Goal: Transaction & Acquisition: Purchase product/service

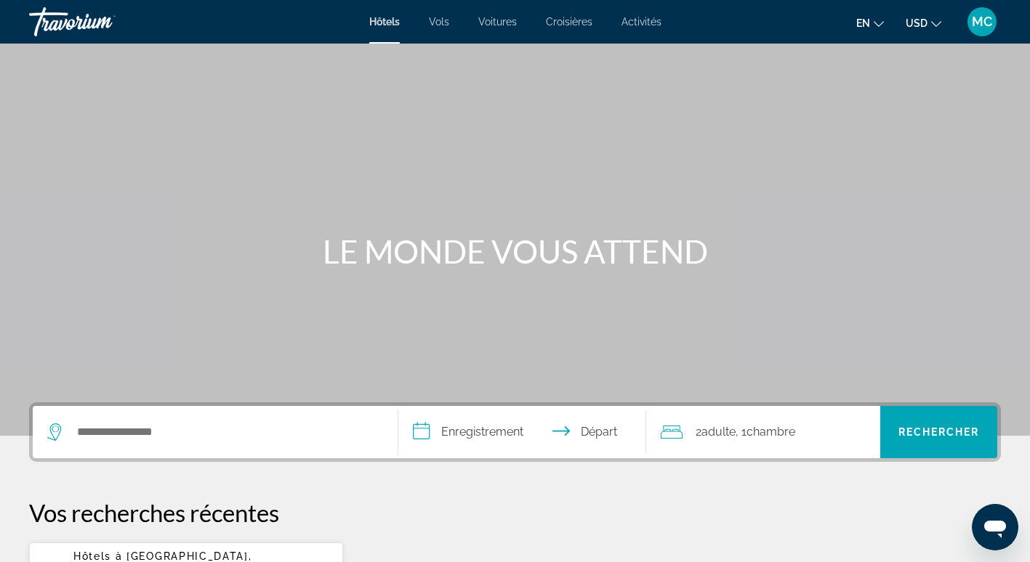
click at [871, 24] on button "en English Español Français Italiano Português русский" at bounding box center [870, 22] width 28 height 21
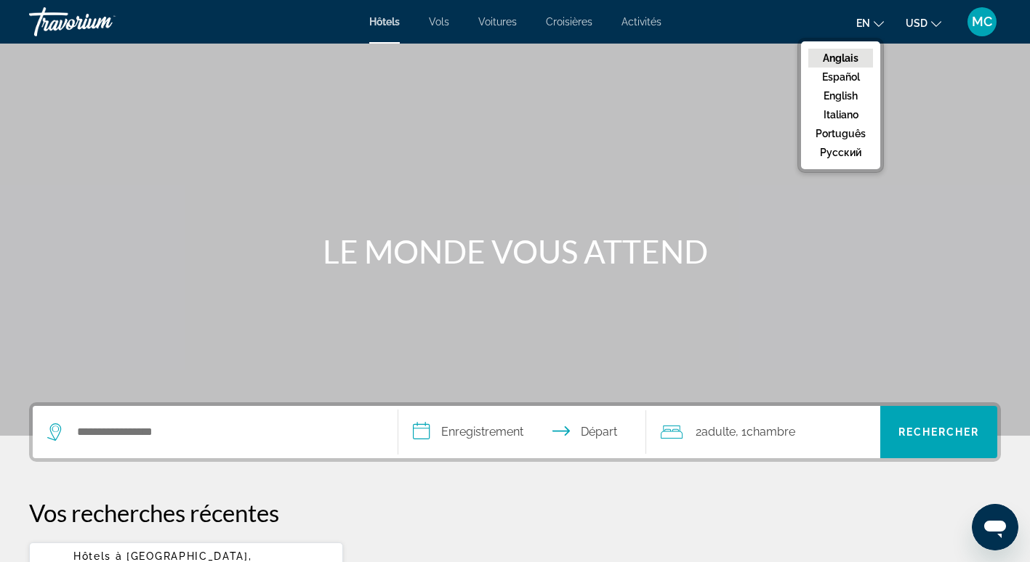
click at [930, 111] on div "Contenu principal" at bounding box center [515, 218] width 1030 height 436
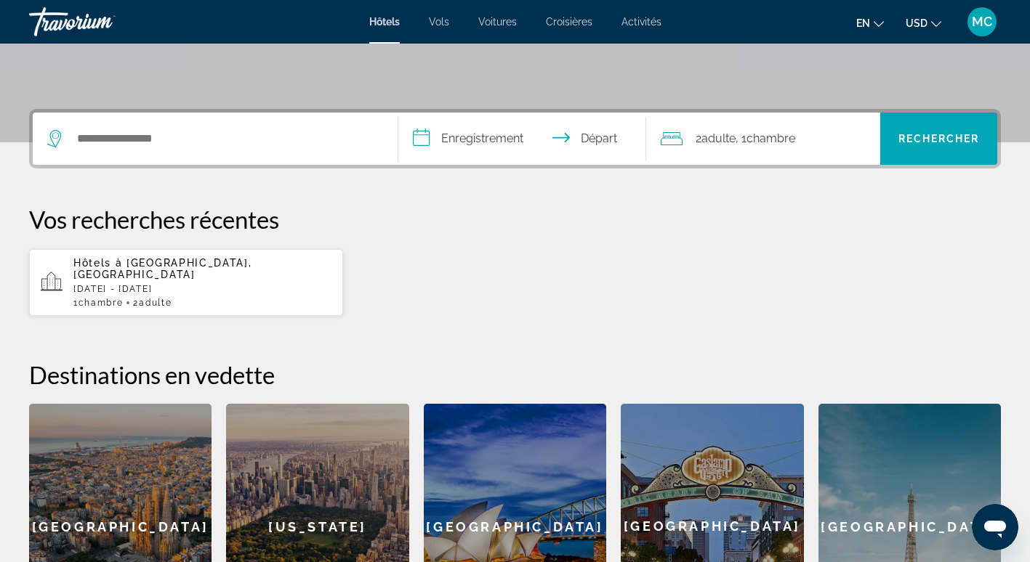
scroll to position [293, 0]
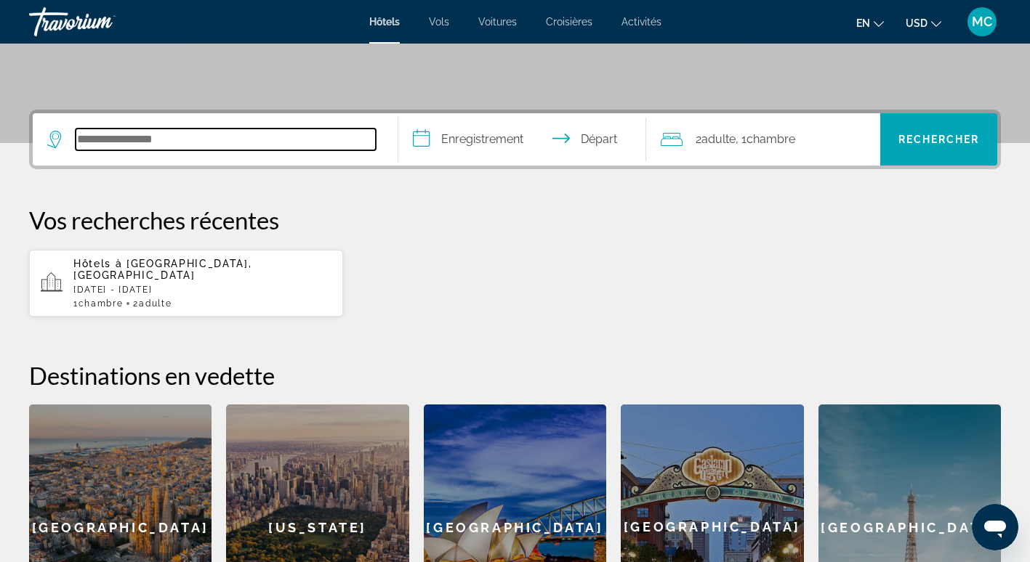
click at [230, 144] on input "Rechercher une destination hôtelière" at bounding box center [226, 140] width 300 height 22
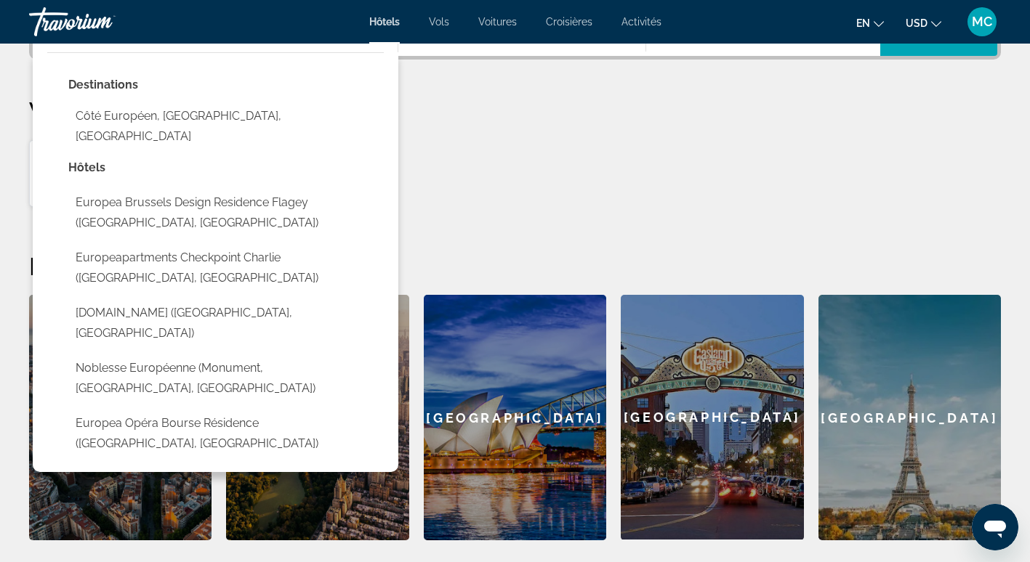
scroll to position [428, 0]
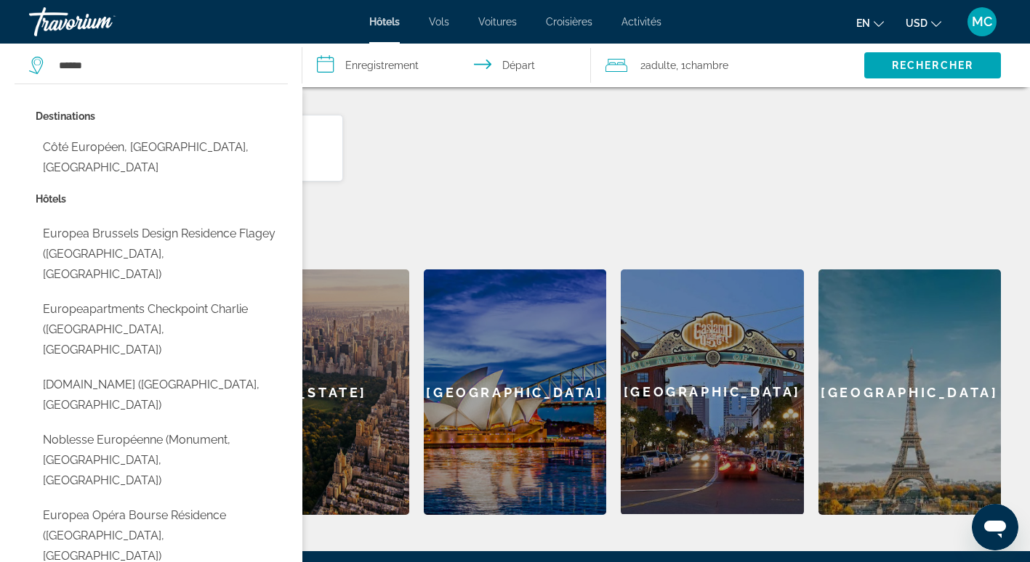
click at [519, 171] on div "**********" at bounding box center [515, 245] width 1030 height 541
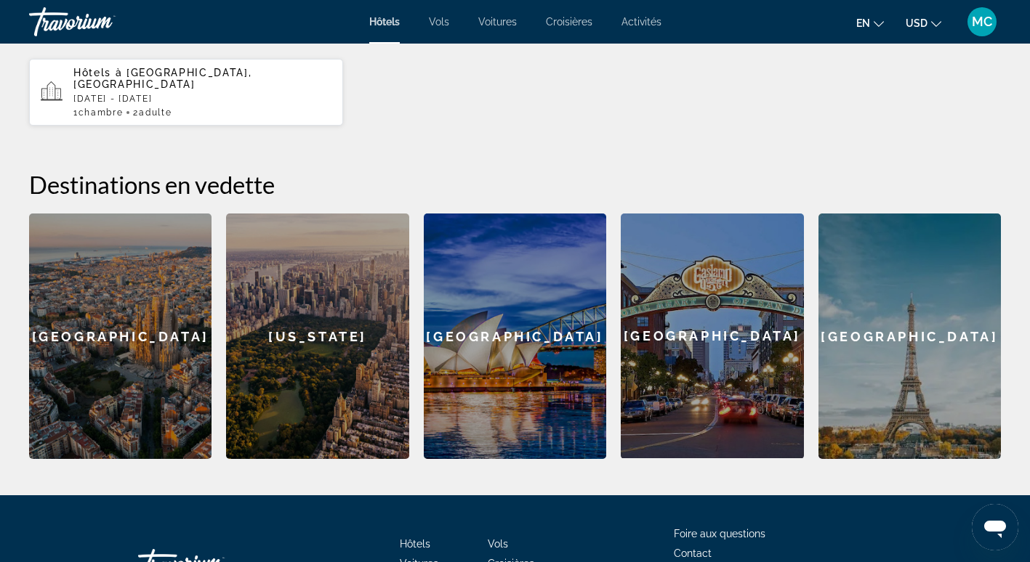
scroll to position [220, 0]
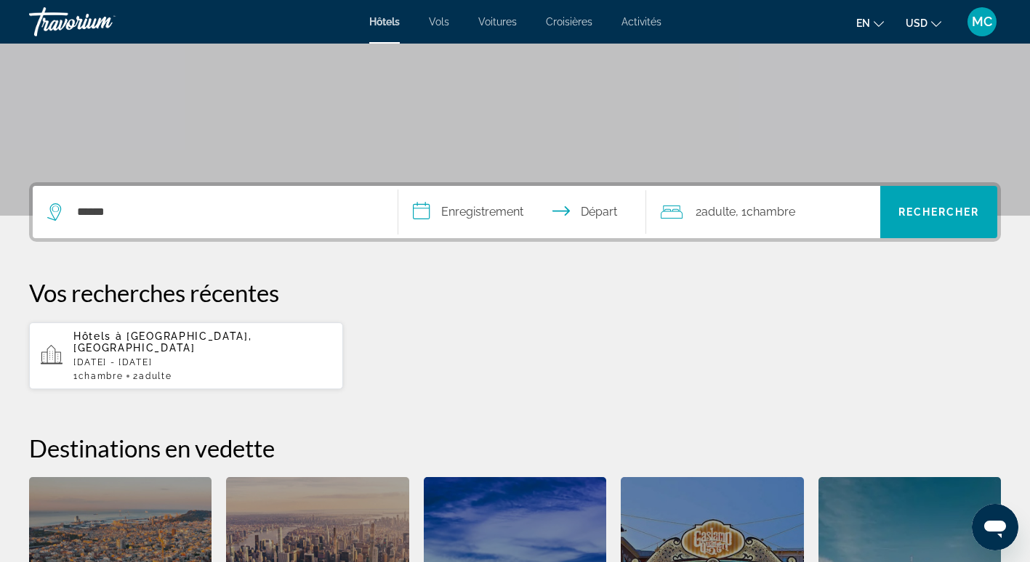
click at [50, 211] on icon "Widget de recherche" at bounding box center [55, 211] width 17 height 17
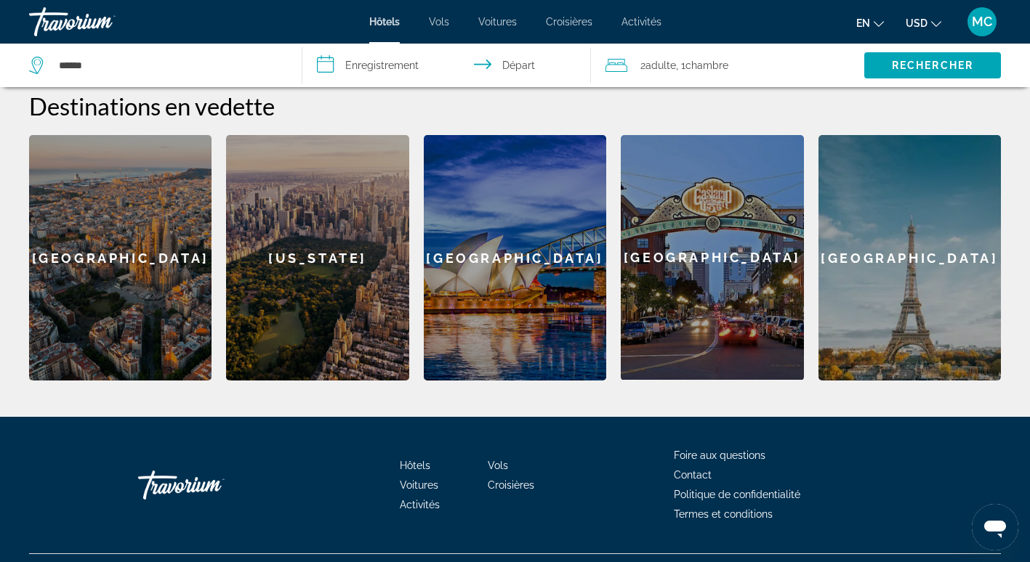
scroll to position [573, 0]
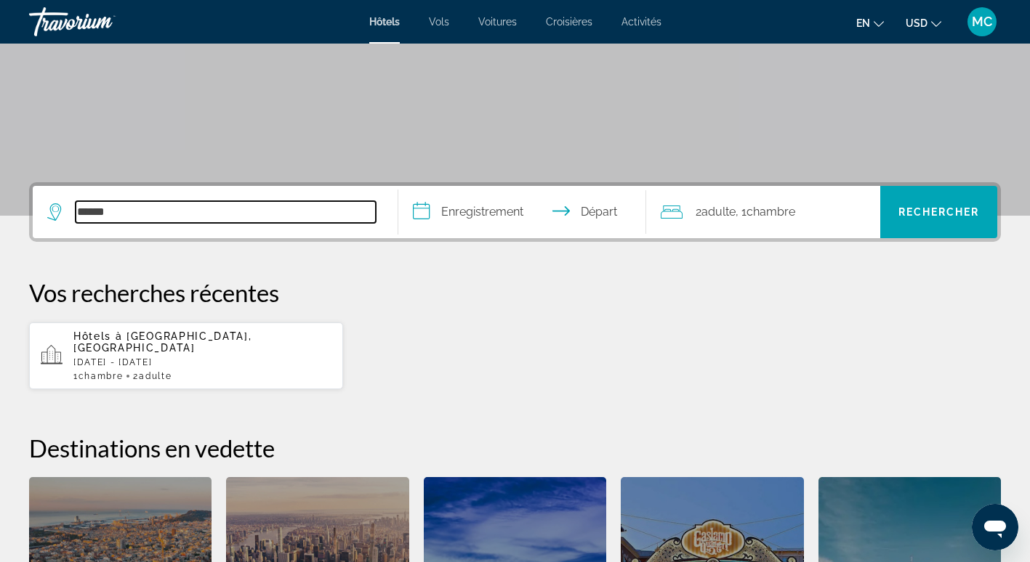
click at [154, 215] on input "******" at bounding box center [226, 212] width 300 height 22
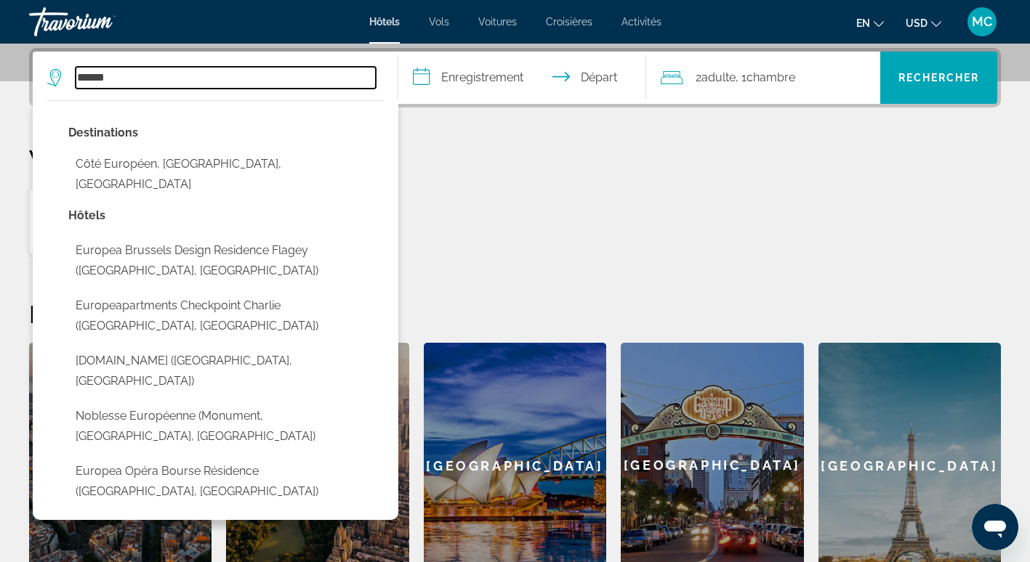
scroll to position [355, 0]
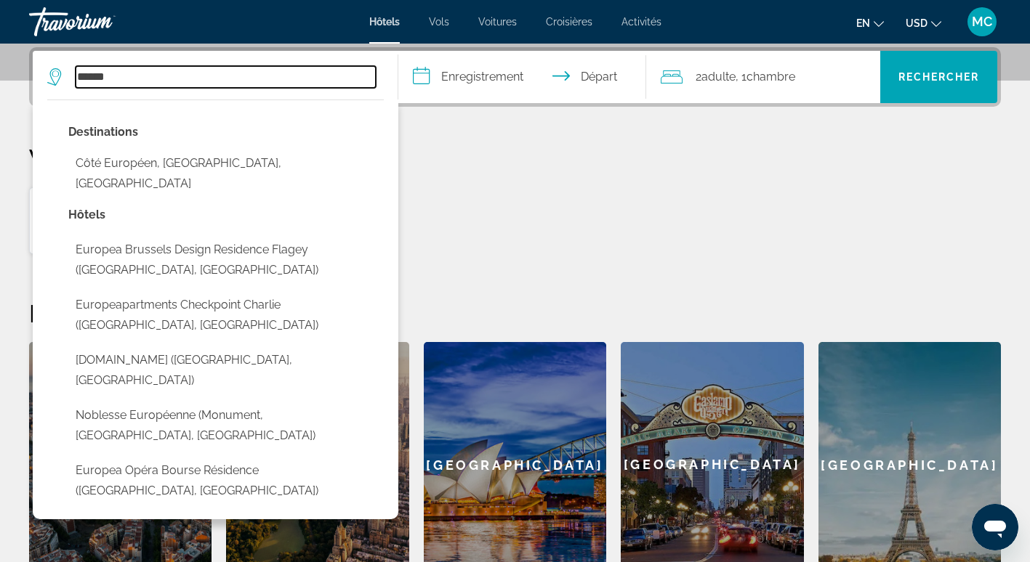
drag, startPoint x: 157, startPoint y: 76, endPoint x: 70, endPoint y: 77, distance: 86.5
click at [70, 77] on div "******" at bounding box center [211, 77] width 328 height 22
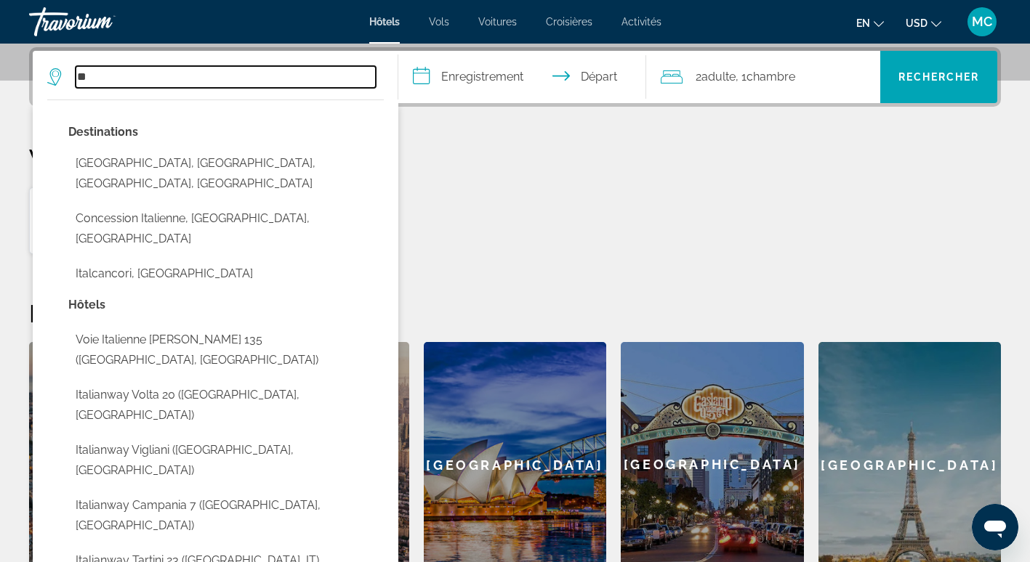
type input "*"
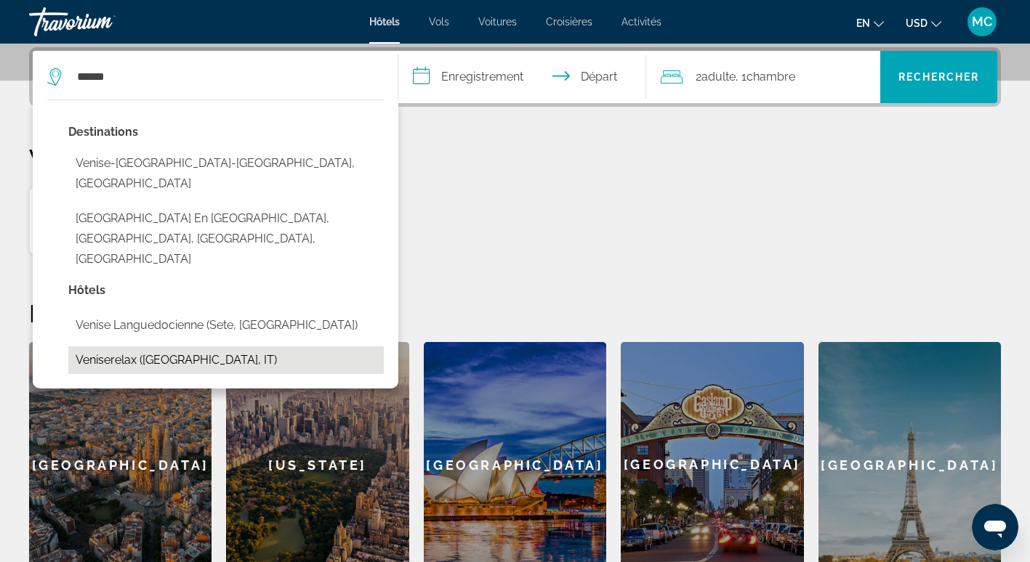
click at [156, 347] on button "Veniserelax ([GEOGRAPHIC_DATA], IT)" at bounding box center [225, 361] width 315 height 28
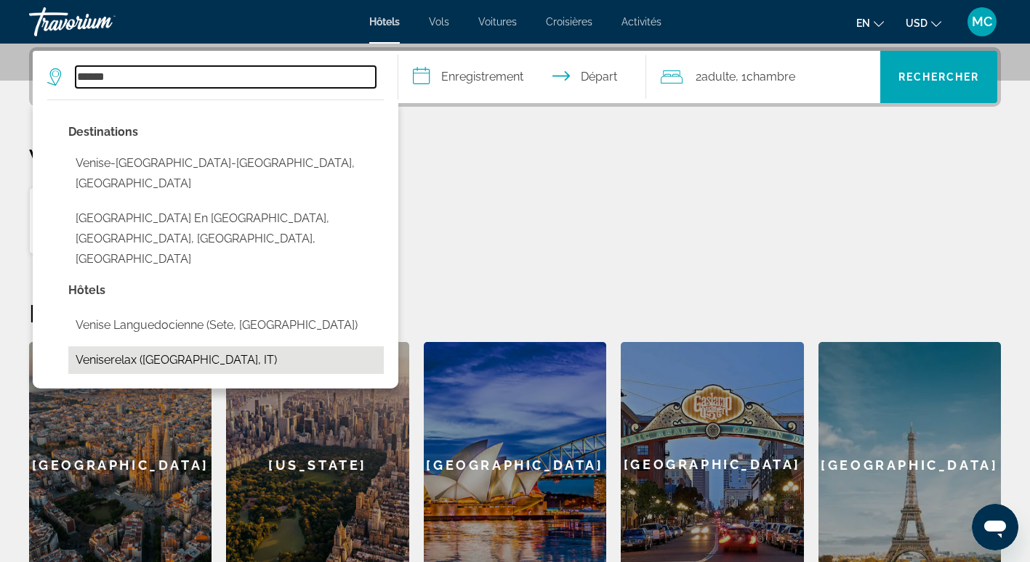
type input "**********"
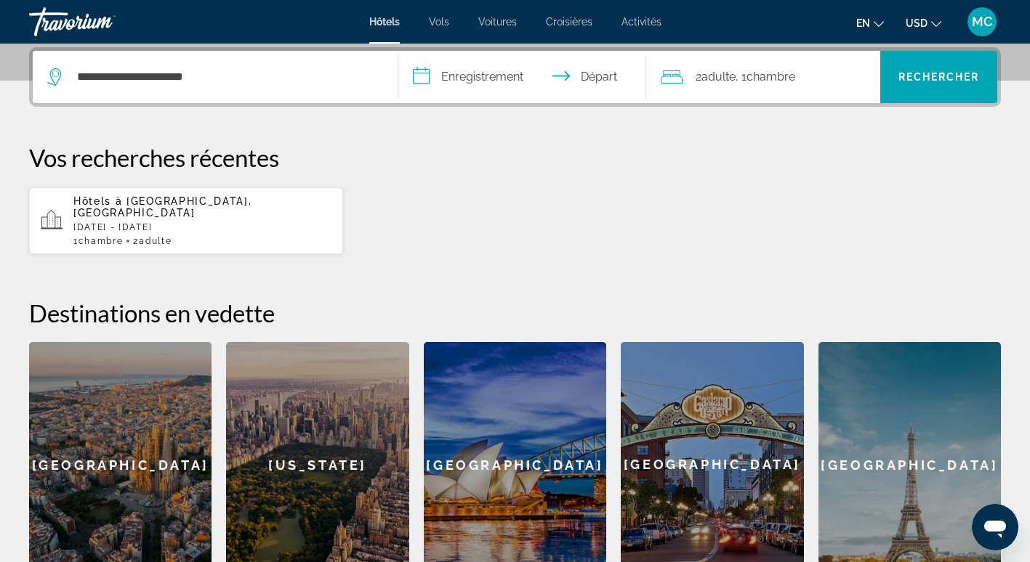
click at [487, 71] on input "**********" at bounding box center [525, 79] width 254 height 57
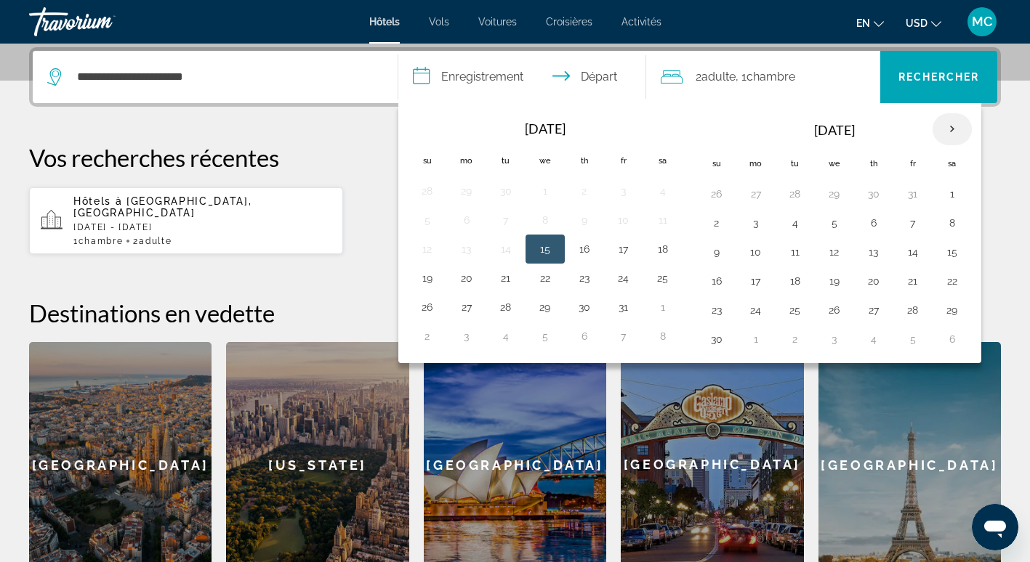
click at [953, 130] on th "Next month" at bounding box center [951, 129] width 39 height 32
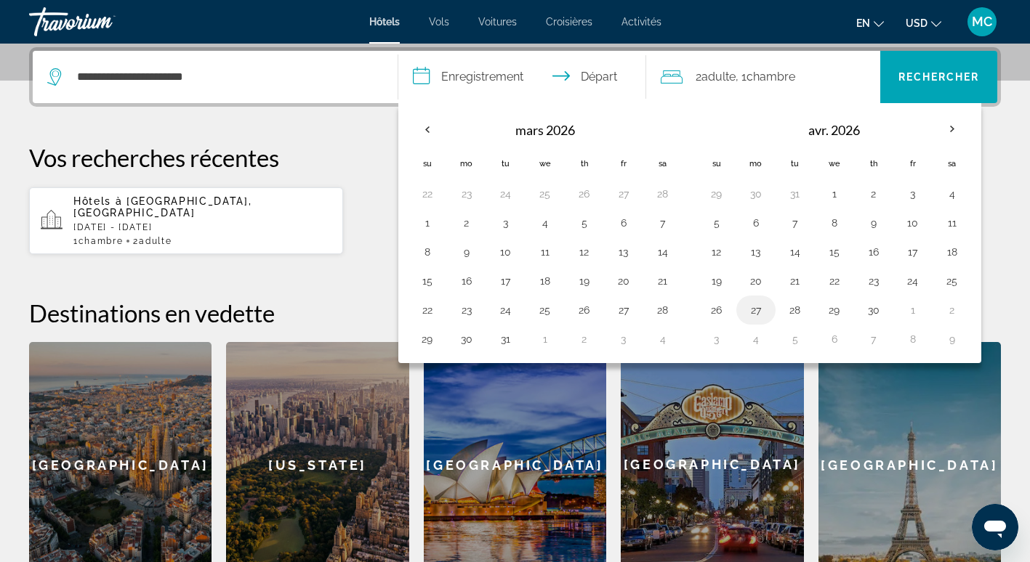
click at [753, 310] on button "27" at bounding box center [755, 310] width 23 height 20
click at [876, 307] on button "30" at bounding box center [873, 310] width 23 height 20
type input "**********"
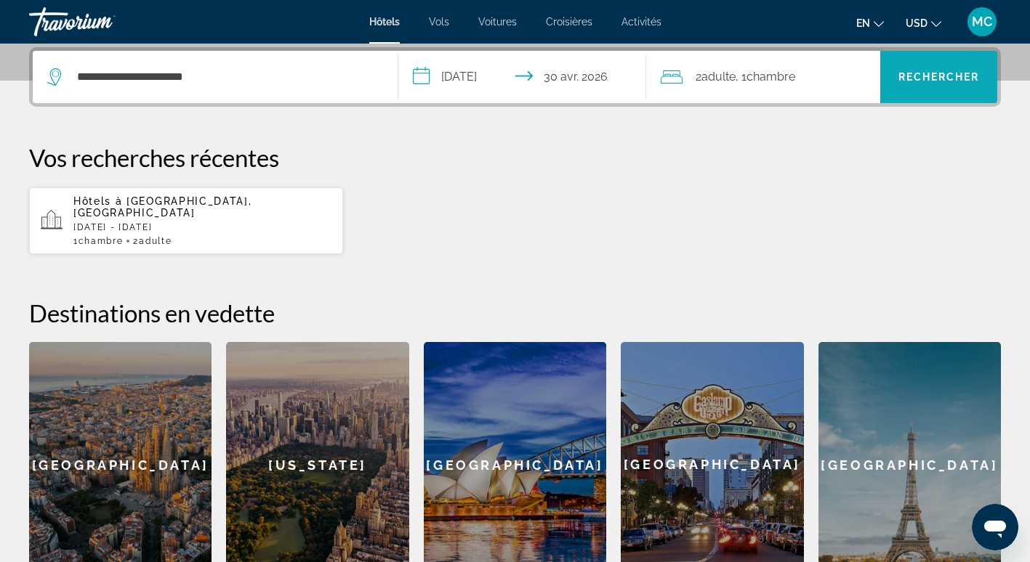
click at [934, 85] on span "Rechercher" at bounding box center [938, 77] width 117 height 35
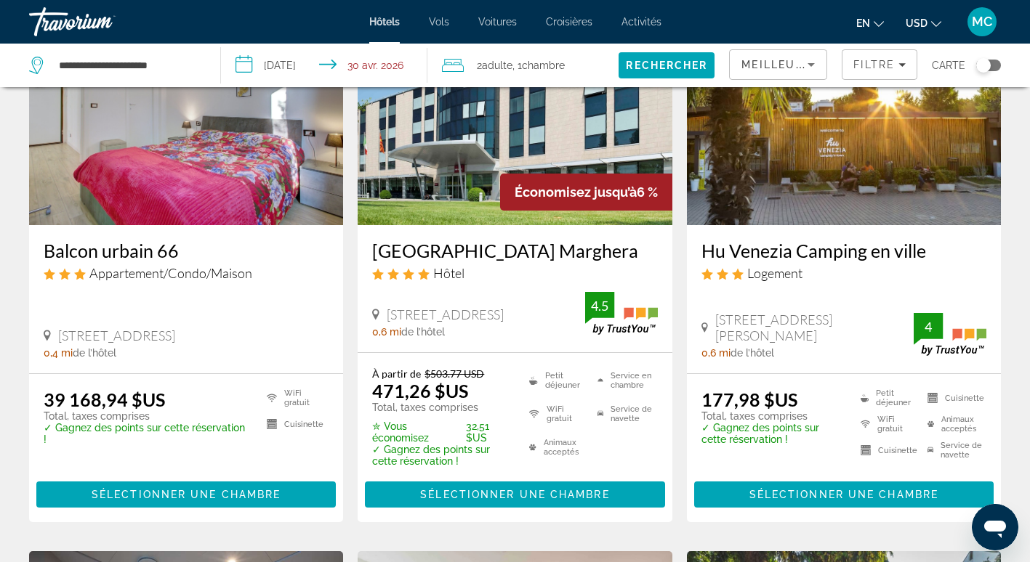
scroll to position [73, 0]
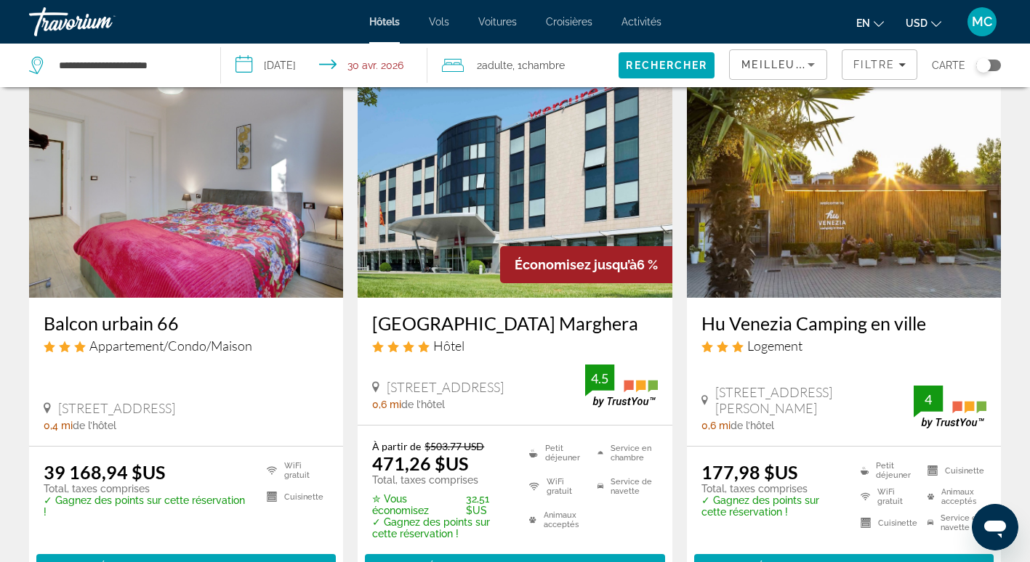
click at [807, 182] on img "Contenu principal" at bounding box center [844, 181] width 314 height 233
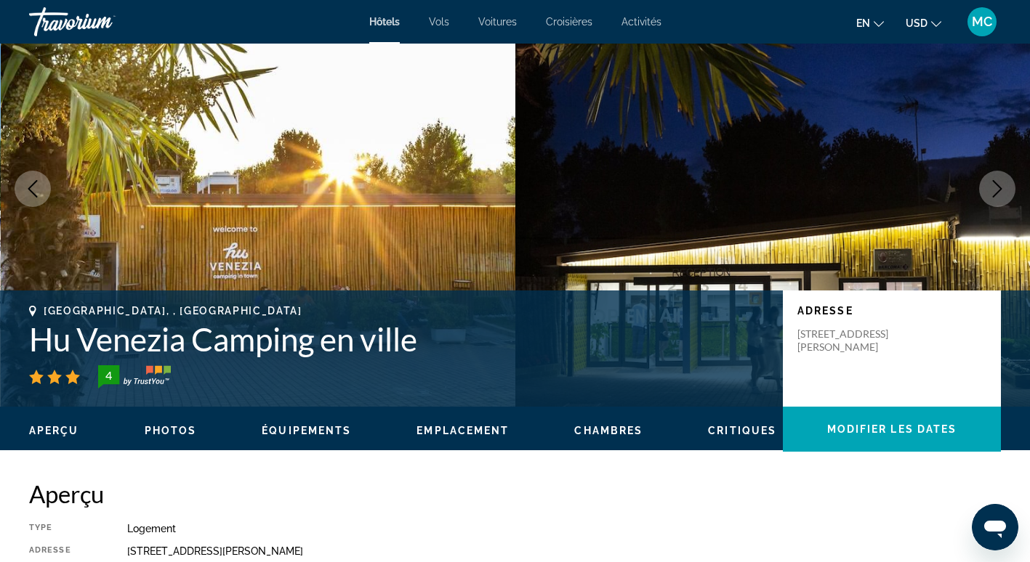
scroll to position [145, 0]
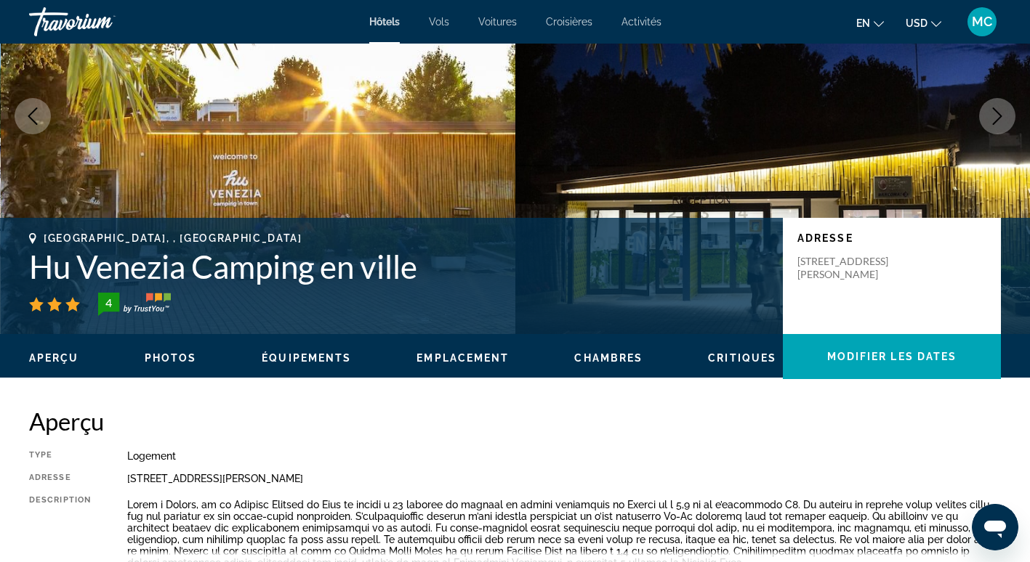
click at [461, 352] on span "Emplacement" at bounding box center [462, 358] width 92 height 12
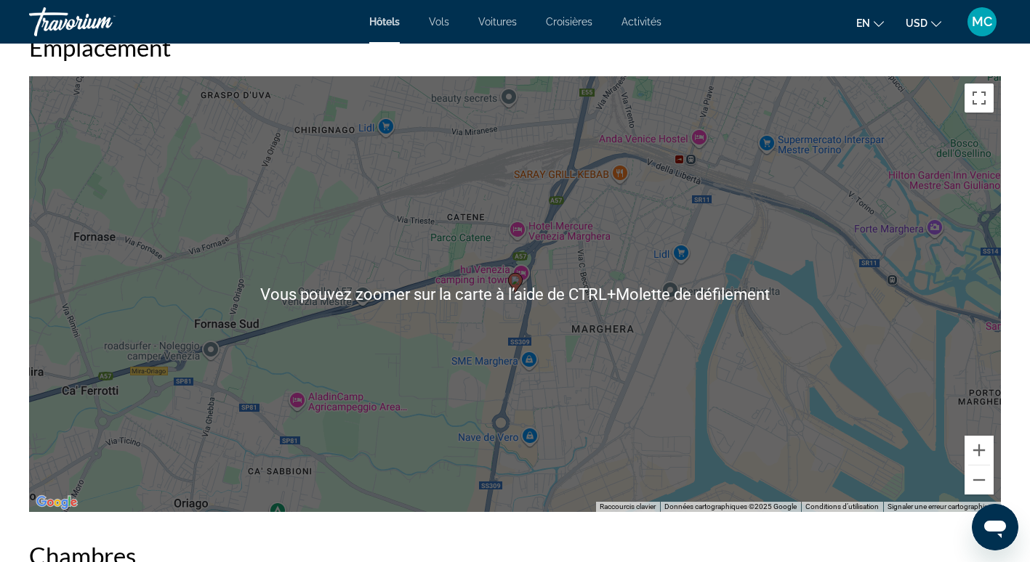
scroll to position [1371, 0]
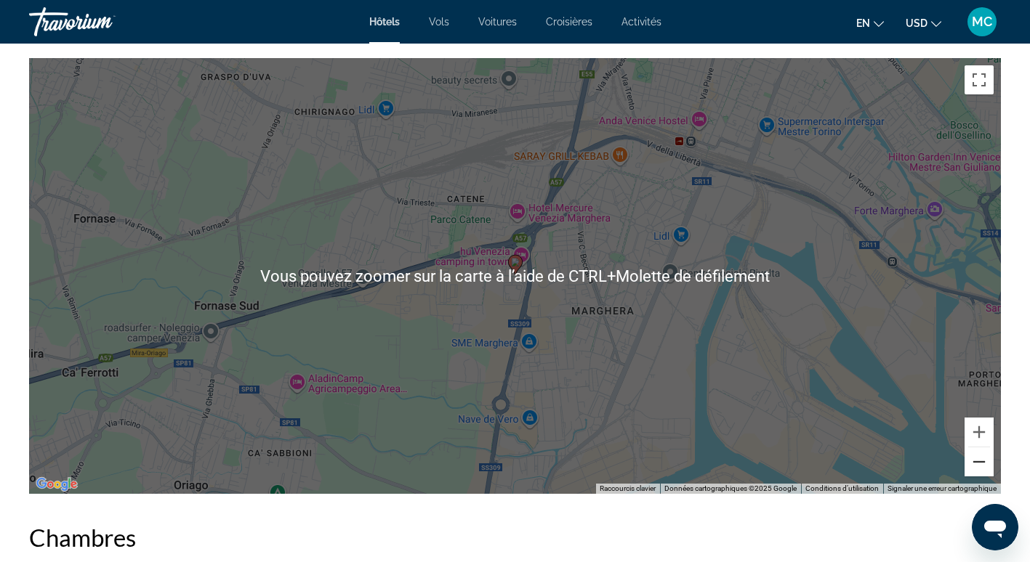
click at [974, 467] on button "Zoom arrière" at bounding box center [978, 462] width 29 height 29
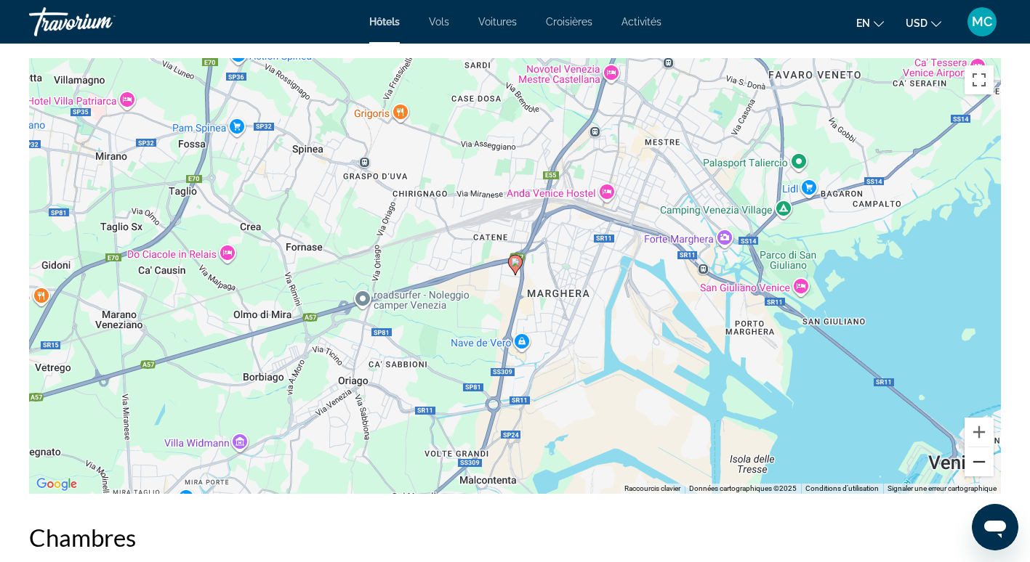
click at [974, 467] on button "Zoom arrière" at bounding box center [978, 462] width 29 height 29
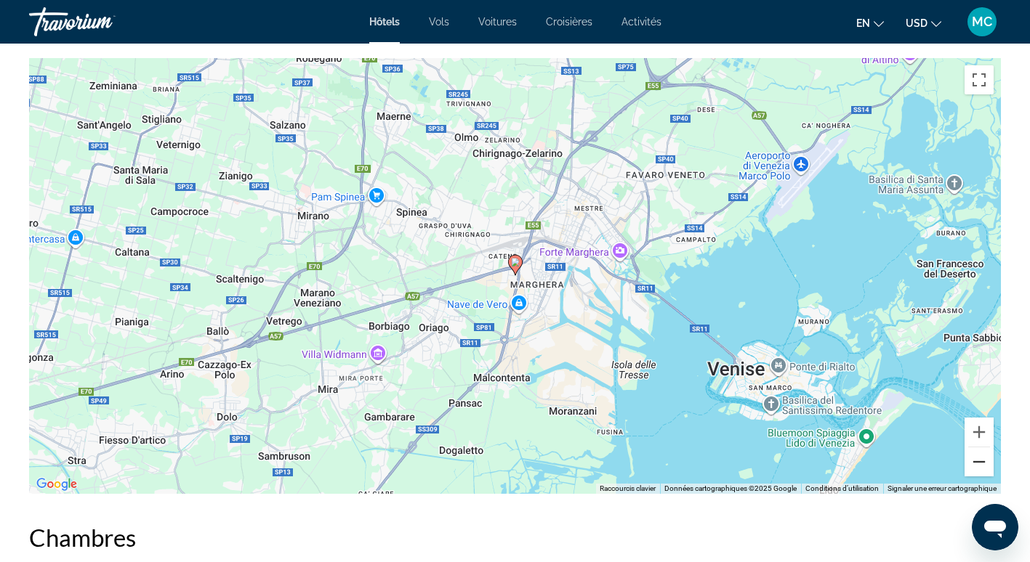
click at [974, 467] on button "Zoom arrière" at bounding box center [978, 462] width 29 height 29
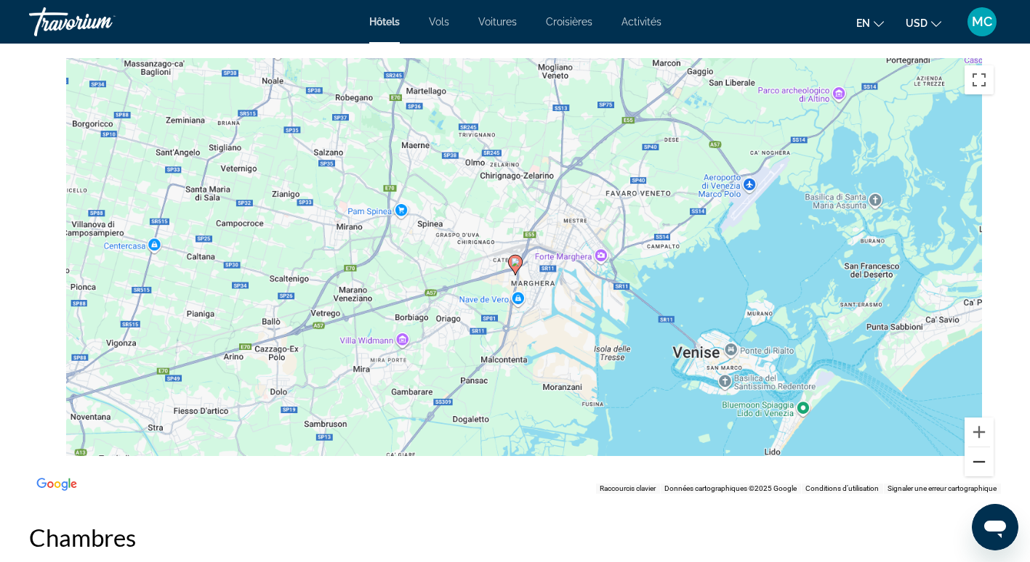
click at [974, 467] on button "Zoom arrière" at bounding box center [978, 462] width 29 height 29
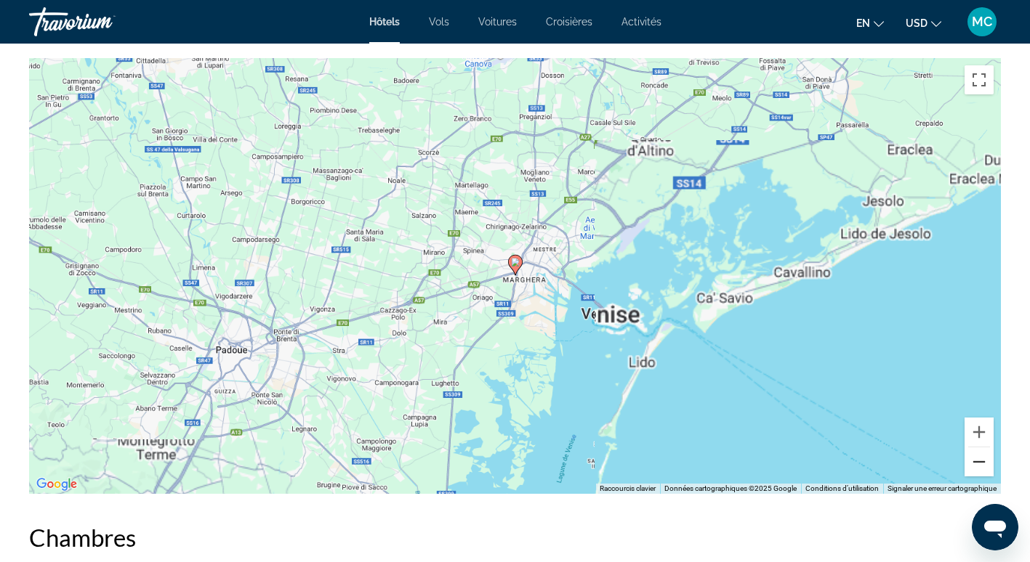
click at [974, 467] on button "Zoom arrière" at bounding box center [978, 462] width 29 height 29
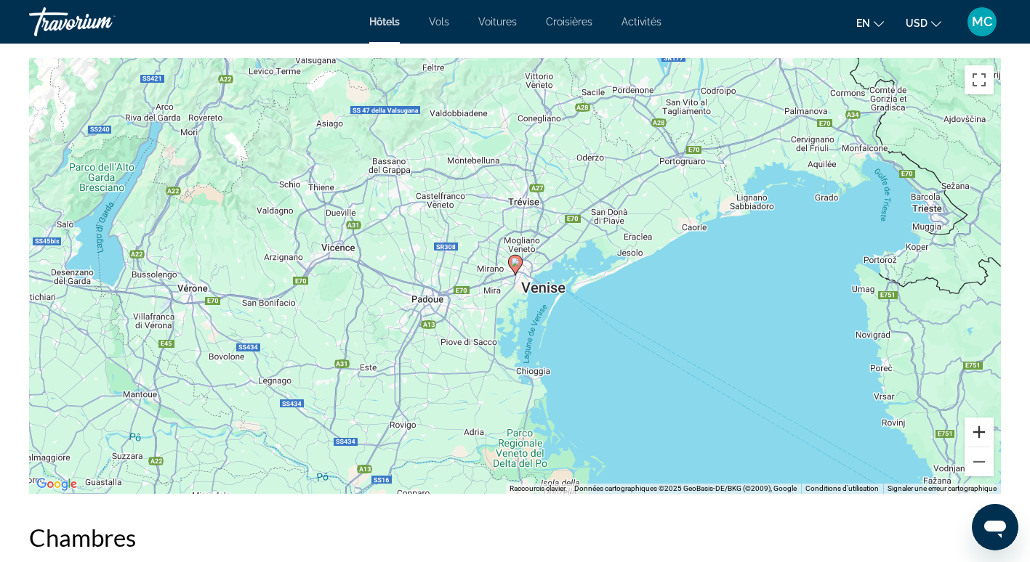
click at [975, 433] on button "Zoom avant" at bounding box center [978, 432] width 29 height 29
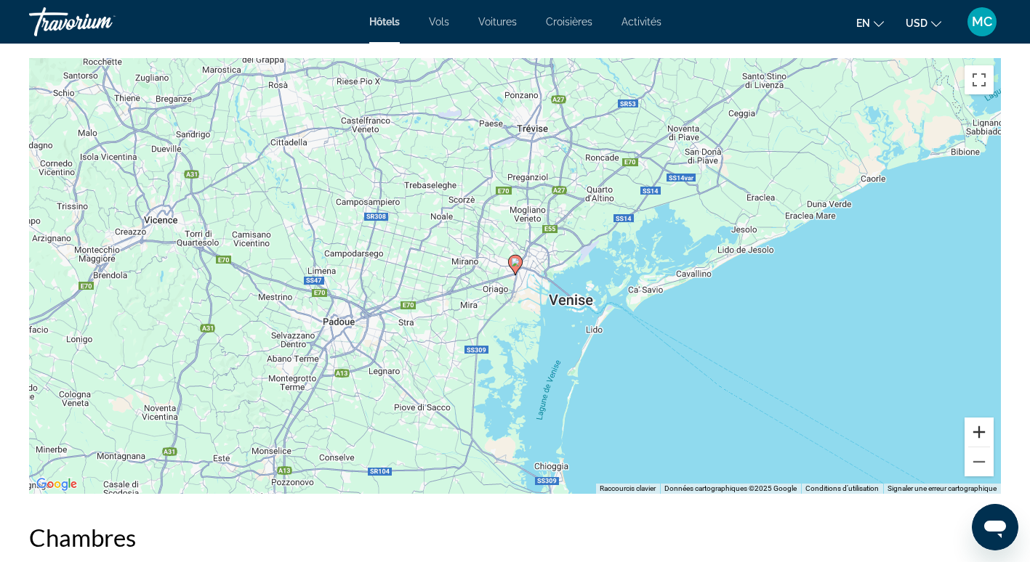
click at [975, 433] on button "Zoom avant" at bounding box center [978, 432] width 29 height 29
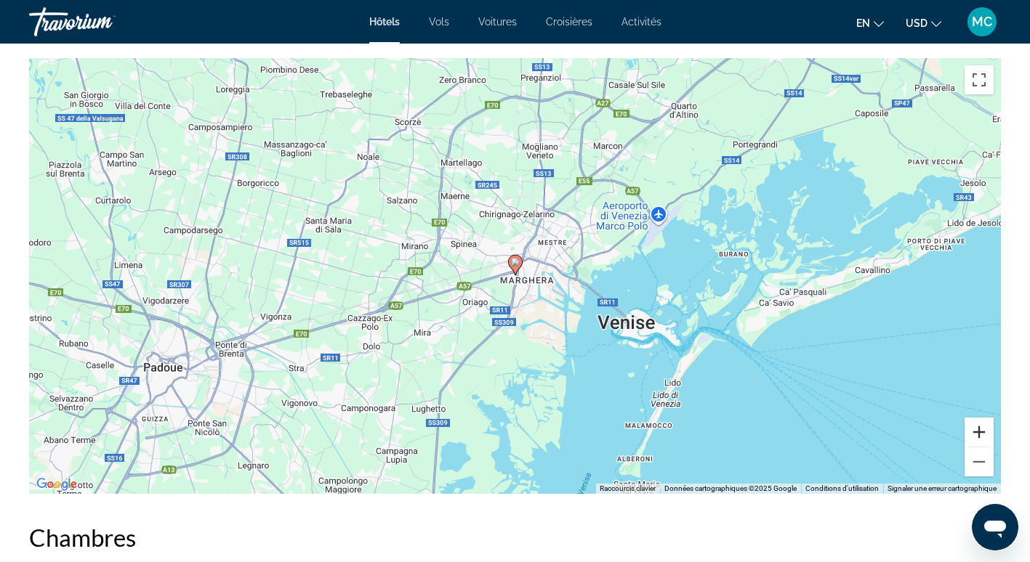
click at [975, 433] on button "Zoom avant" at bounding box center [978, 432] width 29 height 29
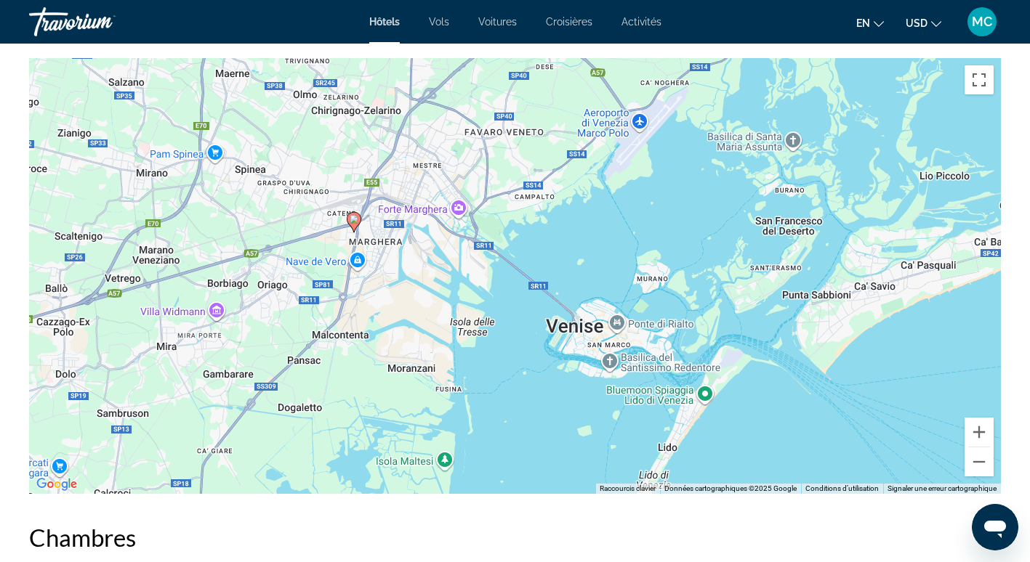
drag, startPoint x: 904, startPoint y: 464, endPoint x: 735, endPoint y: 419, distance: 175.2
click at [735, 419] on div "Pour activer le glissement avec le clavier, appuyez sur Alt+Entrée. Une fois ce…" at bounding box center [515, 276] width 972 height 436
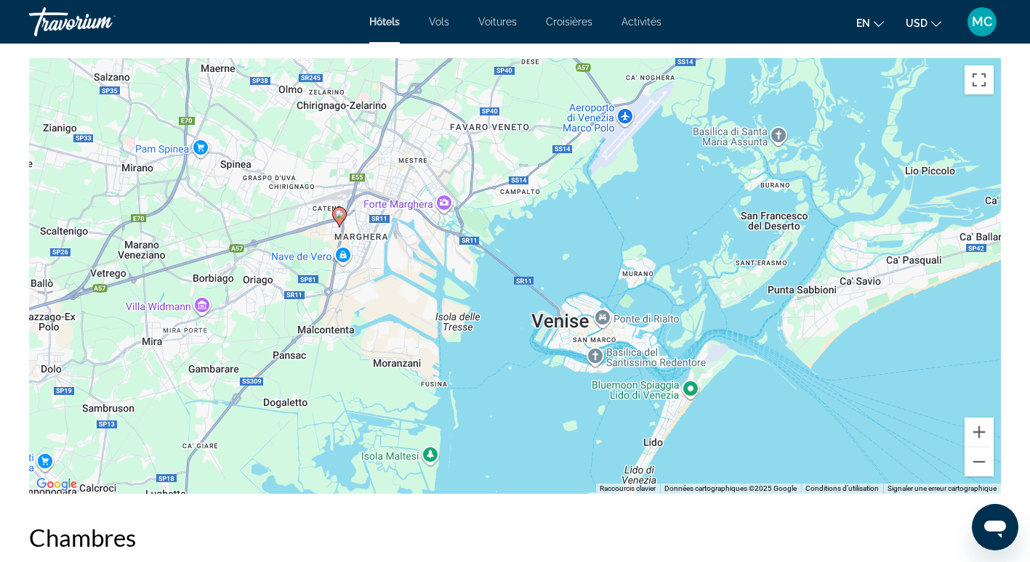
click at [690, 385] on div "Pour activer le glissement avec le clavier, appuyez sur Alt+Entrée. Une fois ce…" at bounding box center [515, 276] width 972 height 436
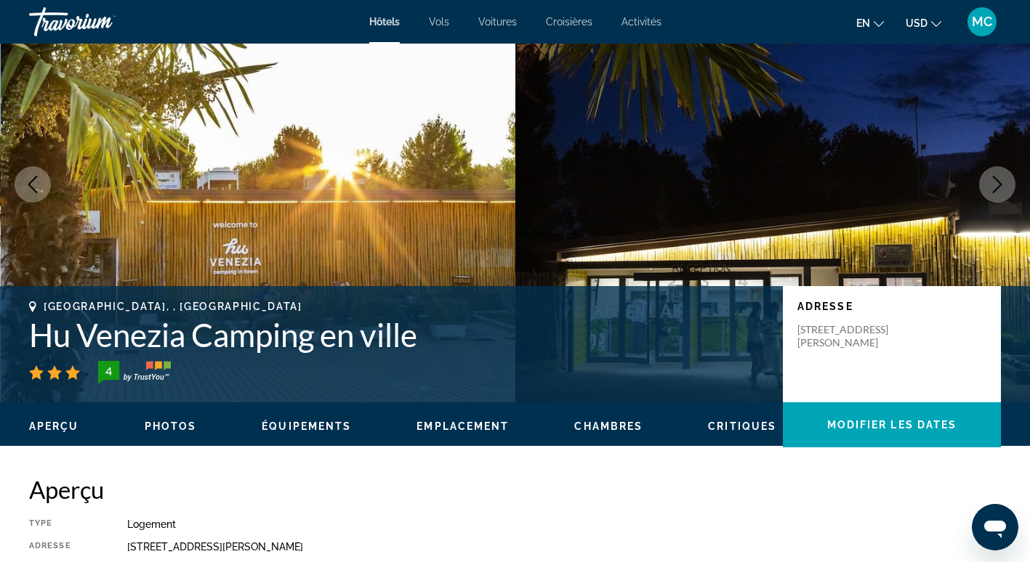
scroll to position [0, 0]
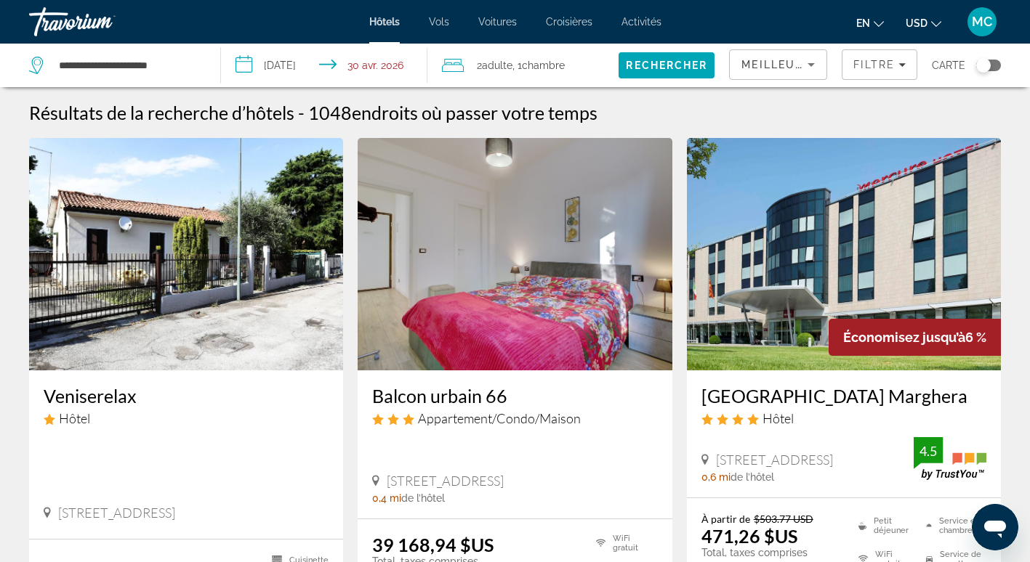
click at [119, 259] on img "Contenu principal" at bounding box center [186, 254] width 314 height 233
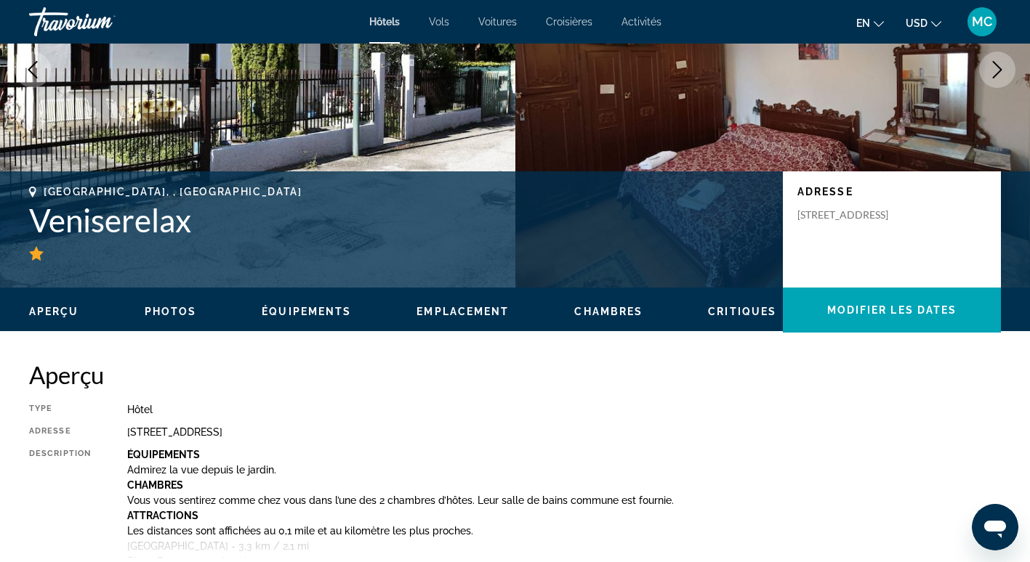
scroll to position [218, 0]
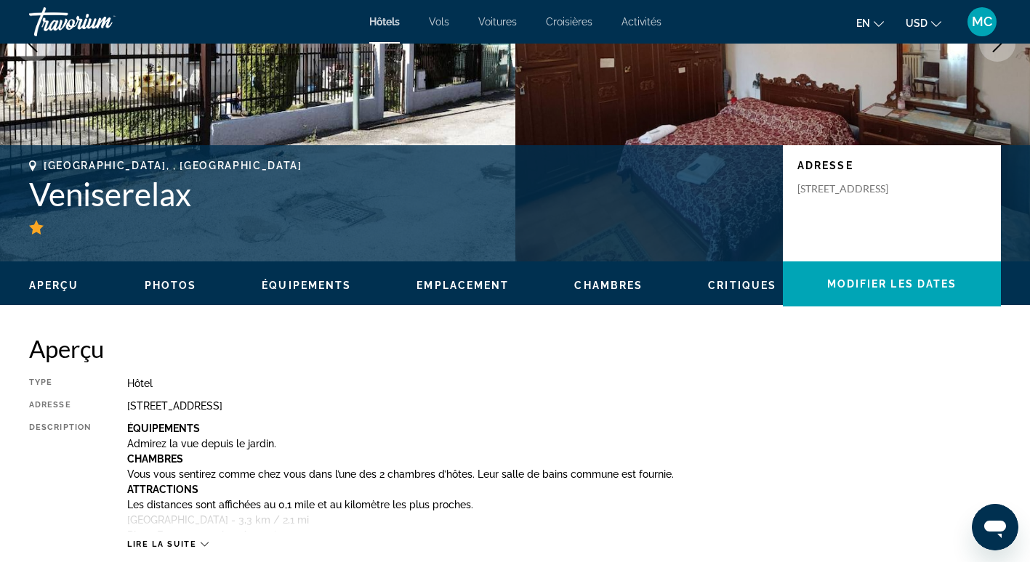
click at [482, 285] on span "Emplacement" at bounding box center [462, 286] width 92 height 12
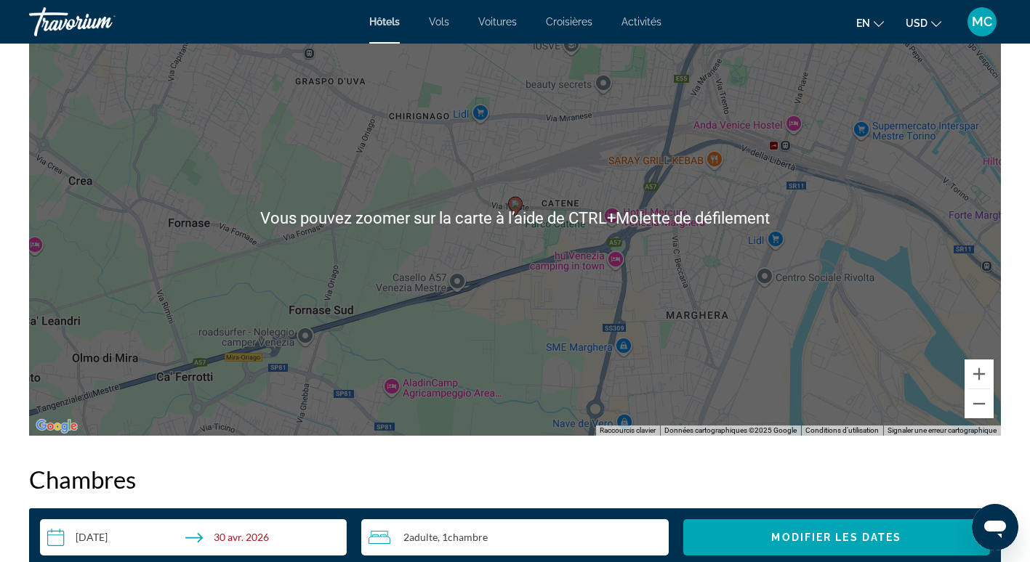
scroll to position [1476, 0]
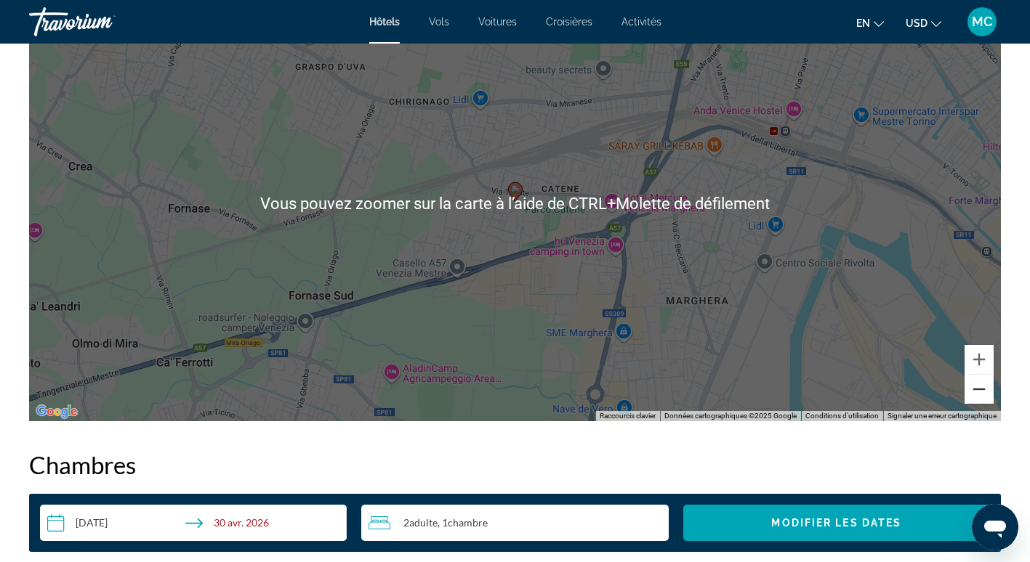
click at [980, 384] on button "Zoom arrière" at bounding box center [978, 389] width 29 height 29
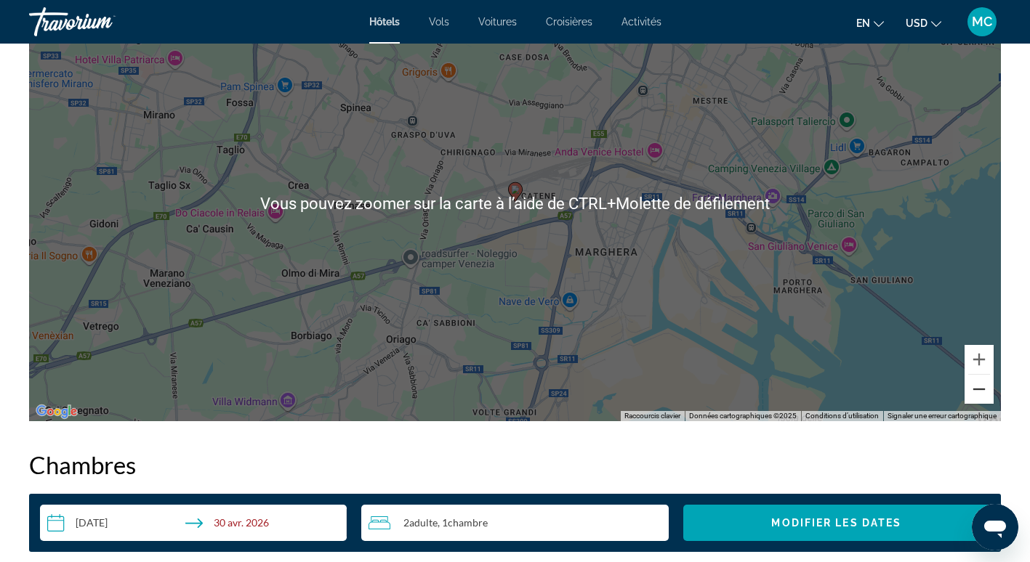
click at [980, 384] on button "Zoom arrière" at bounding box center [978, 389] width 29 height 29
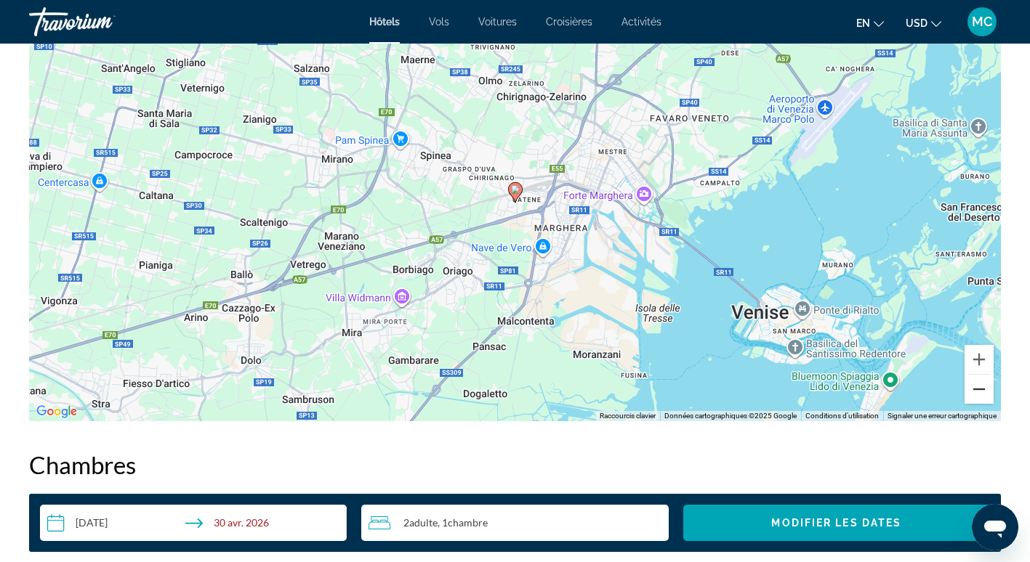
click at [980, 384] on button "Zoom arrière" at bounding box center [978, 389] width 29 height 29
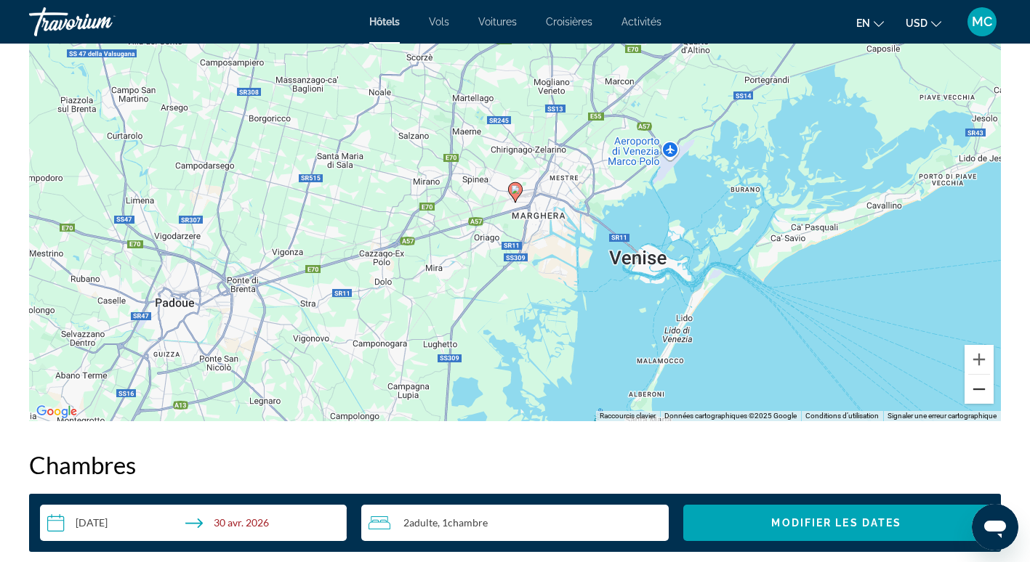
click at [980, 384] on button "Zoom arrière" at bounding box center [978, 389] width 29 height 29
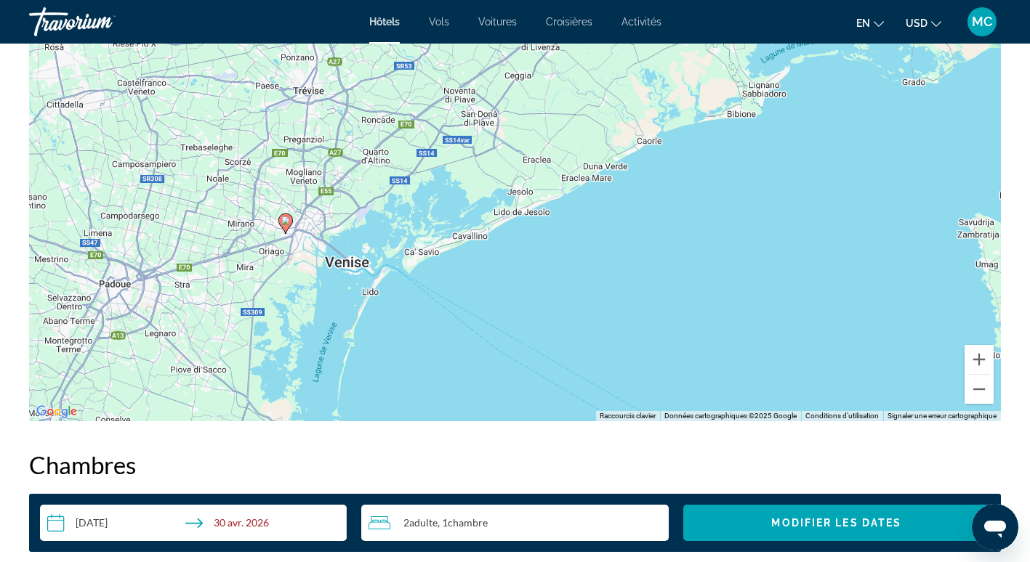
drag, startPoint x: 775, startPoint y: 311, endPoint x: 544, endPoint y: 342, distance: 233.2
click at [544, 342] on div "Pour activer le glissement avec le clavier, appuyez sur Alt+Entrée. Une fois ce…" at bounding box center [515, 203] width 972 height 436
click at [974, 377] on button "Zoom arrière" at bounding box center [978, 389] width 29 height 29
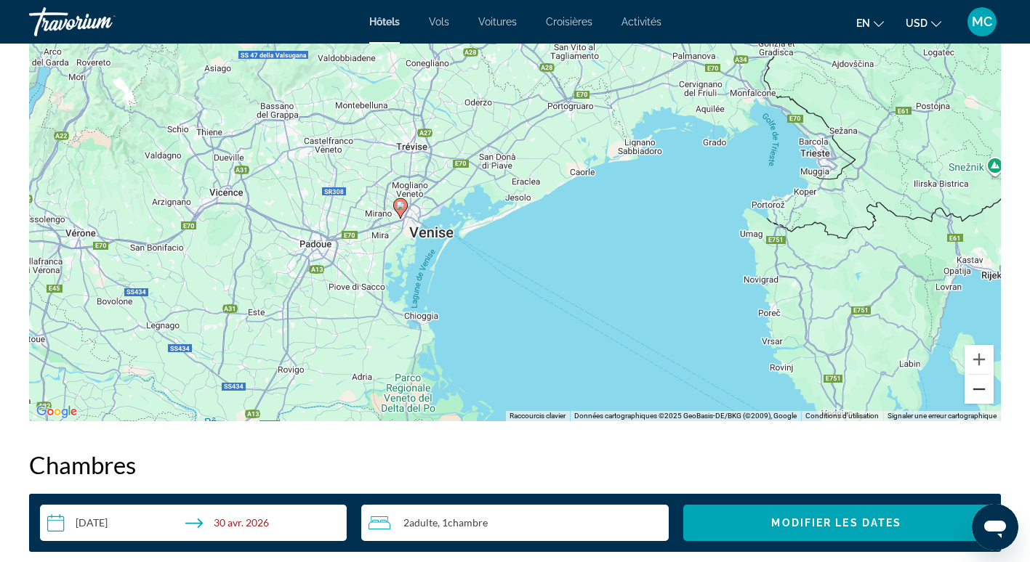
click at [974, 377] on button "Zoom arrière" at bounding box center [978, 389] width 29 height 29
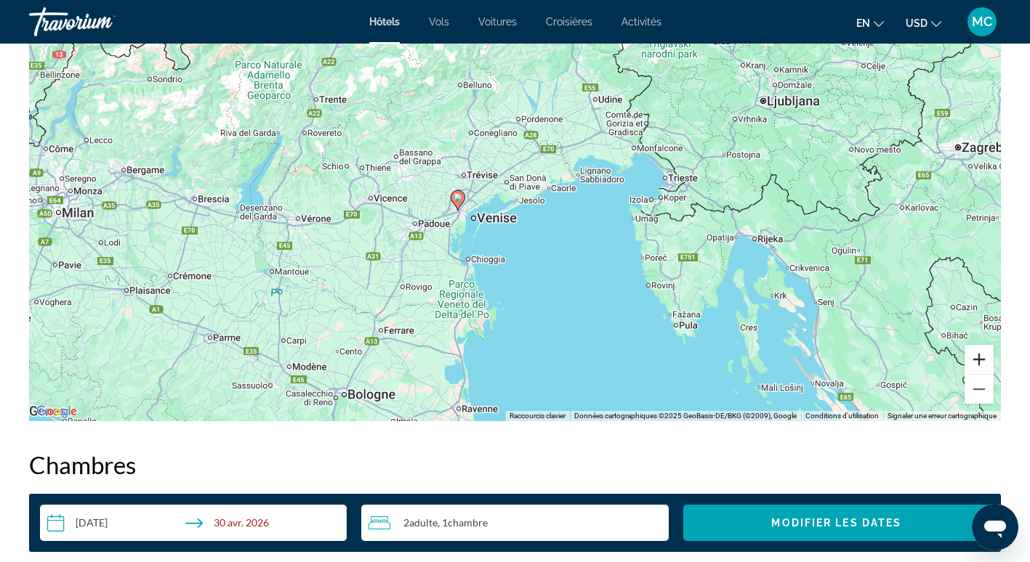
click at [976, 351] on button "Zoom avant" at bounding box center [978, 359] width 29 height 29
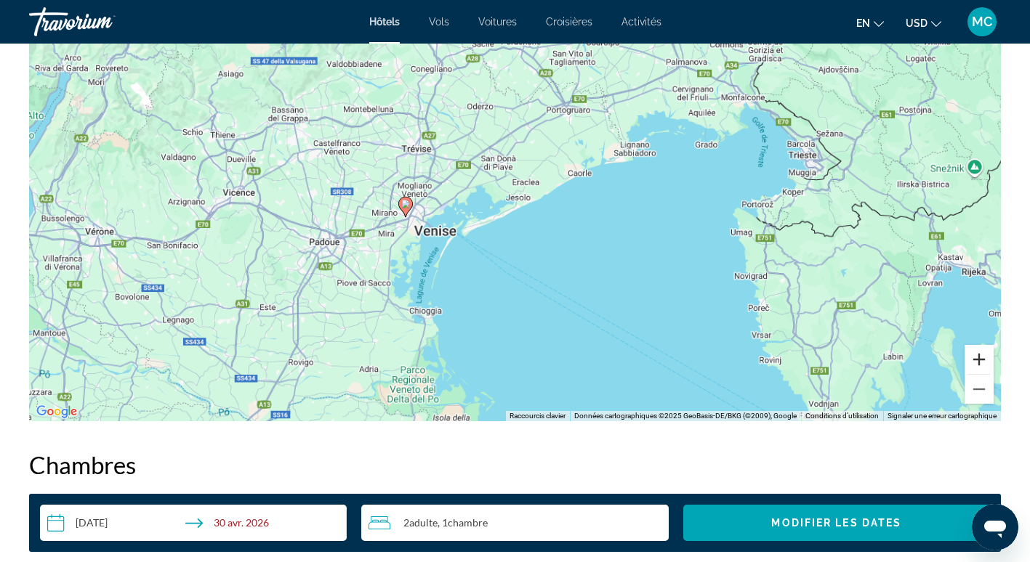
click at [976, 351] on button "Zoom avant" at bounding box center [978, 359] width 29 height 29
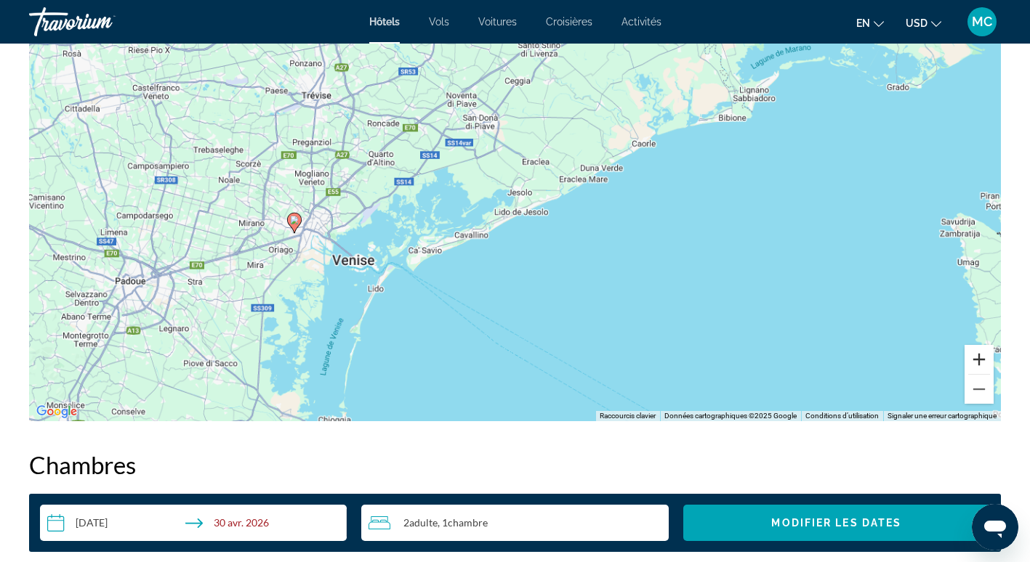
click at [976, 351] on button "Zoom avant" at bounding box center [978, 359] width 29 height 29
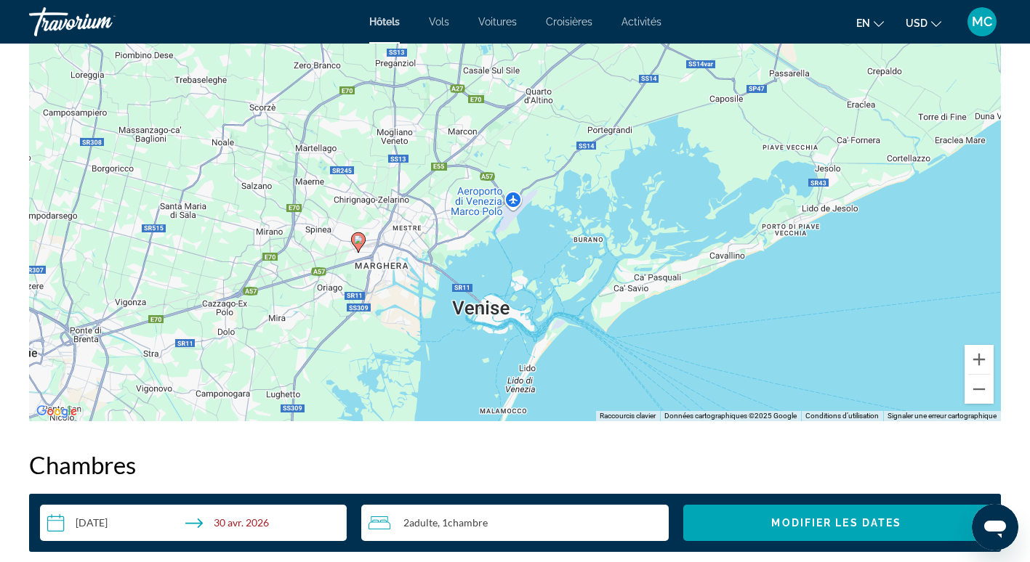
drag, startPoint x: 485, startPoint y: 341, endPoint x: 792, endPoint y: 328, distance: 307.6
click at [792, 328] on div "Pour activer le glissement avec le clavier, appuyez sur Alt+Entrée. Une fois ce…" at bounding box center [515, 203] width 972 height 436
click at [977, 360] on button "Zoom avant" at bounding box center [978, 359] width 29 height 29
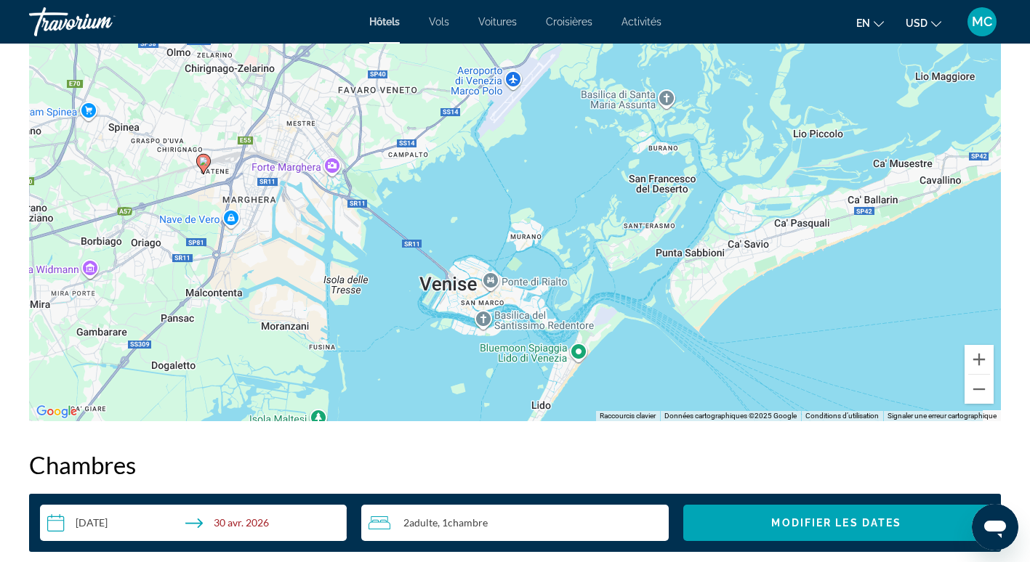
drag, startPoint x: 867, startPoint y: 344, endPoint x: 869, endPoint y: 207, distance: 137.4
click at [869, 207] on div "Pour activer le glissement avec le clavier, appuyez sur Alt+Entrée. Une fois ce…" at bounding box center [515, 203] width 972 height 436
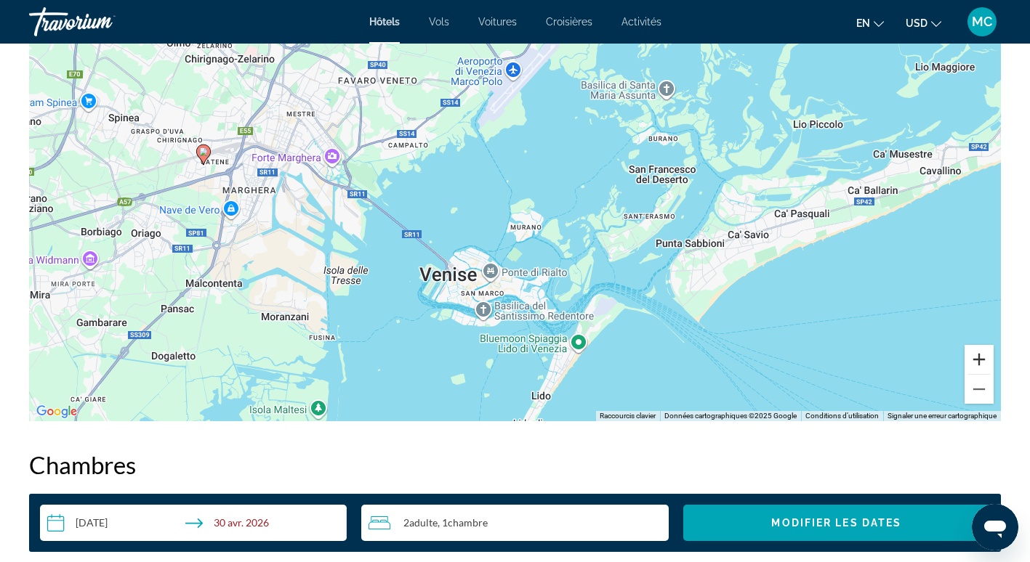
click at [977, 366] on button "Zoom avant" at bounding box center [978, 359] width 29 height 29
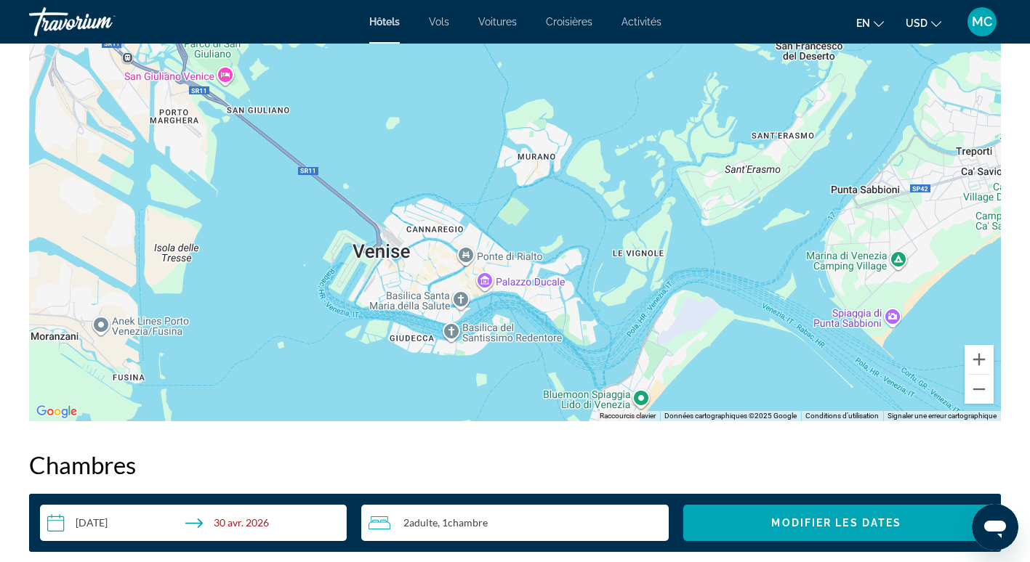
drag, startPoint x: 793, startPoint y: 363, endPoint x: 792, endPoint y: 210, distance: 153.3
click at [792, 210] on div "Pour activer le glissement avec le clavier, appuyez sur Alt+Entrée. Une fois ce…" at bounding box center [515, 203] width 972 height 436
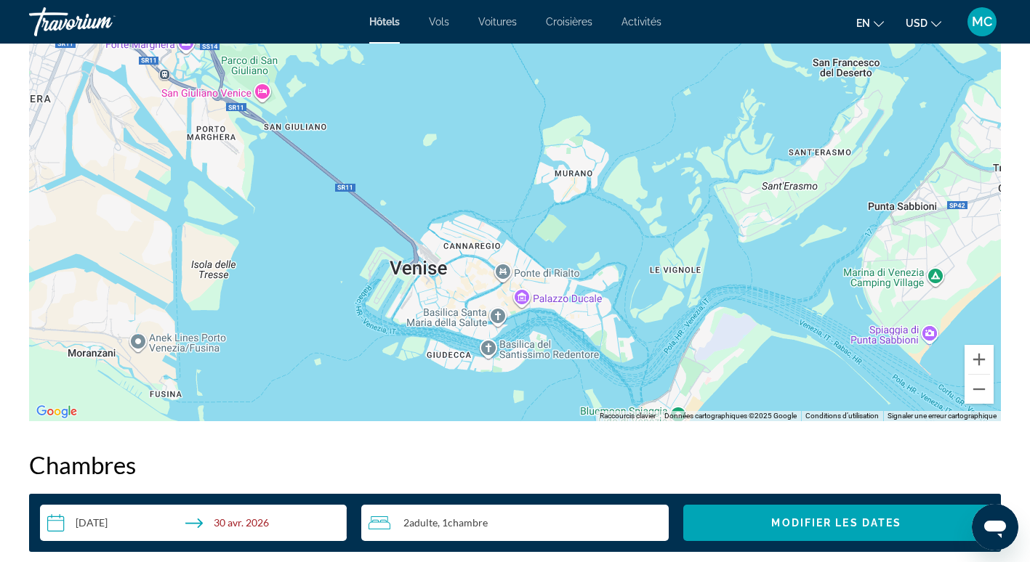
drag, startPoint x: 477, startPoint y: 333, endPoint x: 492, endPoint y: 363, distance: 34.1
click at [492, 363] on div "Pour activer le glissement avec le clavier, appuyez sur Alt+Entrée. Une fois ce…" at bounding box center [515, 203] width 972 height 436
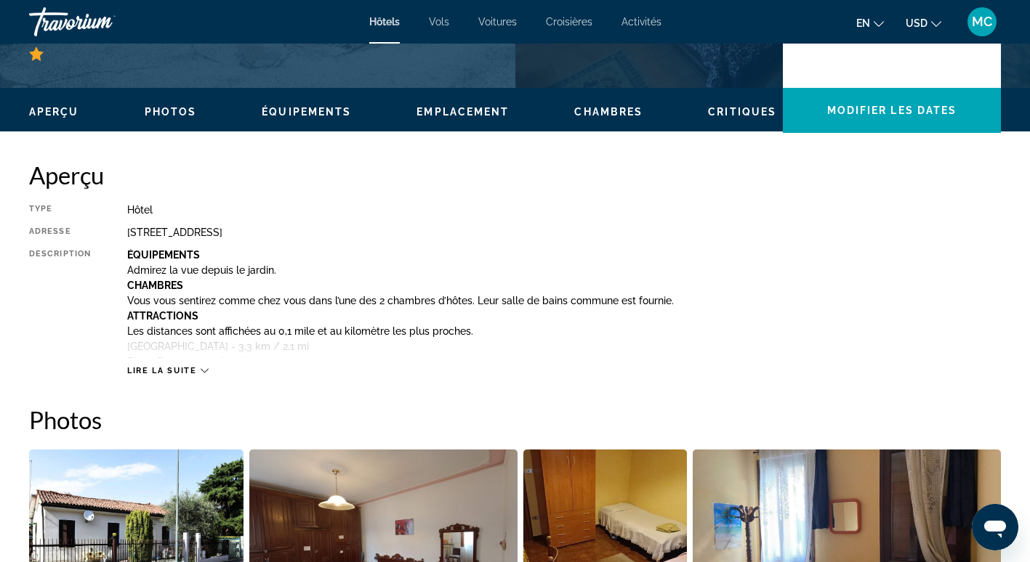
scroll to position [386, 0]
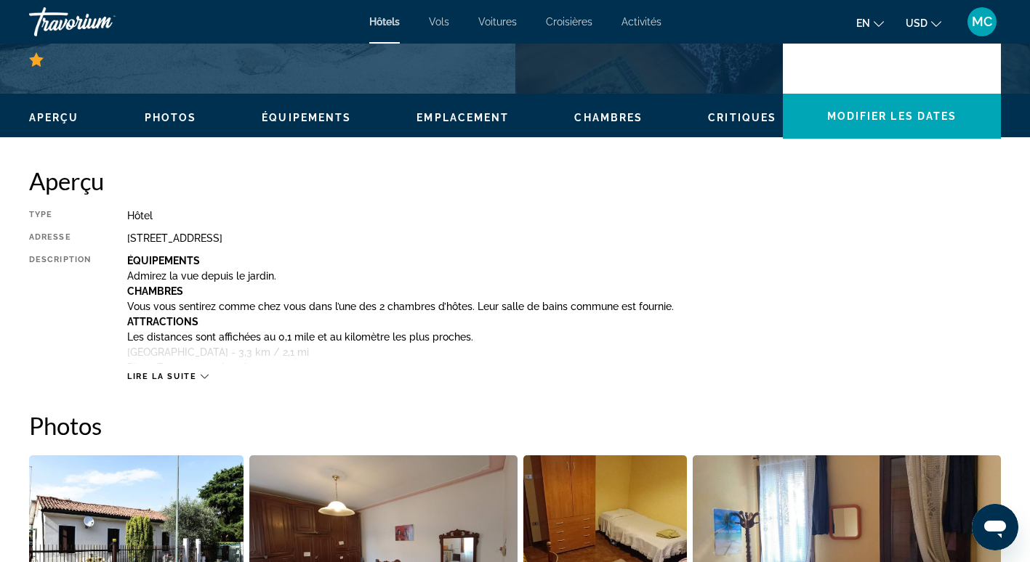
click at [203, 374] on icon "Contenu principal" at bounding box center [205, 377] width 8 height 8
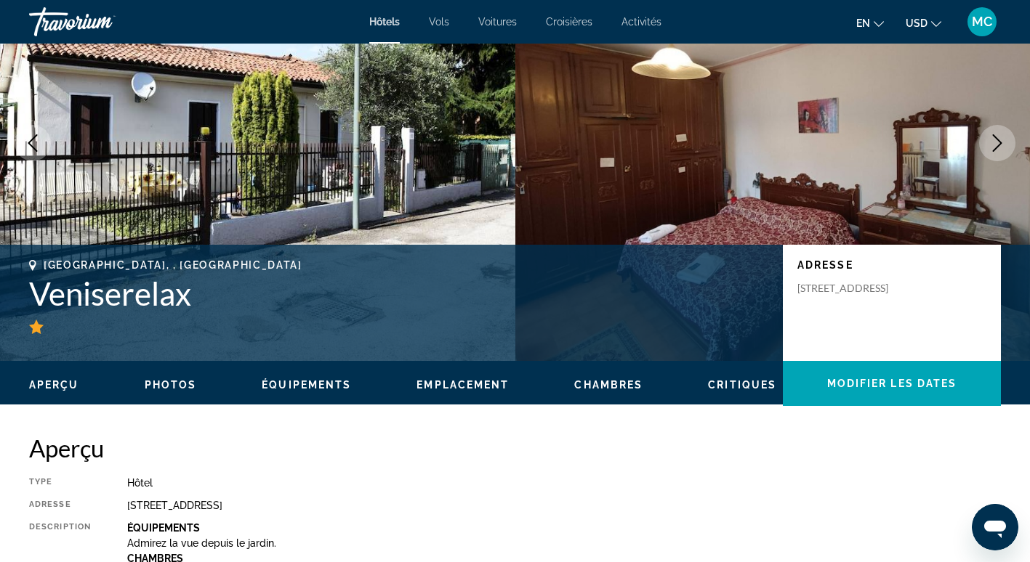
scroll to position [145, 0]
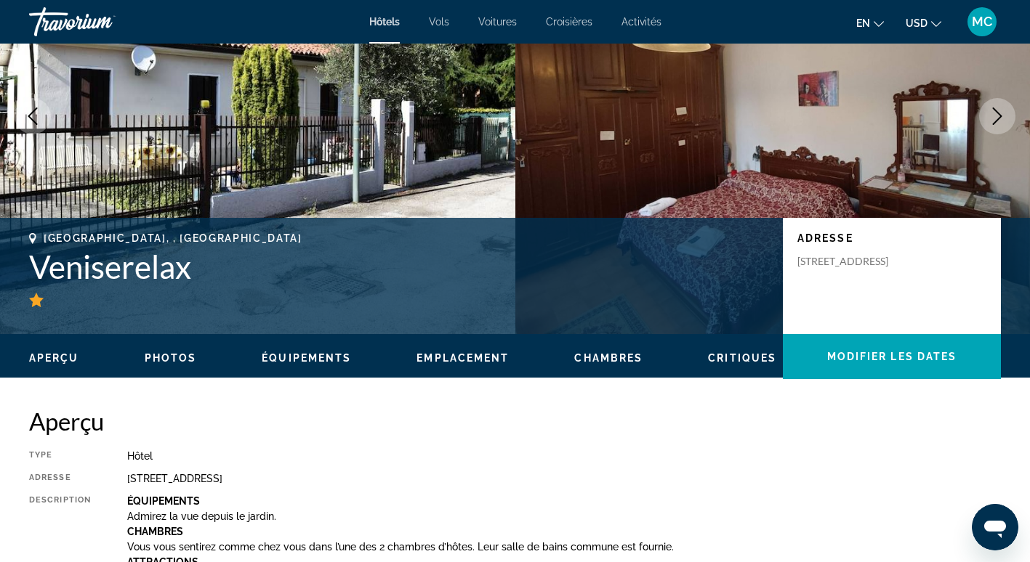
click at [470, 355] on span "Emplacement" at bounding box center [462, 358] width 92 height 12
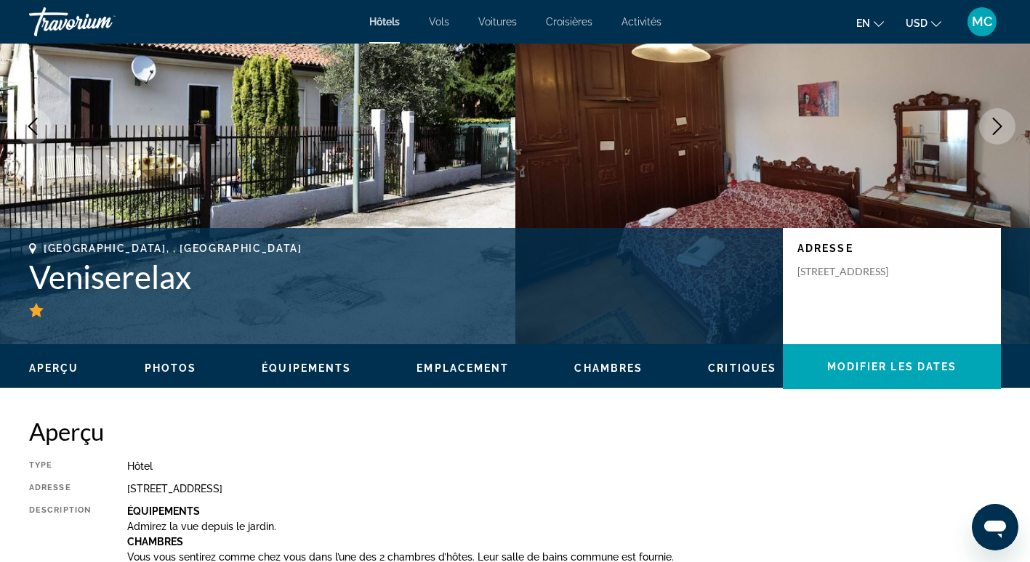
scroll to position [0, 0]
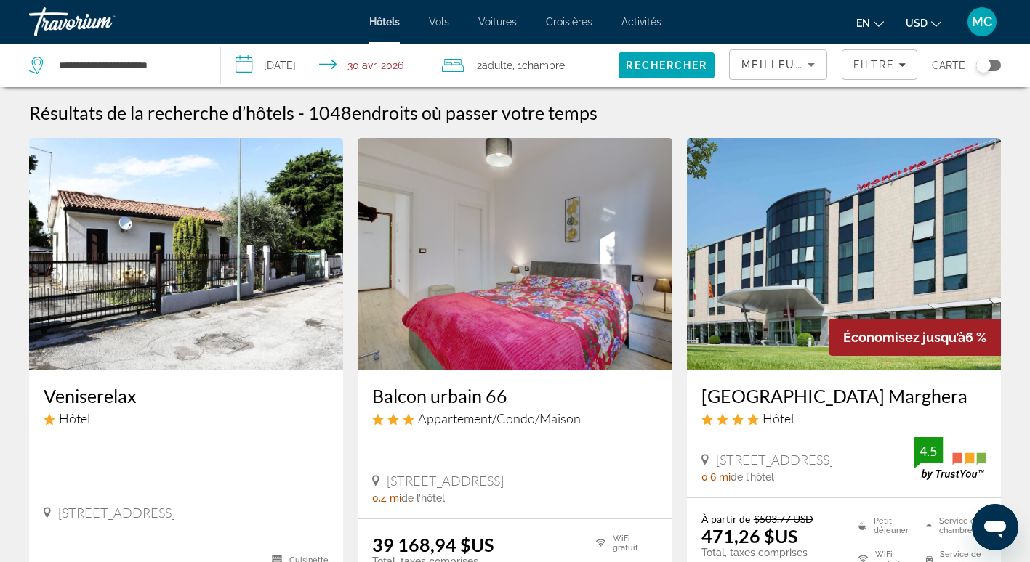
click at [756, 62] on span "Meilleures offres" at bounding box center [805, 65] width 129 height 12
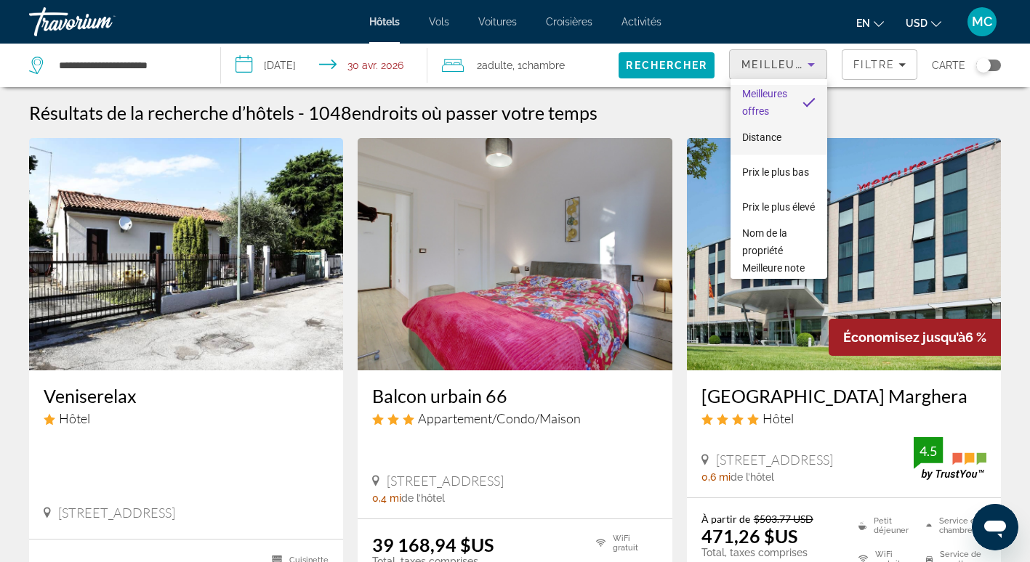
click at [759, 129] on span "Distance" at bounding box center [761, 137] width 39 height 17
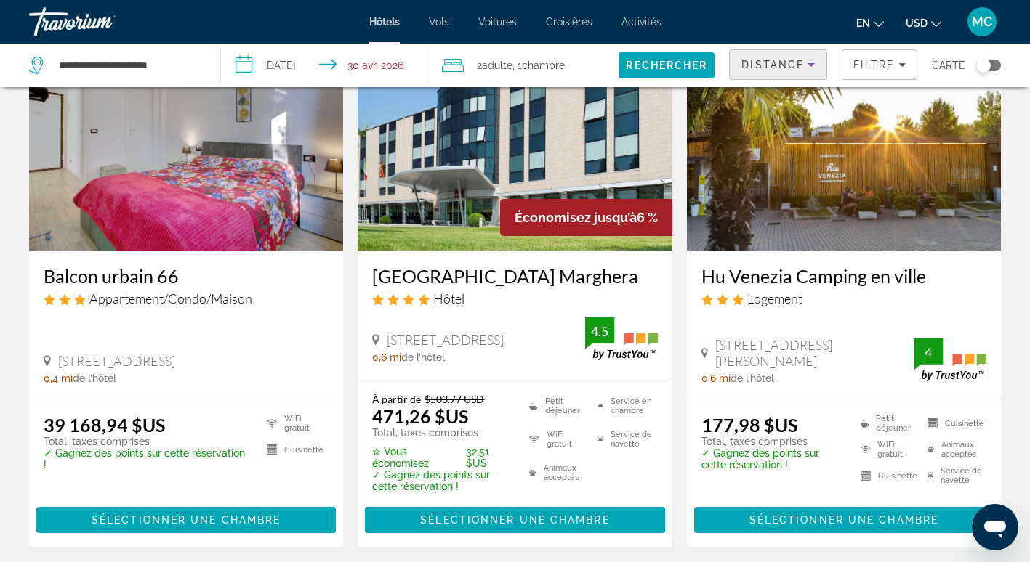
scroll to position [145, 0]
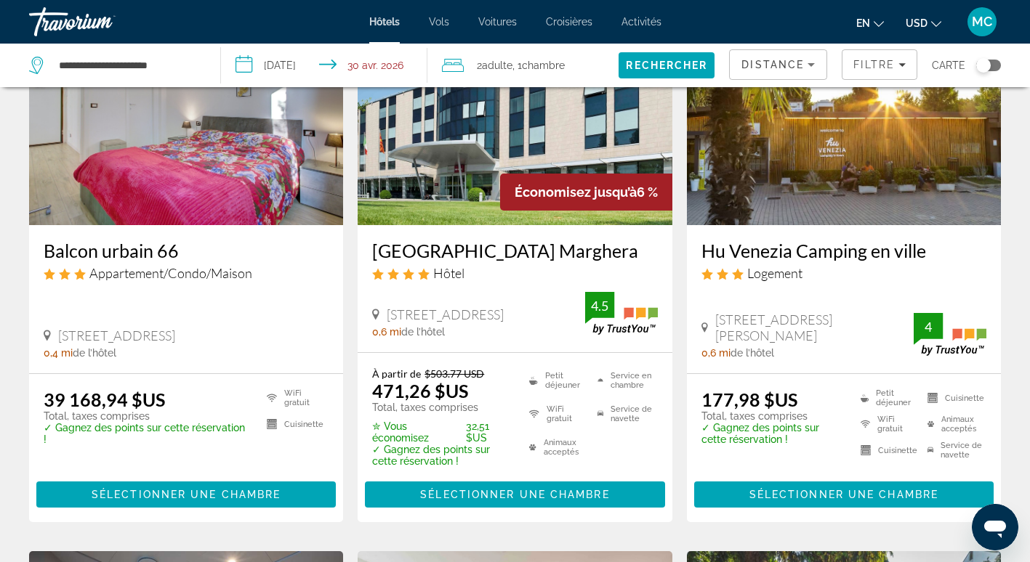
click at [803, 137] on img "Contenu principal" at bounding box center [844, 109] width 314 height 233
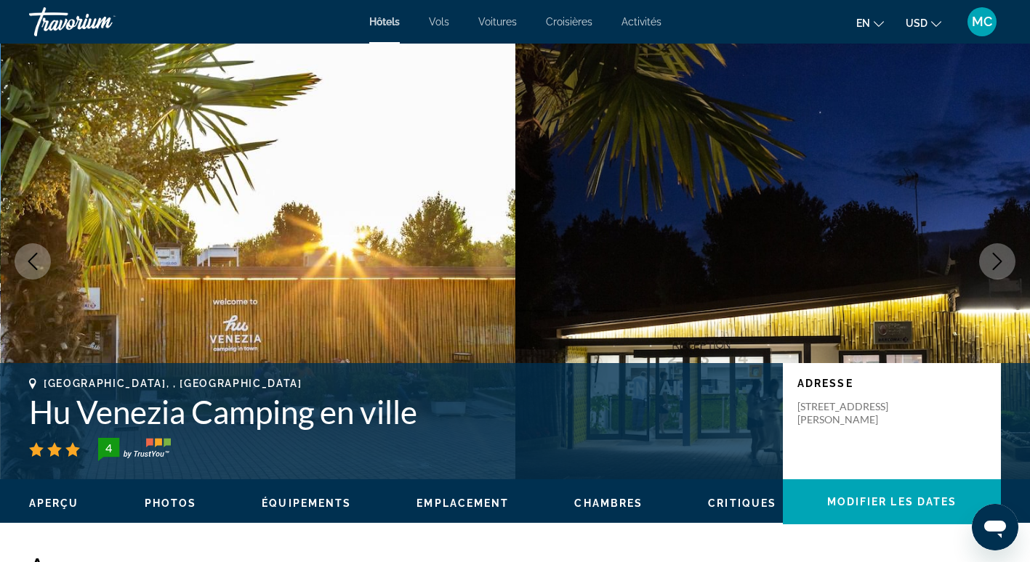
click at [929, 25] on button "USD USD ($) MXN (Mex$) CAD (Can$) GBP (£) EUR (€) AUD (A$) NZD (NZ$) CNY (CN¥)" at bounding box center [923, 22] width 36 height 21
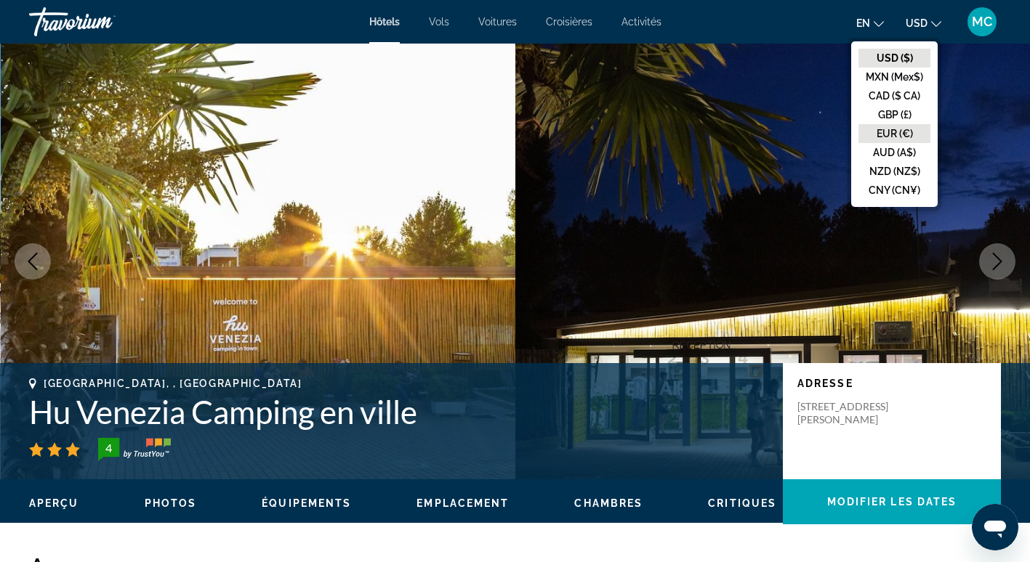
click at [889, 132] on button "EUR (€)" at bounding box center [894, 133] width 72 height 19
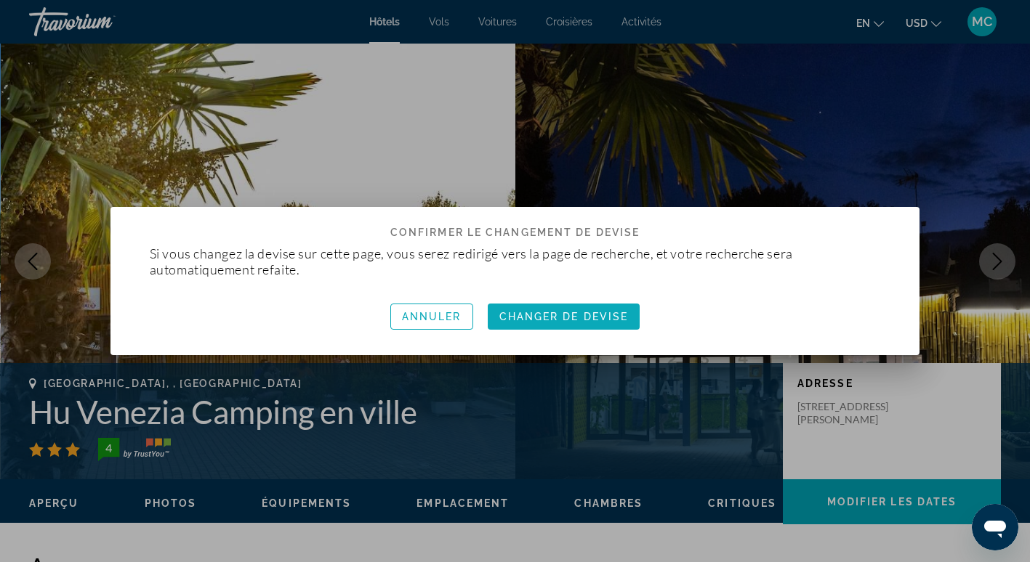
click at [521, 312] on span "Changer de devise" at bounding box center [563, 317] width 129 height 12
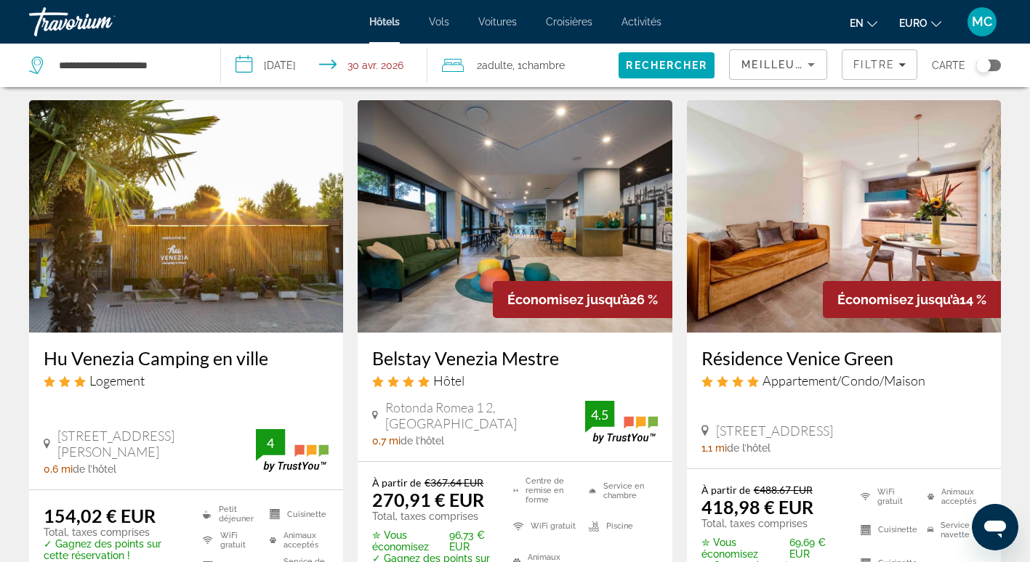
scroll to position [581, 0]
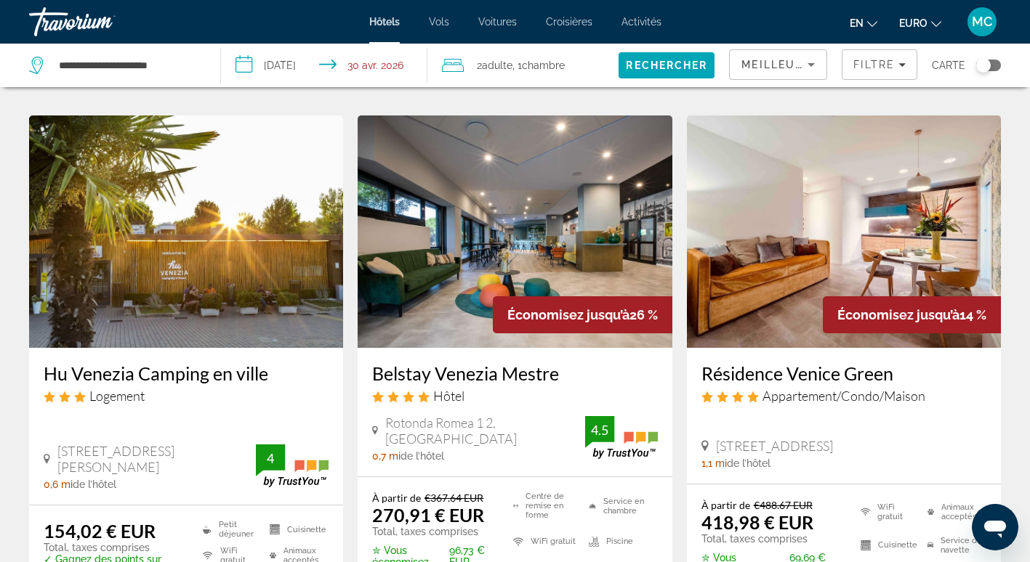
click at [213, 219] on img "Contenu principal" at bounding box center [186, 232] width 314 height 233
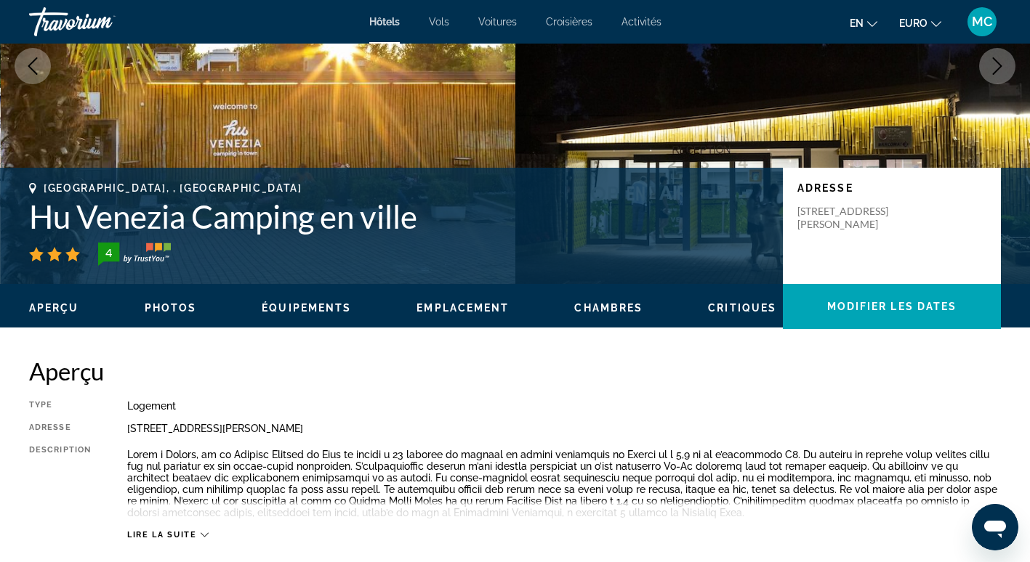
scroll to position [291, 0]
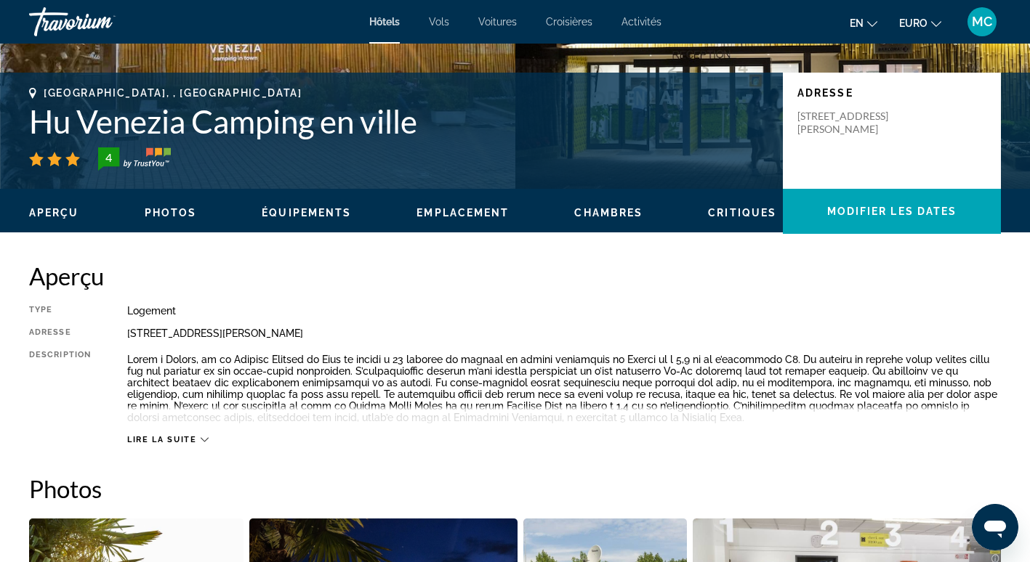
click at [176, 443] on span "Lire la suite" at bounding box center [161, 439] width 69 height 9
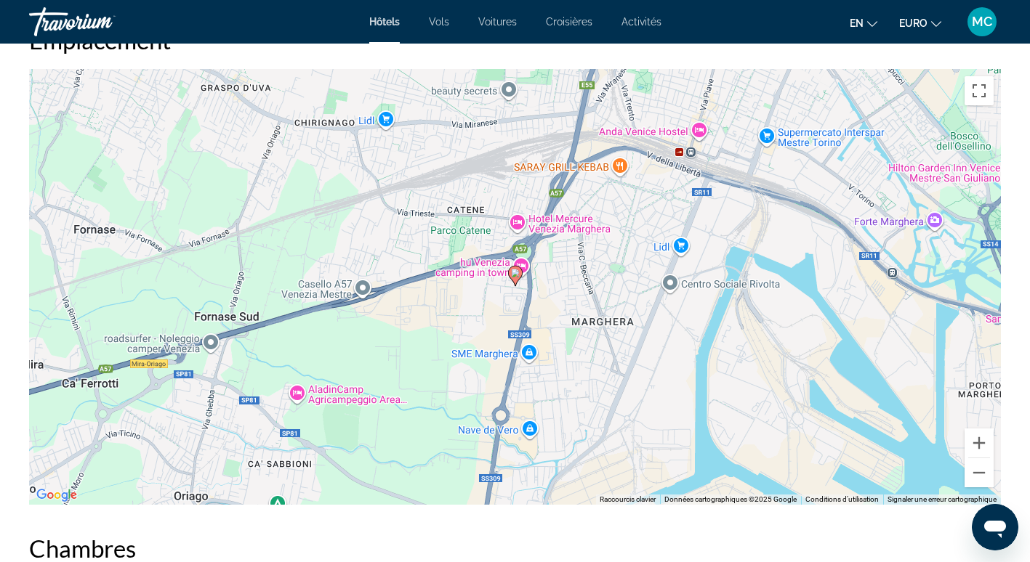
scroll to position [1381, 0]
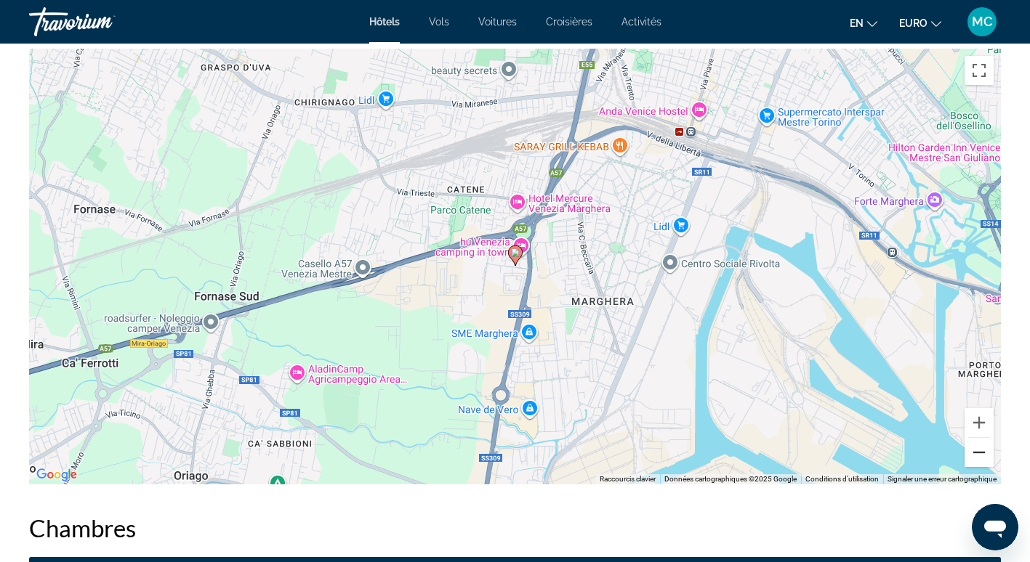
click at [981, 451] on button "Zoom arrière" at bounding box center [978, 452] width 29 height 29
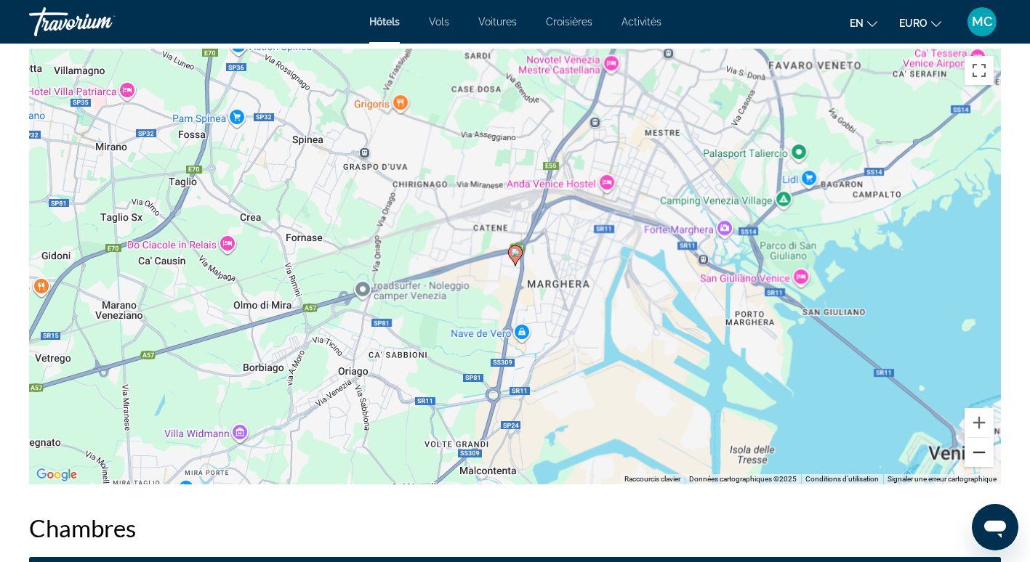
click at [981, 451] on button "Zoom arrière" at bounding box center [978, 452] width 29 height 29
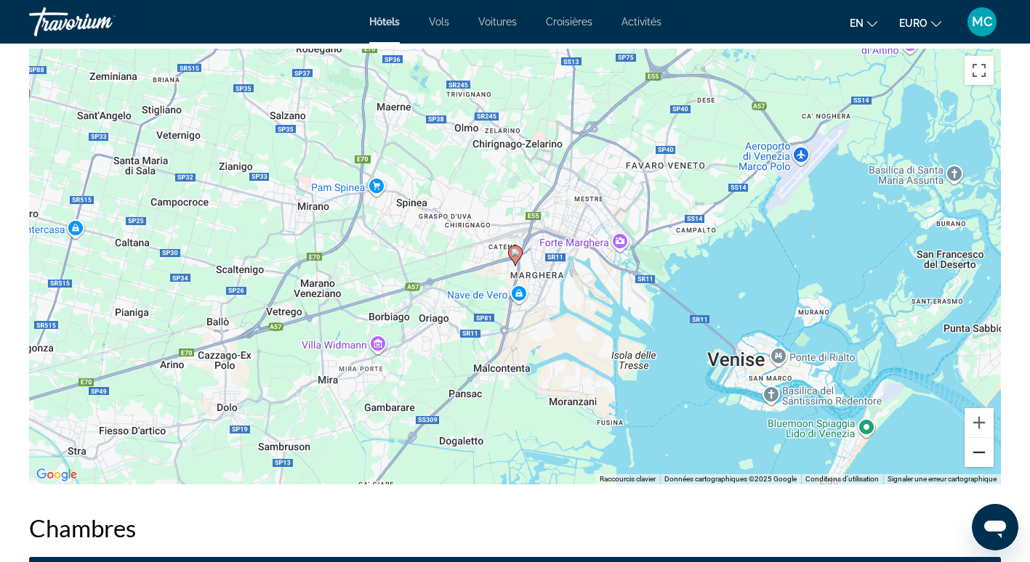
click at [981, 451] on button "Zoom arrière" at bounding box center [978, 452] width 29 height 29
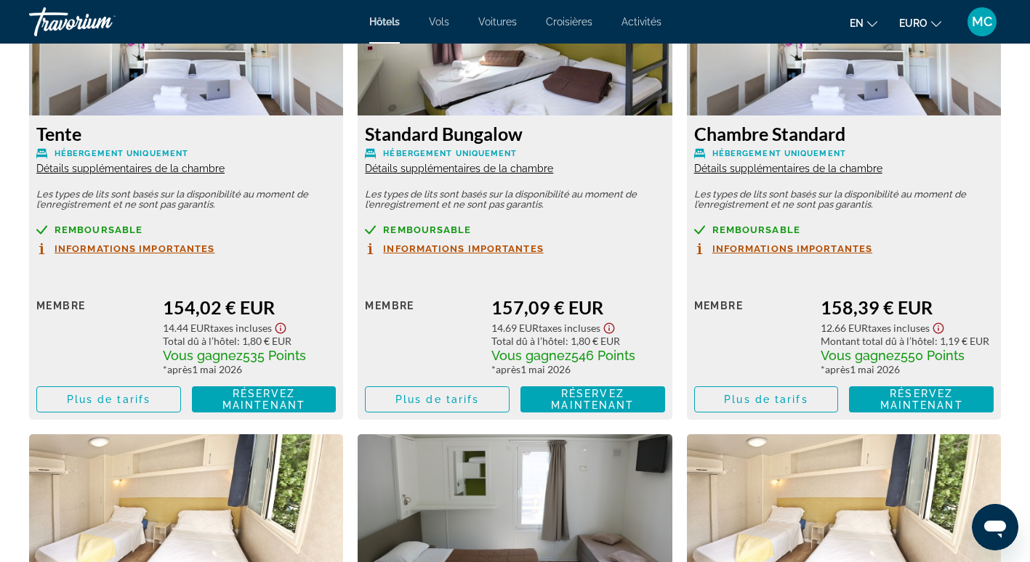
scroll to position [2107, 0]
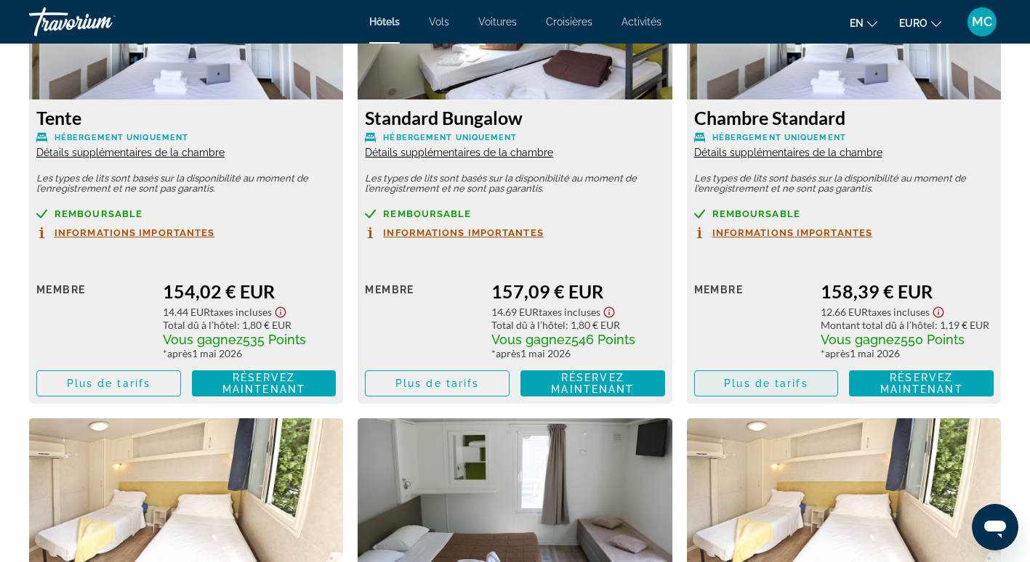
click at [783, 379] on span "Plus de tarifs" at bounding box center [766, 384] width 84 height 12
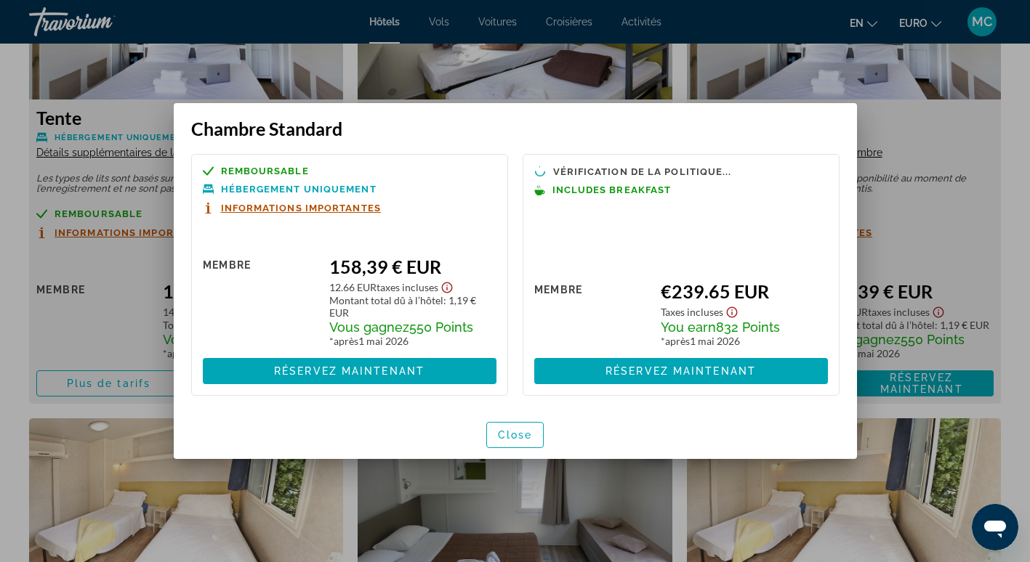
scroll to position [0, 0]
click at [305, 206] on span "Informations importantes" at bounding box center [301, 207] width 160 height 9
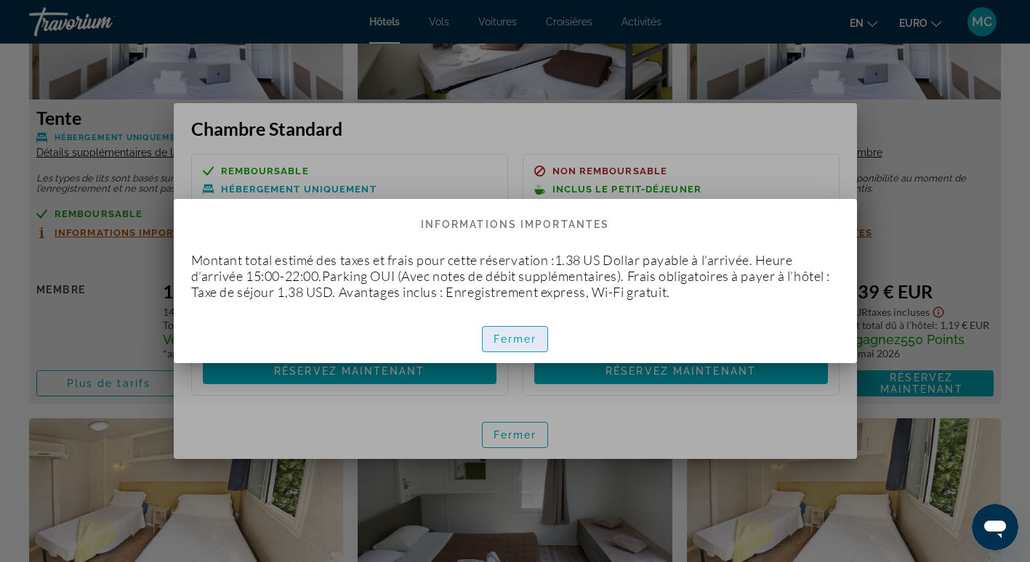
click at [532, 351] on span "button" at bounding box center [514, 339] width 65 height 35
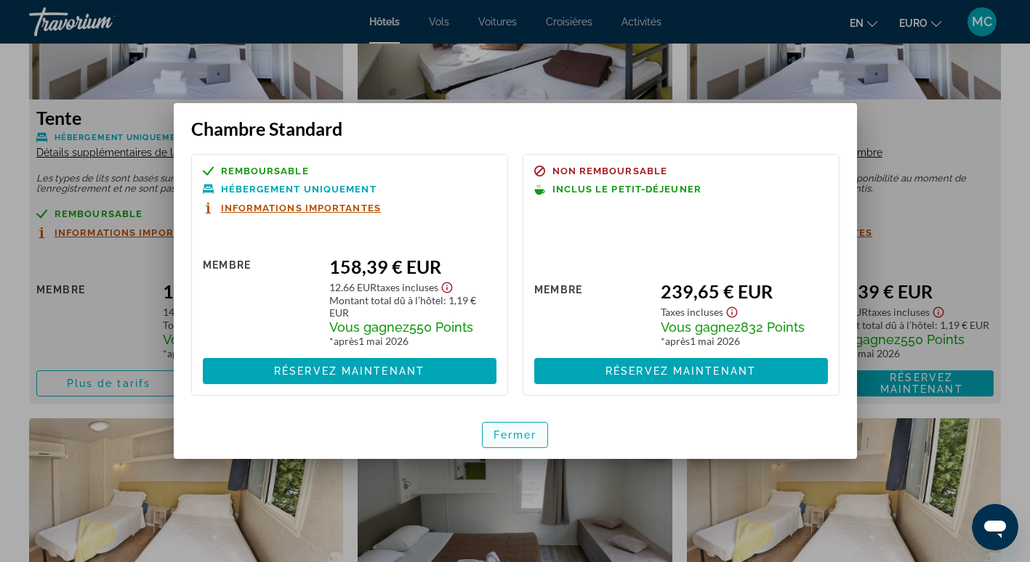
click at [532, 430] on span "Fermer" at bounding box center [515, 435] width 44 height 12
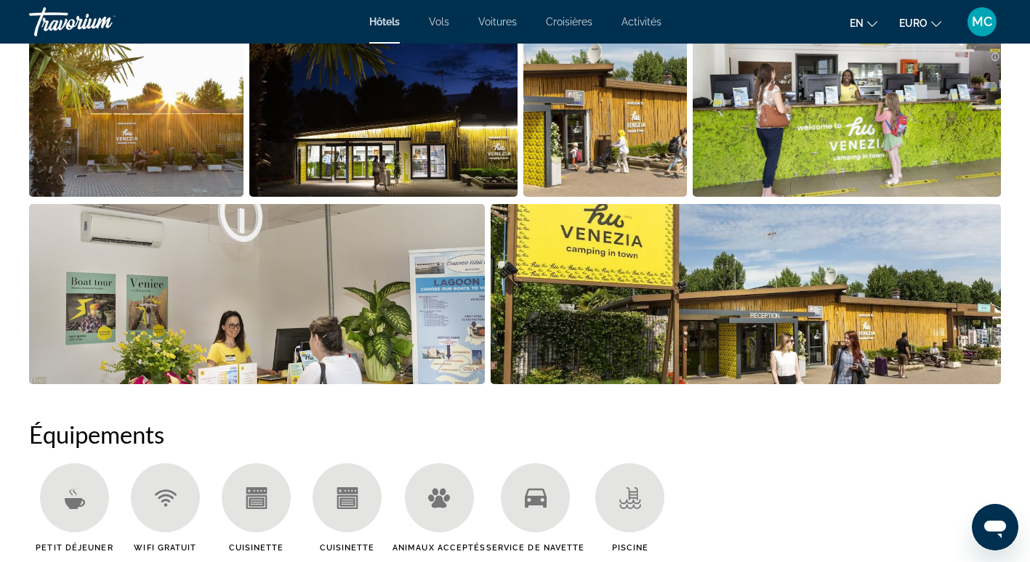
scroll to position [581, 0]
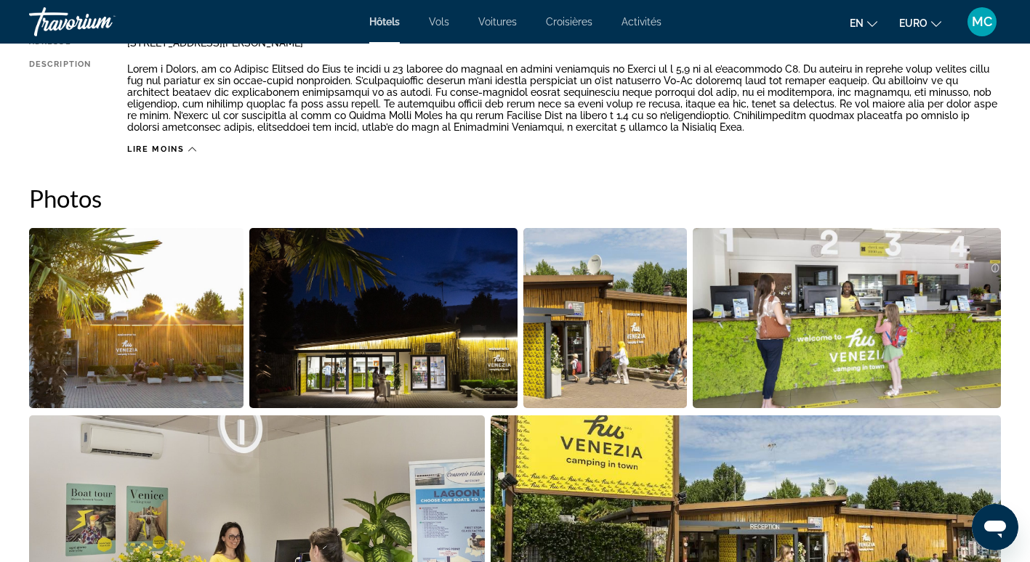
click at [570, 23] on span "Croisières" at bounding box center [569, 22] width 47 height 12
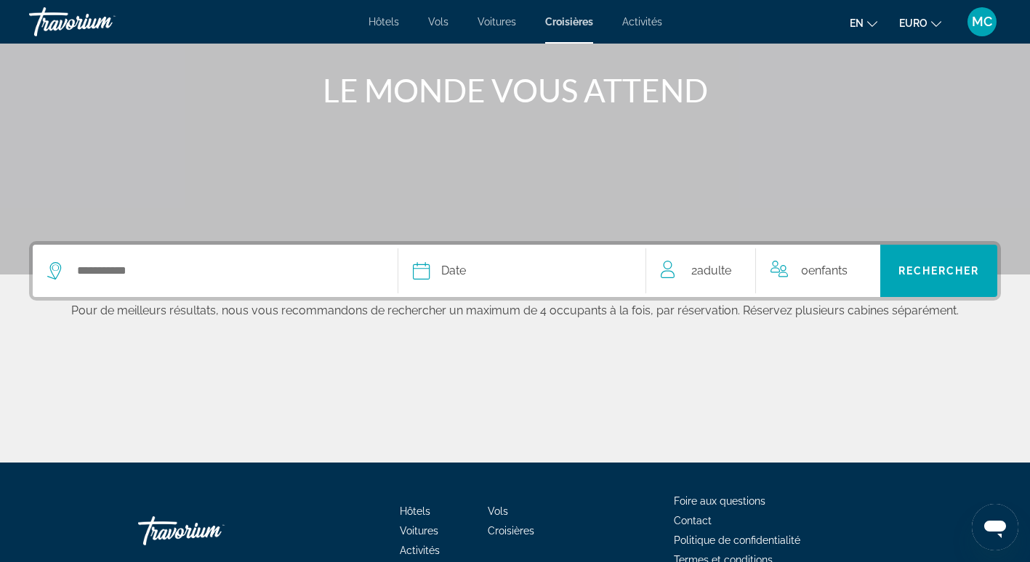
scroll to position [218, 0]
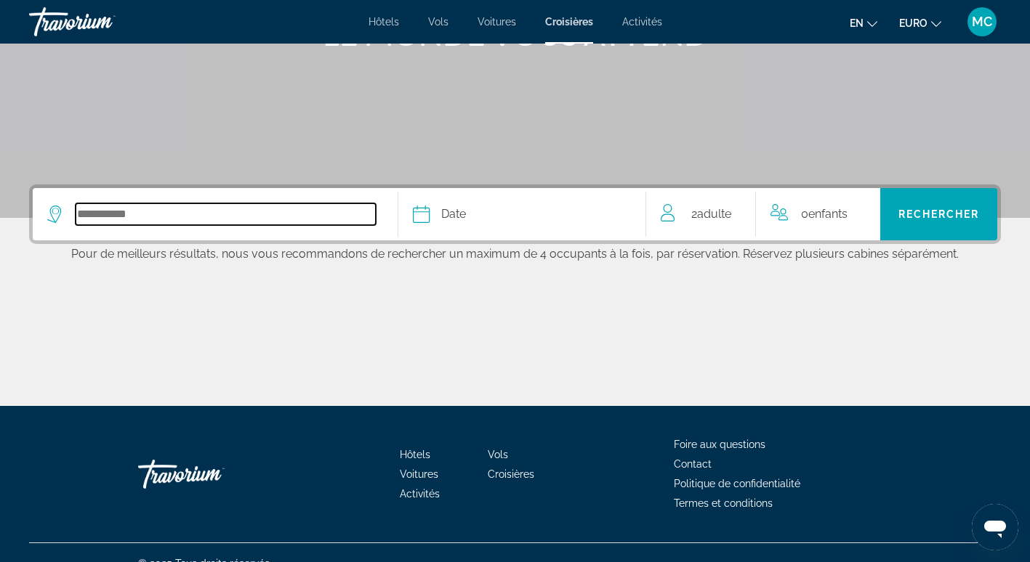
click at [186, 209] on input "Sélectionnez la destination de la croisière" at bounding box center [226, 214] width 300 height 22
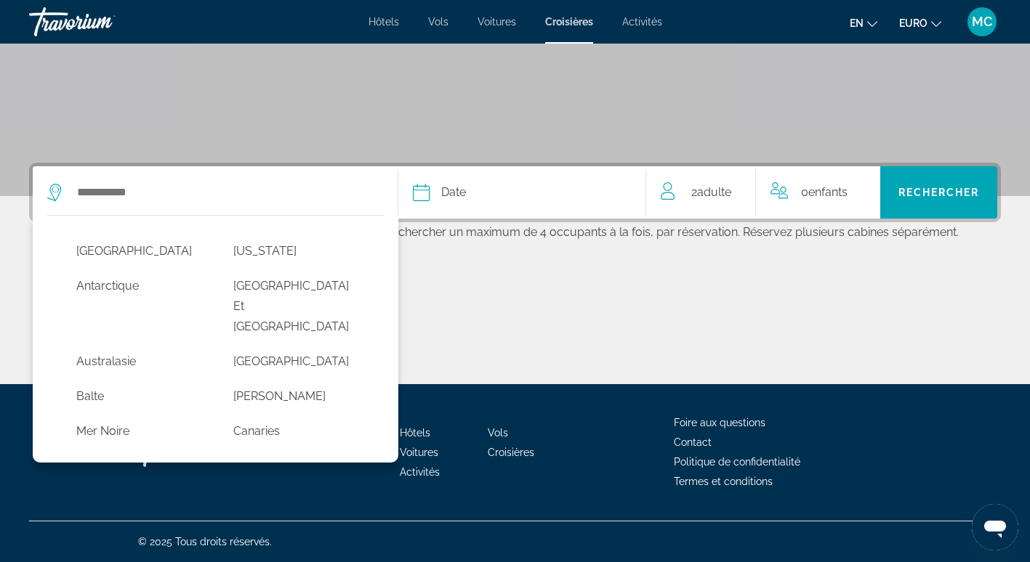
click at [481, 199] on div "Date" at bounding box center [522, 192] width 219 height 20
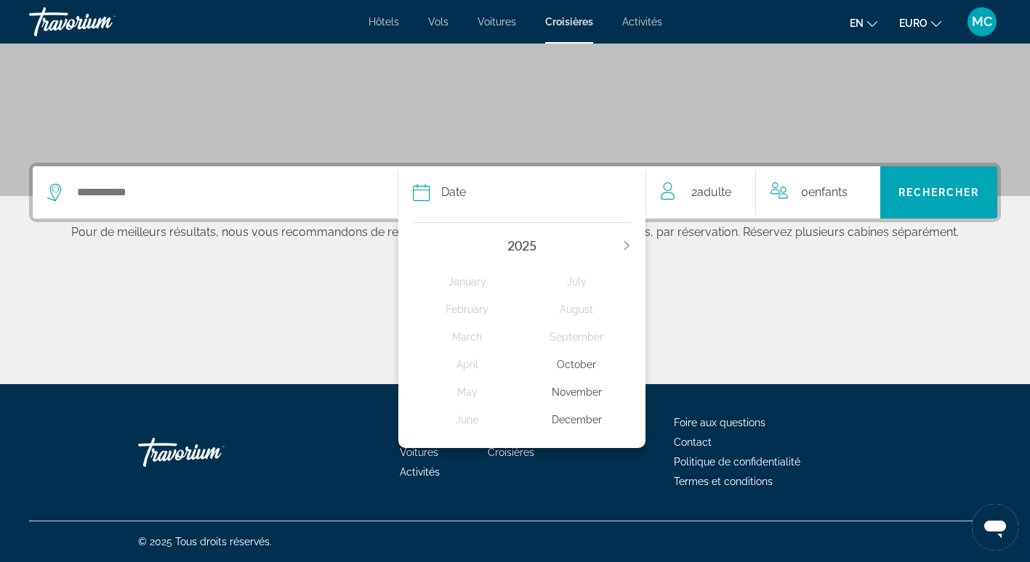
click at [625, 237] on div "2025 January February March April May June July August September October Novemb…" at bounding box center [522, 331] width 248 height 233
click at [625, 248] on icon "L’année prochaine" at bounding box center [626, 245] width 9 height 9
click at [461, 366] on div "April" at bounding box center [467, 365] width 109 height 26
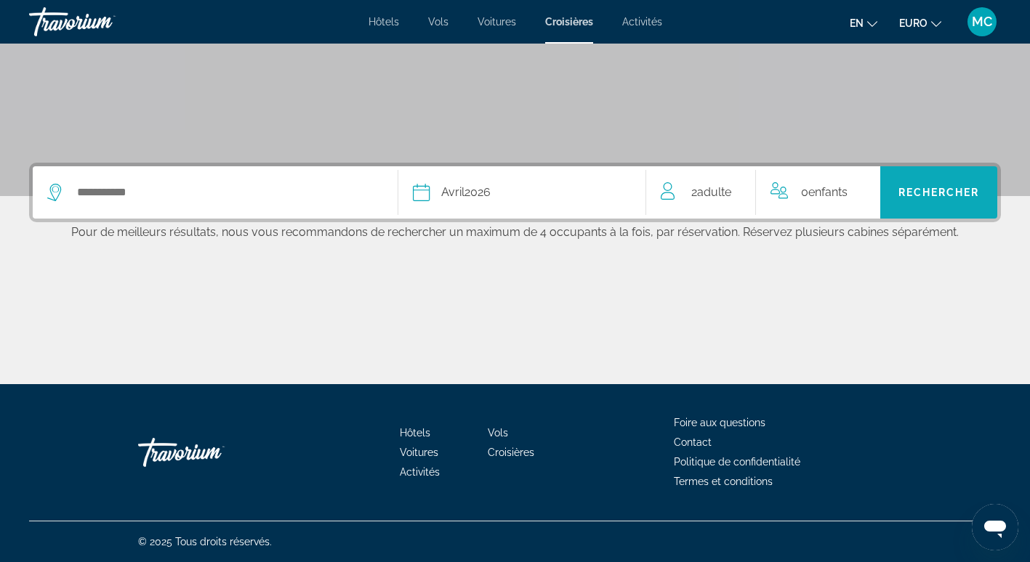
click at [950, 202] on span "Rechercher" at bounding box center [938, 192] width 117 height 35
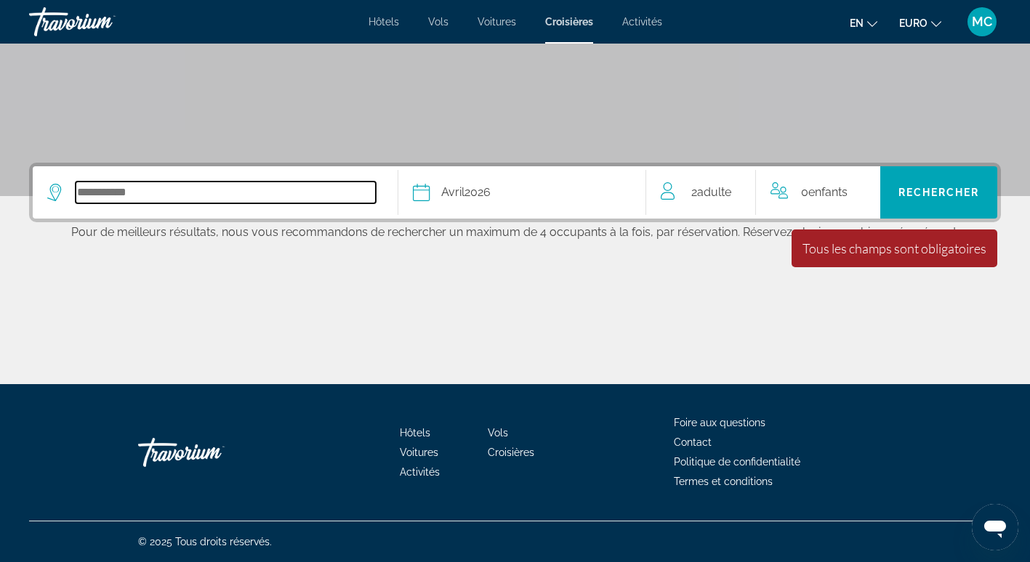
click at [274, 196] on input "Sélectionnez la destination de la croisière" at bounding box center [226, 193] width 300 height 22
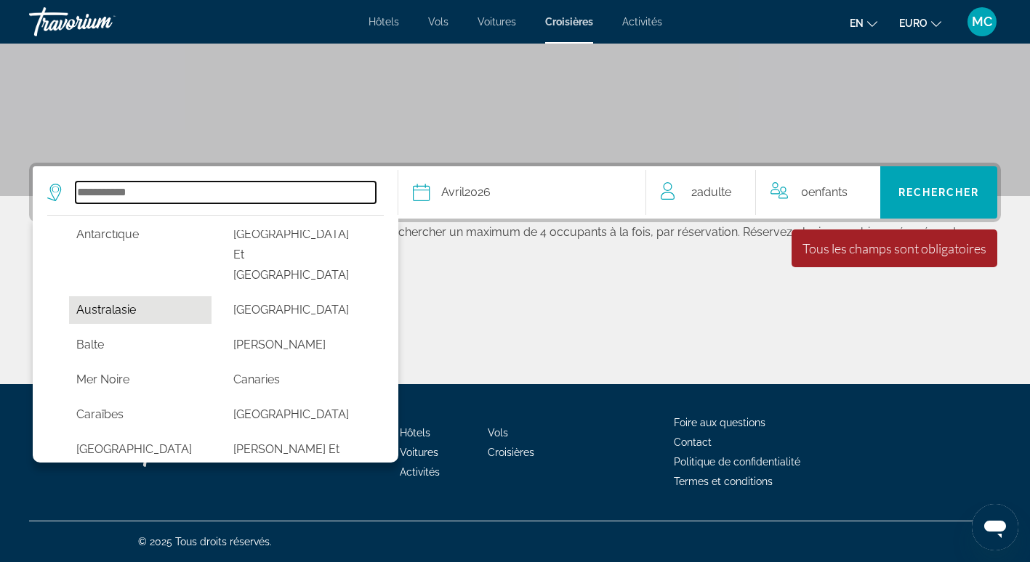
scroll to position [73, 0]
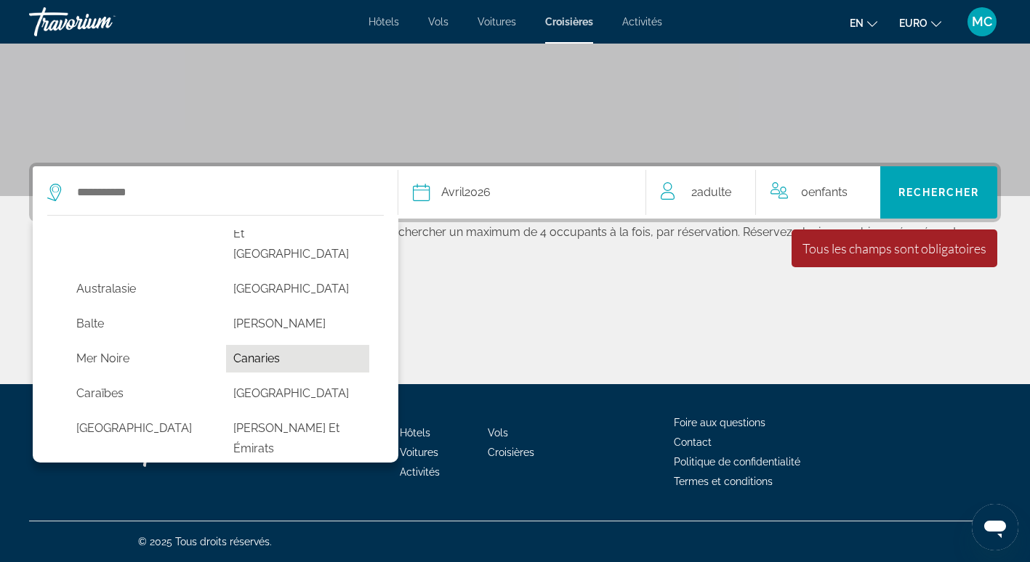
click at [262, 345] on button "Canaries" at bounding box center [297, 359] width 142 height 28
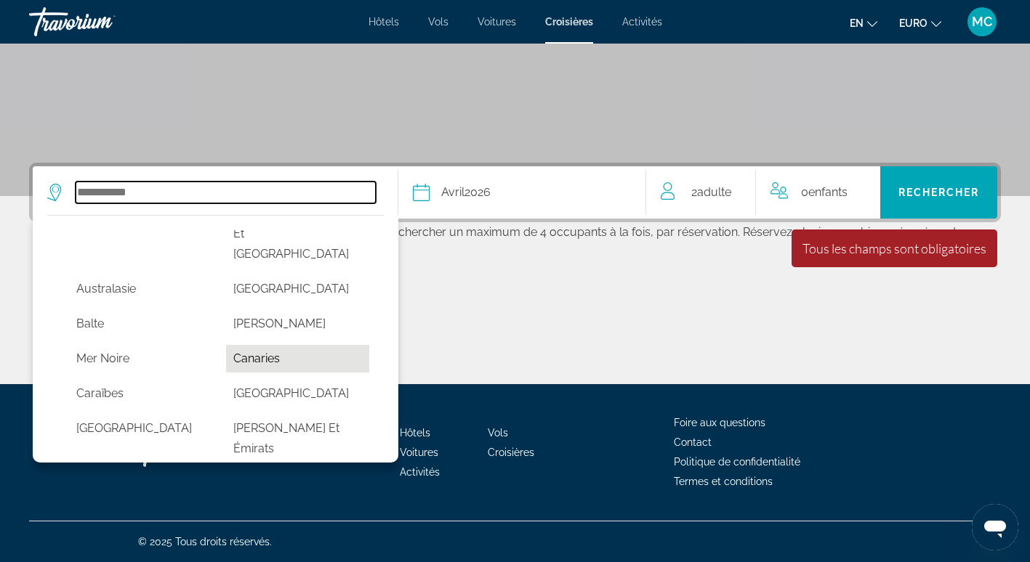
type input "********"
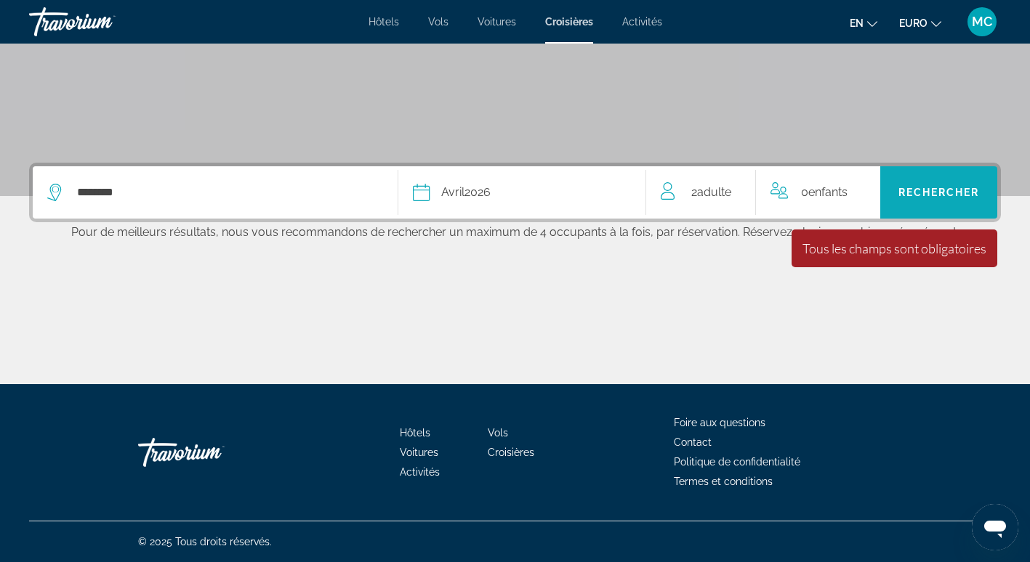
click at [959, 191] on span "Rechercher" at bounding box center [938, 193] width 81 height 12
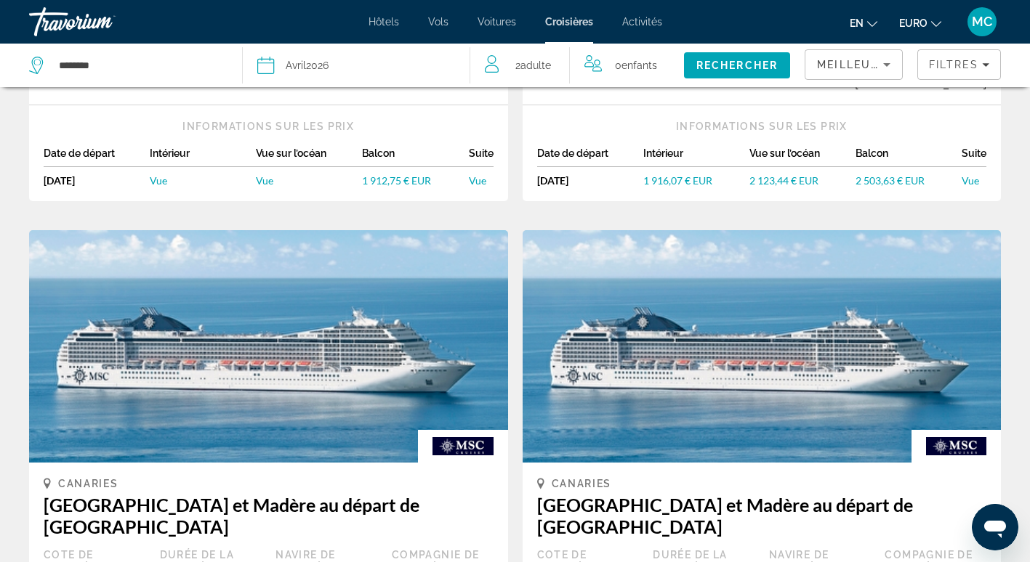
scroll to position [1216, 0]
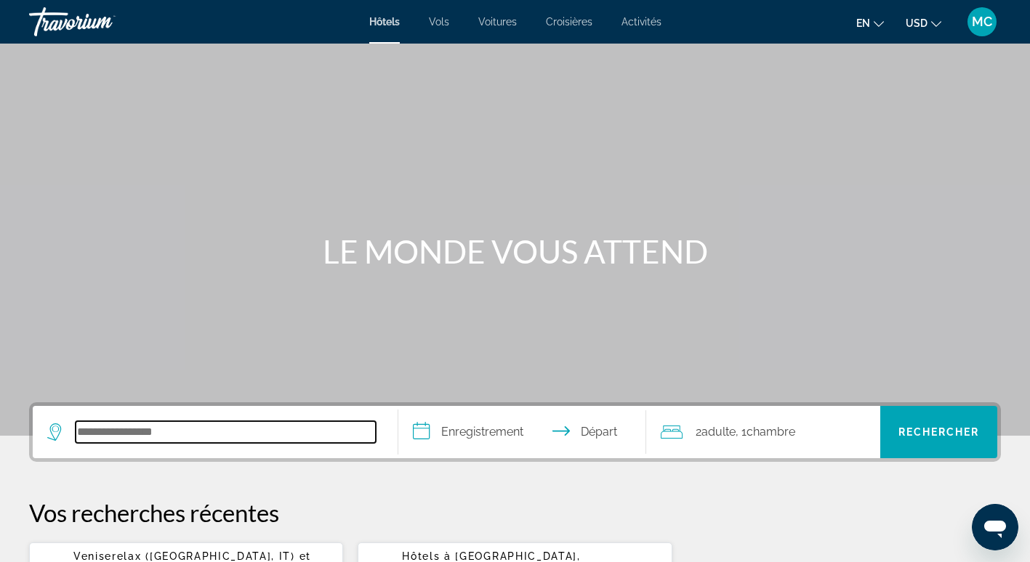
click at [208, 437] on input "Rechercher une destination hôtelière" at bounding box center [226, 432] width 300 height 22
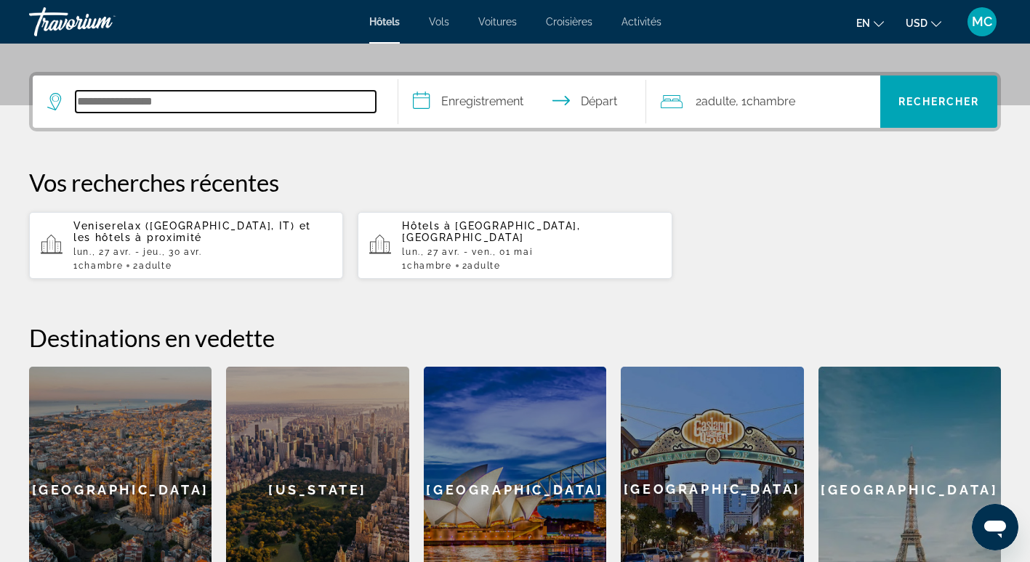
scroll to position [355, 0]
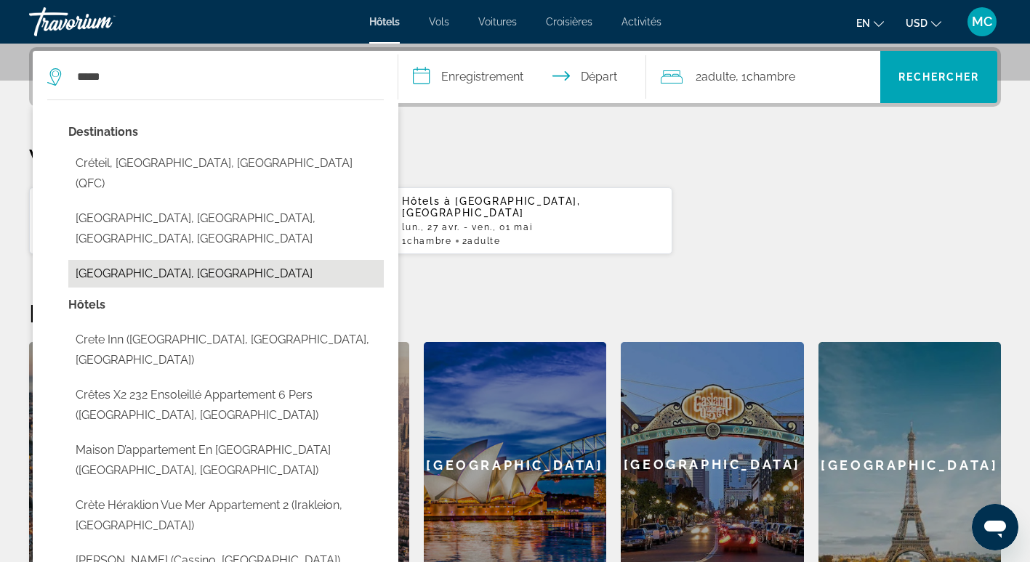
click at [138, 260] on button "Crète, Grèce" at bounding box center [225, 274] width 315 height 28
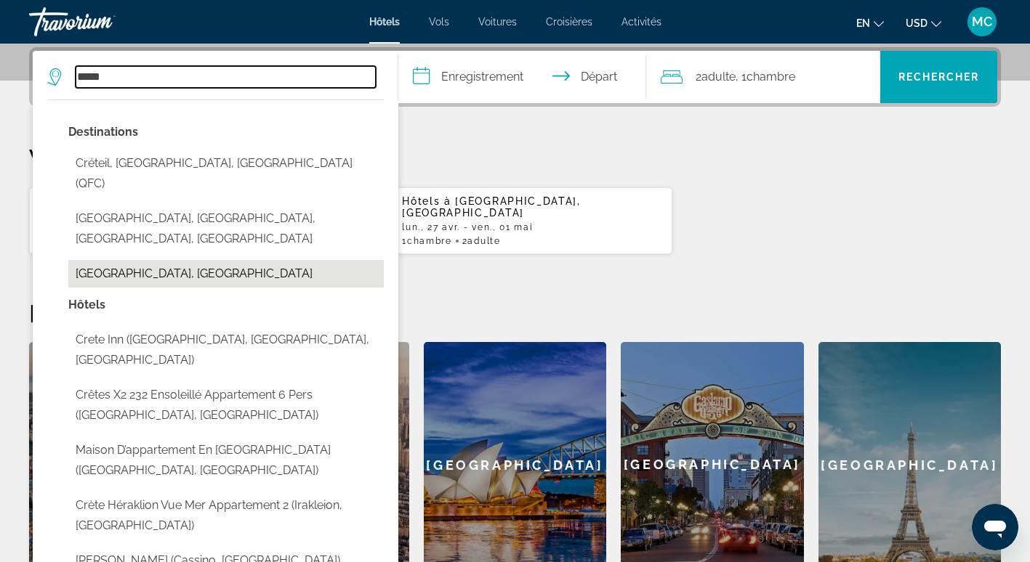
type input "**********"
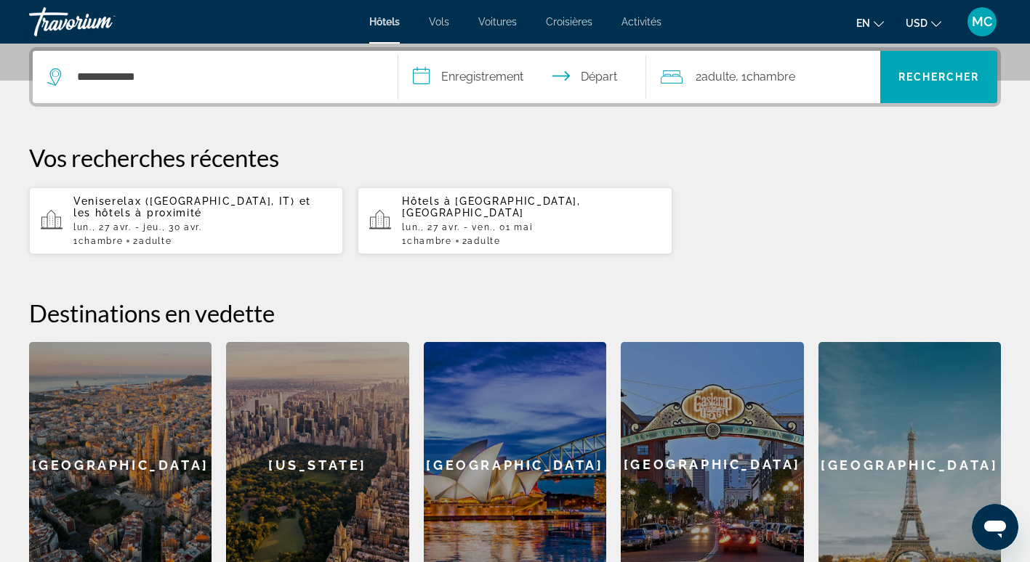
click at [699, 73] on font "2" at bounding box center [698, 77] width 6 height 14
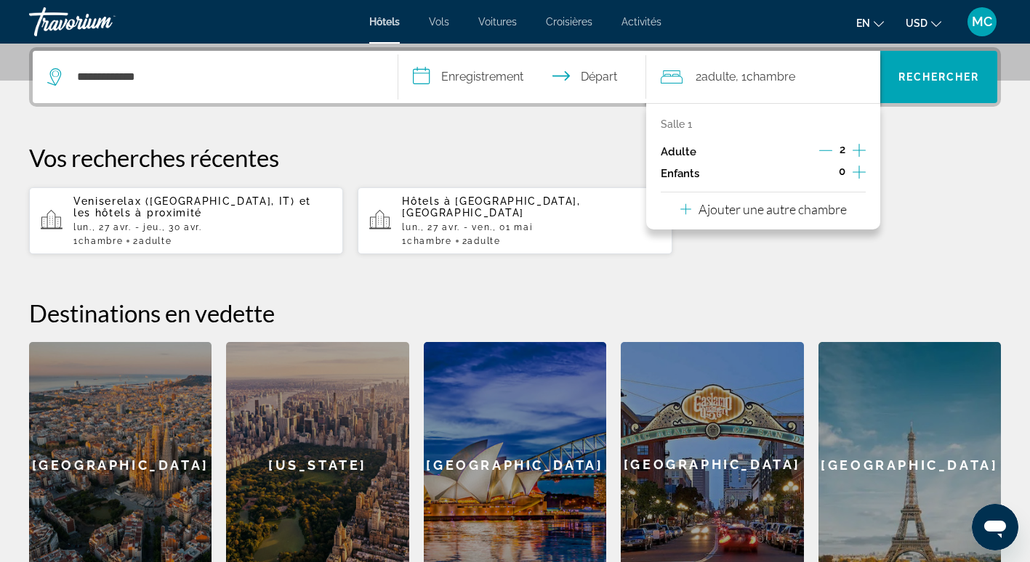
click at [860, 171] on icon "Augmenter les enfants" at bounding box center [858, 171] width 13 height 17
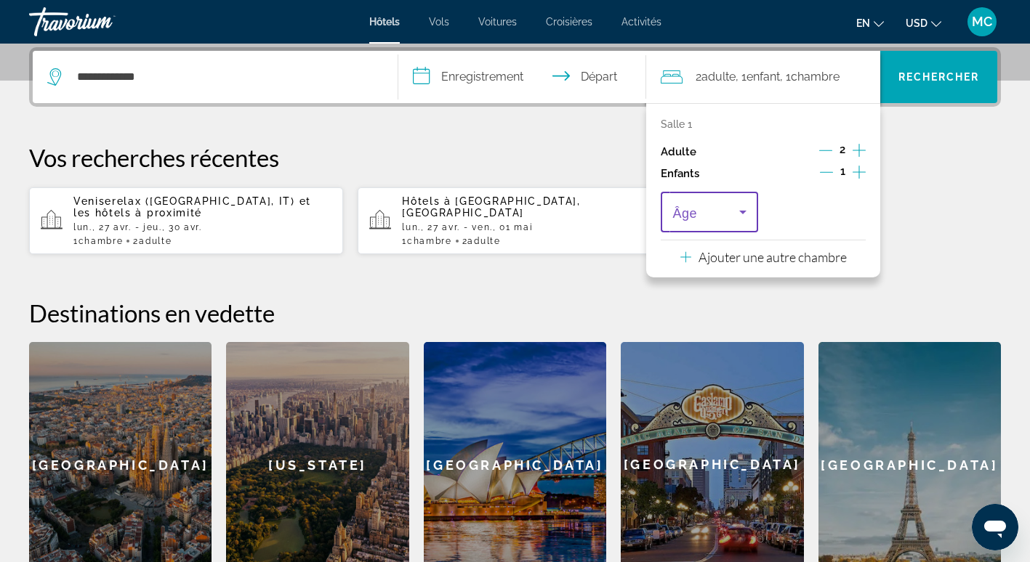
click at [737, 211] on icon "Voyageurs : 2 adultes, 1 enfant" at bounding box center [742, 211] width 17 height 17
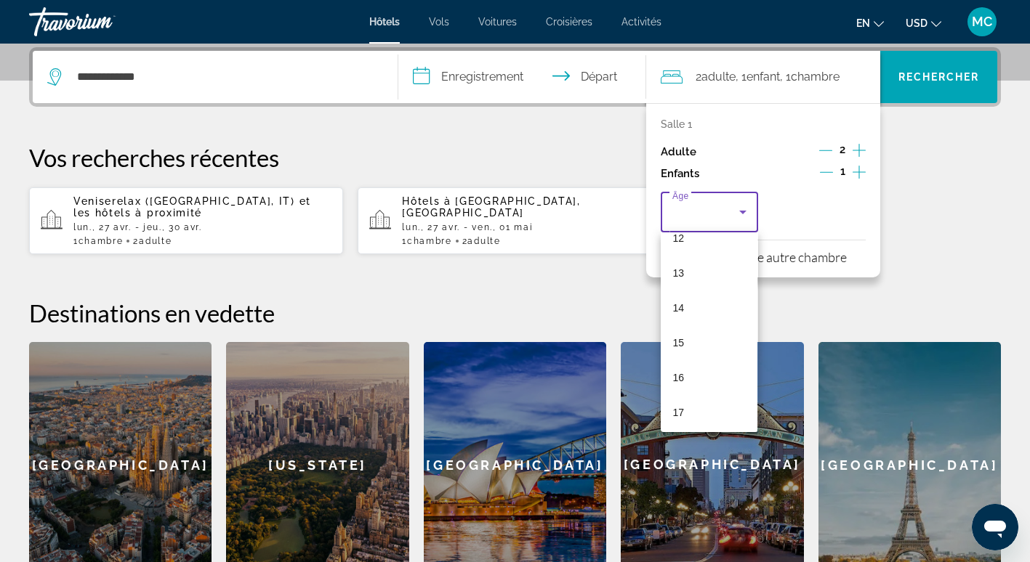
scroll to position [440, 0]
click at [687, 403] on mat-option "17" at bounding box center [709, 409] width 97 height 35
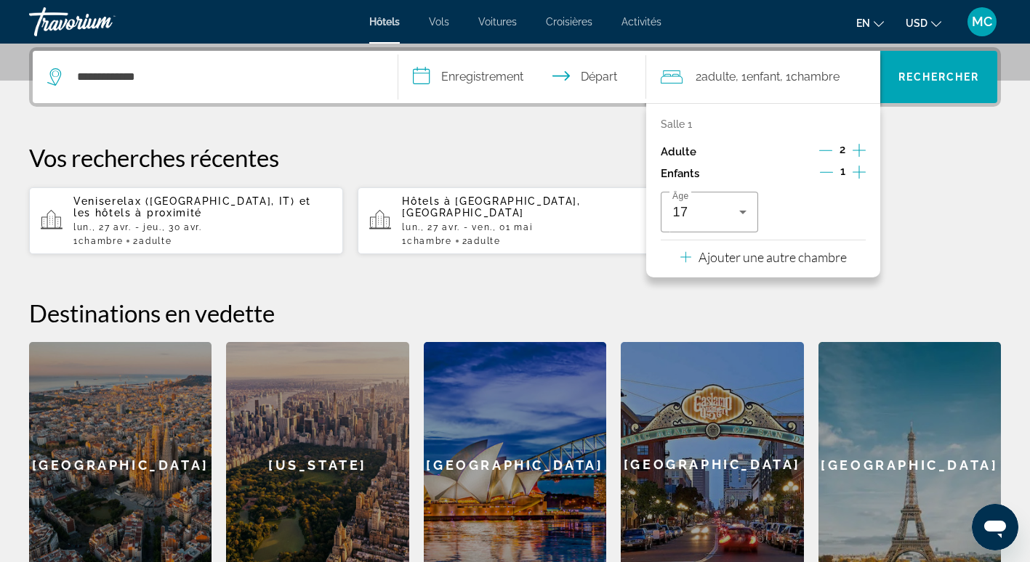
click at [467, 70] on input "**********" at bounding box center [525, 79] width 254 height 57
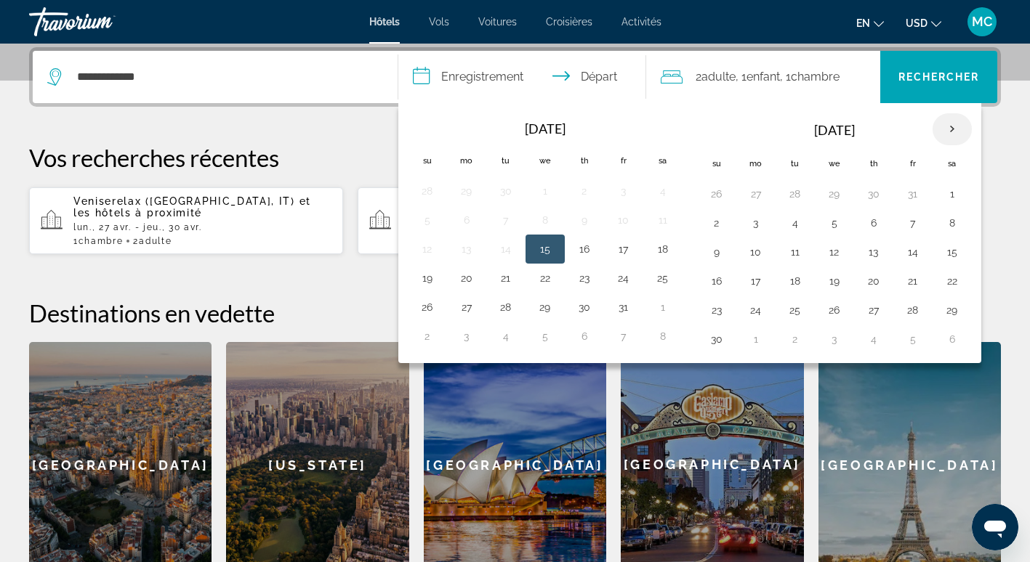
click at [950, 132] on th "Next month" at bounding box center [951, 129] width 39 height 32
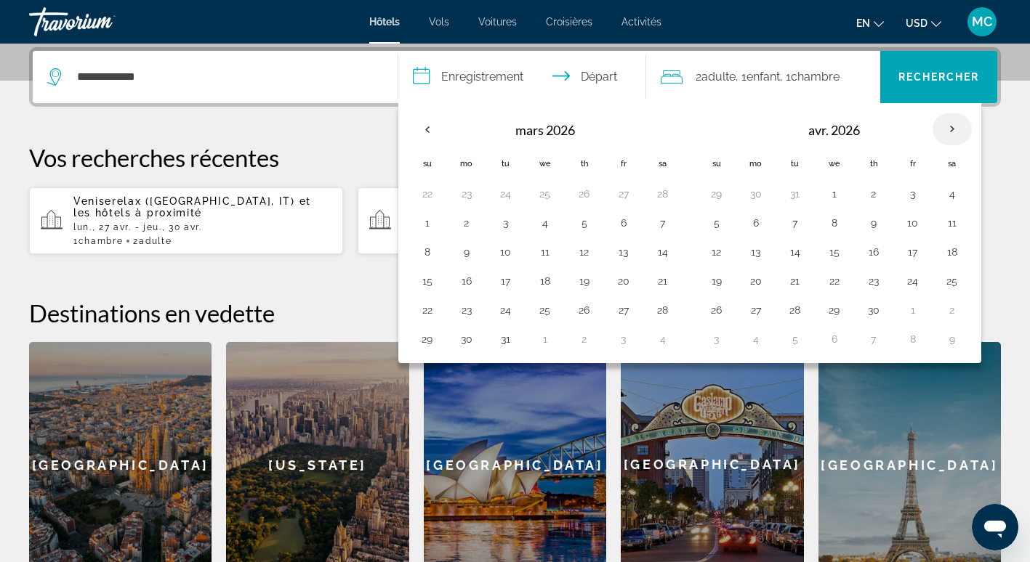
click at [950, 132] on th "Next month" at bounding box center [951, 129] width 39 height 32
click at [713, 315] on button "26" at bounding box center [716, 310] width 23 height 20
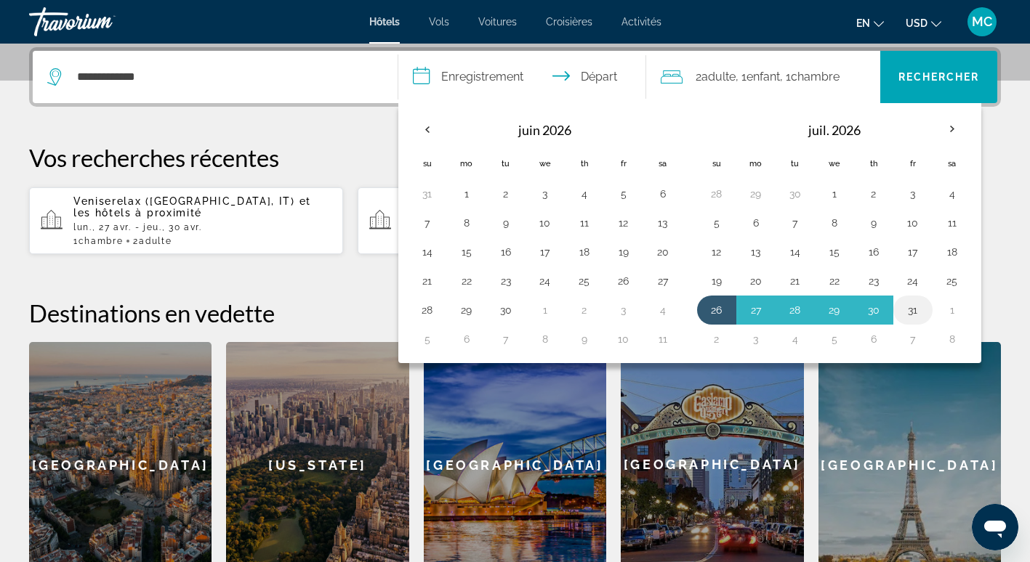
click at [913, 312] on button "31" at bounding box center [912, 310] width 23 height 20
type input "**********"
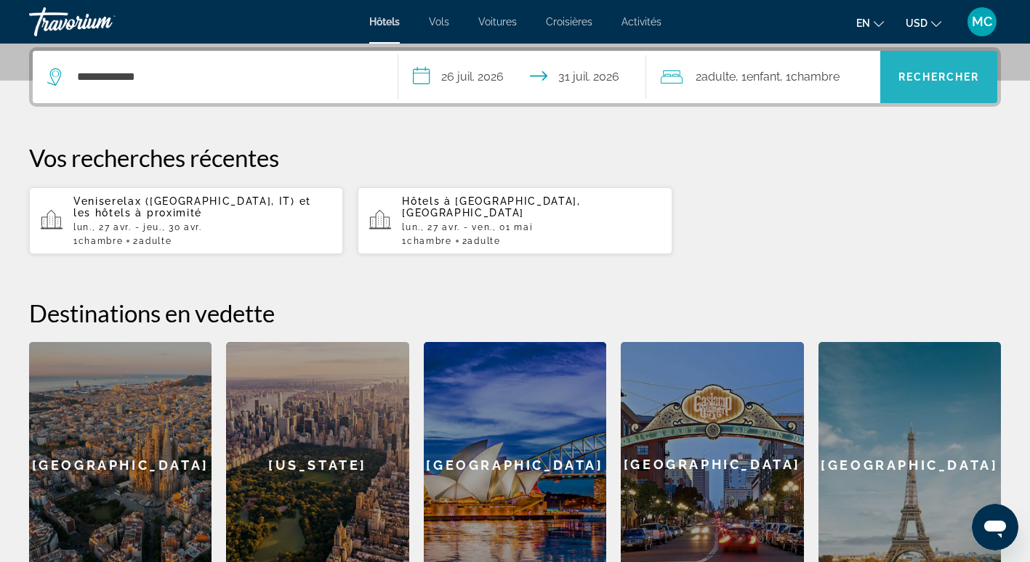
click at [946, 84] on span "Rechercher" at bounding box center [938, 77] width 117 height 35
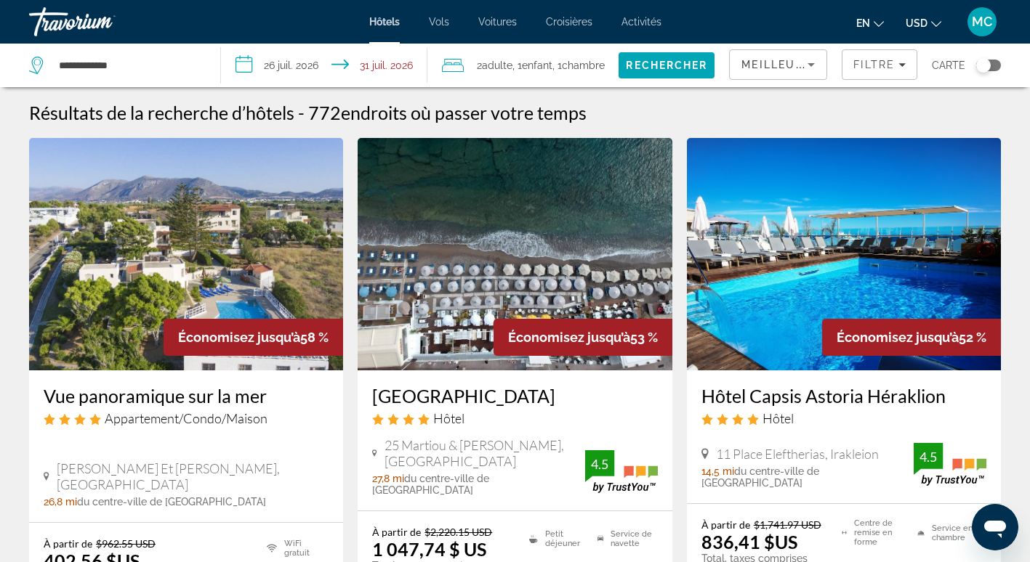
click at [785, 61] on span "Meilleures offres" at bounding box center [805, 65] width 129 height 12
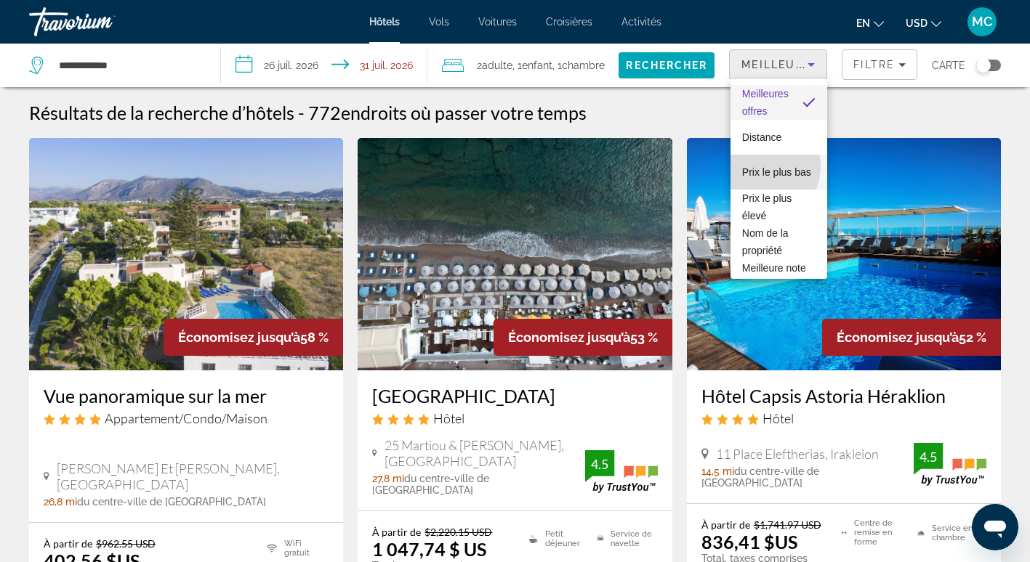
click at [759, 166] on span "Prix le plus bas" at bounding box center [776, 172] width 69 height 12
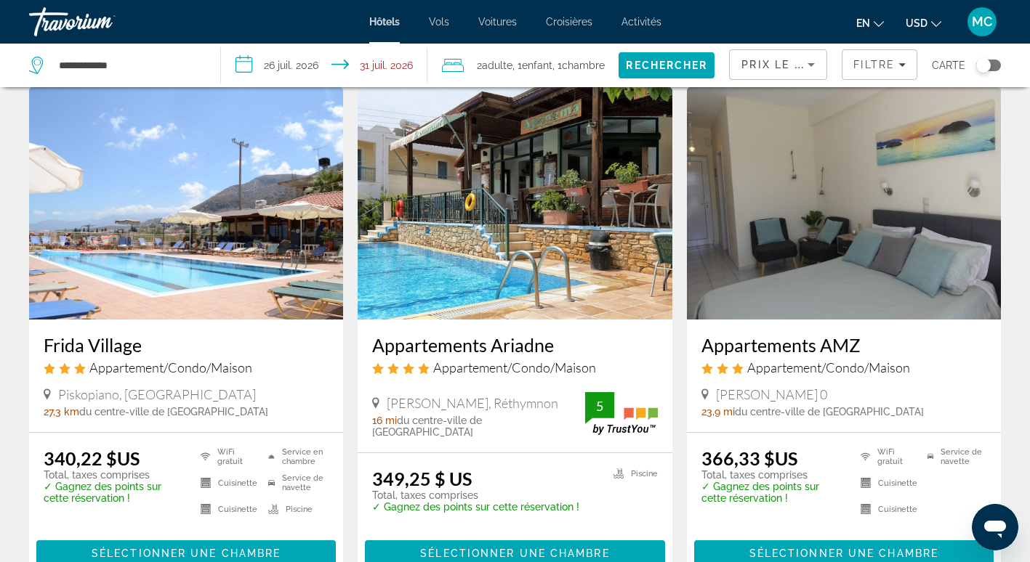
scroll to position [633, 0]
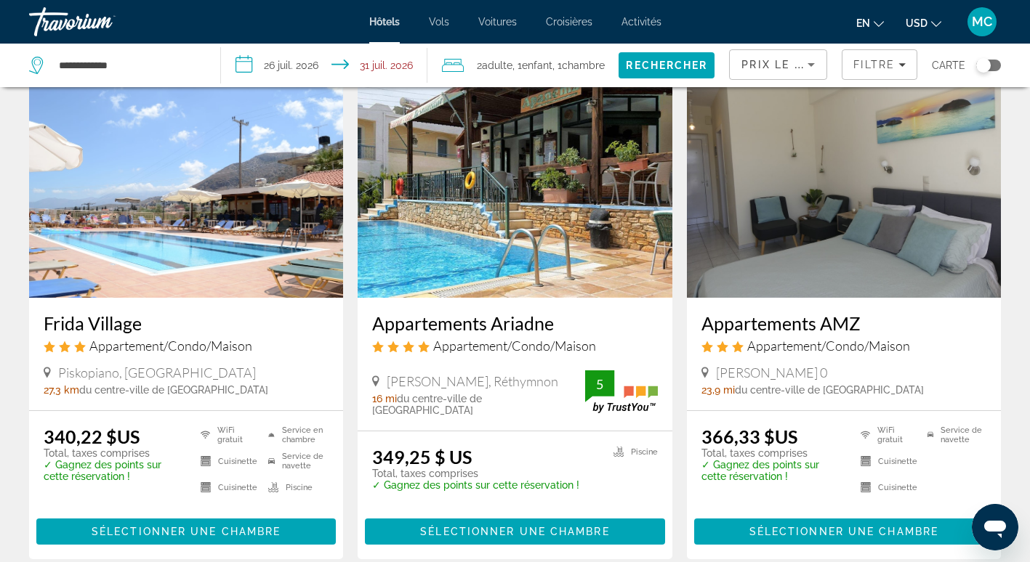
click at [182, 219] on img "Contenu principal" at bounding box center [186, 181] width 314 height 233
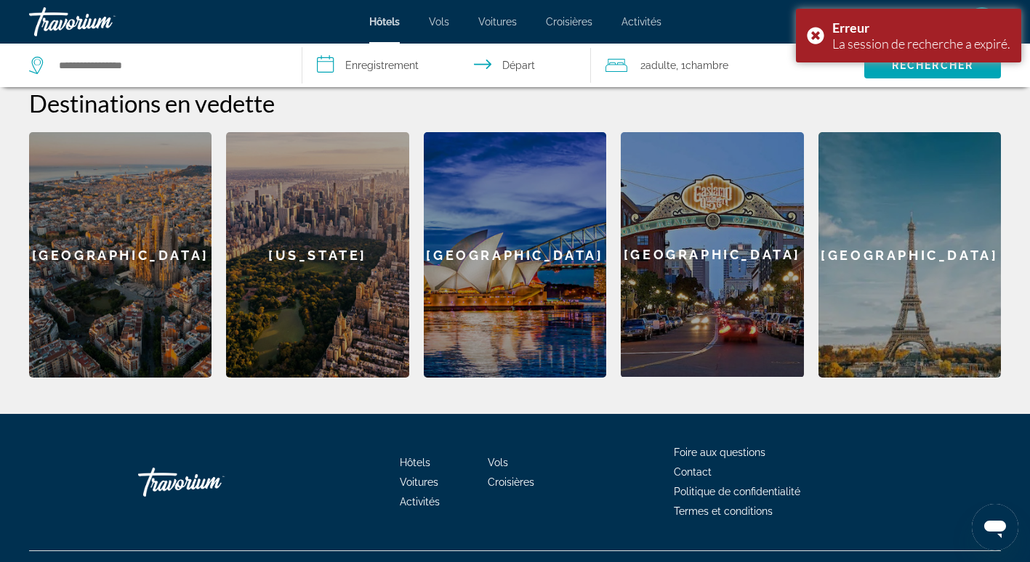
scroll to position [436, 0]
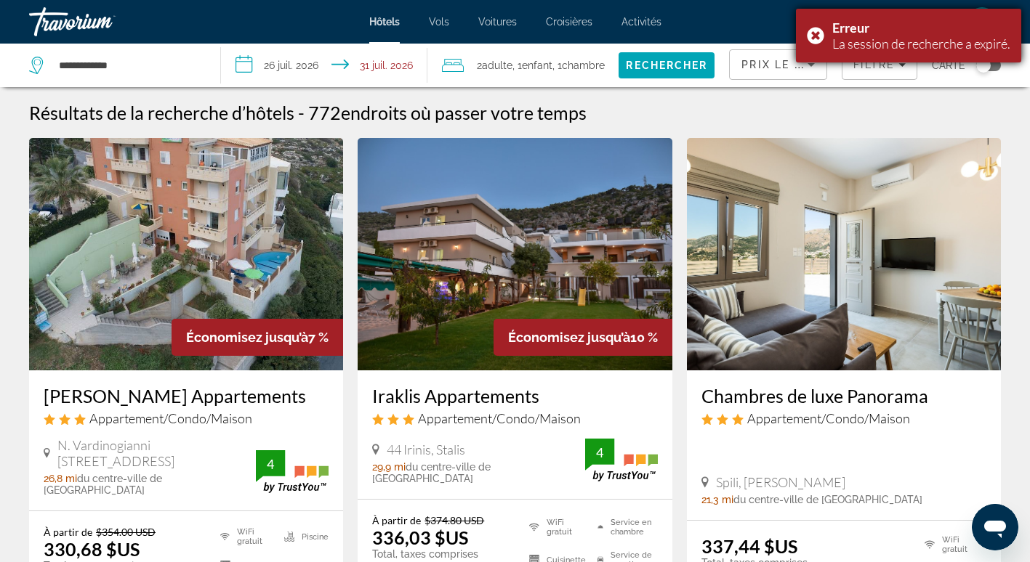
click at [813, 28] on div "Erreur La session de recherche a expiré." at bounding box center [908, 36] width 225 height 54
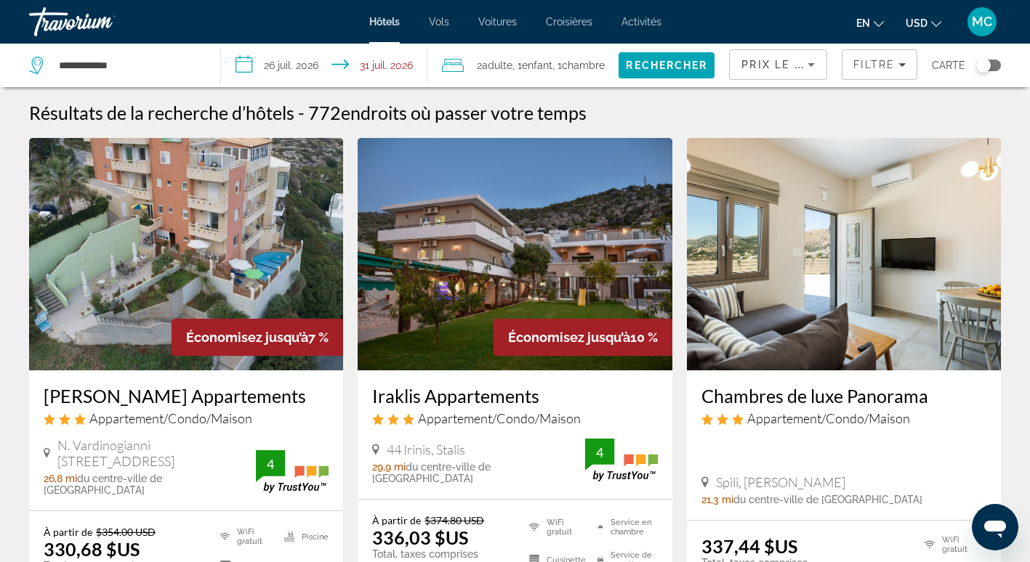
click at [922, 25] on span "USD" at bounding box center [916, 23] width 22 height 12
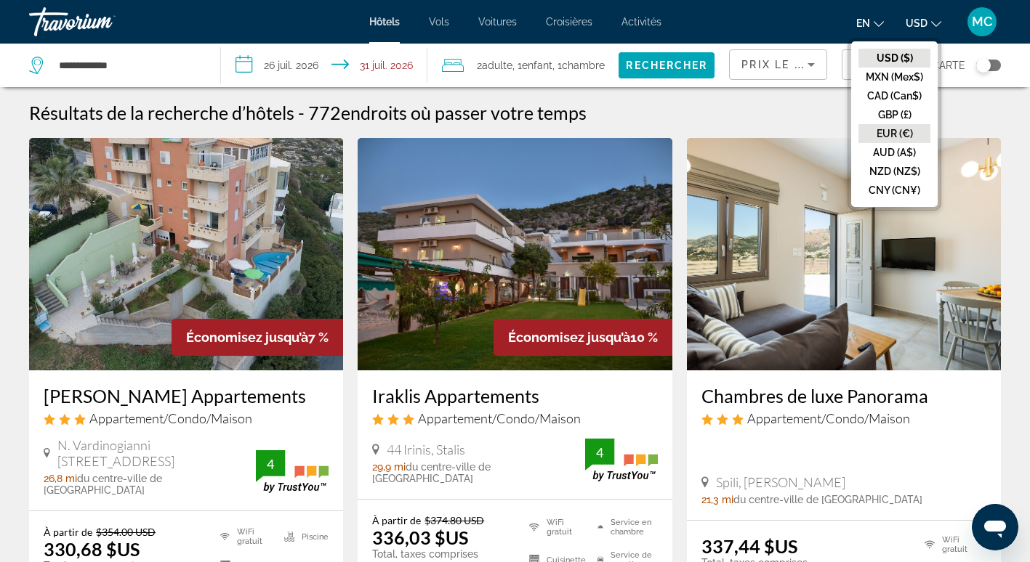
click at [881, 128] on button "EUR (€)" at bounding box center [894, 133] width 72 height 19
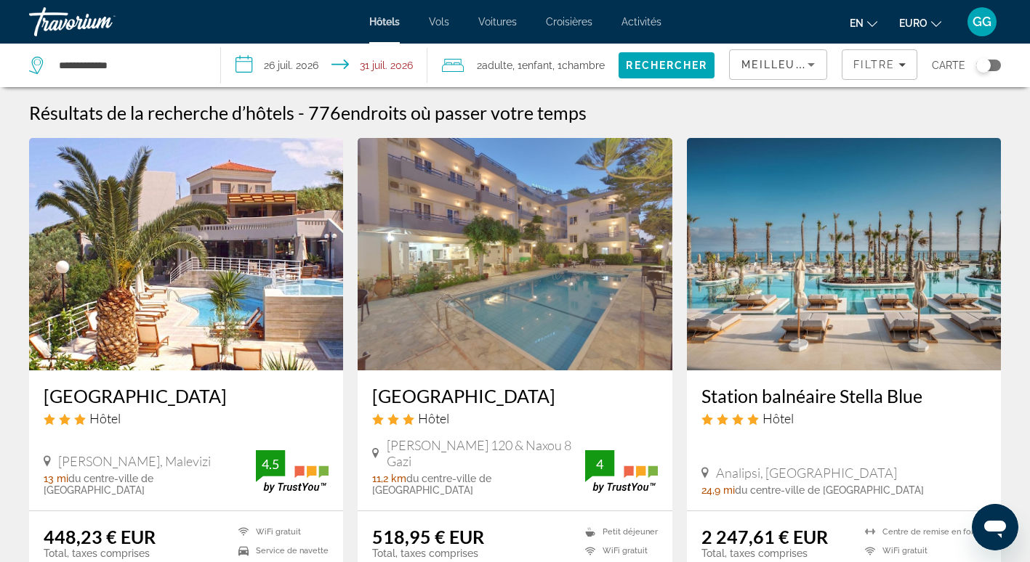
click at [295, 68] on input "**********" at bounding box center [327, 68] width 212 height 48
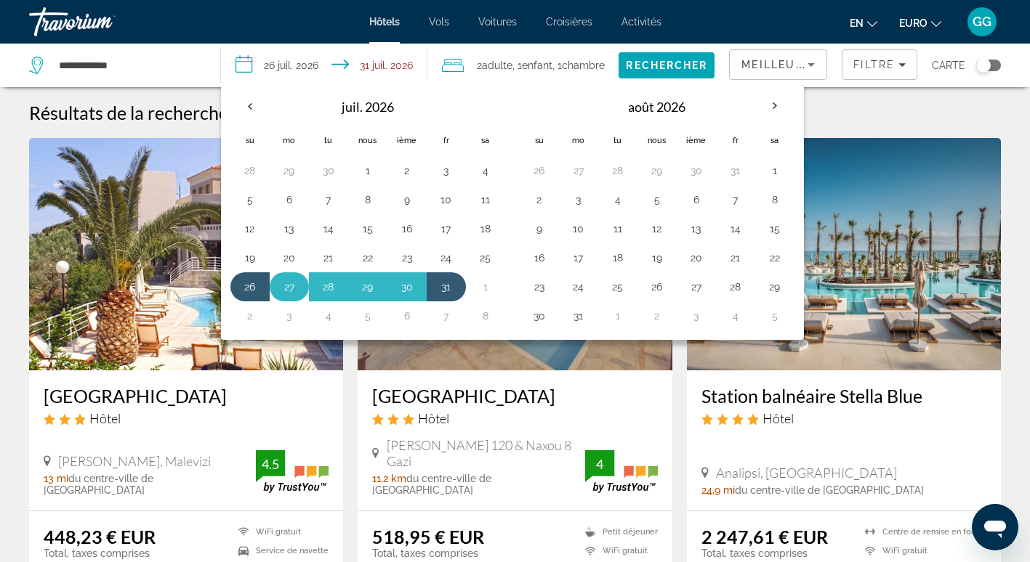
click at [291, 292] on button "27" at bounding box center [289, 287] width 23 height 20
click at [490, 286] on button "1" at bounding box center [485, 287] width 23 height 20
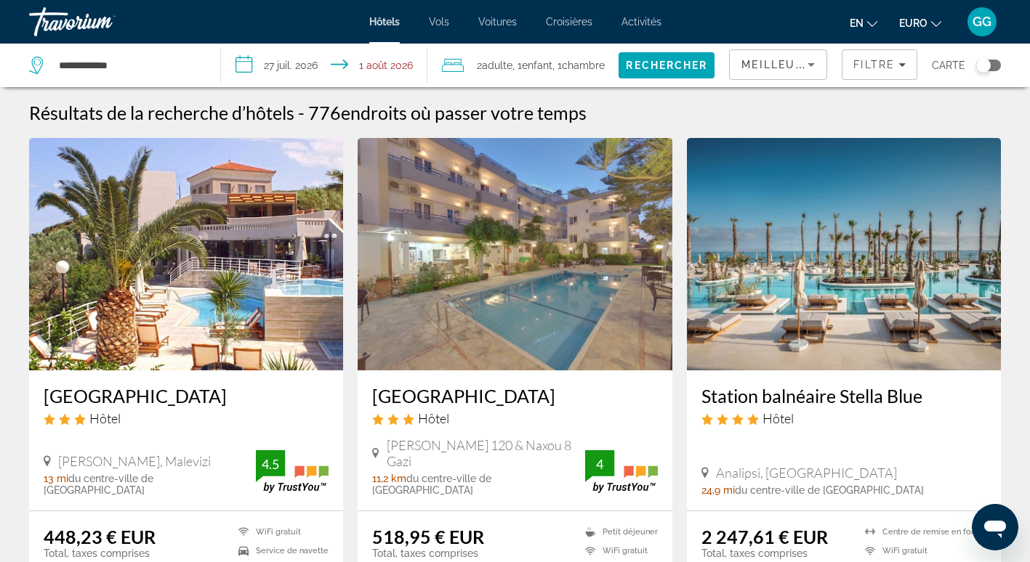
click at [287, 64] on input "**********" at bounding box center [327, 68] width 212 height 48
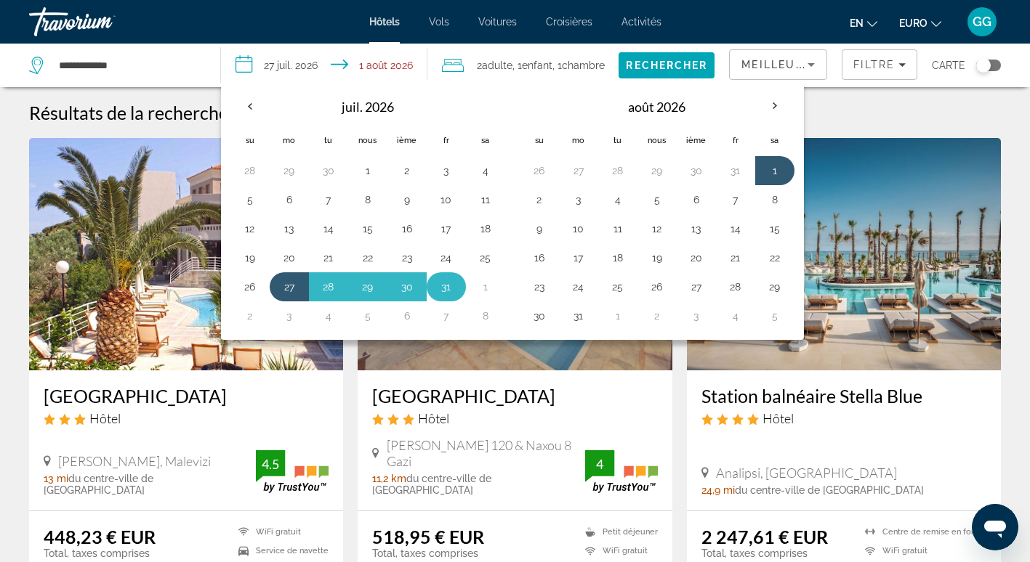
click at [439, 289] on button "31" at bounding box center [446, 287] width 23 height 20
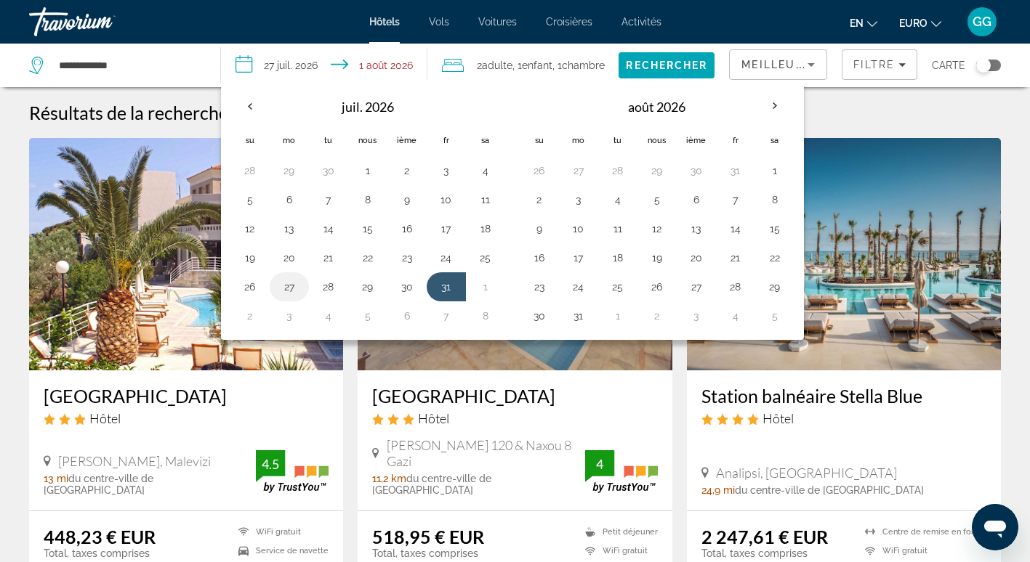
click at [294, 285] on button "27" at bounding box center [289, 287] width 23 height 20
type input "**********"
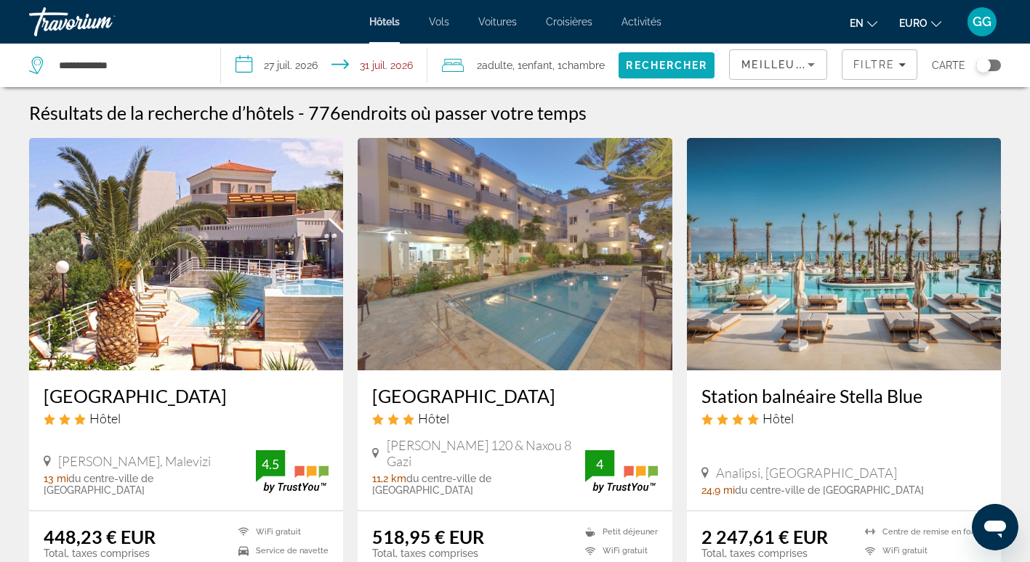
click at [698, 65] on span "Rechercher" at bounding box center [666, 66] width 81 height 12
click at [997, 62] on div "Basculer la carte" at bounding box center [988, 66] width 25 height 12
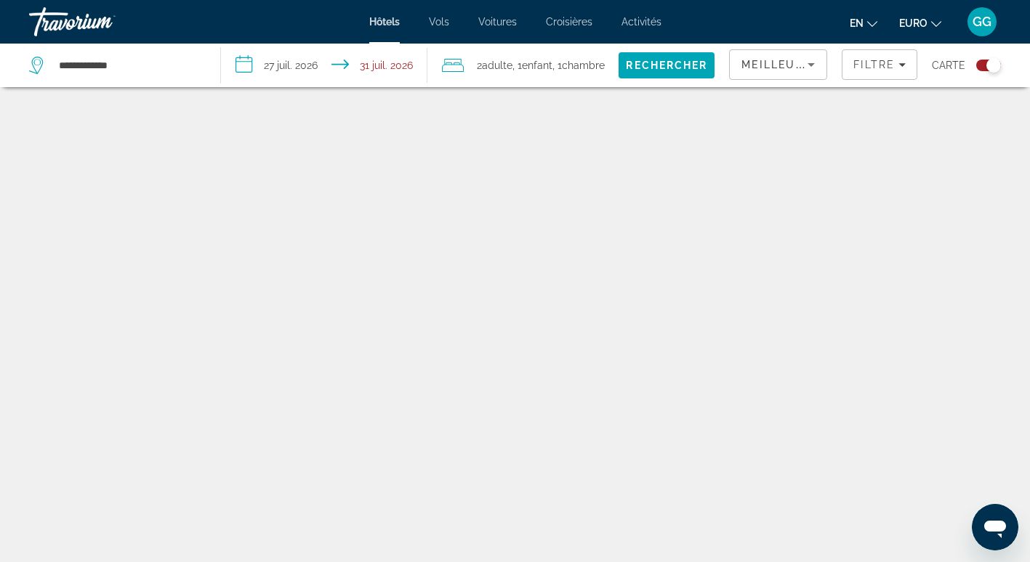
scroll to position [87, 0]
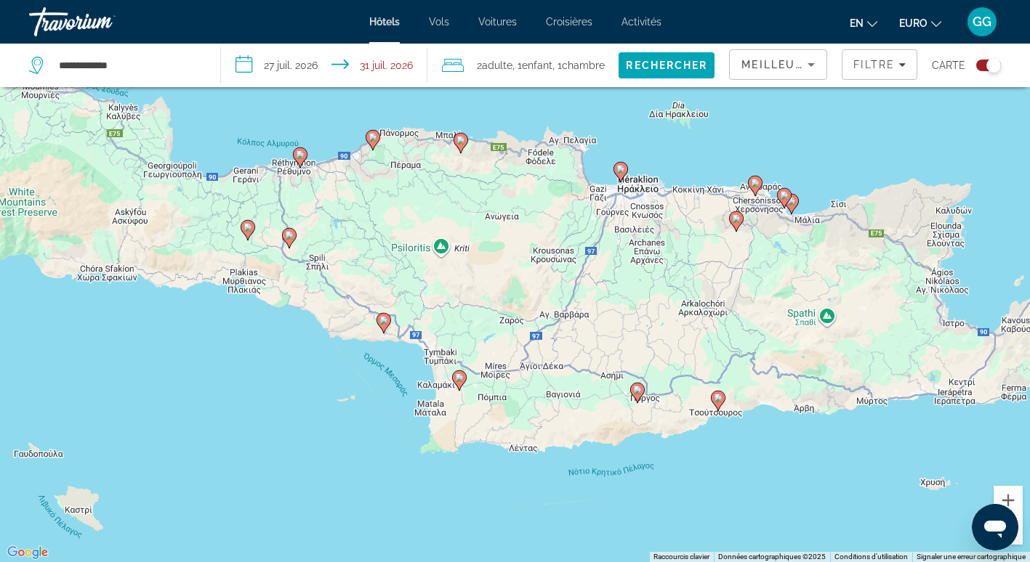
click at [716, 400] on image "Contenu principal" at bounding box center [718, 398] width 9 height 9
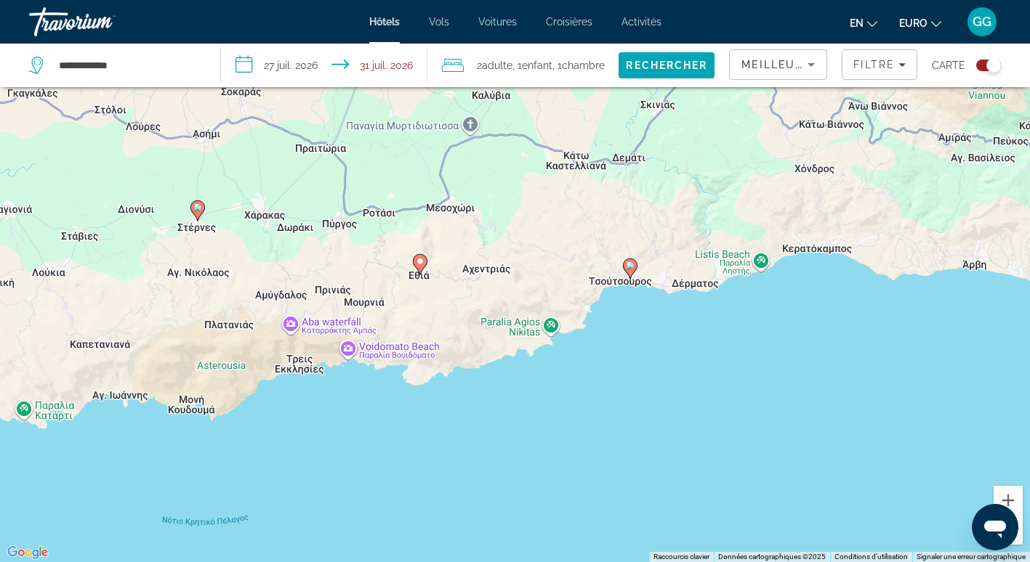
drag, startPoint x: 531, startPoint y: 381, endPoint x: 648, endPoint y: 379, distance: 117.0
click at [648, 379] on div "Pour activer le glissement avec le clavier, appuyez sur Alt+Entrée. Une fois ce…" at bounding box center [515, 281] width 1030 height 562
click at [631, 263] on image "Contenu principal" at bounding box center [630, 266] width 9 height 9
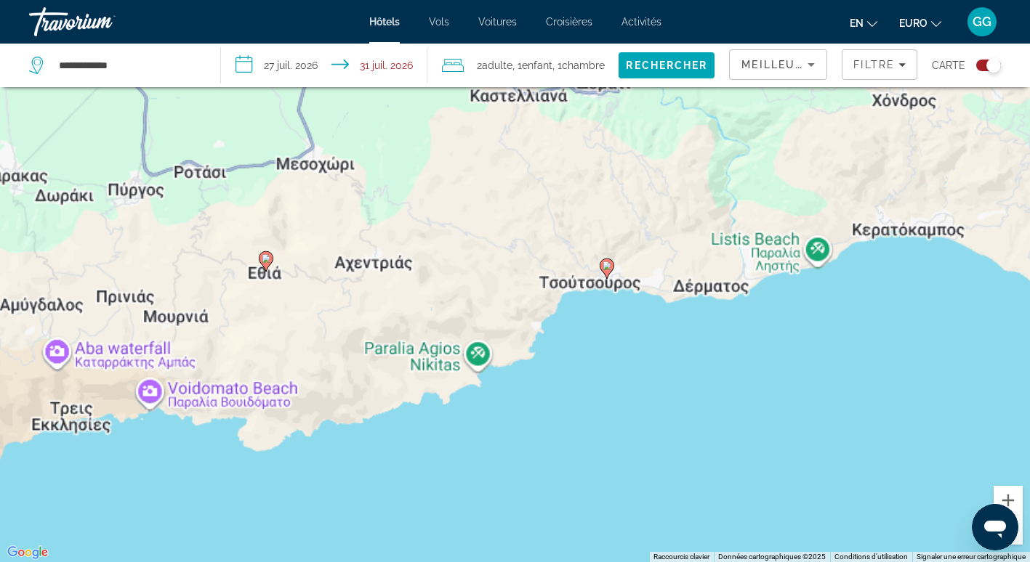
click at [631, 263] on div "Pour activer le glissement avec le clavier, appuyez sur Alt+Entrée. Une fois ce…" at bounding box center [515, 281] width 1030 height 562
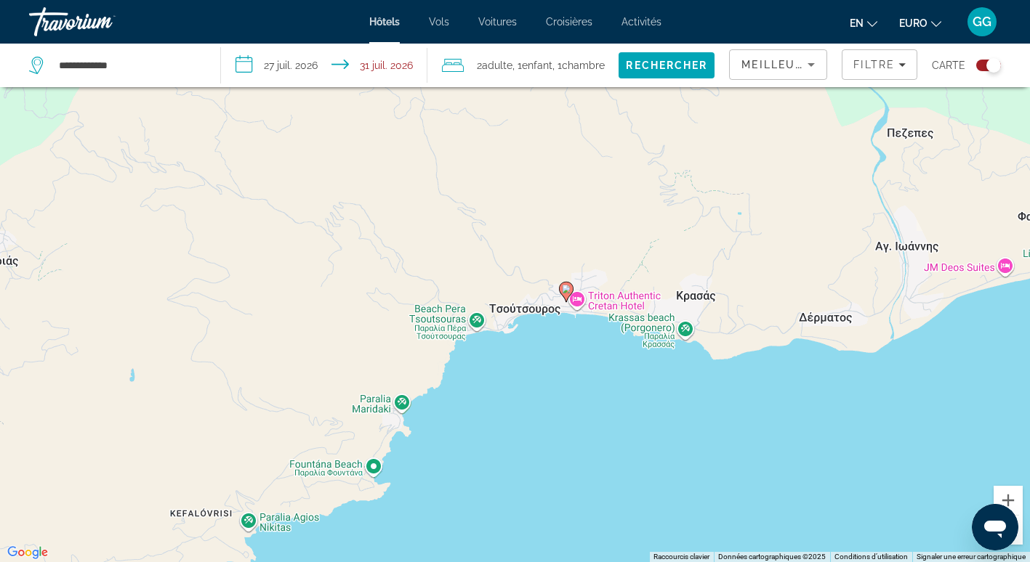
click at [568, 288] on image "Contenu principal" at bounding box center [566, 289] width 9 height 9
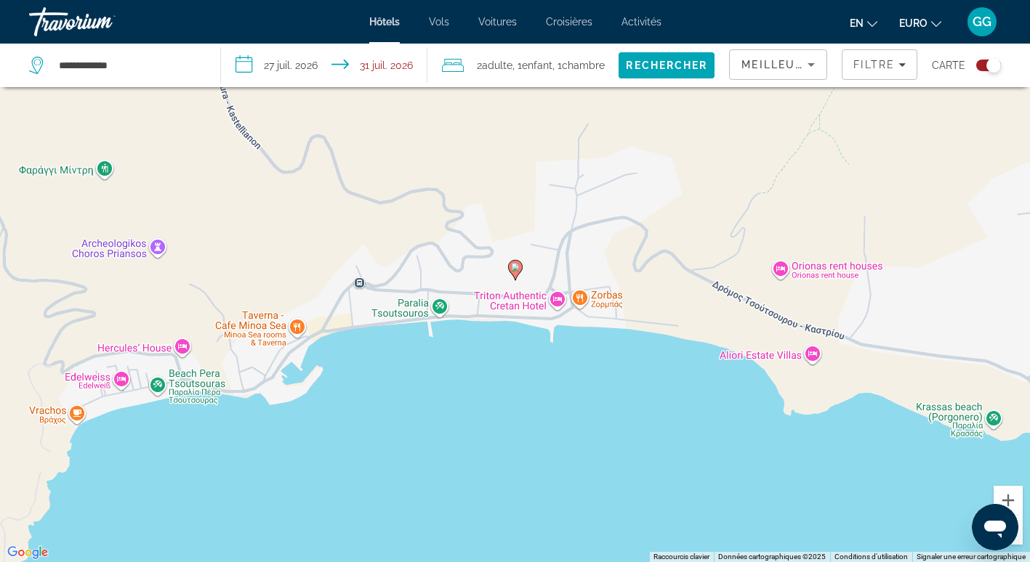
click at [514, 273] on icon "Contenu principal" at bounding box center [514, 270] width 13 height 19
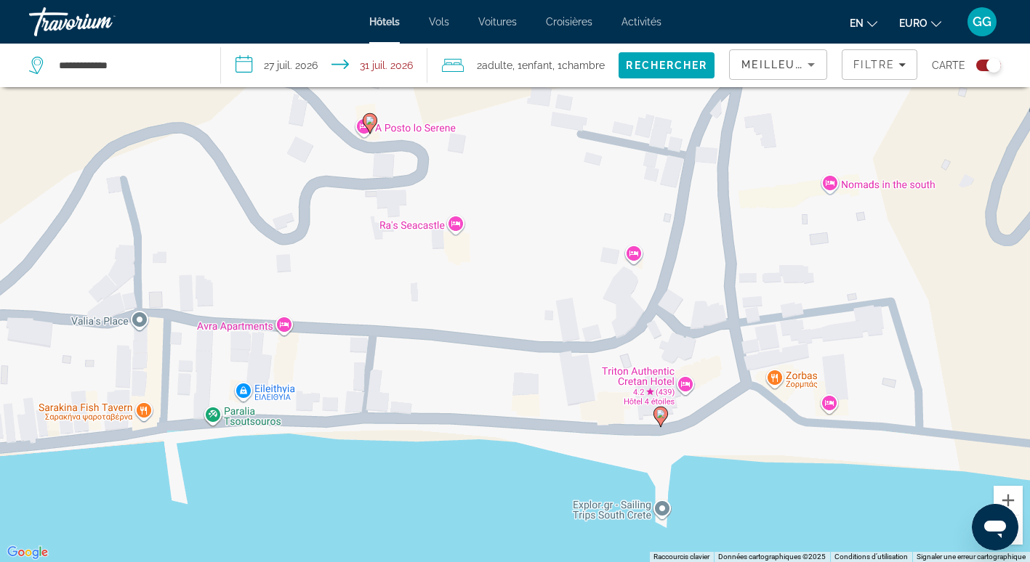
click at [974, 62] on button "Basculer la carte" at bounding box center [983, 65] width 36 height 13
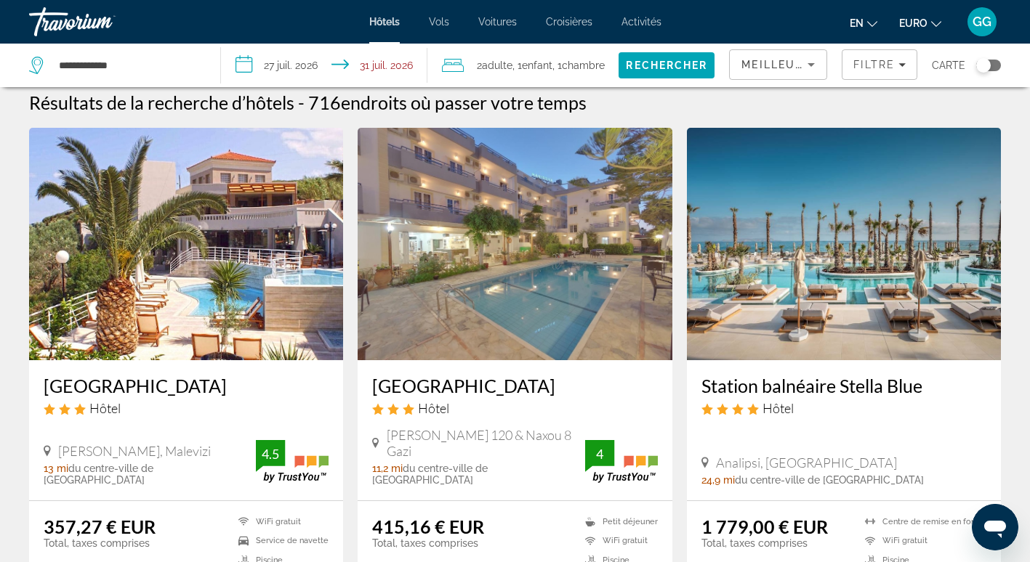
scroll to position [0, 0]
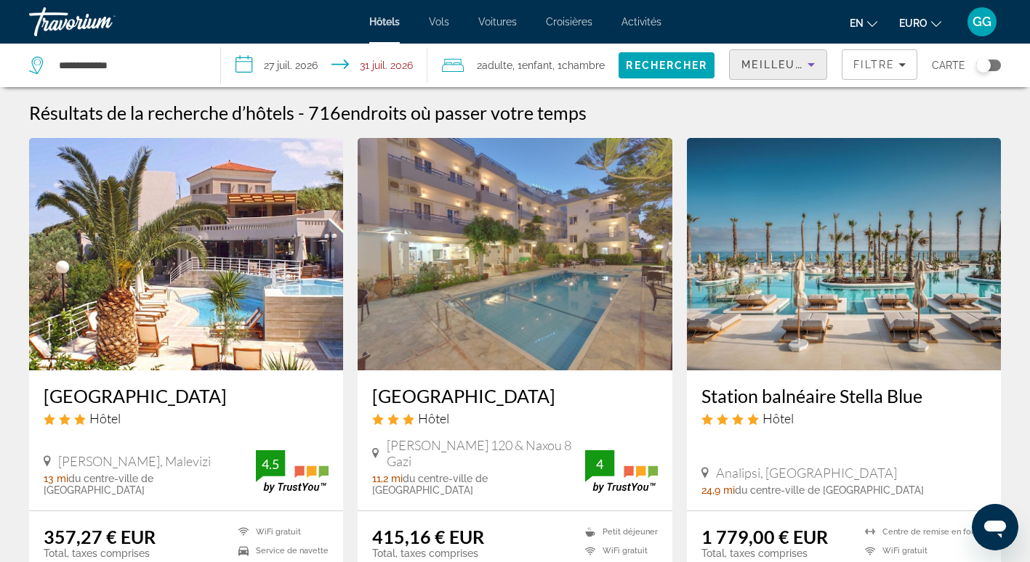
click at [809, 63] on icon "Trier par" at bounding box center [810, 65] width 7 height 4
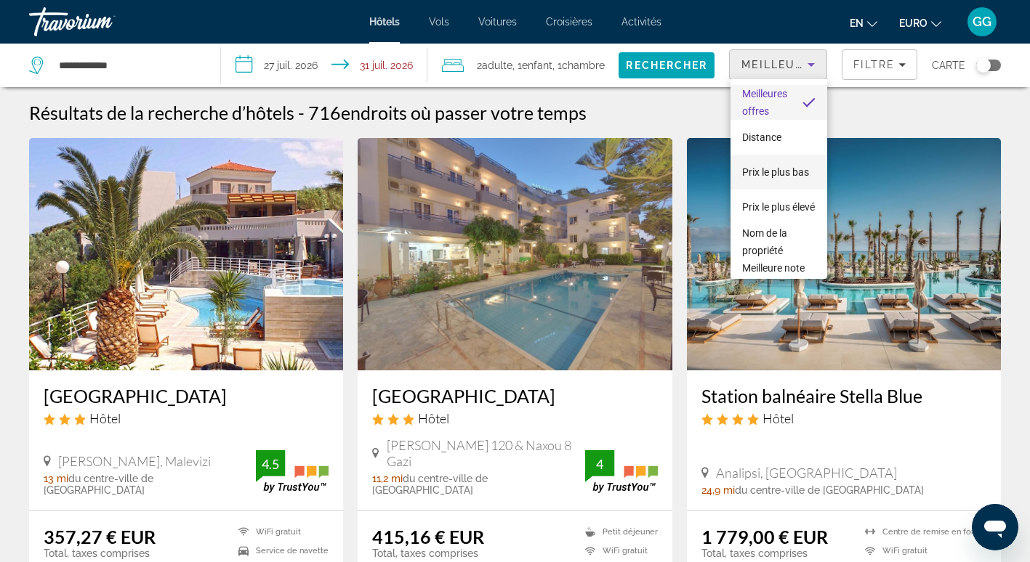
click at [772, 166] on span "Prix le plus bas" at bounding box center [775, 172] width 67 height 12
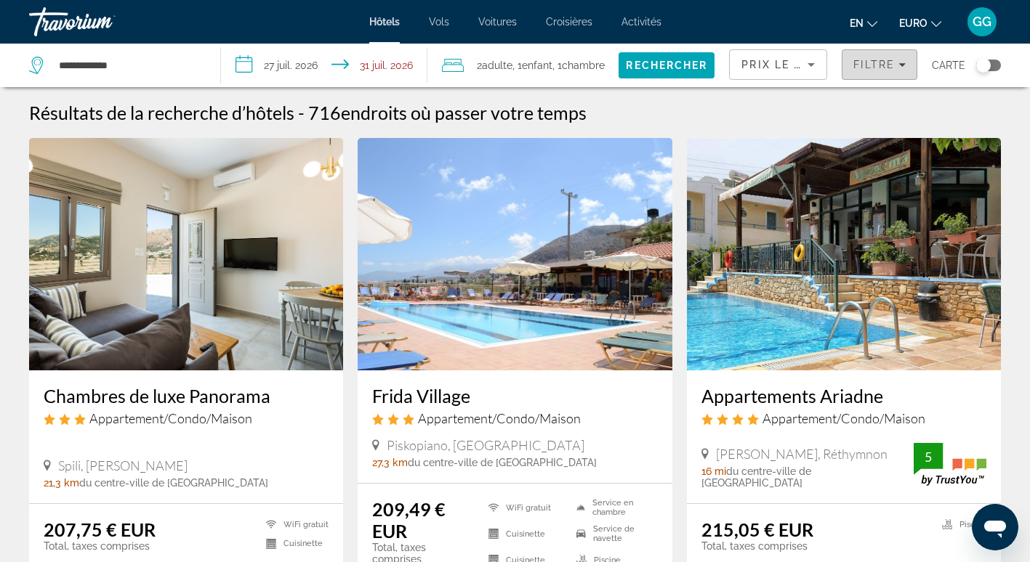
click at [873, 57] on span "Filtres" at bounding box center [879, 64] width 74 height 35
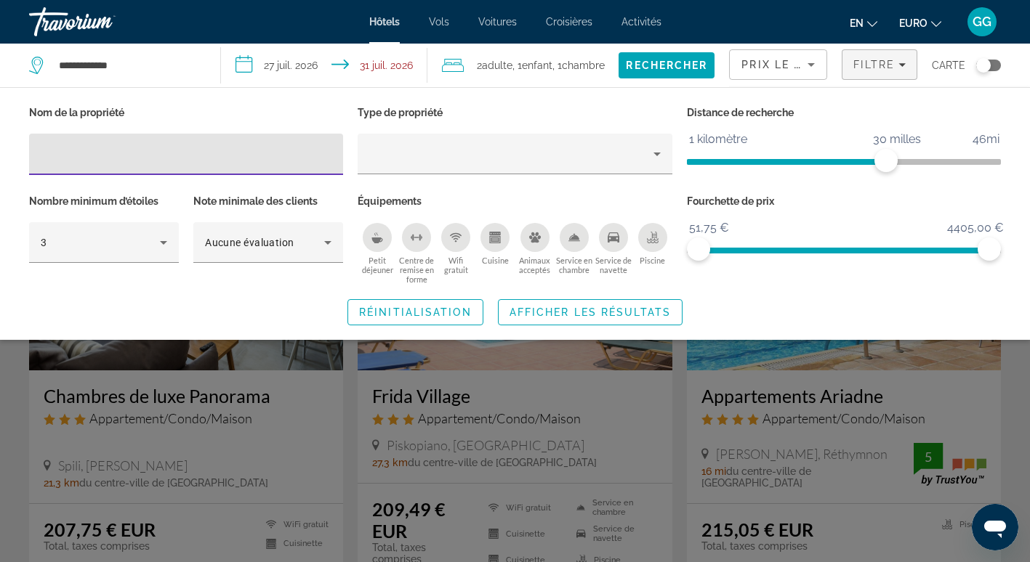
click at [647, 241] on icon "Piscine" at bounding box center [653, 238] width 12 height 12
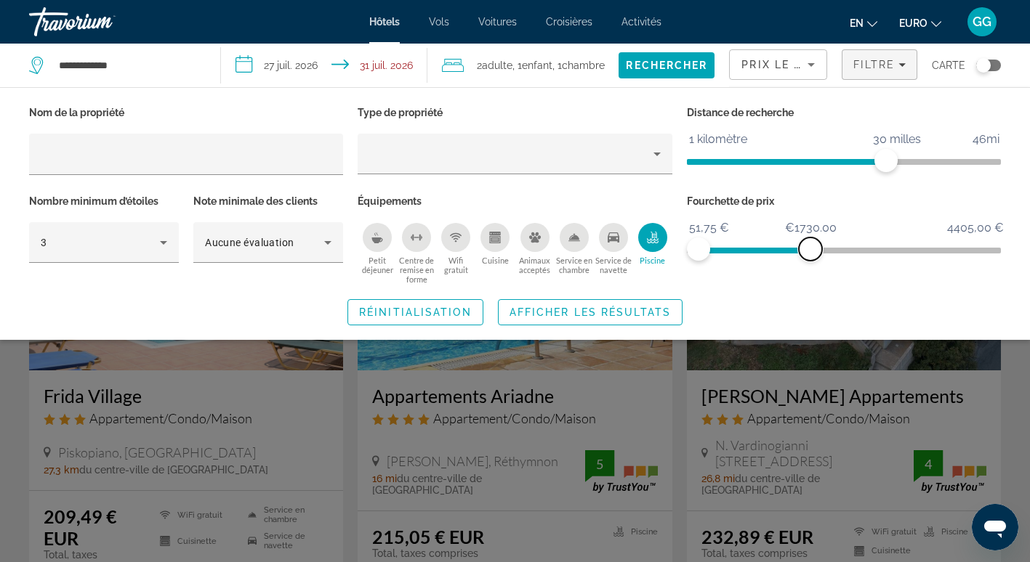
drag, startPoint x: 988, startPoint y: 250, endPoint x: 810, endPoint y: 251, distance: 178.0
click at [810, 251] on span "ngx-slider-max" at bounding box center [810, 249] width 23 height 23
drag, startPoint x: 880, startPoint y: 169, endPoint x: 1008, endPoint y: 163, distance: 128.0
click at [1008, 163] on div "Nom de la propriété Type de propriété Distance de recherche 1 kilomètre 46mi 46…" at bounding box center [515, 213] width 1030 height 223
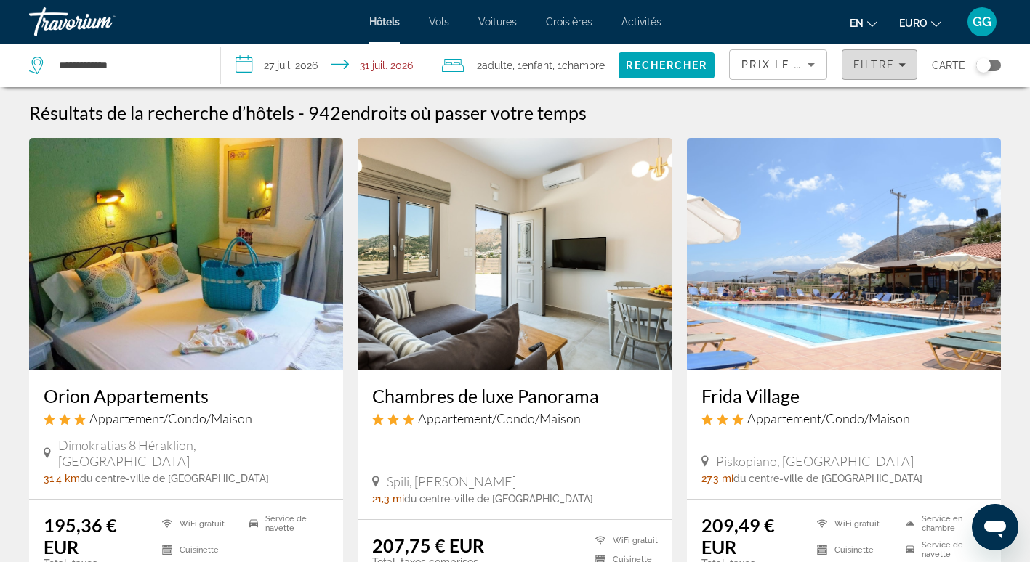
click at [881, 65] on span "Filtre" at bounding box center [873, 65] width 41 height 12
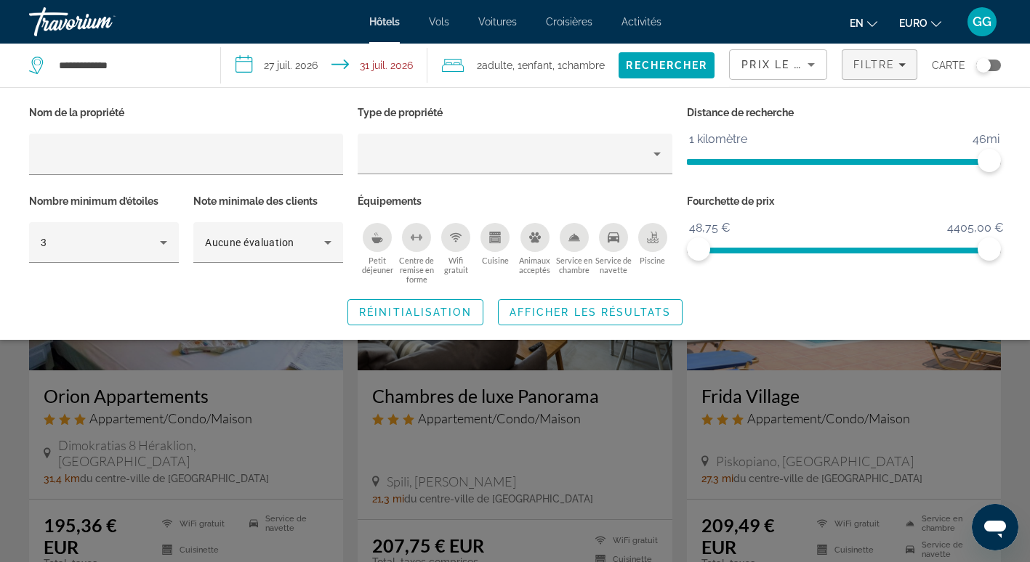
click at [649, 238] on icon "Piscine" at bounding box center [653, 238] width 12 height 12
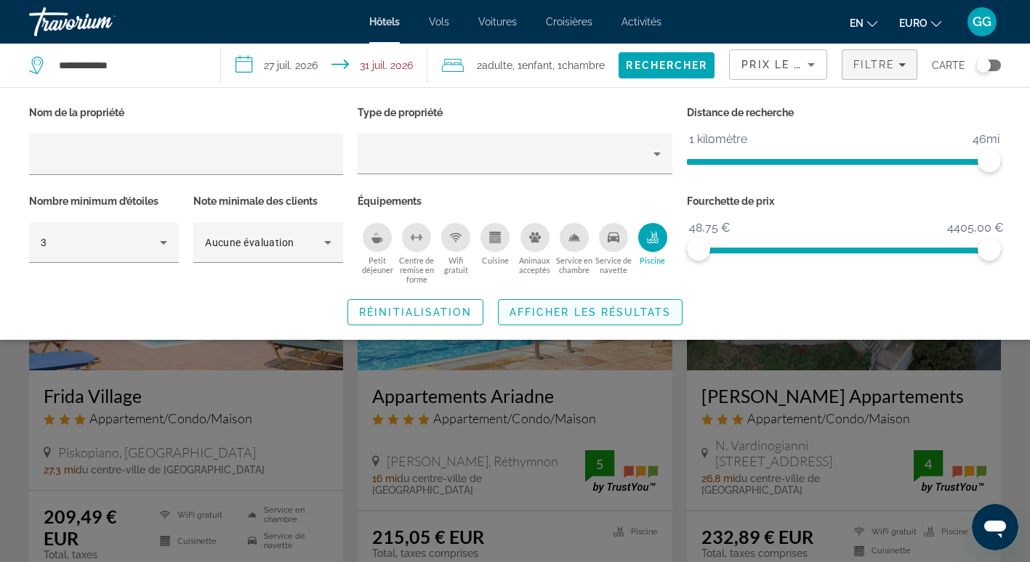
click at [599, 309] on span "Afficher les résultats" at bounding box center [589, 313] width 161 height 12
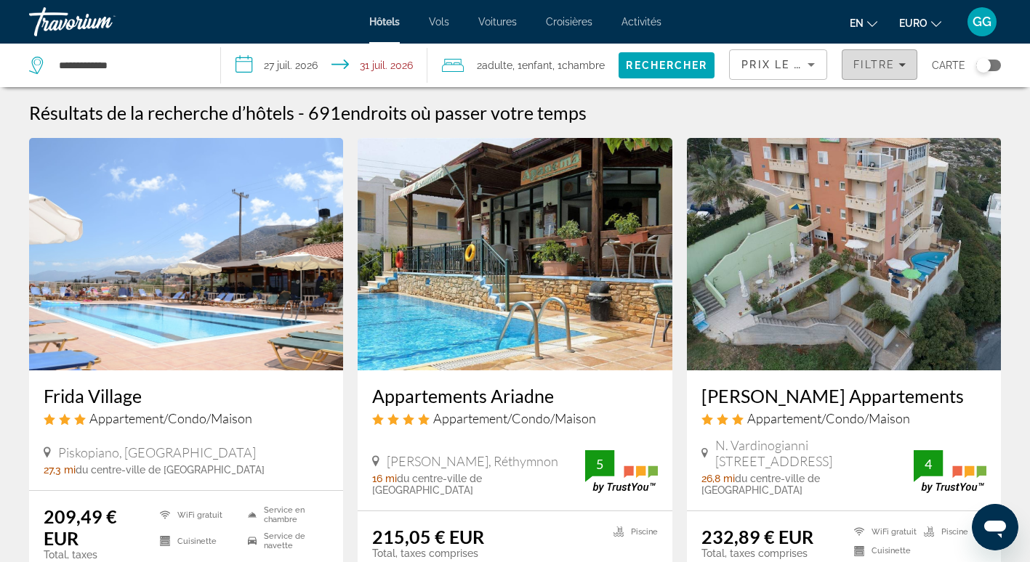
click at [899, 63] on icon "Filtres" at bounding box center [901, 64] width 7 height 7
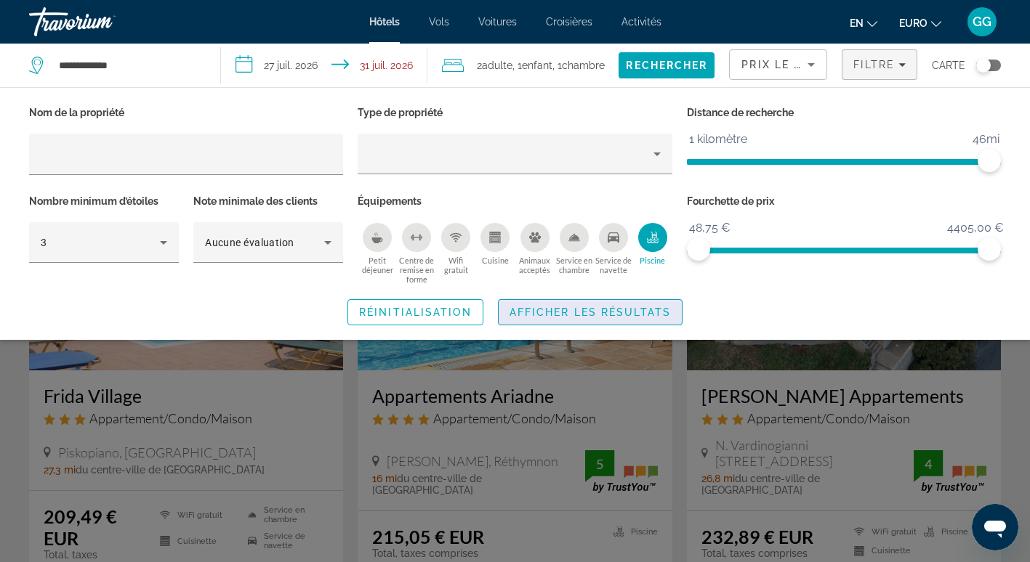
click at [587, 310] on span "Afficher les résultats" at bounding box center [589, 313] width 161 height 12
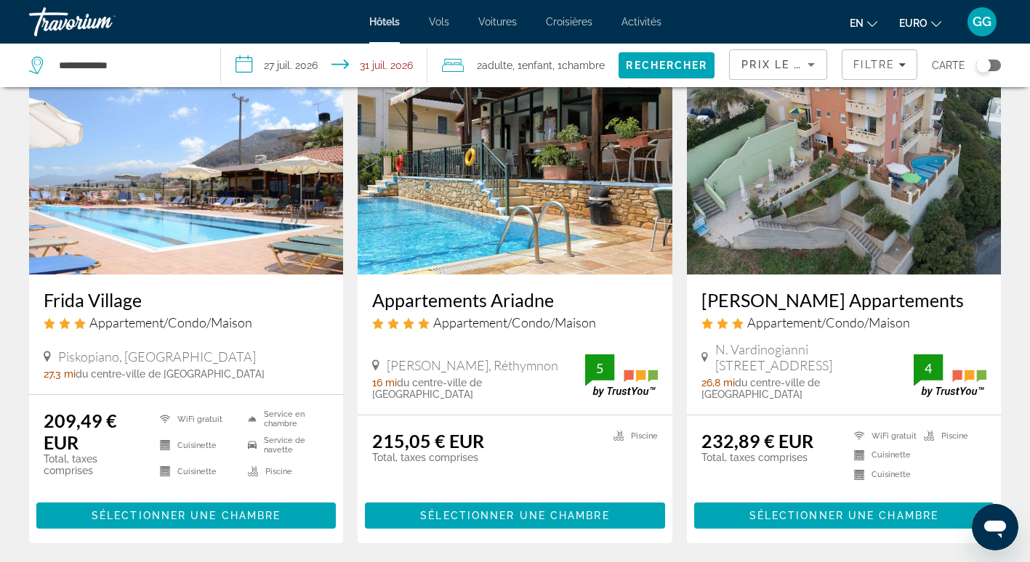
scroll to position [73, 0]
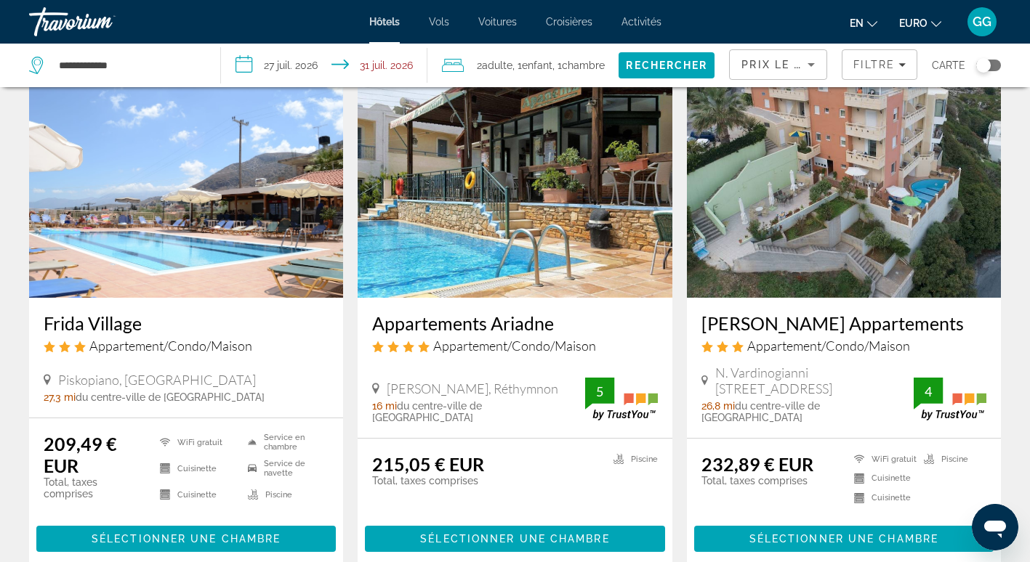
click at [120, 260] on img "Contenu principal" at bounding box center [186, 181] width 314 height 233
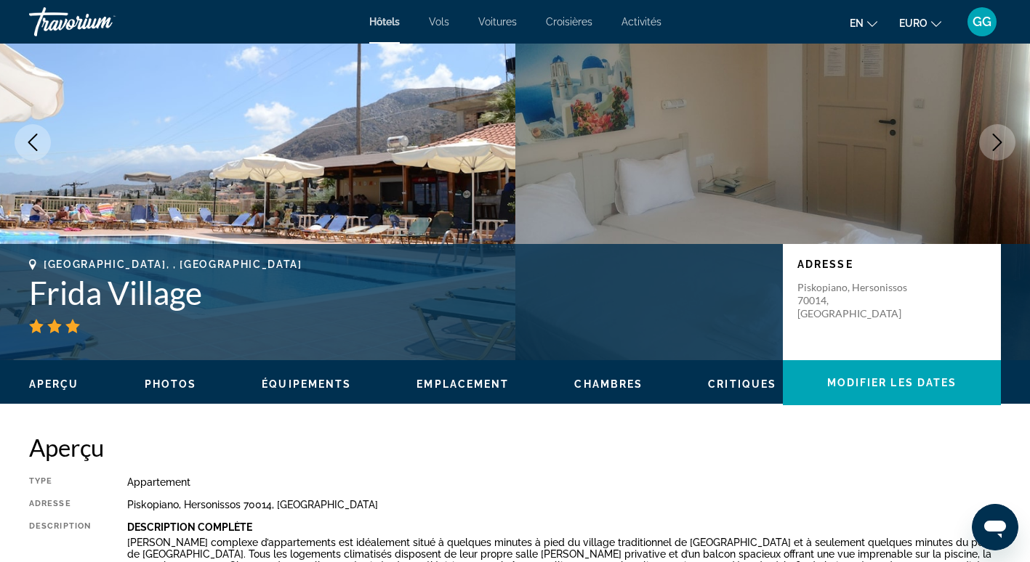
scroll to position [145, 0]
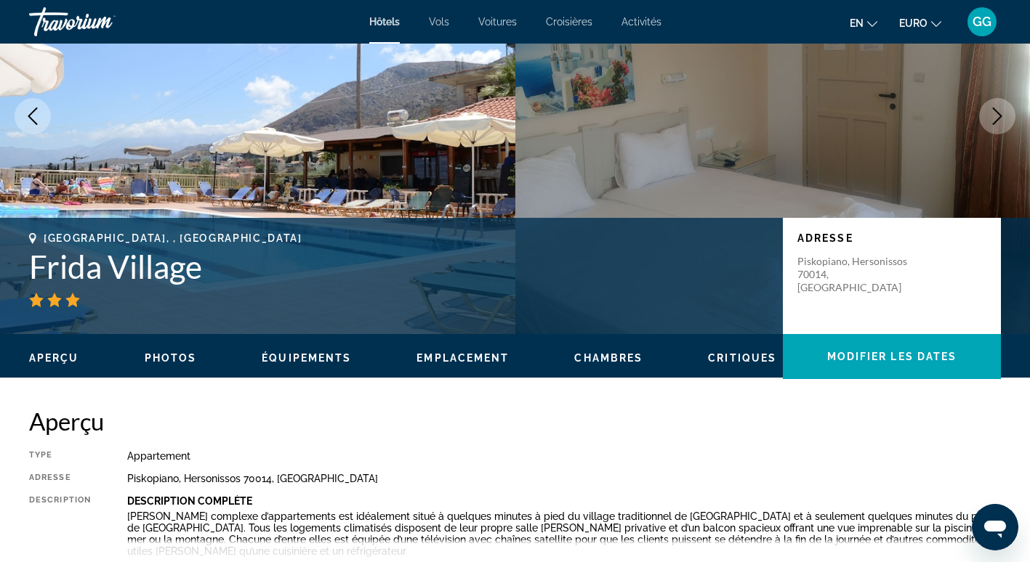
click at [466, 357] on span "Emplacement" at bounding box center [462, 358] width 92 height 12
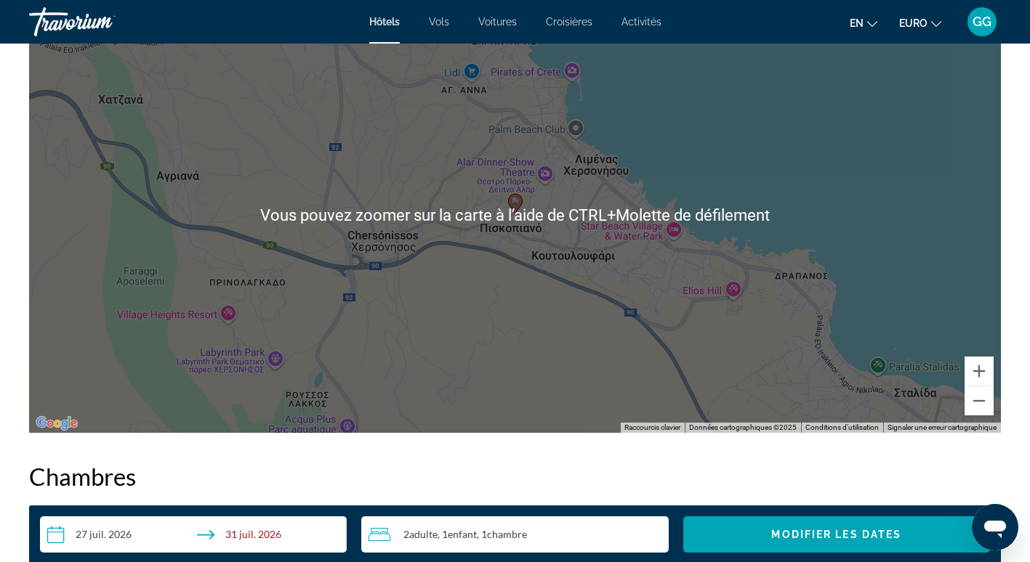
scroll to position [1432, 0]
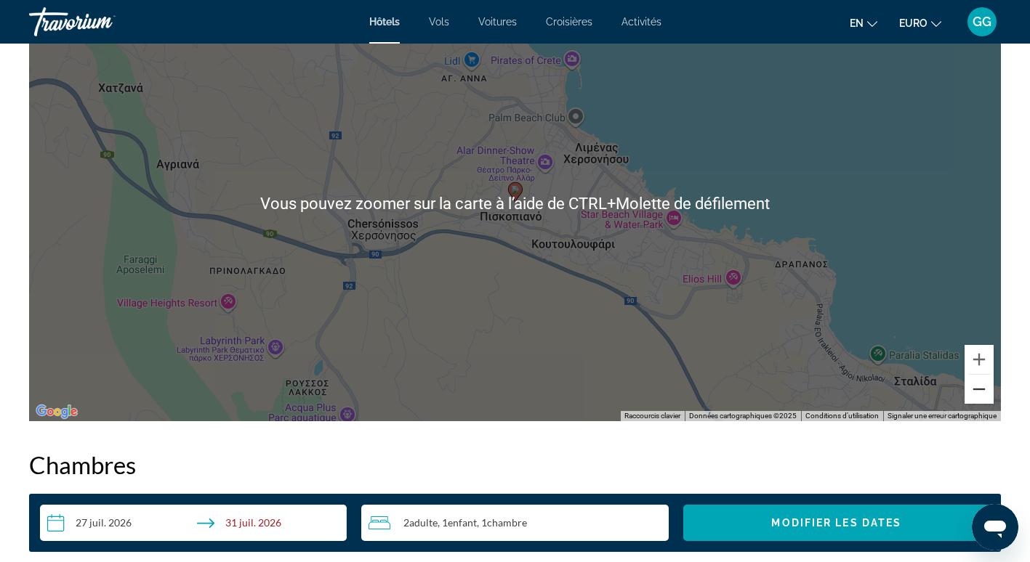
click at [970, 397] on button "Zoom arrière" at bounding box center [978, 389] width 29 height 29
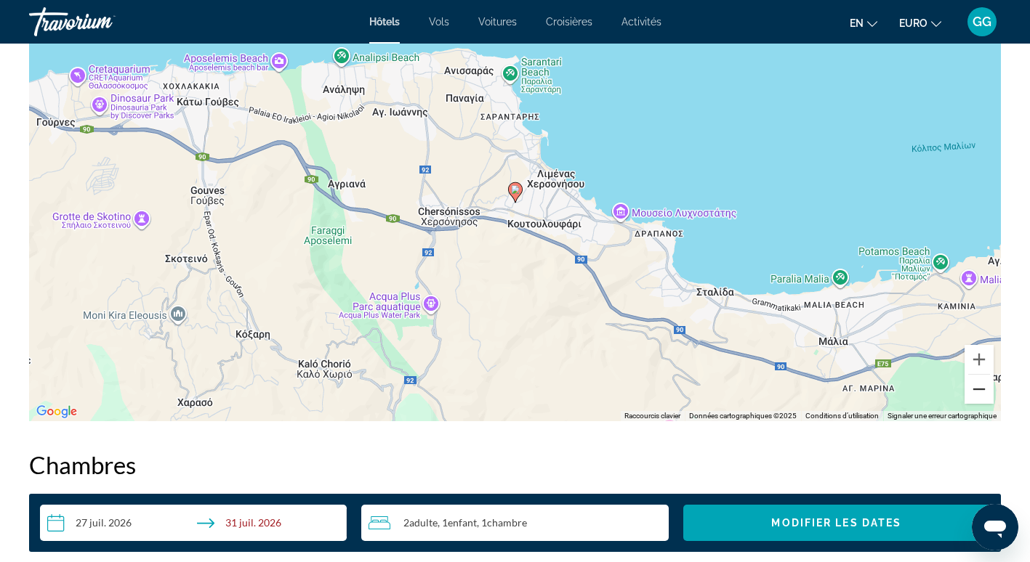
click at [980, 395] on button "Zoom arrière" at bounding box center [978, 389] width 29 height 29
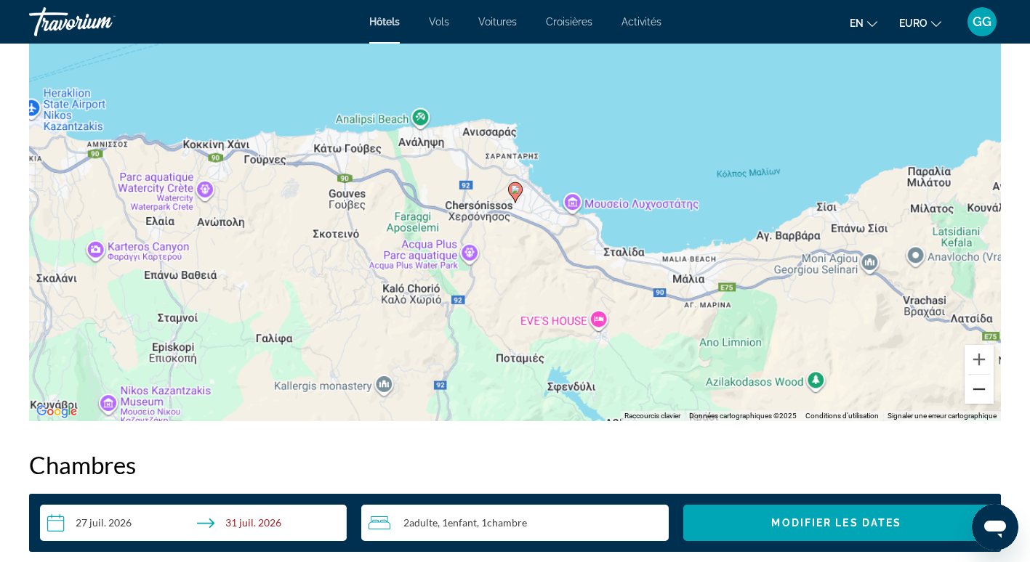
click at [980, 395] on button "Zoom arrière" at bounding box center [978, 389] width 29 height 29
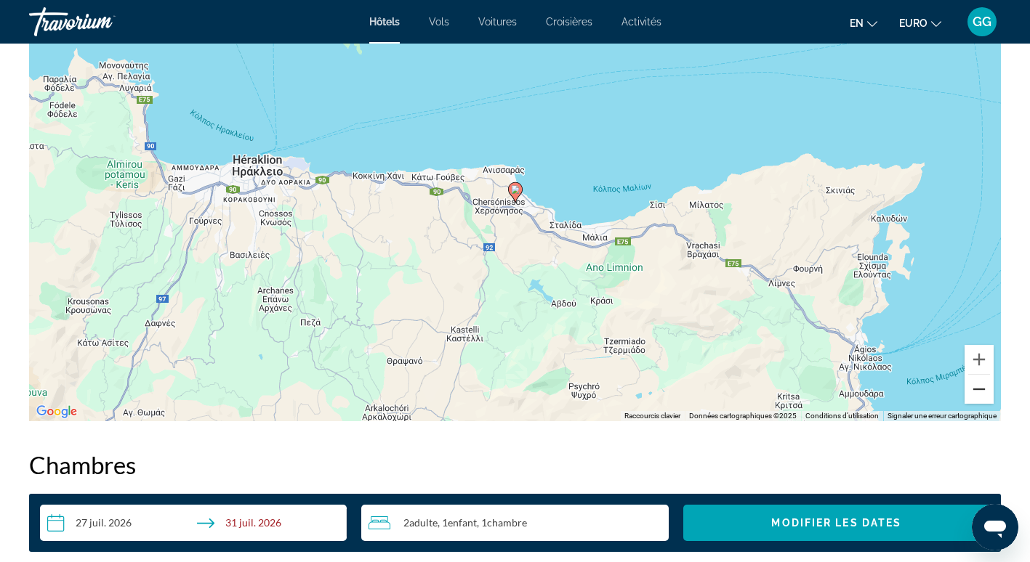
click at [980, 395] on button "Zoom arrière" at bounding box center [978, 389] width 29 height 29
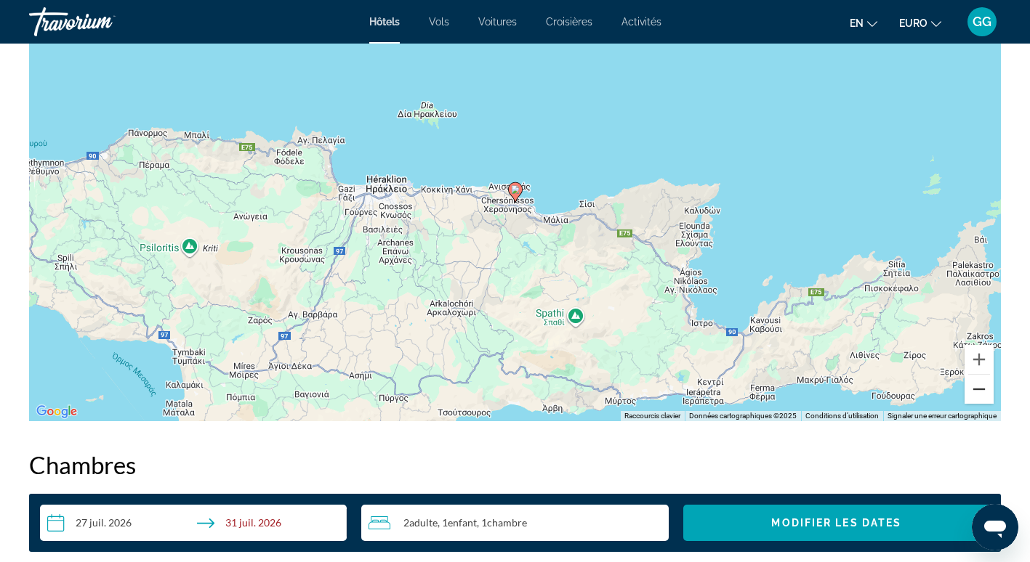
click at [980, 395] on button "Zoom arrière" at bounding box center [978, 389] width 29 height 29
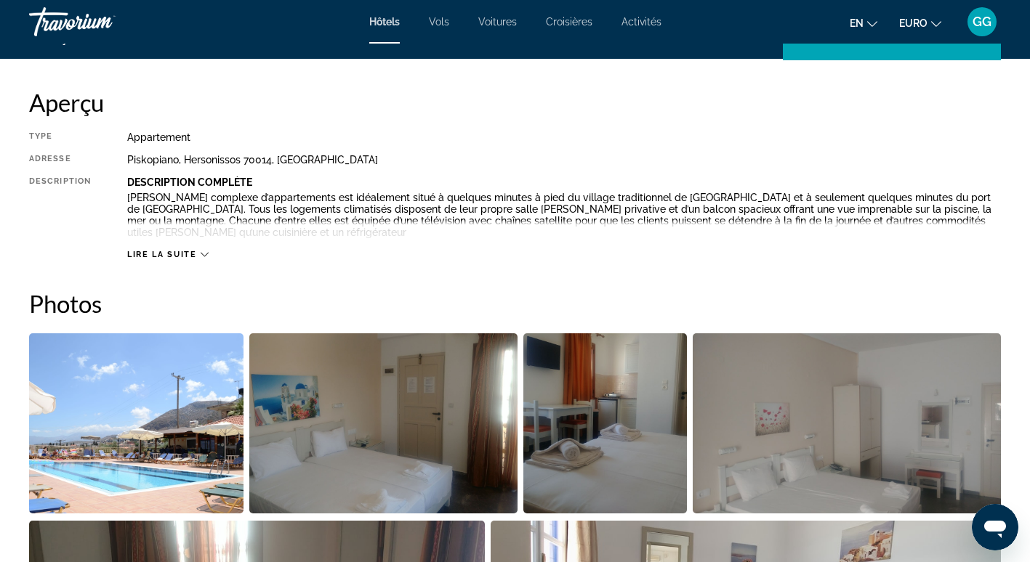
scroll to position [488, 0]
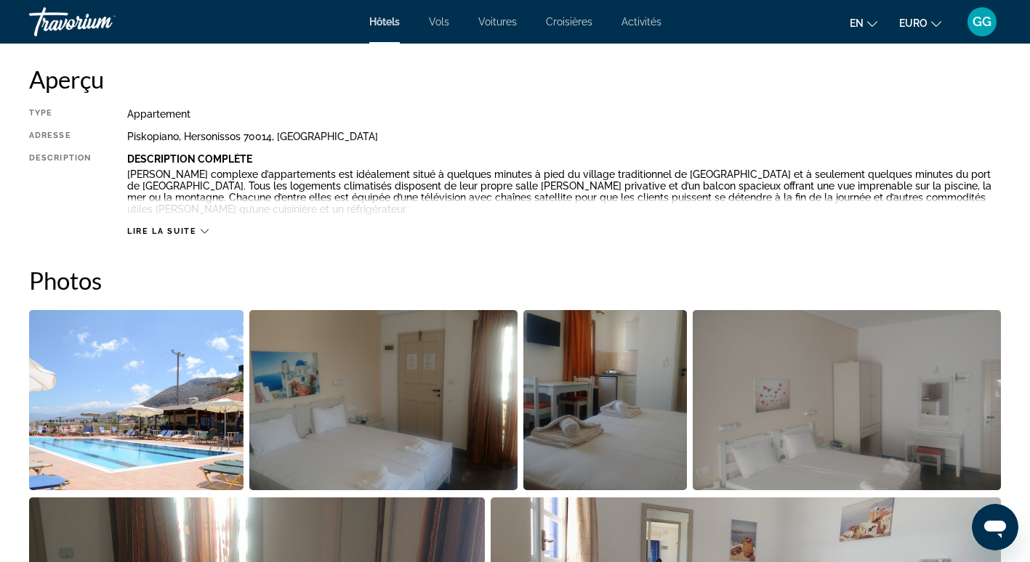
click at [162, 229] on span "Lire la suite" at bounding box center [161, 231] width 69 height 9
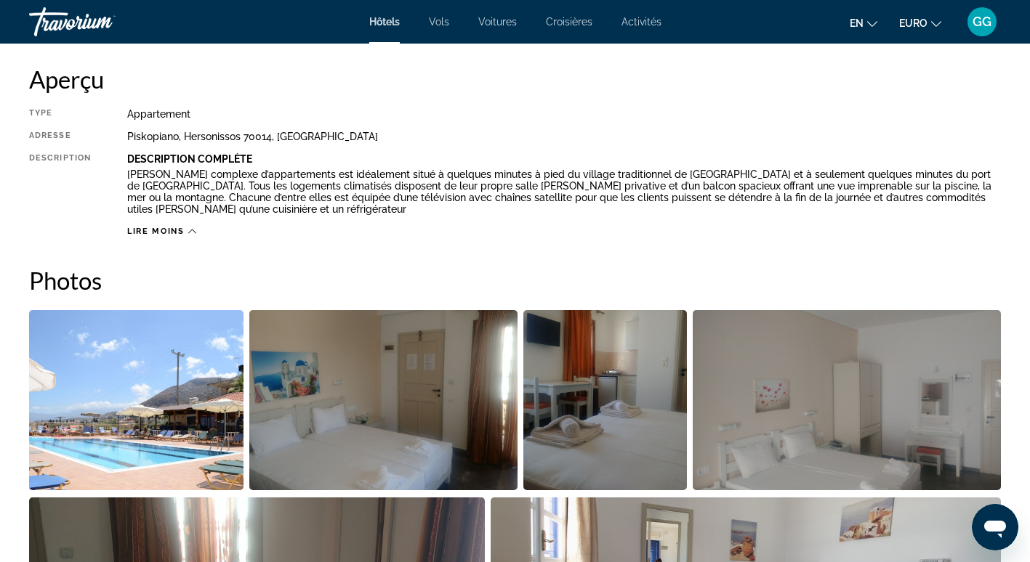
click at [140, 363] on img "Ouvrir le curseur d’image en plein écran" at bounding box center [136, 400] width 214 height 180
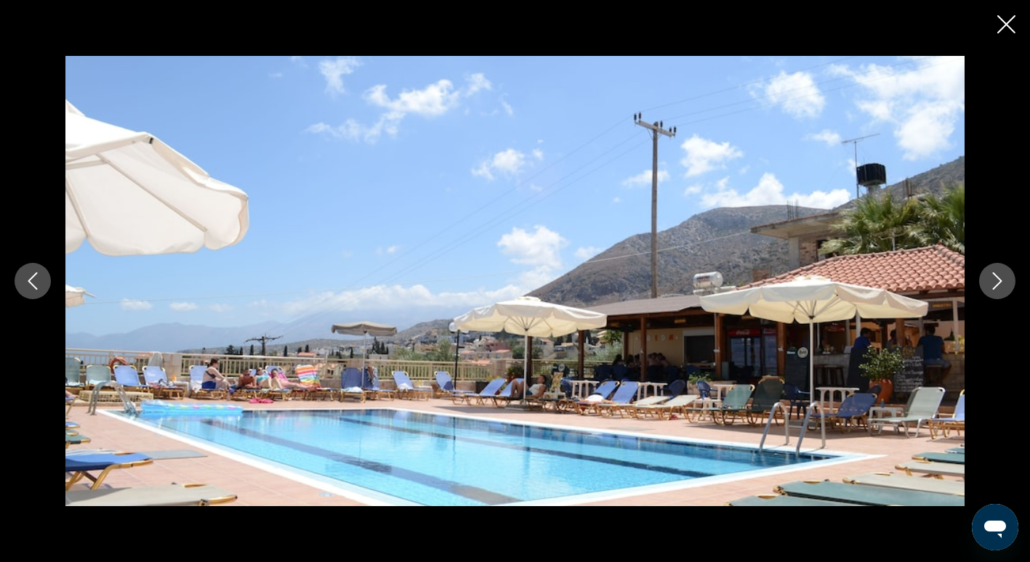
click at [992, 281] on icon "Image suivante" at bounding box center [996, 280] width 17 height 17
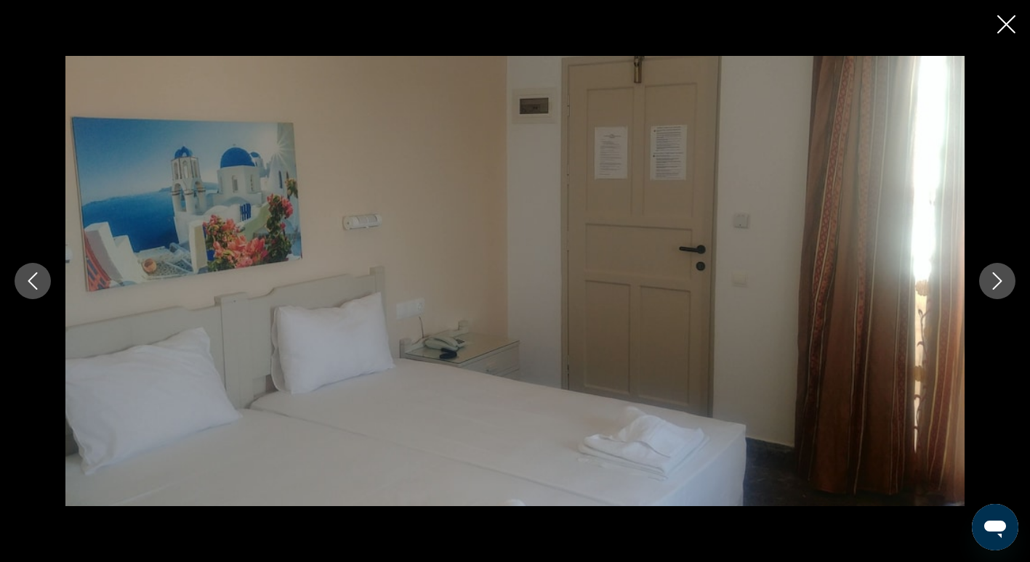
click at [992, 281] on icon "Image suivante" at bounding box center [996, 280] width 17 height 17
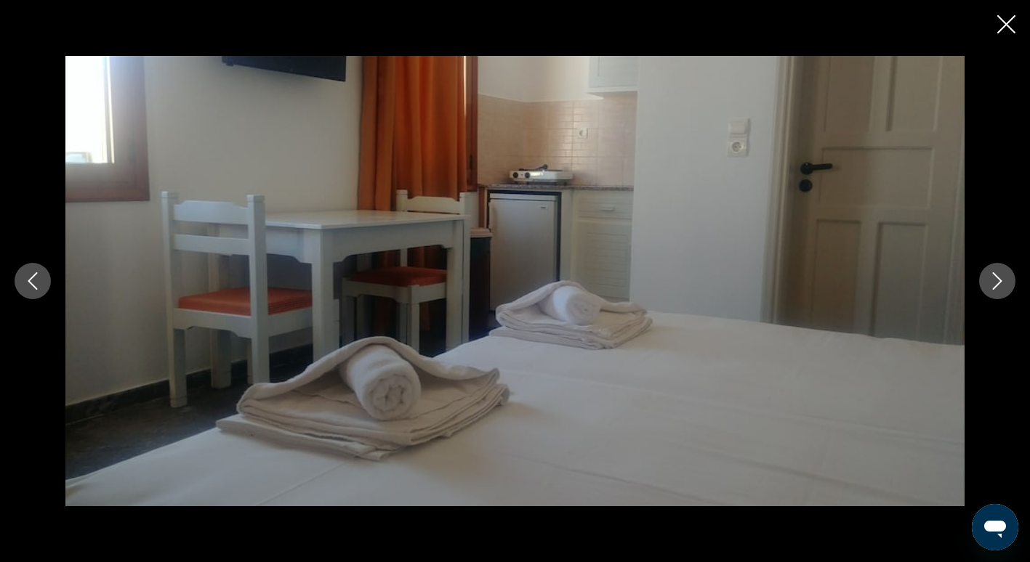
click at [992, 281] on icon "Image suivante" at bounding box center [996, 280] width 17 height 17
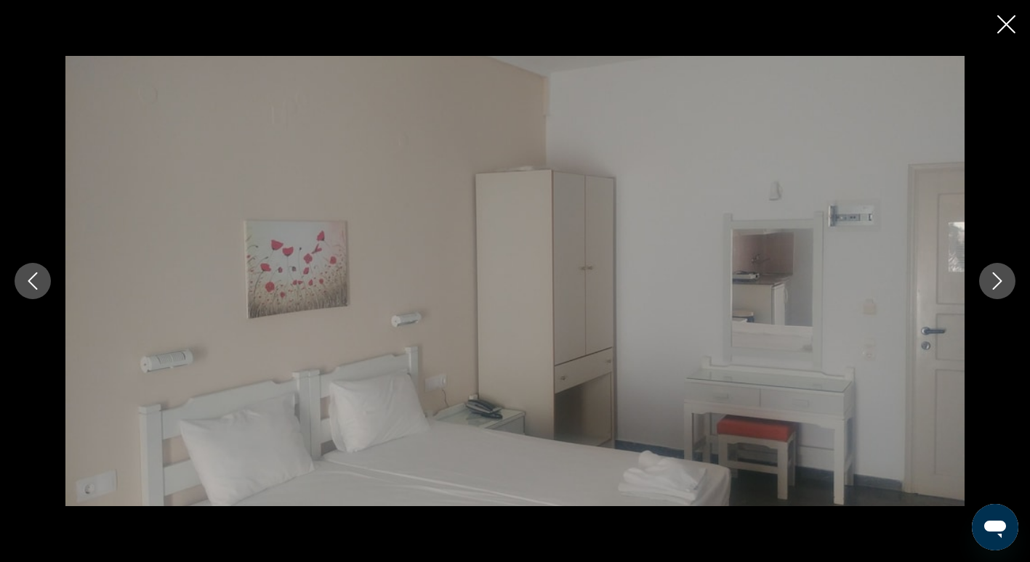
click at [992, 281] on icon "Image suivante" at bounding box center [996, 280] width 17 height 17
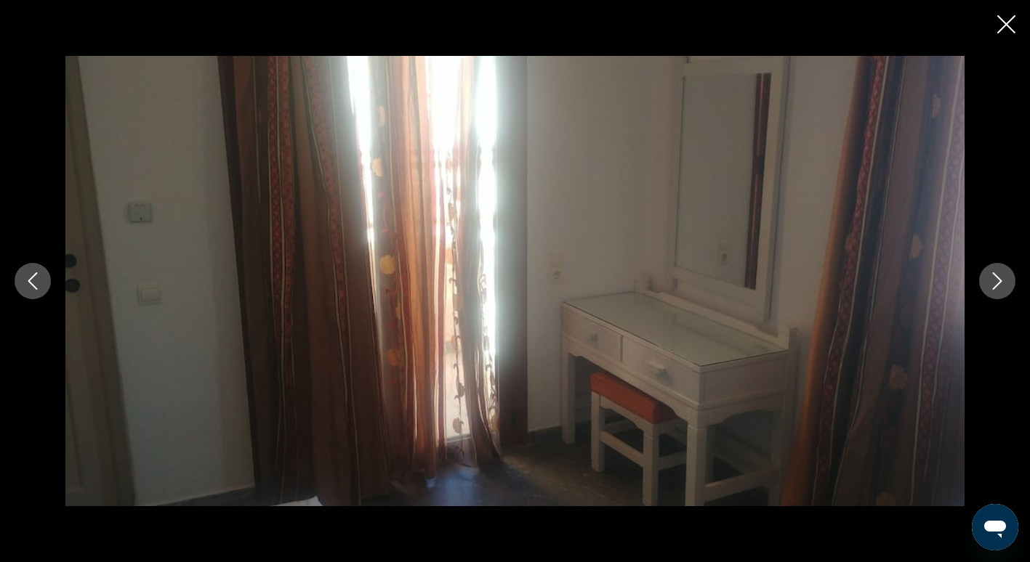
click at [992, 281] on icon "Image suivante" at bounding box center [996, 280] width 17 height 17
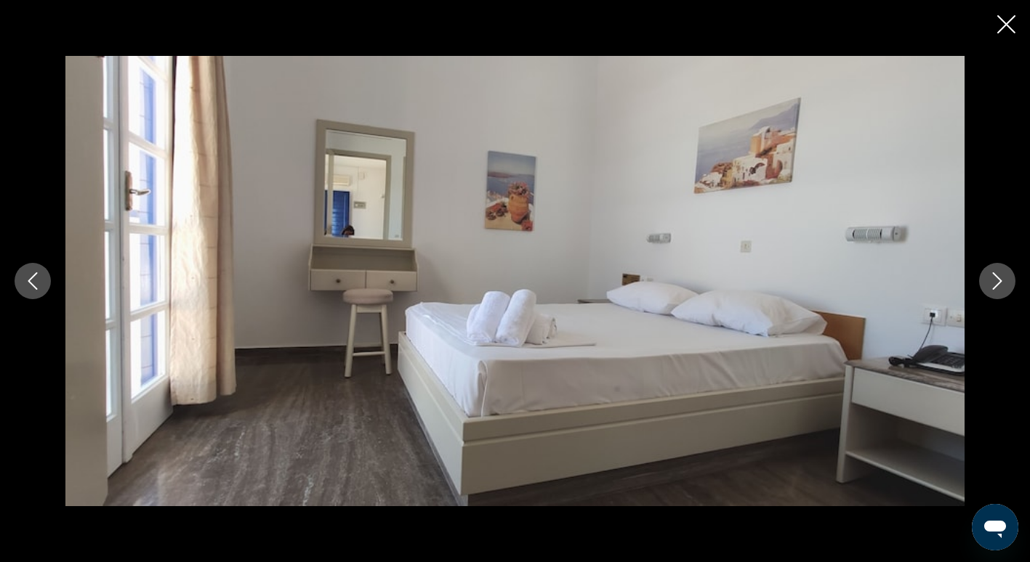
click at [992, 281] on icon "Image suivante" at bounding box center [996, 280] width 17 height 17
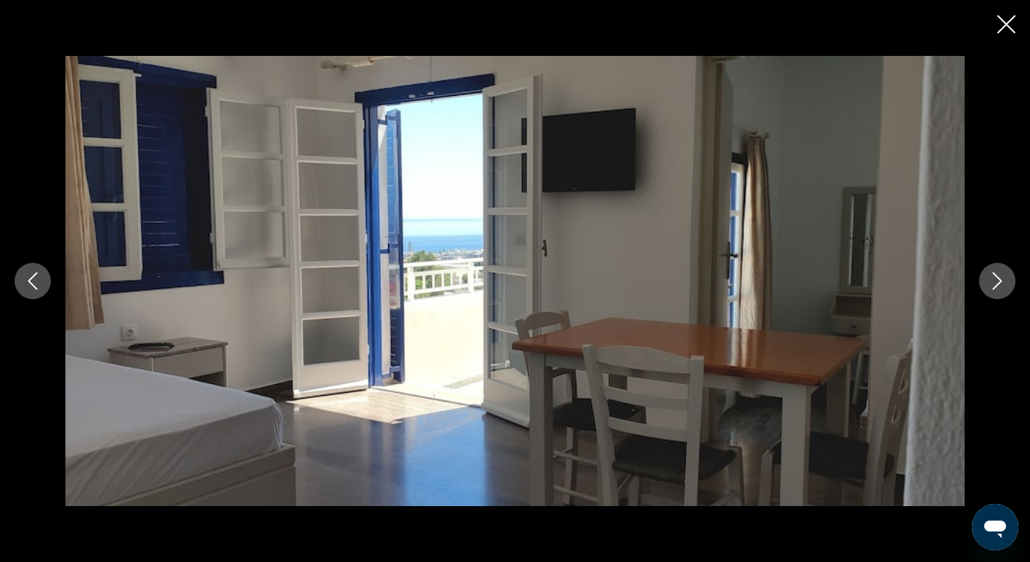
click at [992, 281] on icon "Image suivante" at bounding box center [996, 280] width 17 height 17
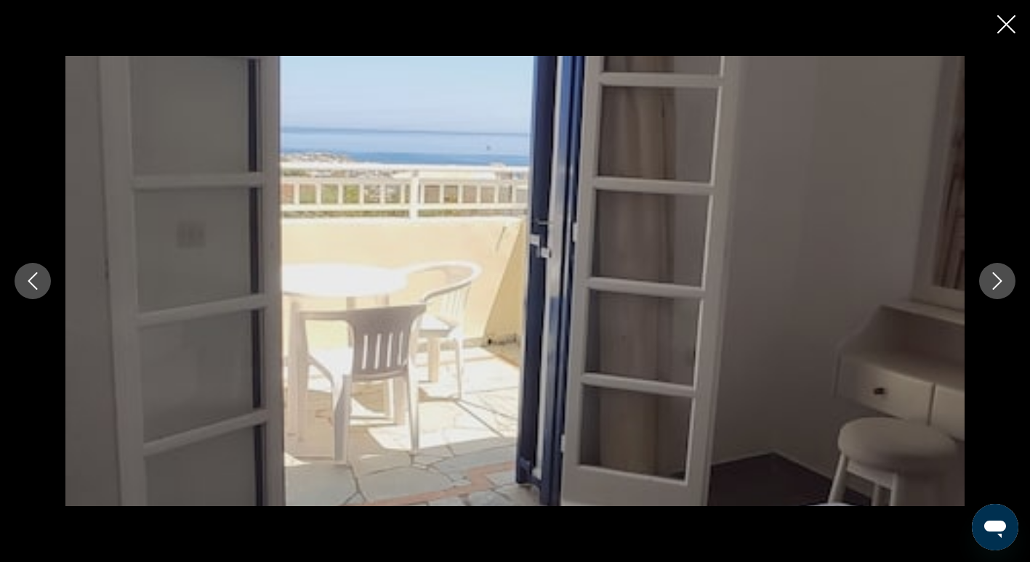
click at [992, 281] on icon "Image suivante" at bounding box center [996, 280] width 17 height 17
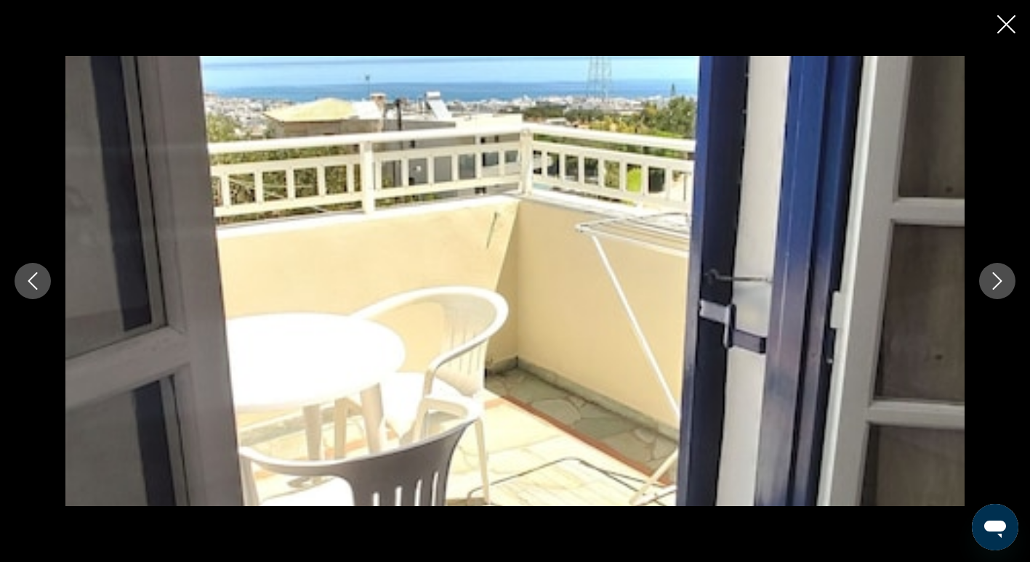
click at [1011, 22] on icon "Fermer le diaporama" at bounding box center [1006, 24] width 18 height 18
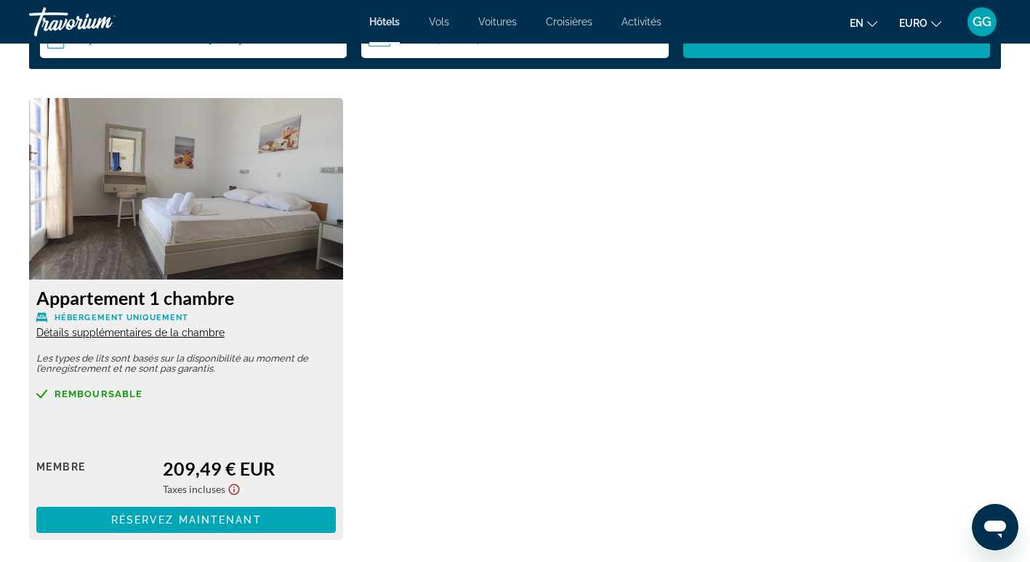
scroll to position [1941, 0]
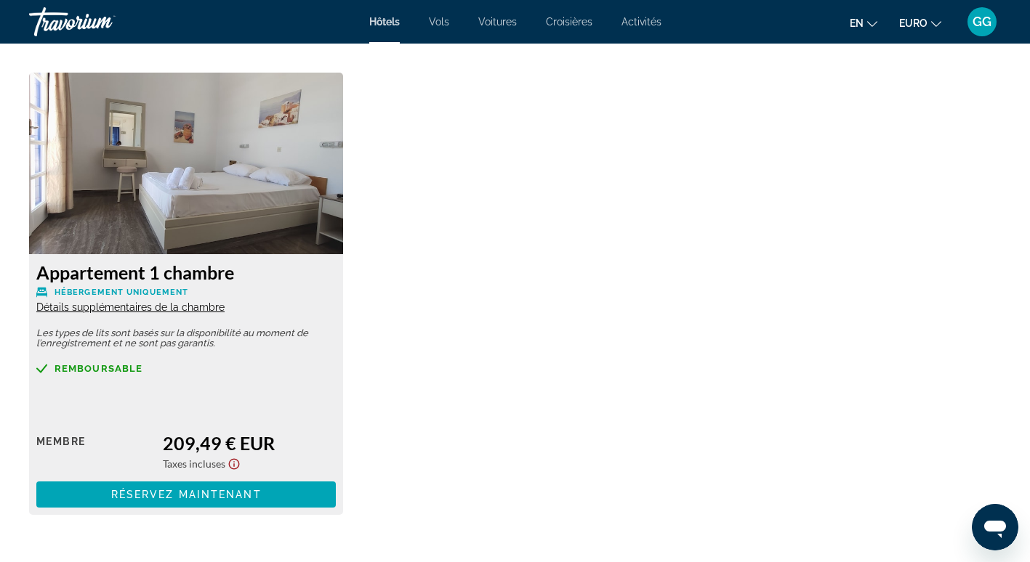
click at [166, 307] on span "Détails supplémentaires de la chambre" at bounding box center [130, 308] width 188 height 12
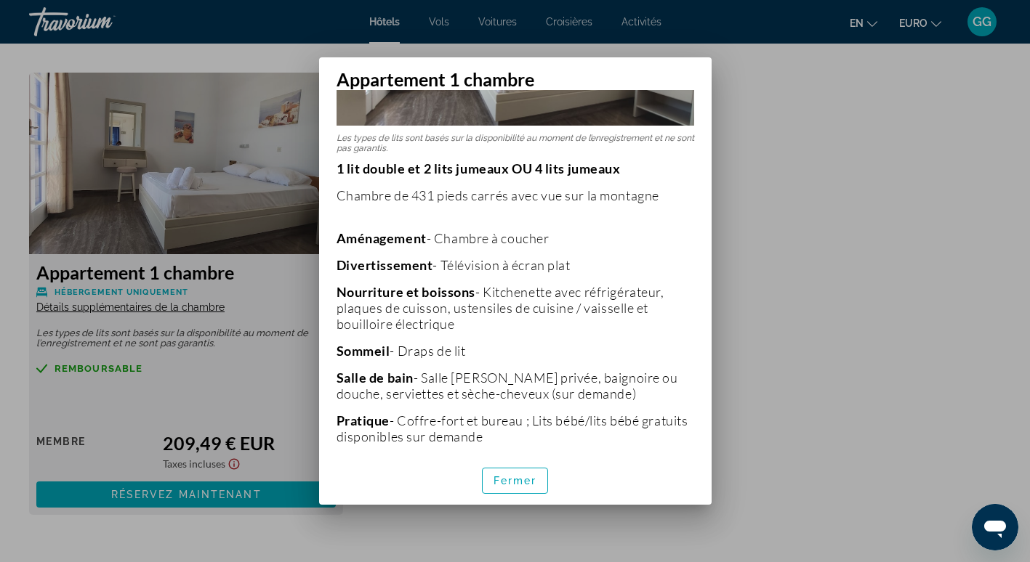
scroll to position [127, 0]
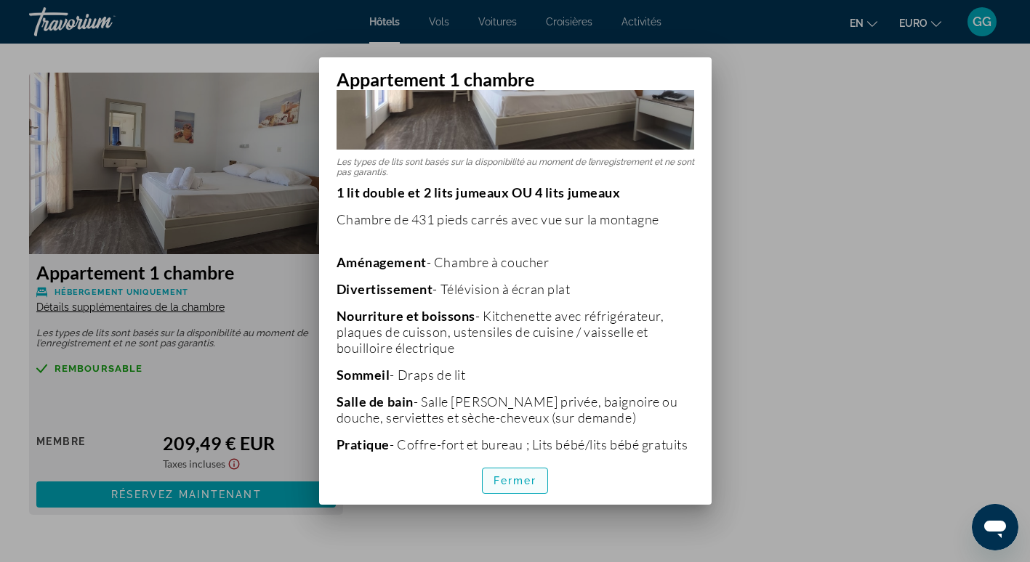
click at [514, 479] on span "Fermer" at bounding box center [515, 481] width 44 height 12
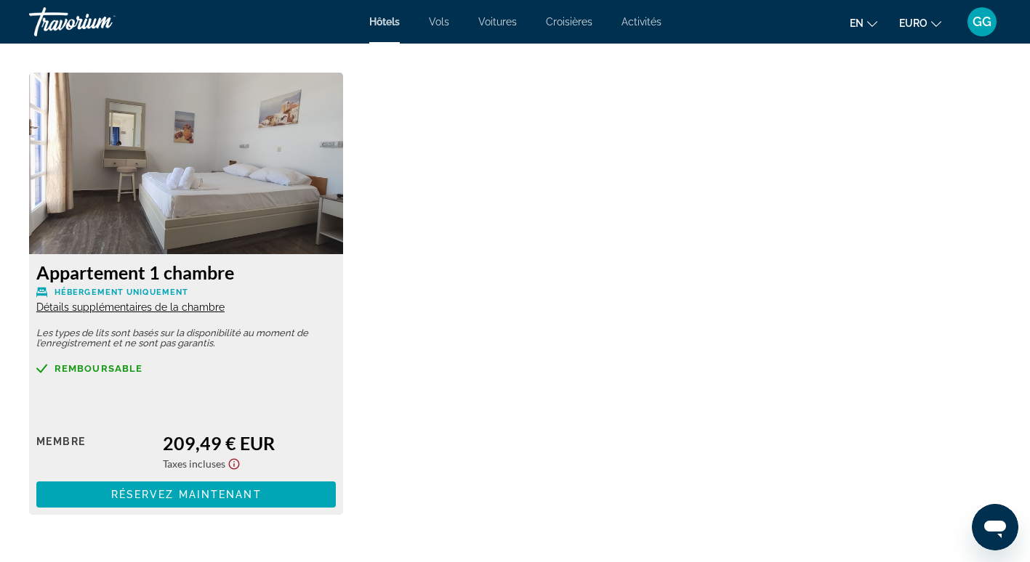
scroll to position [1941, 0]
click at [188, 497] on span "Réservez maintenant" at bounding box center [186, 495] width 150 height 12
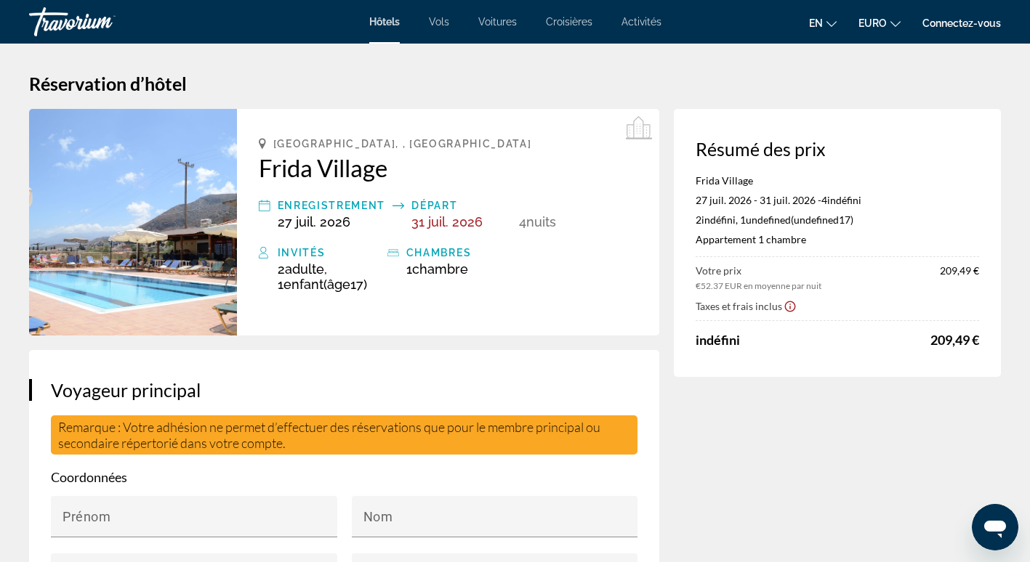
click at [474, 327] on div "Hersonissos, , Grèce Frida Village Enregistrement 27 juil. 2026 Départ 31 juil.…" at bounding box center [448, 222] width 422 height 227
click at [966, 22] on link "Connectez-vous" at bounding box center [961, 23] width 78 height 12
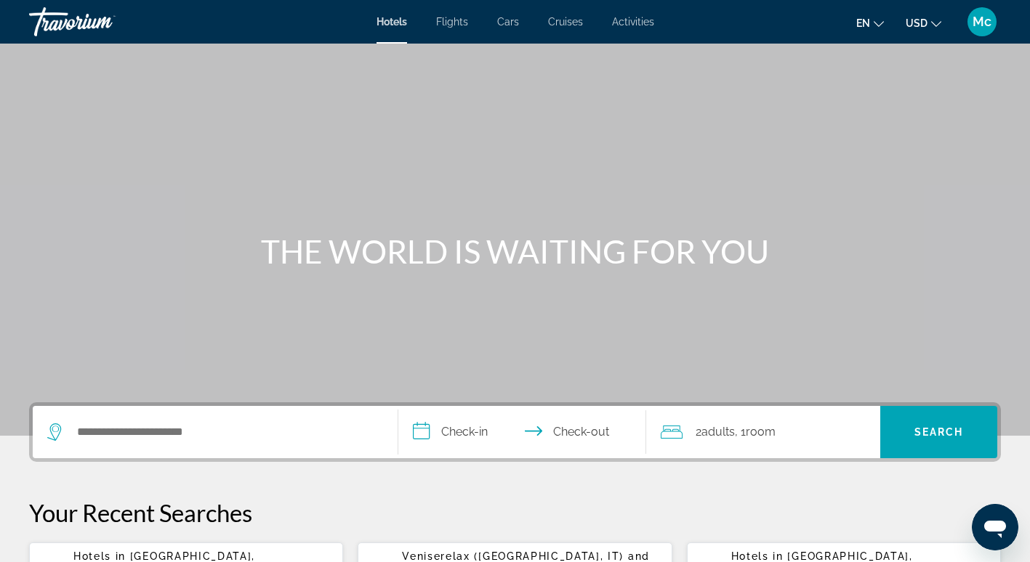
click at [700, 437] on span "2 Adult Adults" at bounding box center [714, 432] width 39 height 20
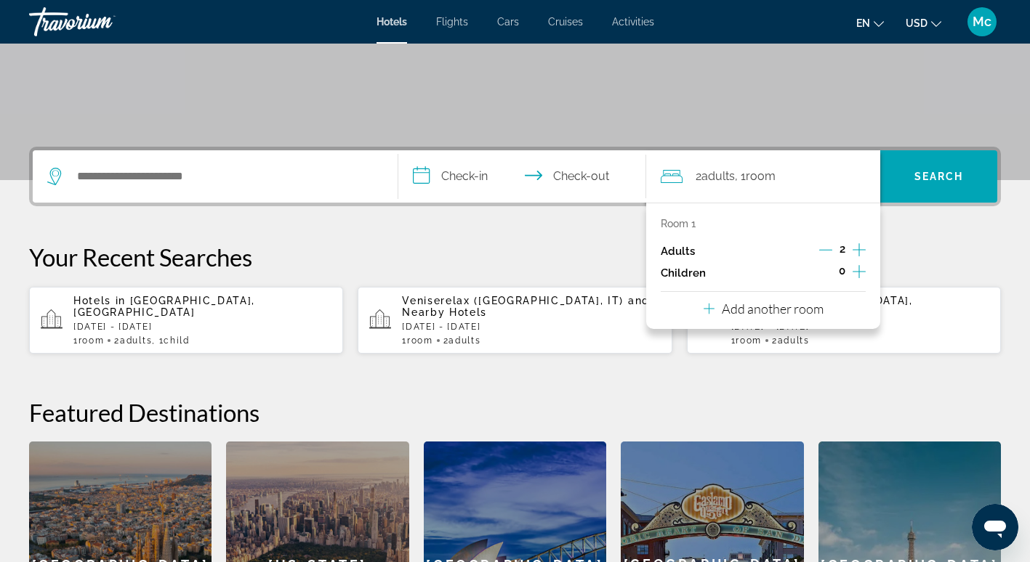
scroll to position [355, 0]
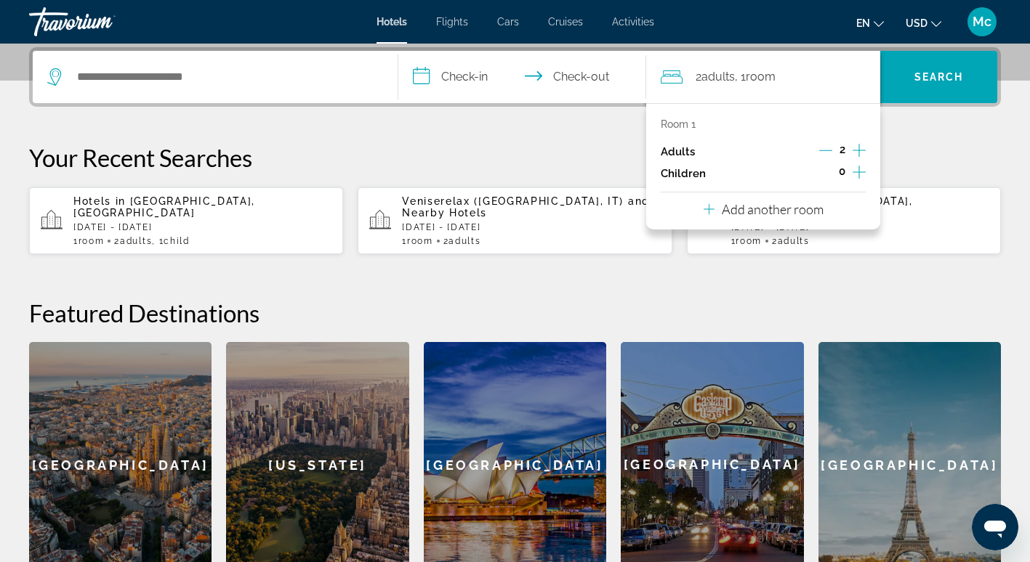
click at [972, 18] on div "Mc" at bounding box center [981, 21] width 29 height 29
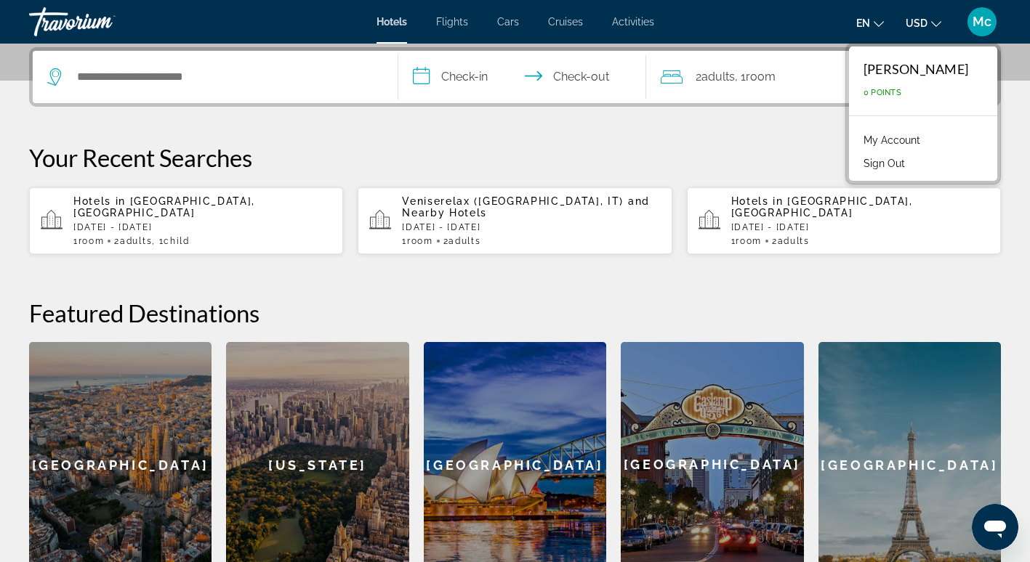
click at [861, 145] on link "My Account" at bounding box center [891, 140] width 71 height 19
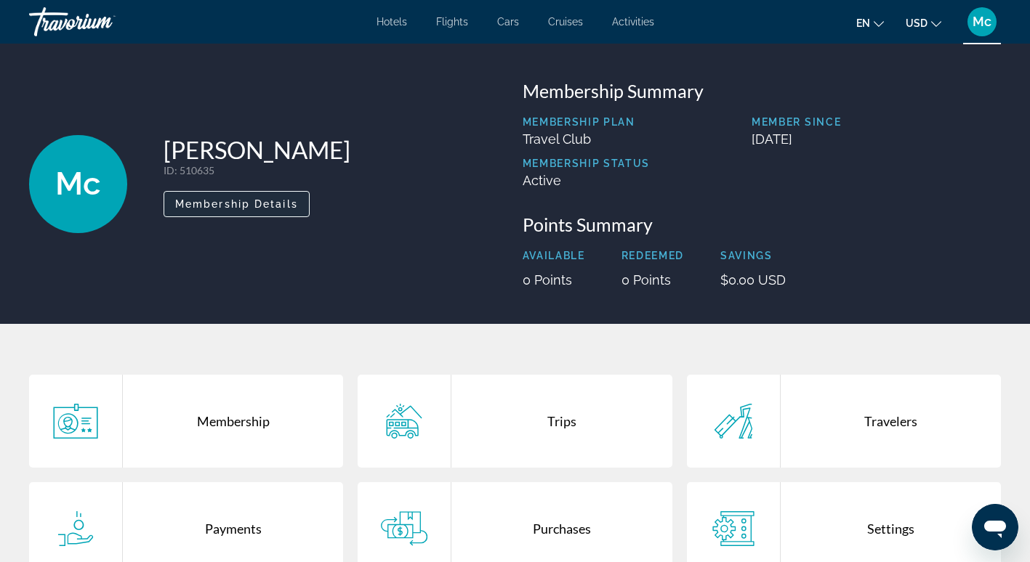
click at [280, 202] on span "Membership Details" at bounding box center [236, 204] width 123 height 12
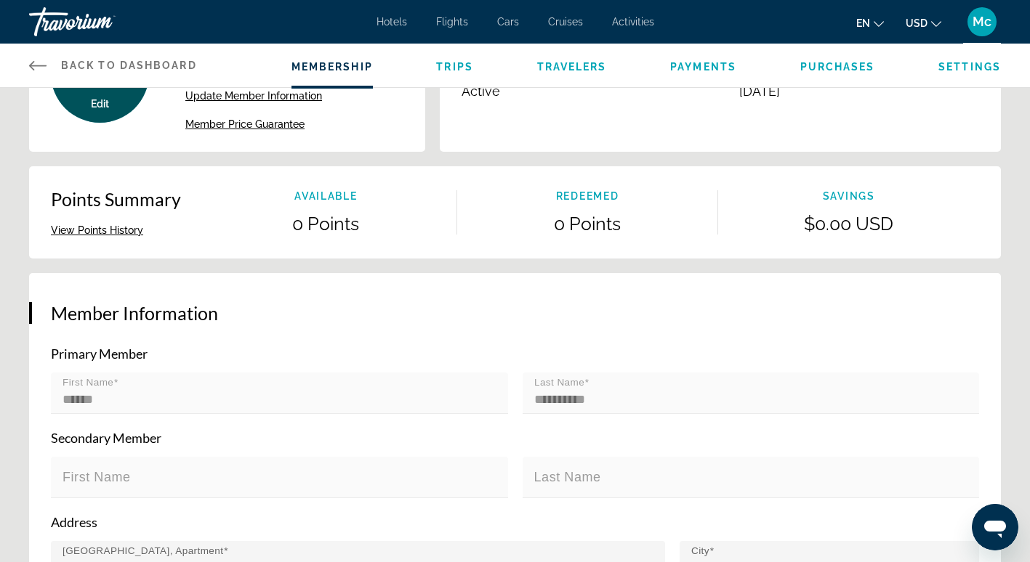
scroll to position [73, 0]
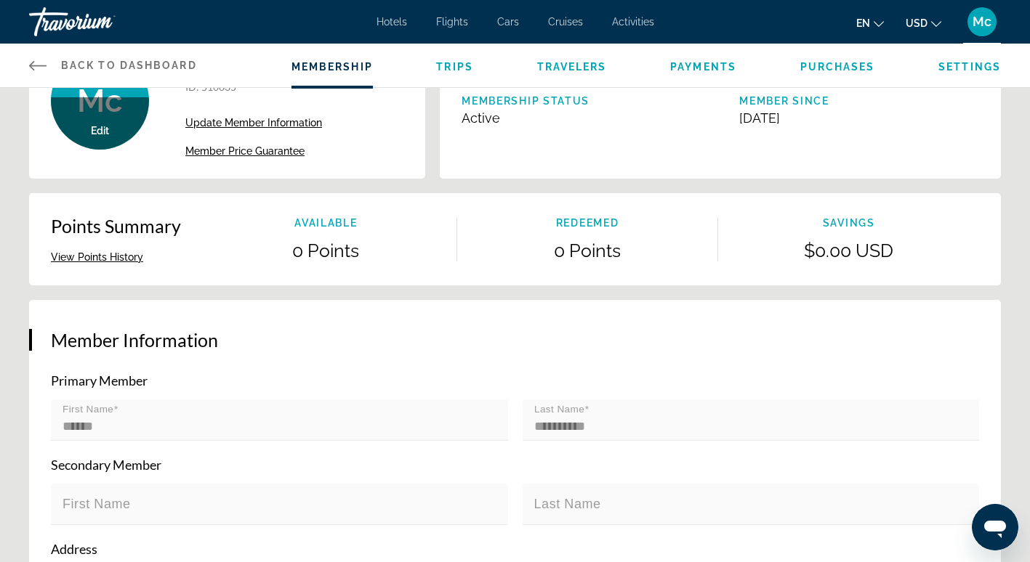
click at [454, 65] on span "Trips" at bounding box center [454, 67] width 37 height 12
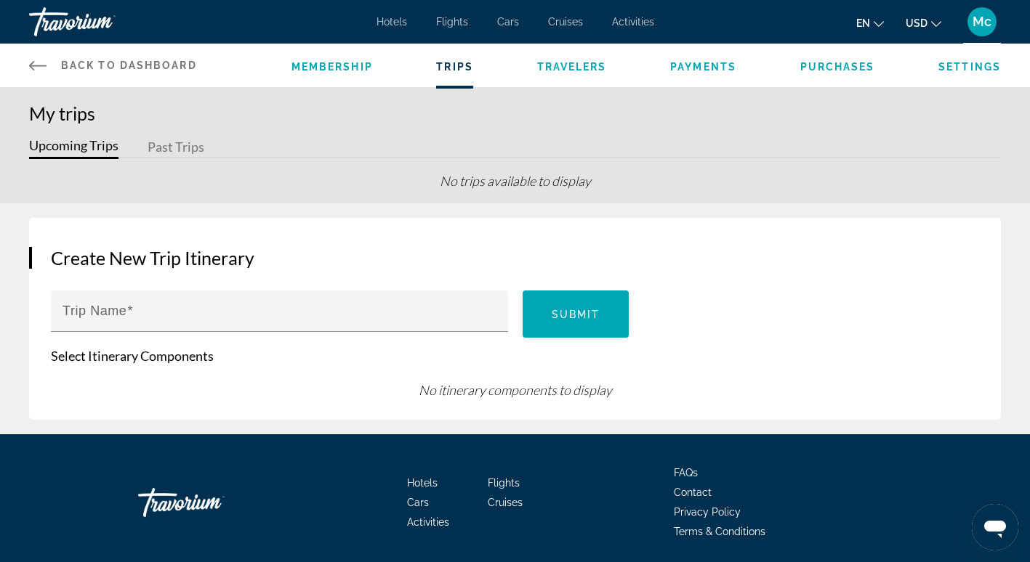
click at [589, 68] on span "Travelers" at bounding box center [572, 67] width 70 height 12
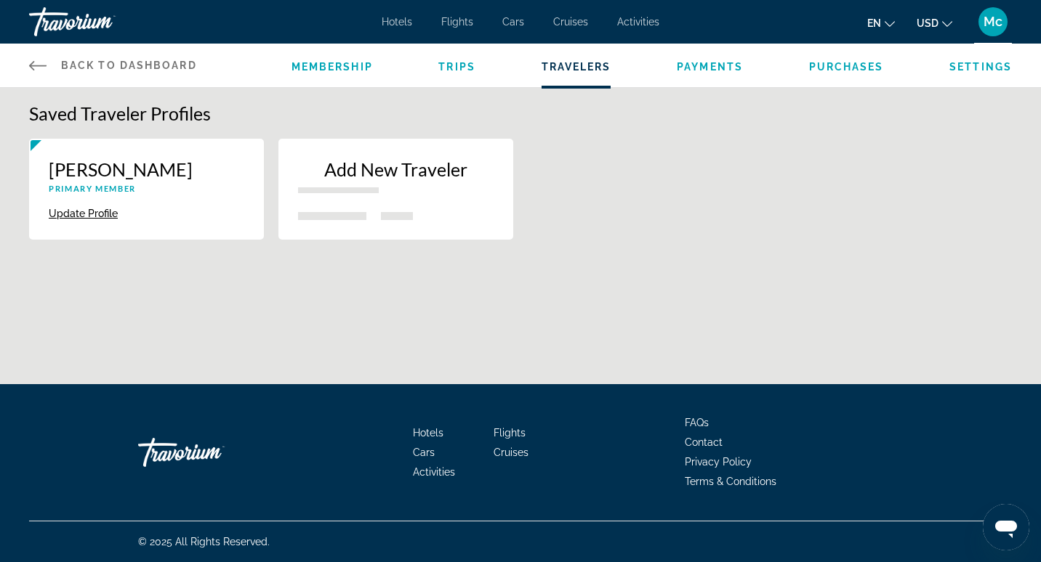
click at [411, 165] on p "Add New Traveler" at bounding box center [395, 169] width 195 height 22
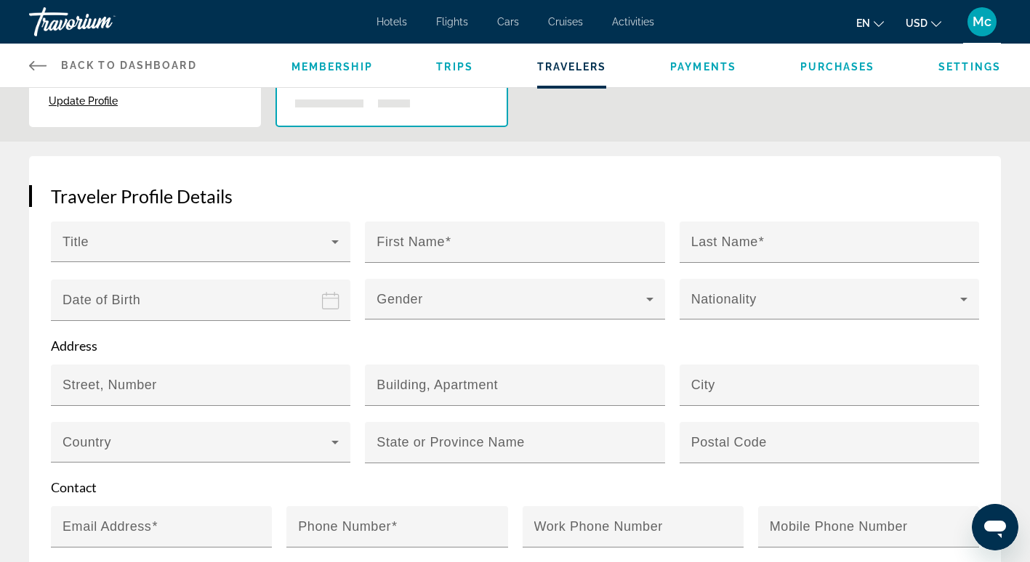
scroll to position [182, 0]
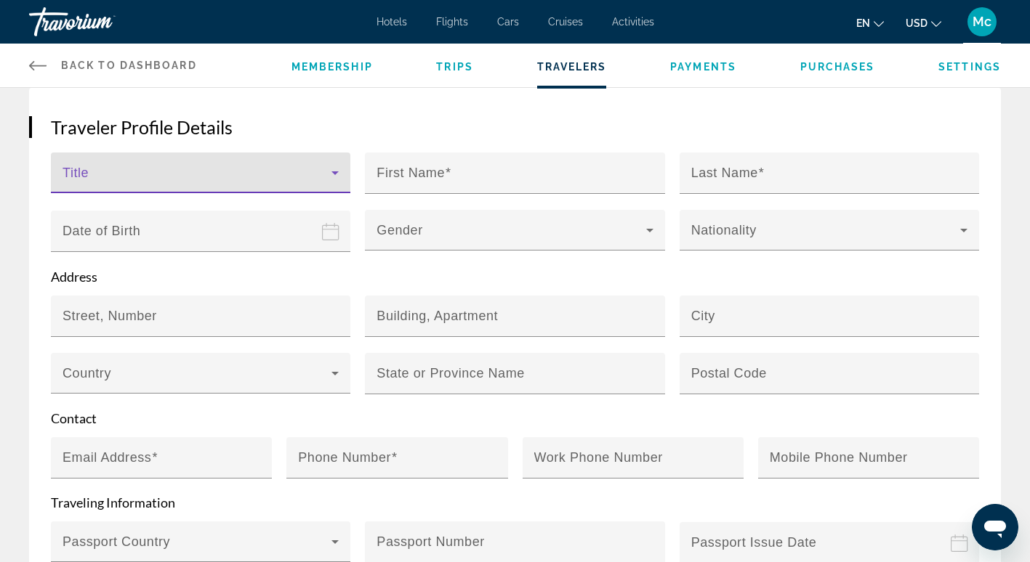
click at [194, 179] on span "Main content" at bounding box center [196, 178] width 269 height 17
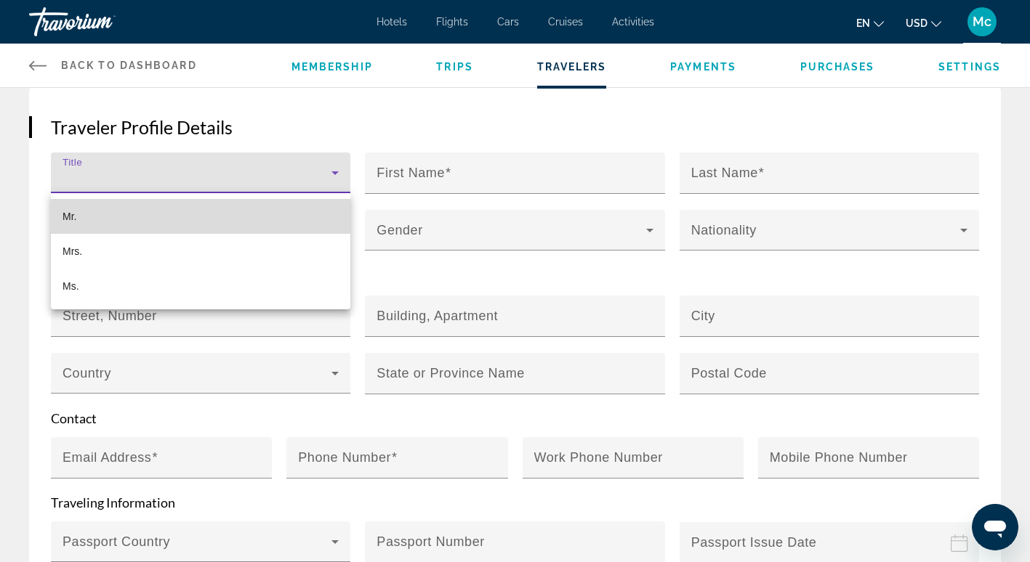
click at [71, 209] on span "Mr." at bounding box center [69, 216] width 14 height 17
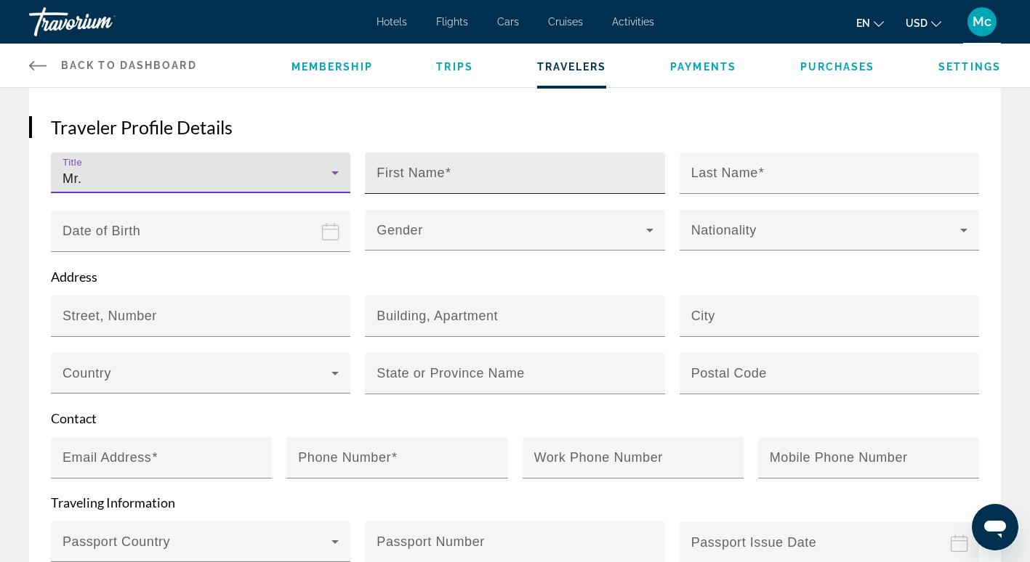
click at [416, 171] on mat-label "First Name" at bounding box center [410, 173] width 68 height 15
click at [416, 171] on input "First Name" at bounding box center [518, 179] width 285 height 17
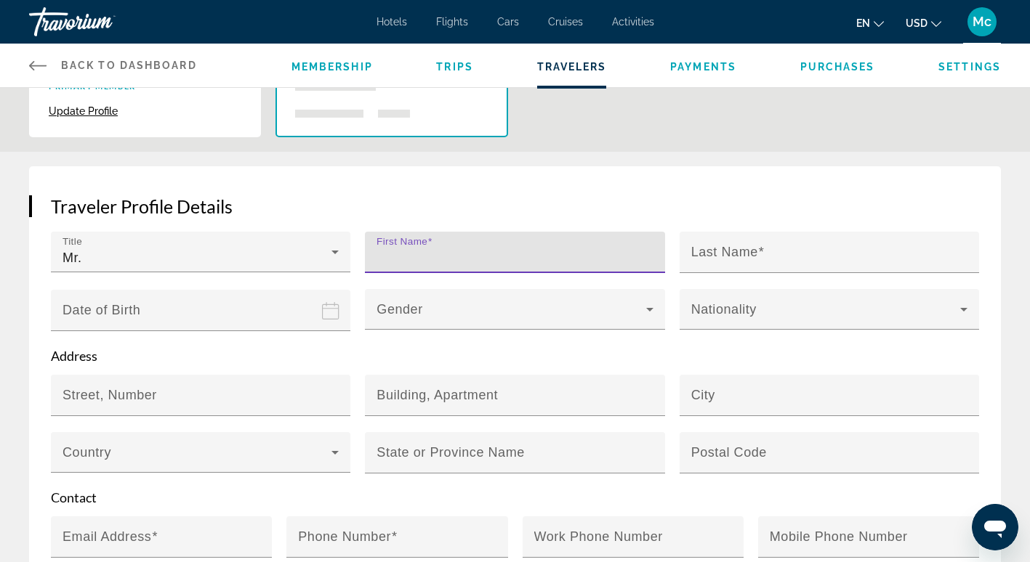
scroll to position [36, 0]
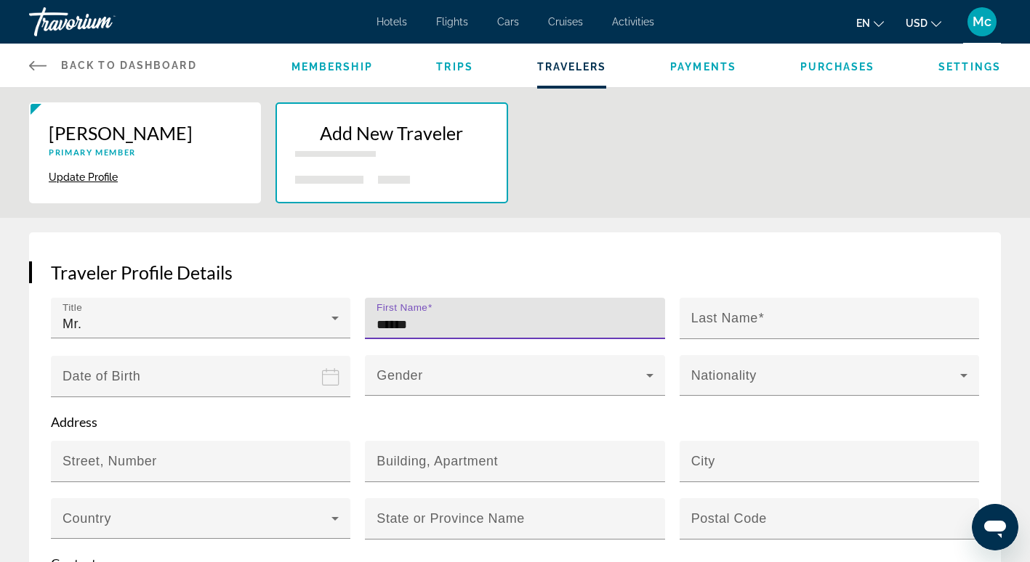
type input "******"
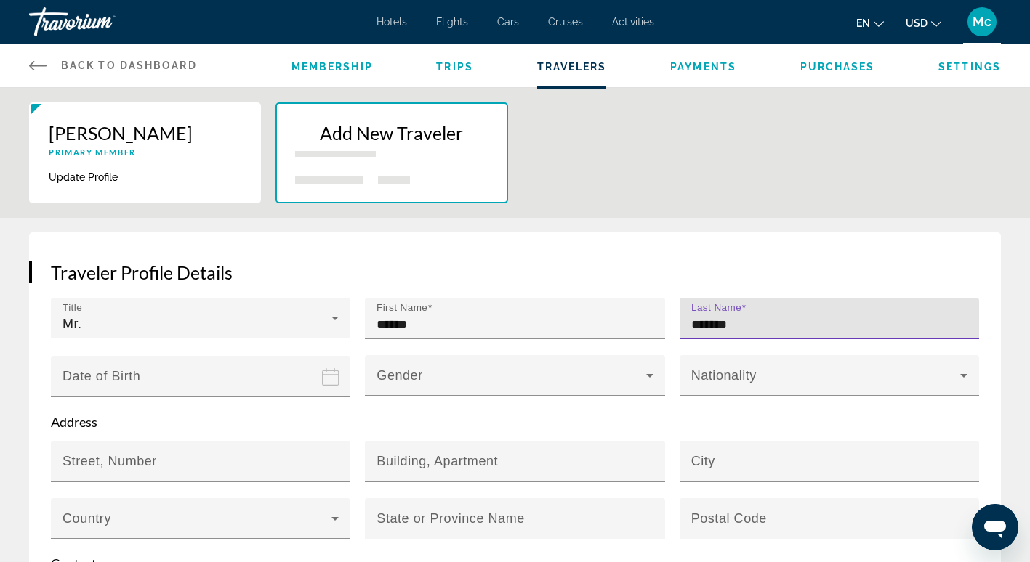
type input "*******"
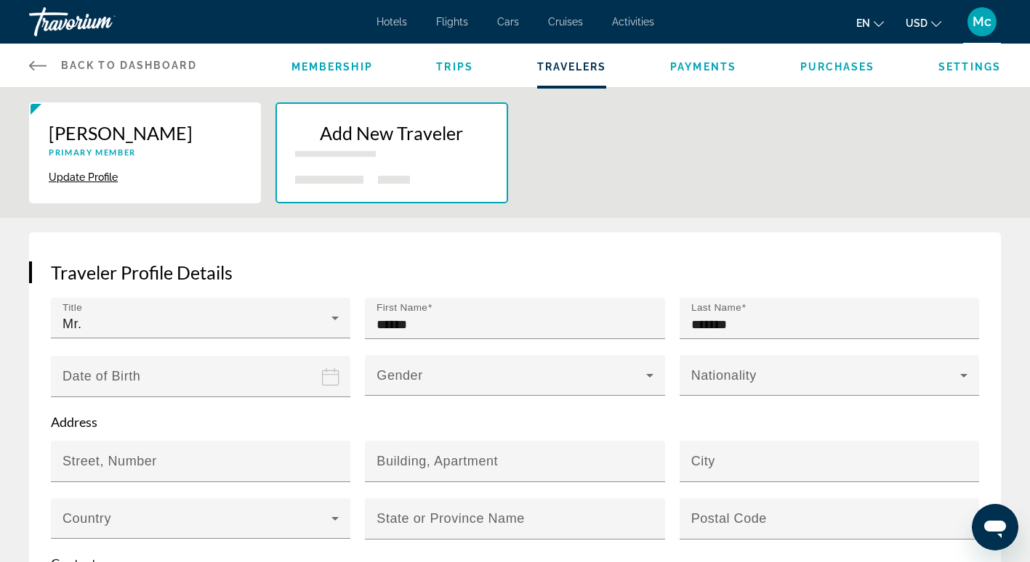
click at [192, 371] on input "Date of birth" at bounding box center [203, 386] width 305 height 63
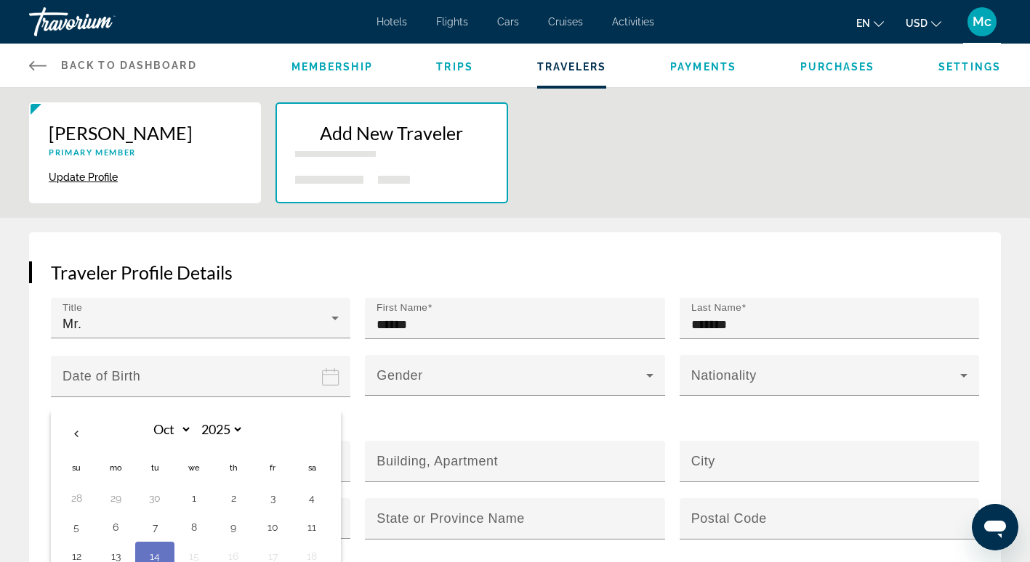
scroll to position [109, 0]
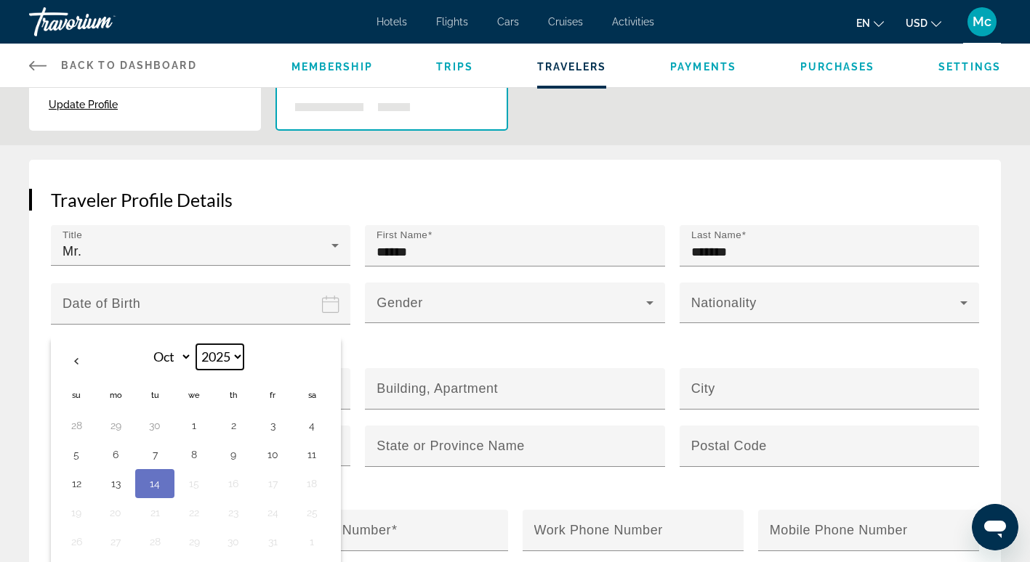
click at [225, 352] on select "**** **** **** **** **** **** **** **** **** **** **** **** **** **** **** ****…" at bounding box center [219, 356] width 47 height 25
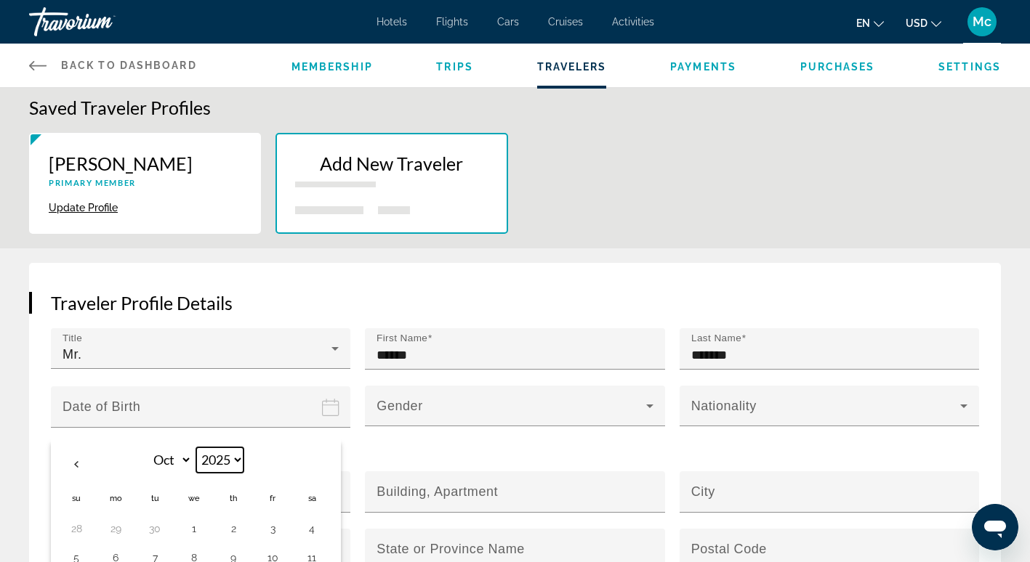
scroll to position [0, 0]
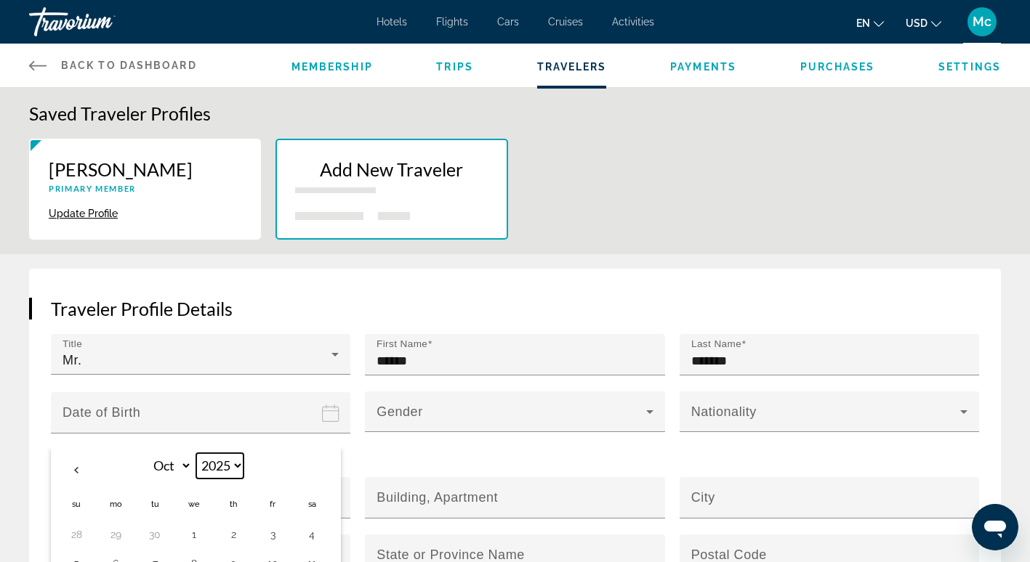
click at [227, 456] on select "**** **** **** **** **** **** **** **** **** **** **** **** **** **** **** ****…" at bounding box center [219, 465] width 47 height 25
select select "****"
click at [196, 453] on select "**** **** **** **** **** **** **** **** **** **** **** **** **** **** **** ****…" at bounding box center [219, 465] width 47 height 25
click at [167, 463] on select "*** *** *** *** *** *** *** *** *** *** *** ***" at bounding box center [168, 465] width 47 height 25
select select "*"
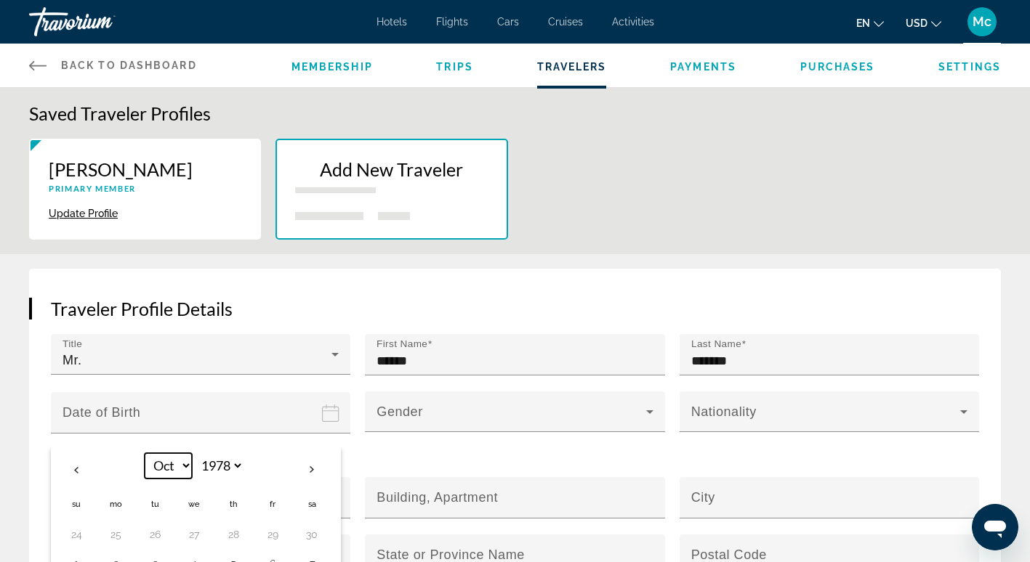
click at [145, 453] on select "*** *** *** *** *** *** *** *** *** *** *** ***" at bounding box center [168, 465] width 47 height 25
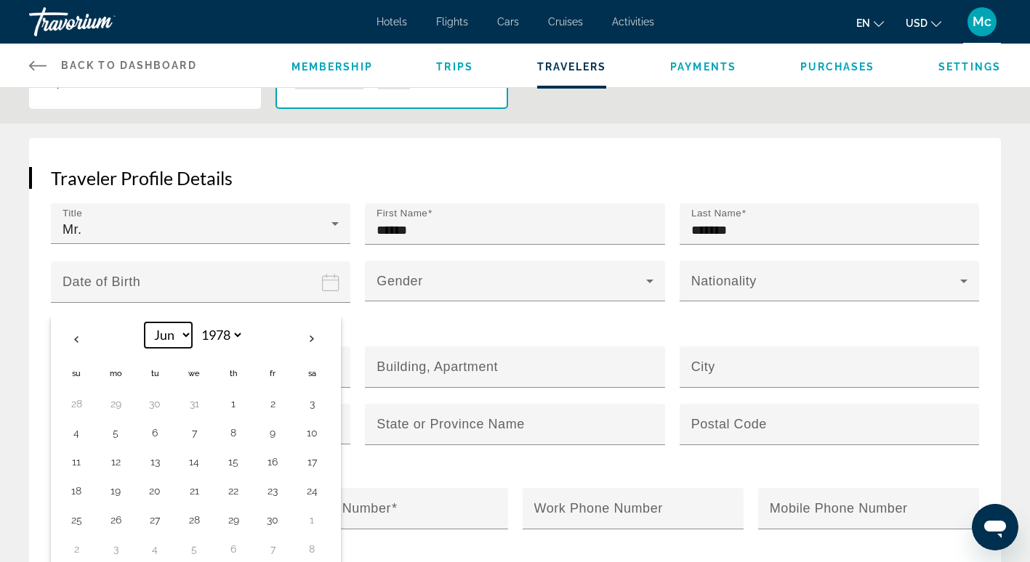
scroll to position [145, 0]
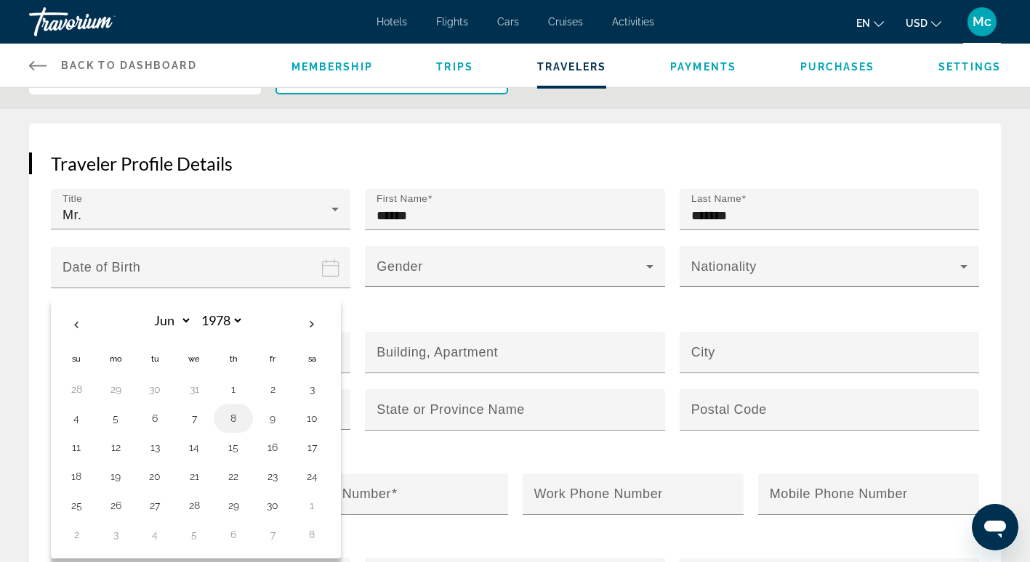
click at [233, 416] on button "8" at bounding box center [233, 418] width 23 height 20
type input "**********"
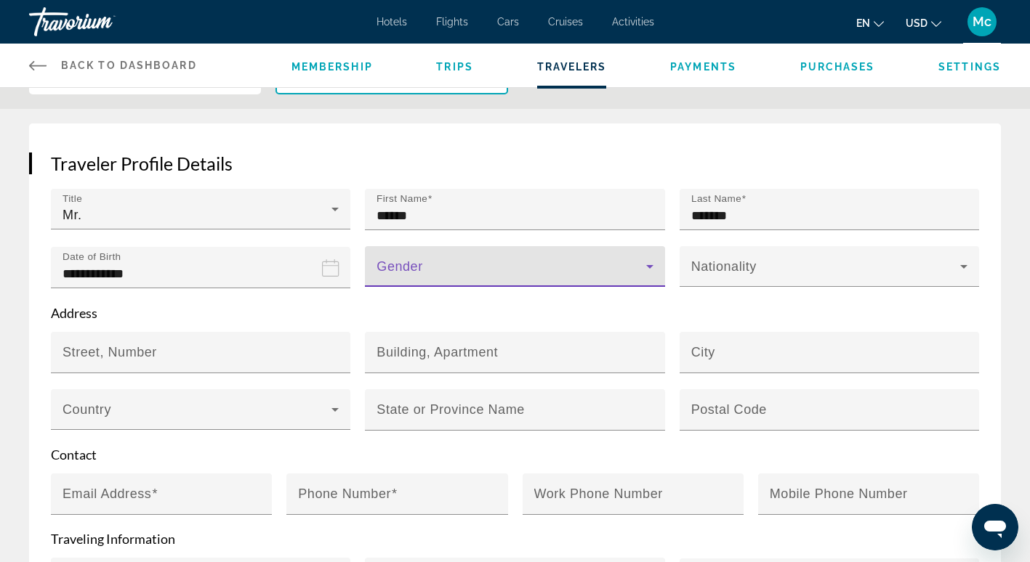
click at [436, 273] on span "Main content" at bounding box center [510, 272] width 269 height 17
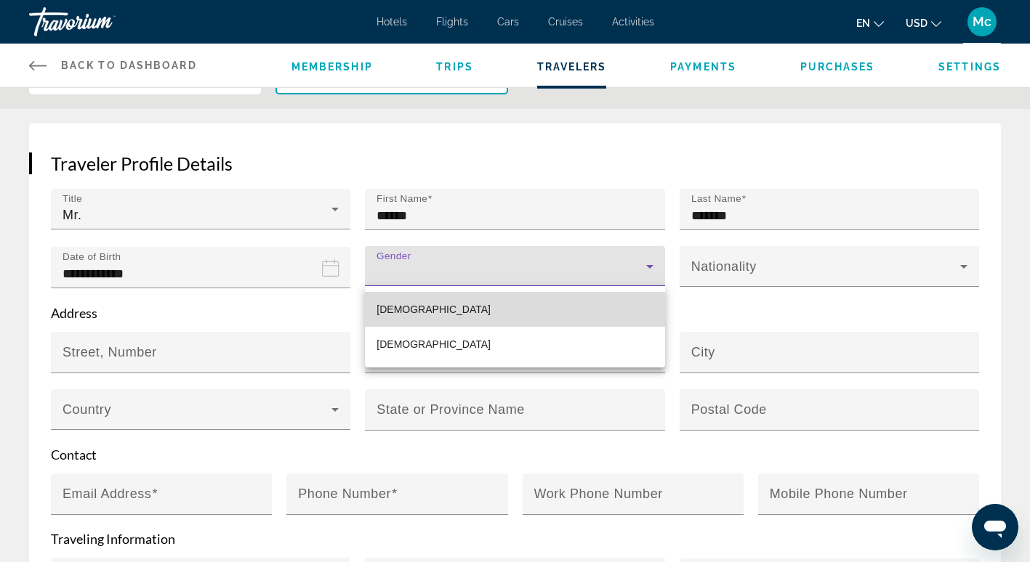
click at [405, 310] on mat-option "[DEMOGRAPHIC_DATA]" at bounding box center [514, 309] width 299 height 35
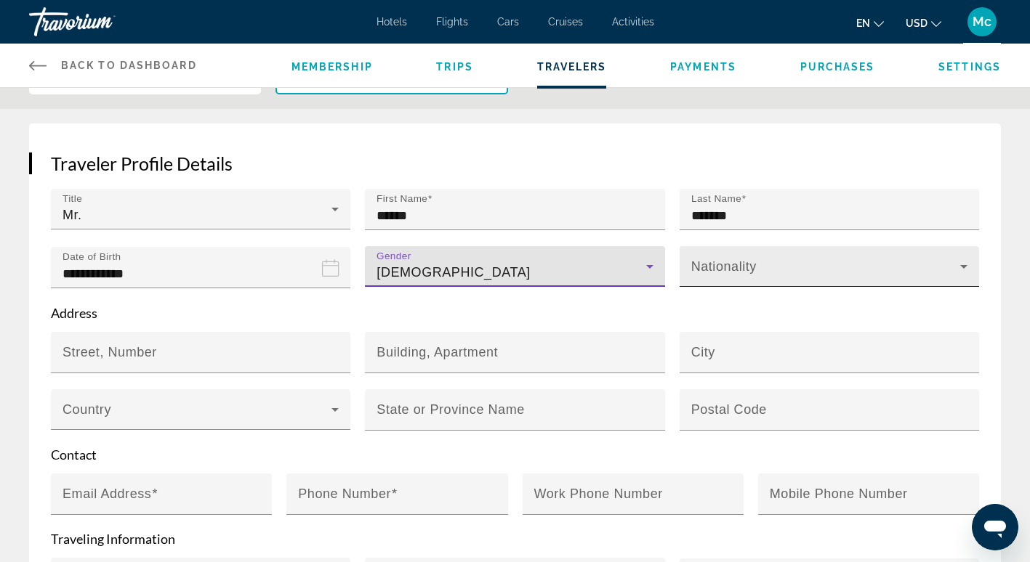
click at [744, 257] on div "Nationality" at bounding box center [829, 266] width 276 height 41
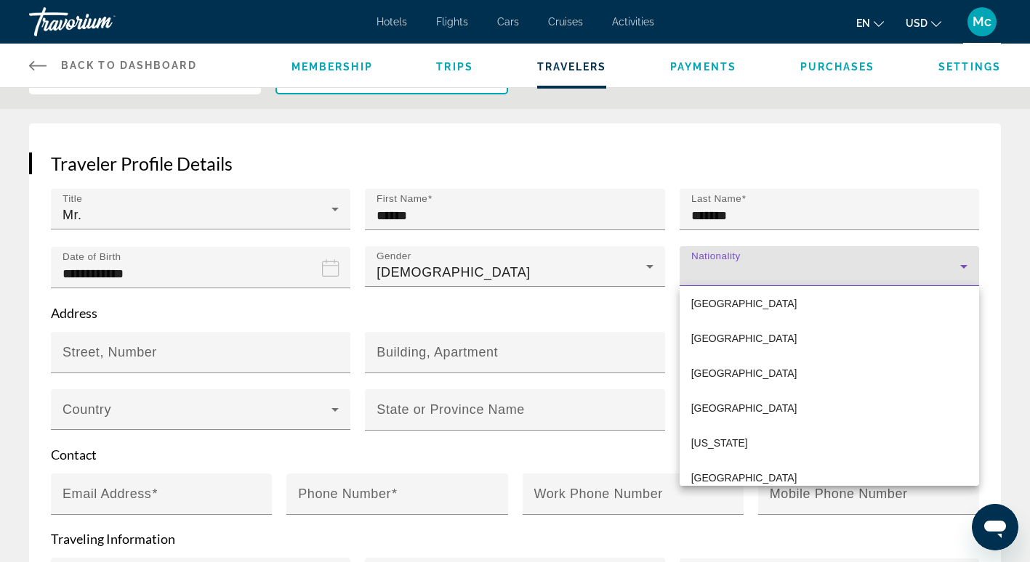
scroll to position [2689, 0]
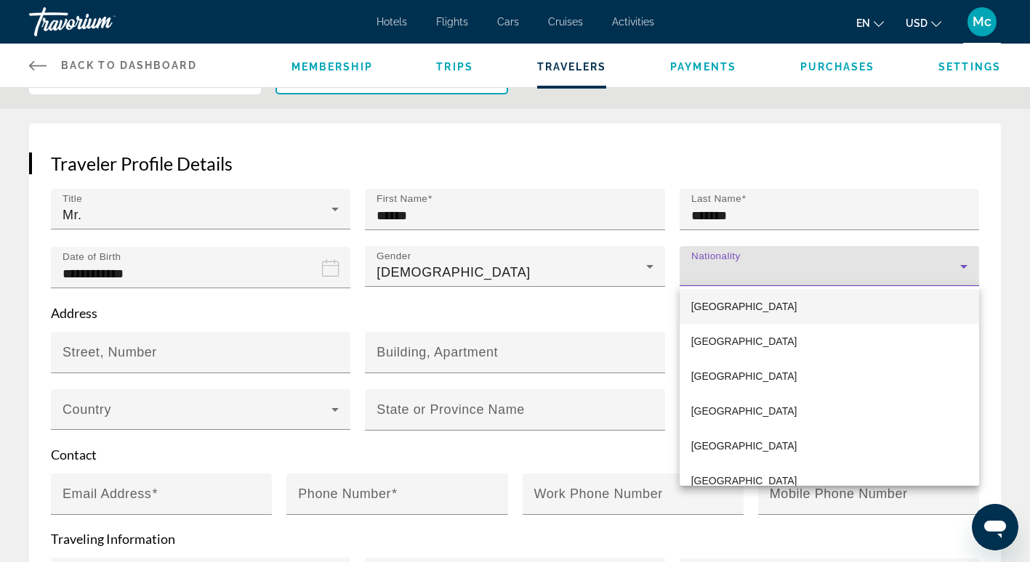
click at [716, 309] on span "[GEOGRAPHIC_DATA]" at bounding box center [744, 306] width 106 height 17
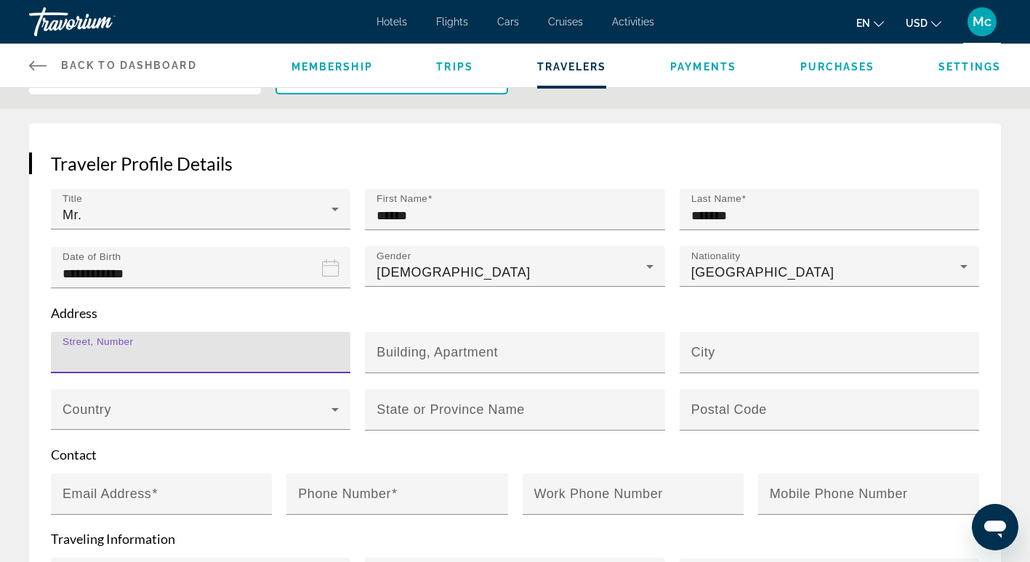
click at [206, 360] on input "Street, Number" at bounding box center [204, 358] width 285 height 17
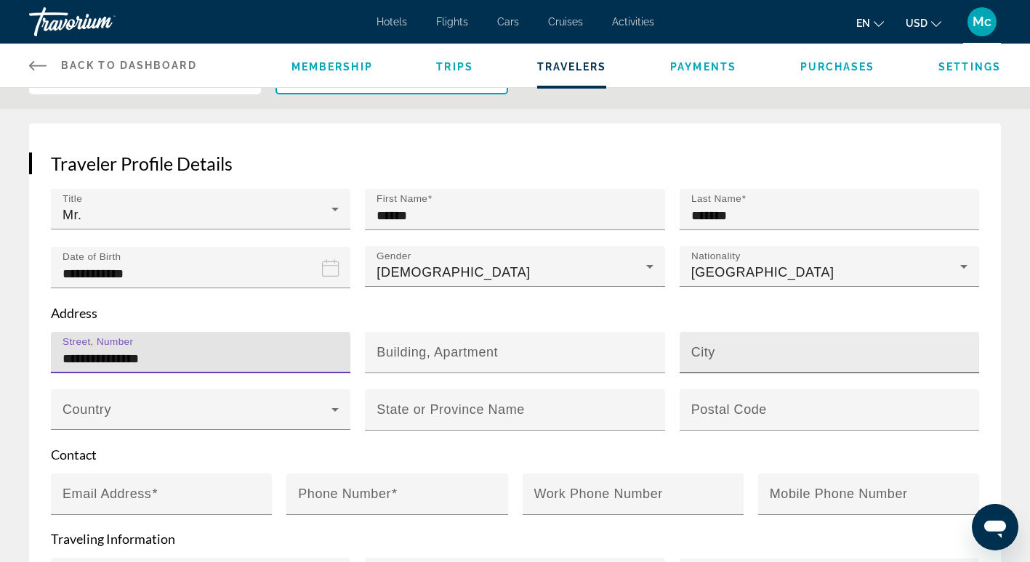
type input "**********"
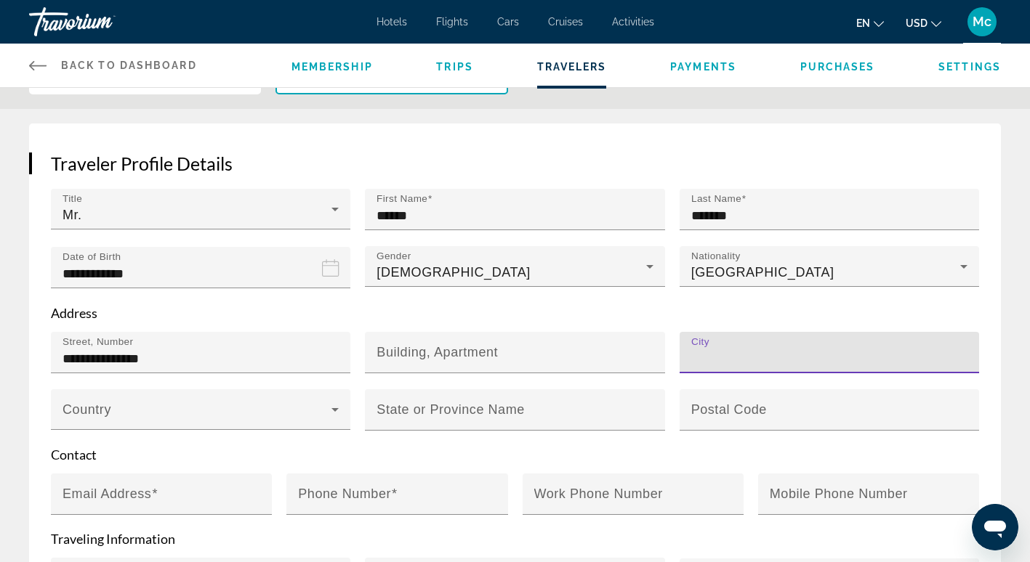
click at [732, 359] on input "City" at bounding box center [833, 358] width 285 height 17
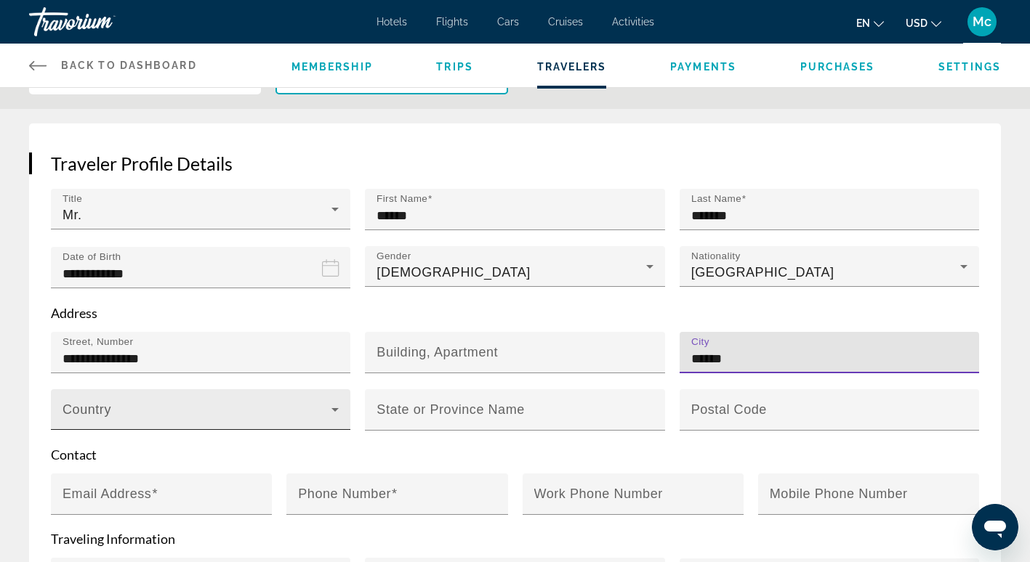
type input "******"
click at [204, 411] on span "Main content" at bounding box center [196, 415] width 269 height 17
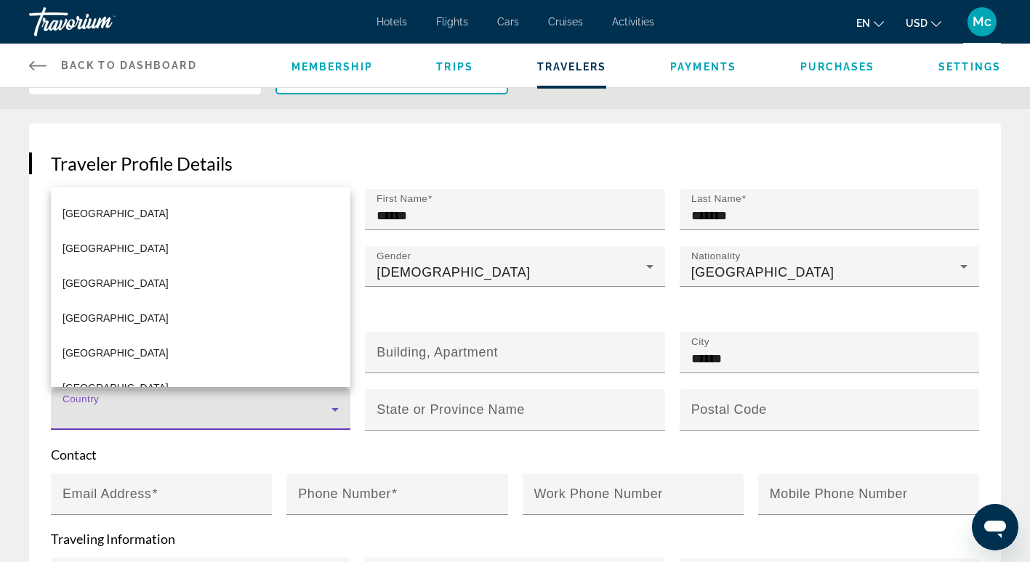
scroll to position [2616, 0]
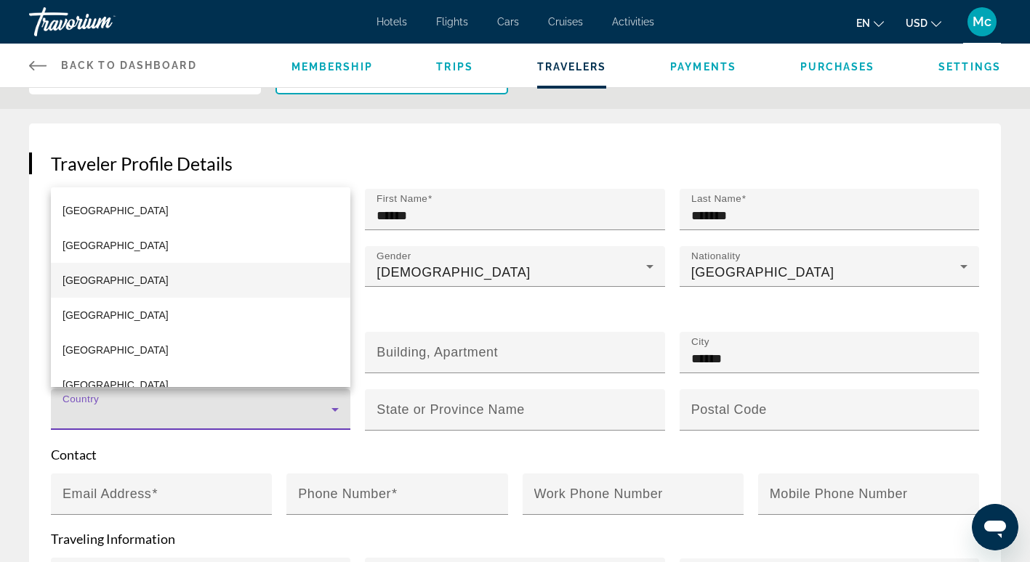
click at [67, 278] on span "[GEOGRAPHIC_DATA]" at bounding box center [115, 280] width 106 height 17
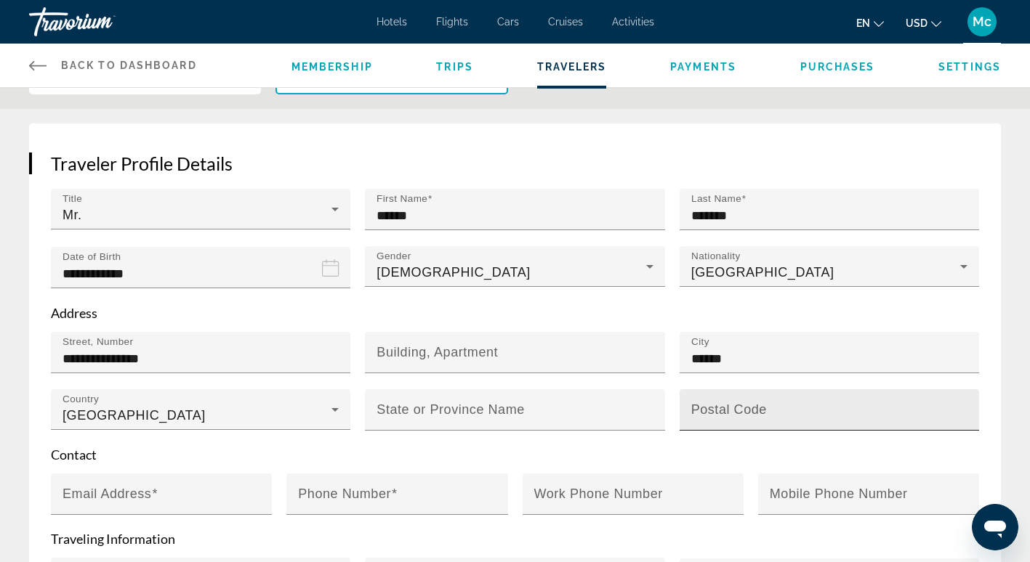
click at [748, 408] on mat-label "Postal Code" at bounding box center [729, 410] width 76 height 15
click at [748, 408] on input "Postal Code" at bounding box center [833, 416] width 285 height 17
type input "*****"
click at [517, 453] on p "Contact" at bounding box center [515, 455] width 928 height 16
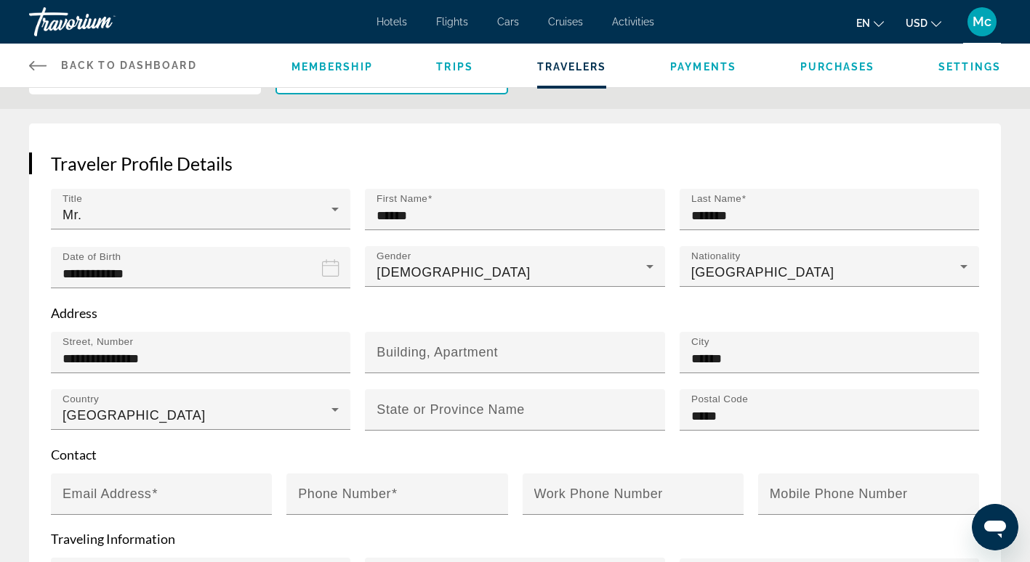
scroll to position [218, 0]
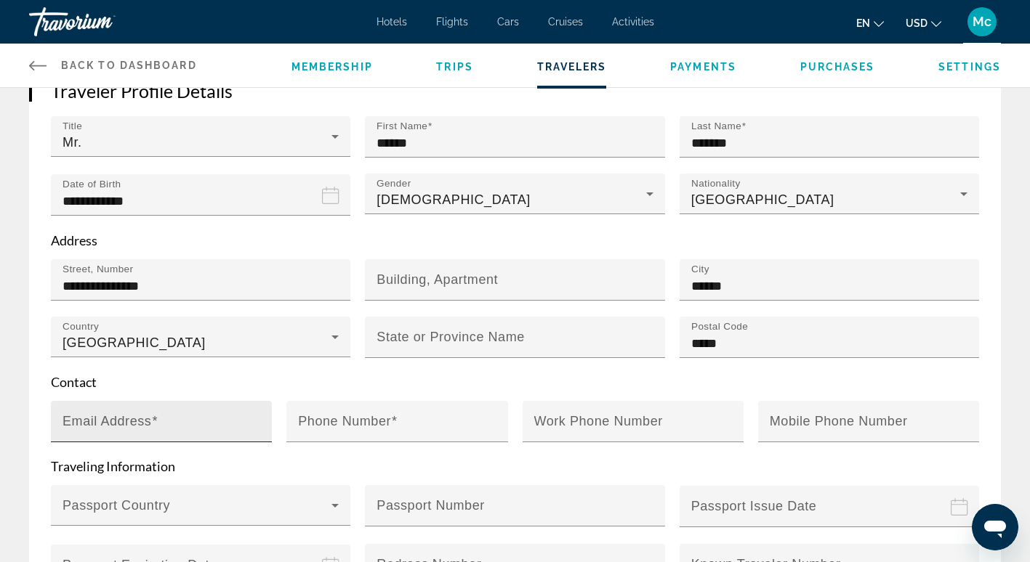
click at [98, 422] on mat-label "Email Address" at bounding box center [106, 421] width 89 height 15
click at [98, 422] on input "Email Address" at bounding box center [165, 427] width 206 height 17
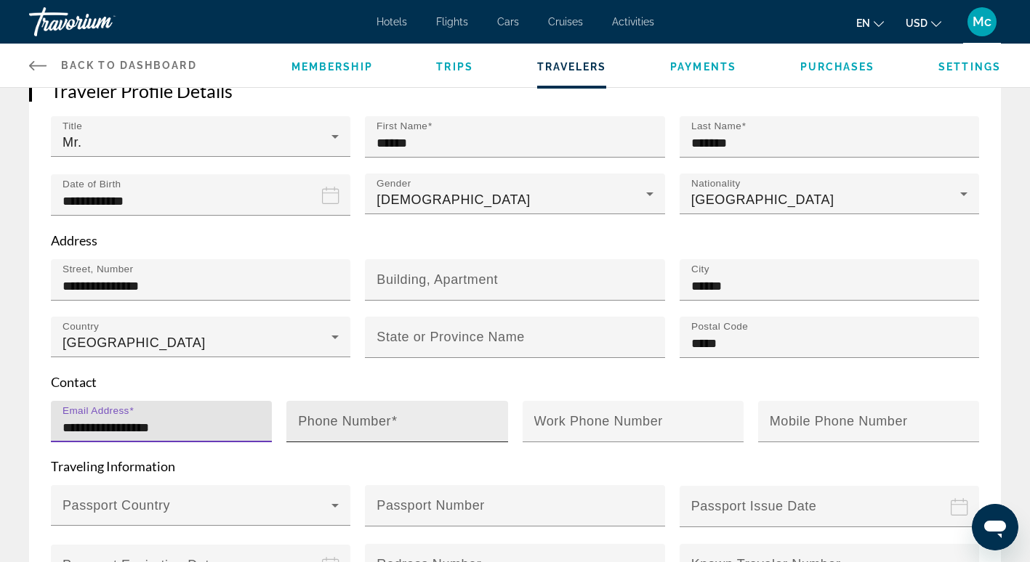
type input "**********"
click at [379, 425] on mat-label "Phone Number" at bounding box center [344, 421] width 93 height 15
click at [379, 425] on input "Phone Number" at bounding box center [401, 427] width 206 height 17
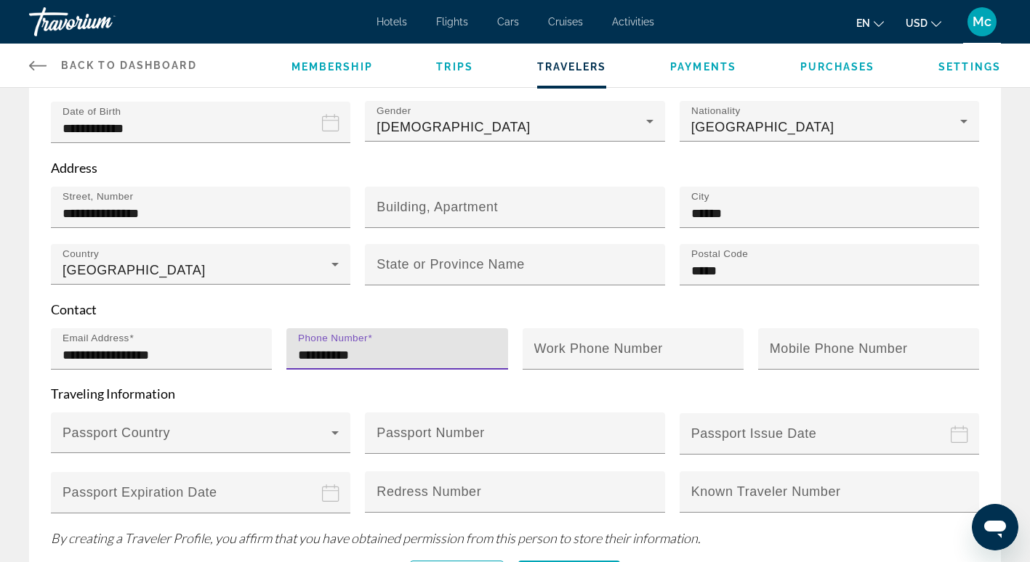
scroll to position [363, 0]
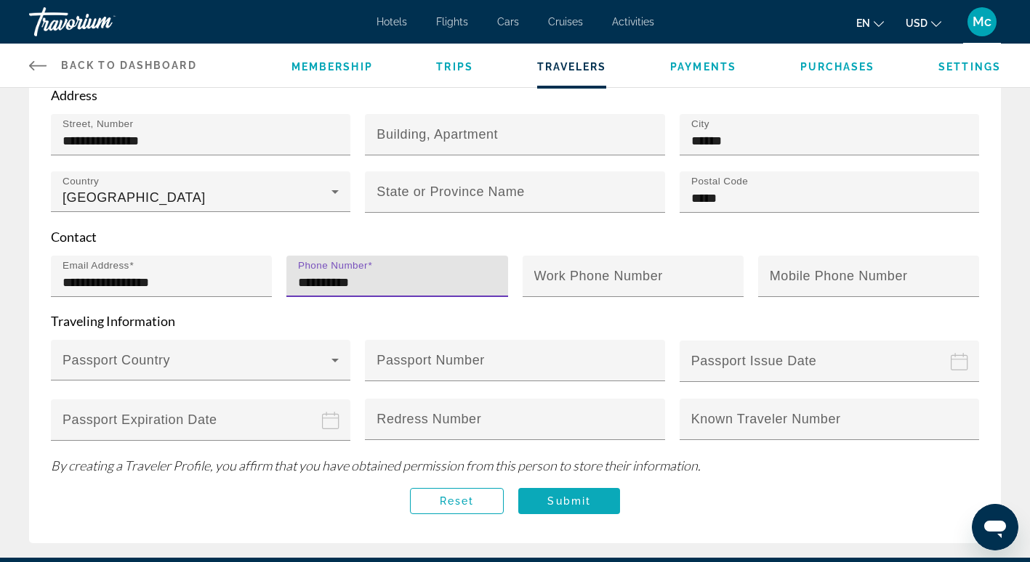
type input "**********"
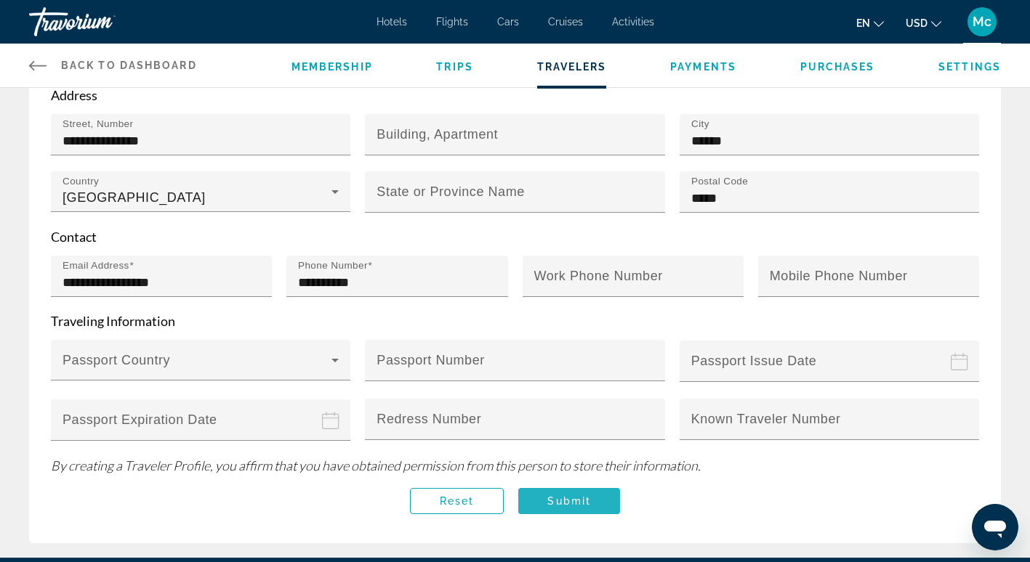
click at [565, 496] on span "Submit" at bounding box center [569, 502] width 44 height 12
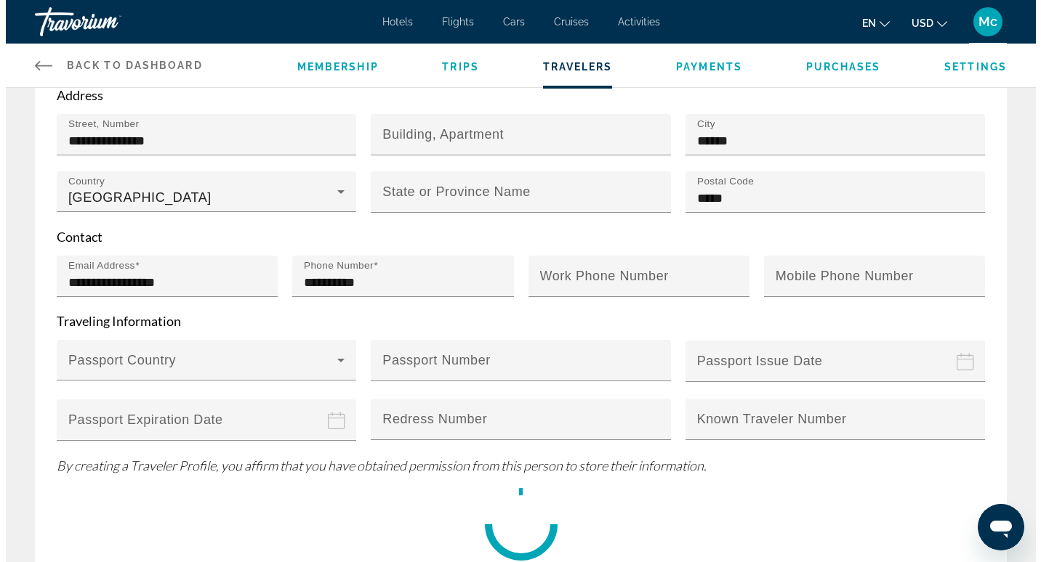
scroll to position [0, 0]
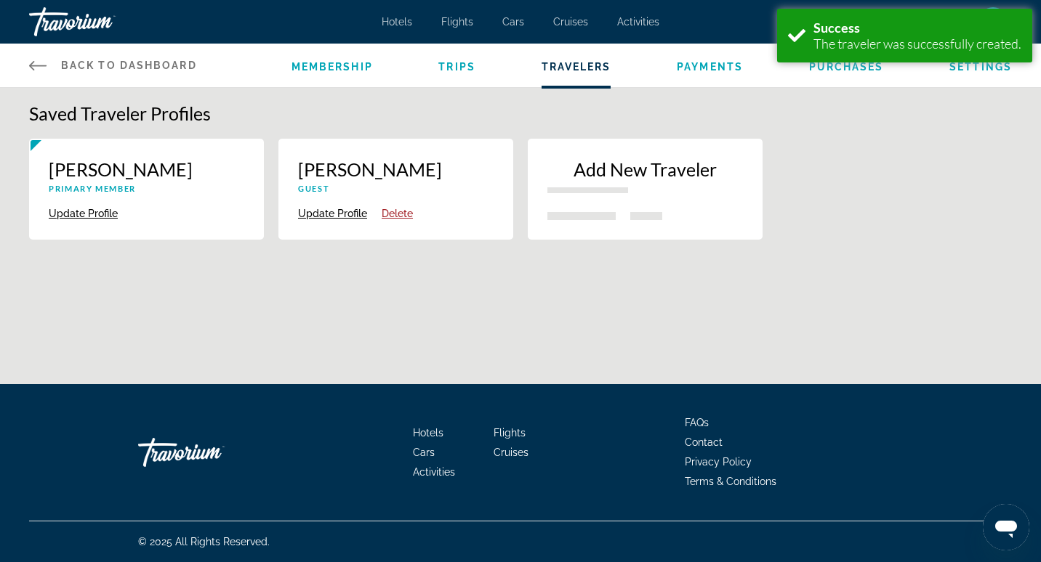
click at [627, 176] on p "Add New Traveler" at bounding box center [644, 169] width 195 height 22
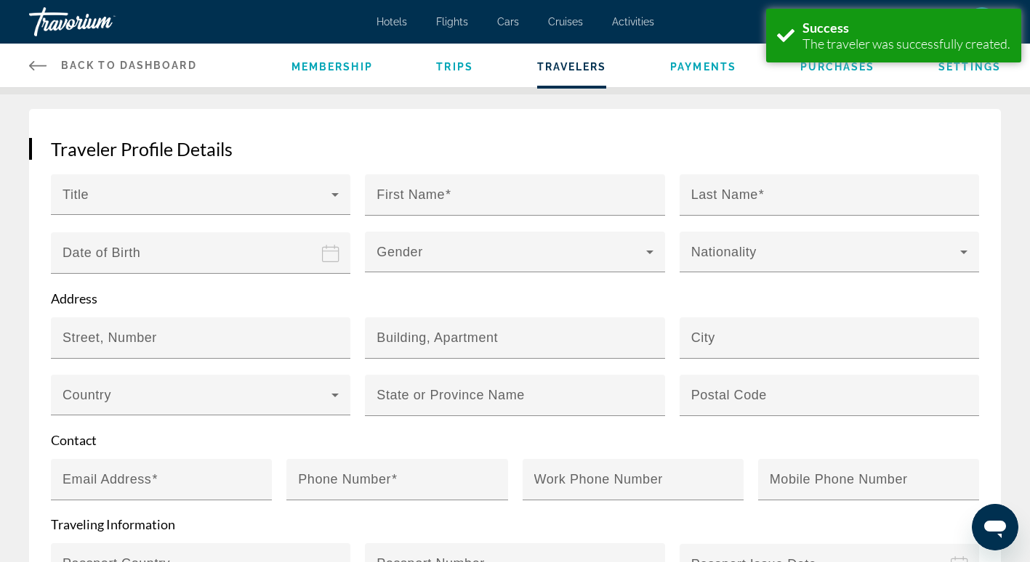
scroll to position [182, 0]
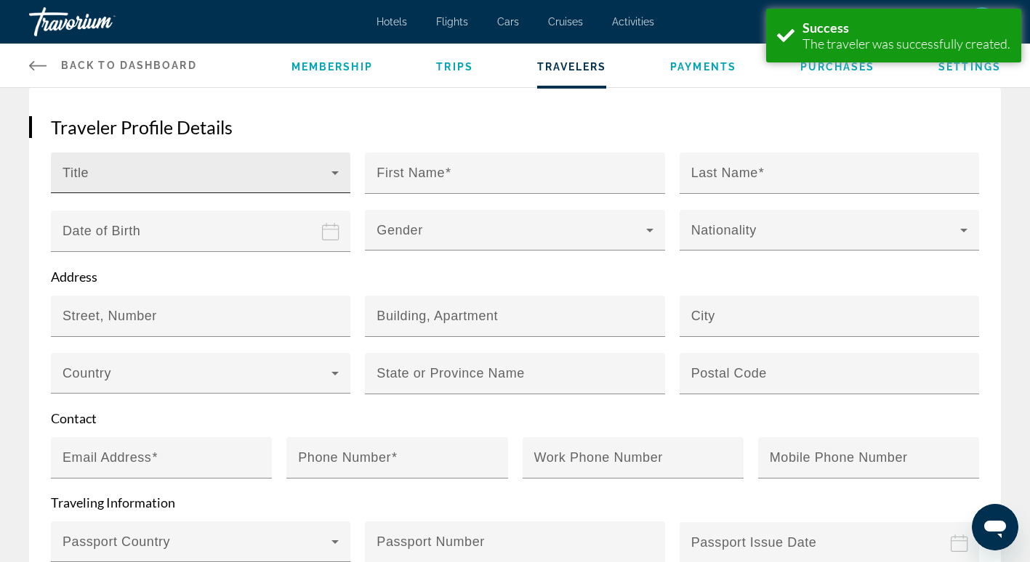
click at [246, 182] on span "Main content" at bounding box center [196, 178] width 269 height 17
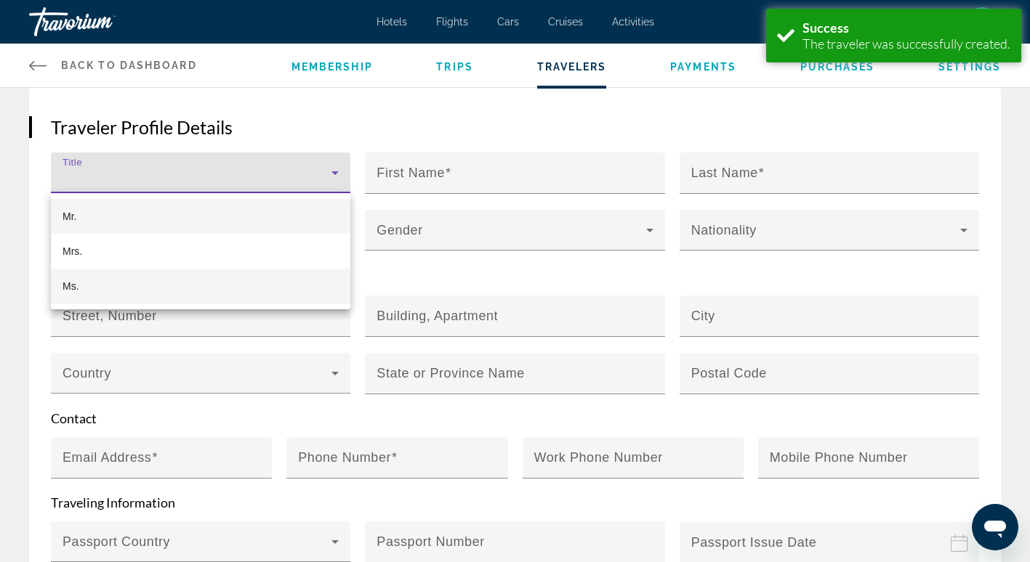
click at [88, 284] on mat-option "Ms." at bounding box center [200, 286] width 299 height 35
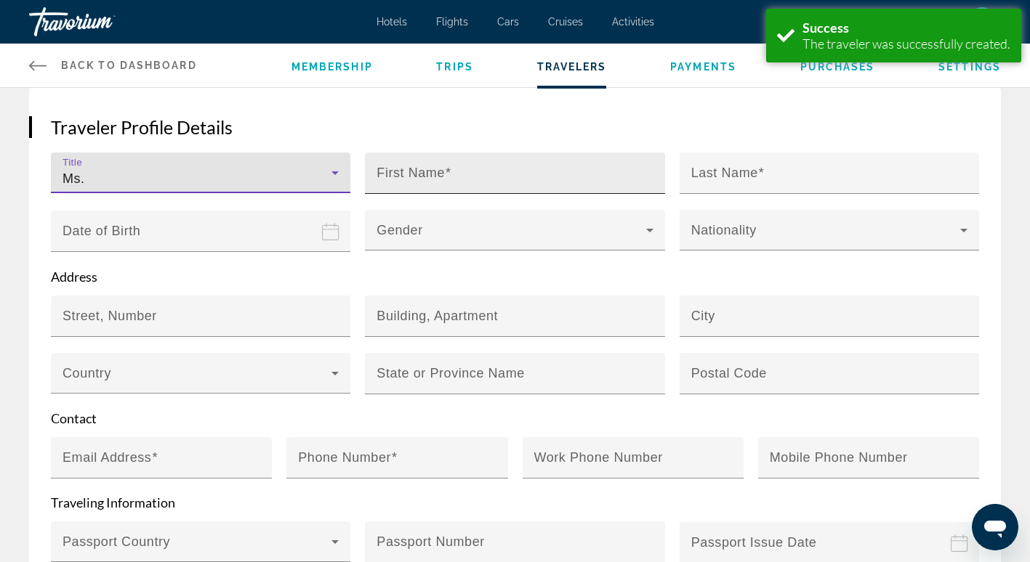
click at [498, 177] on input "First Name" at bounding box center [518, 179] width 285 height 17
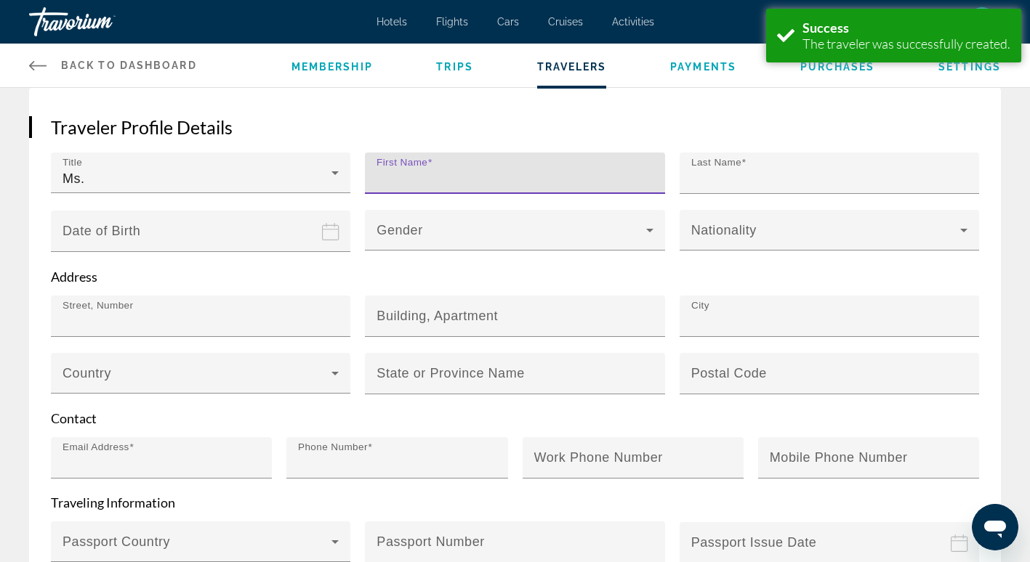
type input "**********"
type input "*******"
type input "*"
type input "**********"
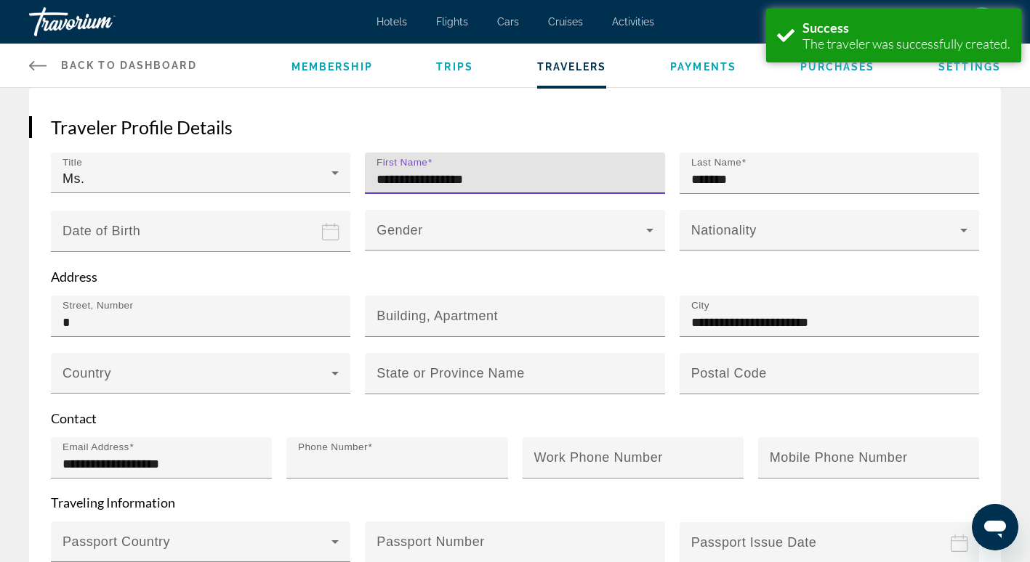
type input "**********"
drag, startPoint x: 416, startPoint y: 179, endPoint x: 531, endPoint y: 174, distance: 114.9
click at [531, 174] on input "**********" at bounding box center [518, 179] width 285 height 17
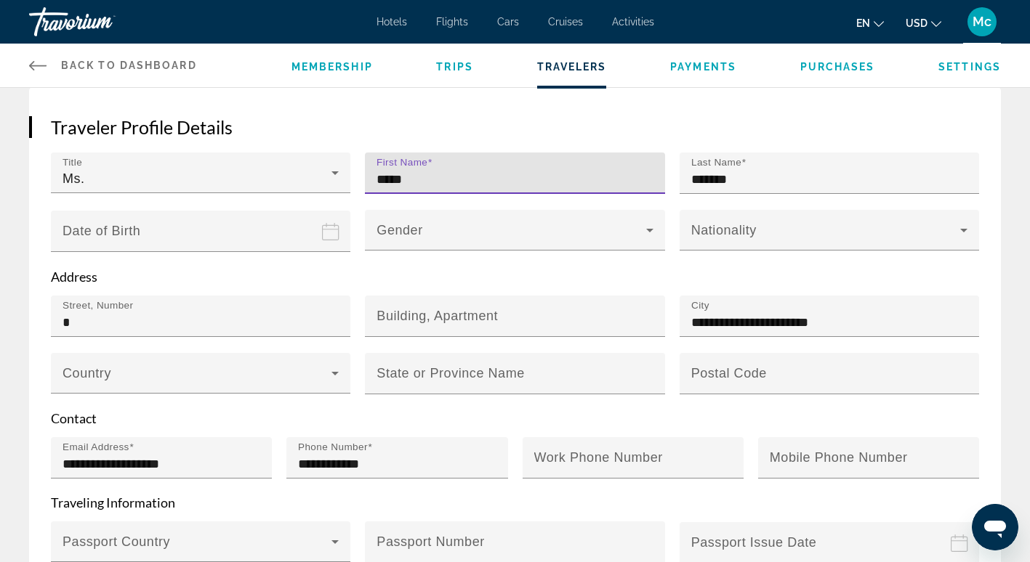
type input "****"
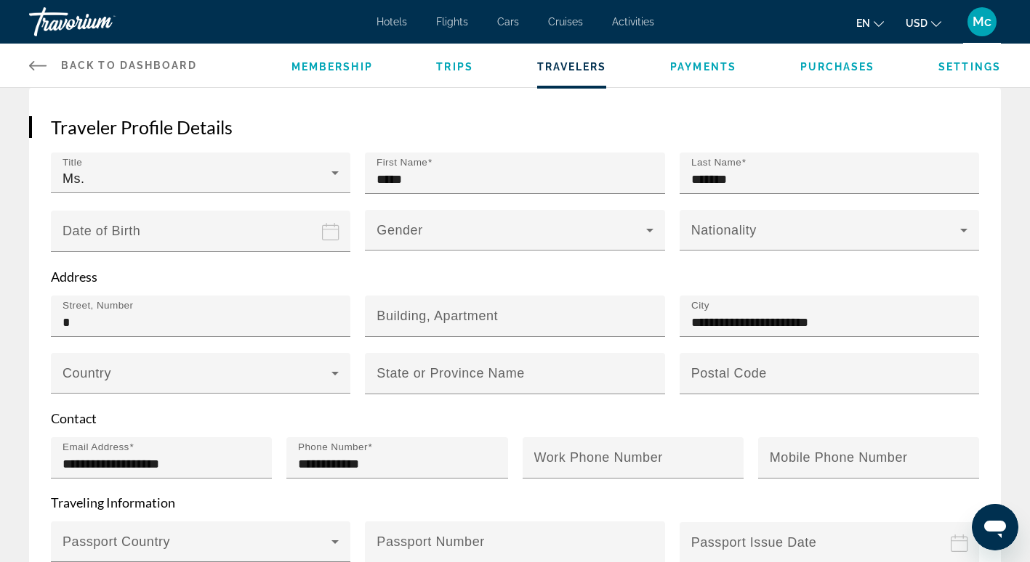
click at [195, 233] on input "Date of birth" at bounding box center [203, 241] width 305 height 63
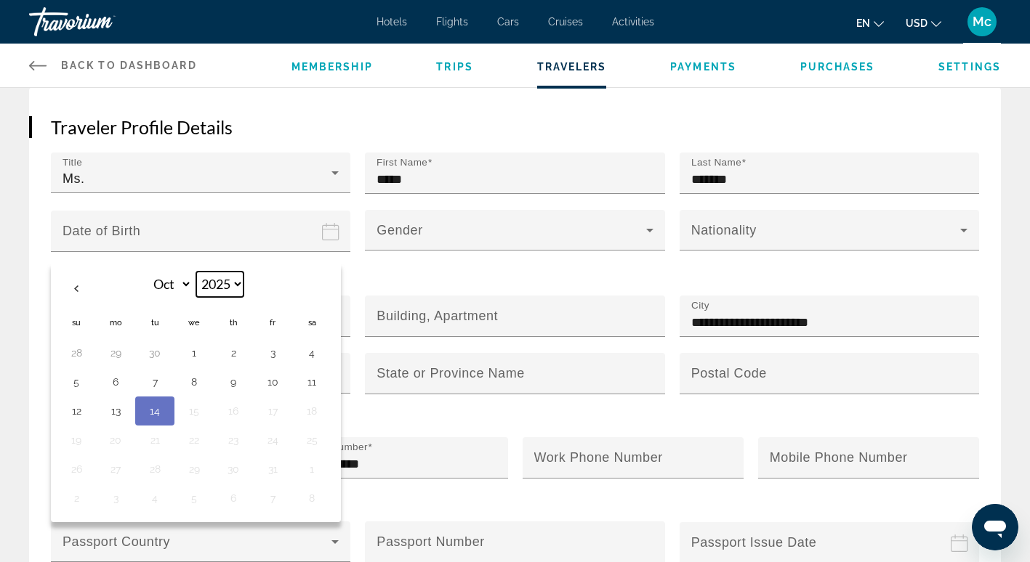
click at [232, 282] on select "**** **** **** **** **** **** **** **** **** **** **** **** **** **** **** ****…" at bounding box center [219, 284] width 47 height 25
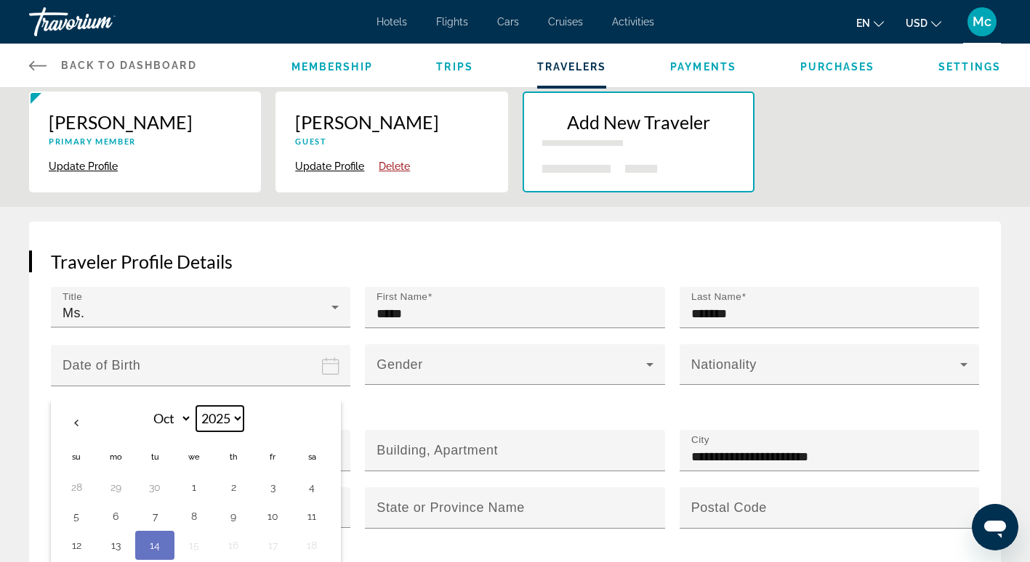
scroll to position [0, 0]
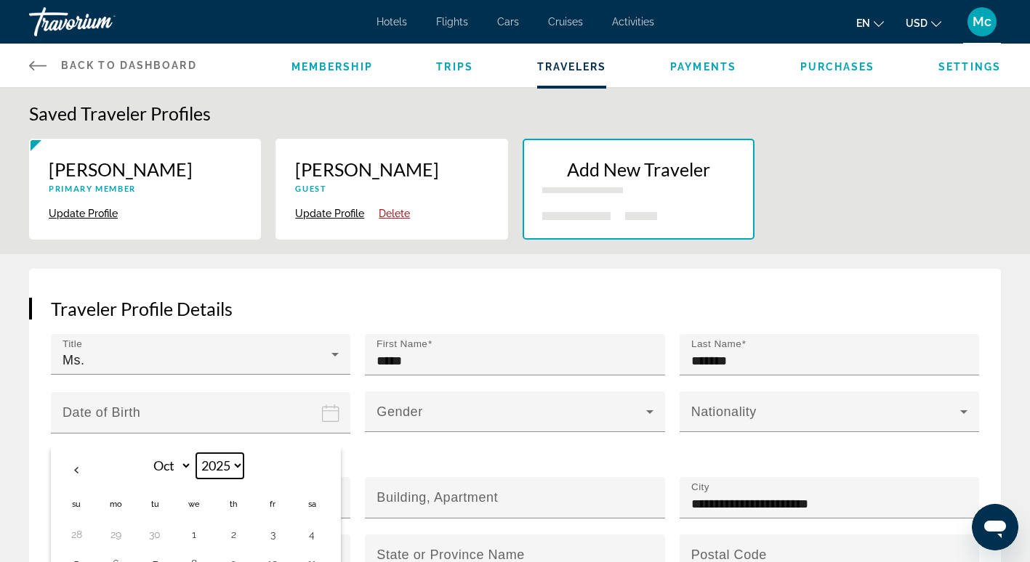
click at [232, 467] on select "**** **** **** **** **** **** **** **** **** **** **** **** **** **** **** ****…" at bounding box center [219, 465] width 47 height 25
select select "****"
click at [196, 453] on select "**** **** **** **** **** **** **** **** **** **** **** **** **** **** **** ****…" at bounding box center [219, 465] width 47 height 25
click at [172, 469] on select "*** *** *** *** *** *** *** *** *** *** *** ***" at bounding box center [168, 465] width 47 height 25
select select "*"
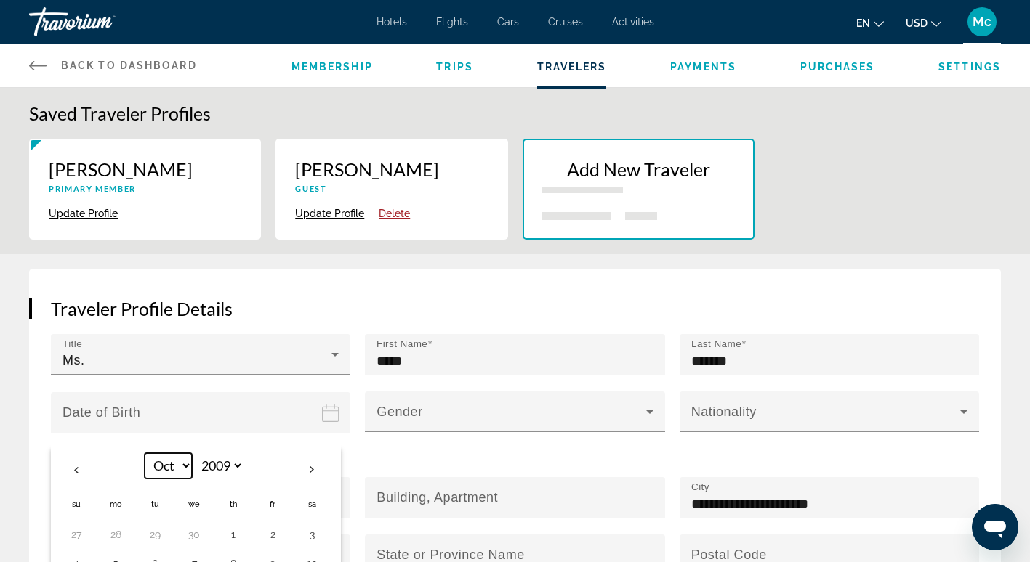
click at [145, 453] on select "*** *** *** *** *** *** *** *** *** *** *** ***" at bounding box center [168, 465] width 47 height 25
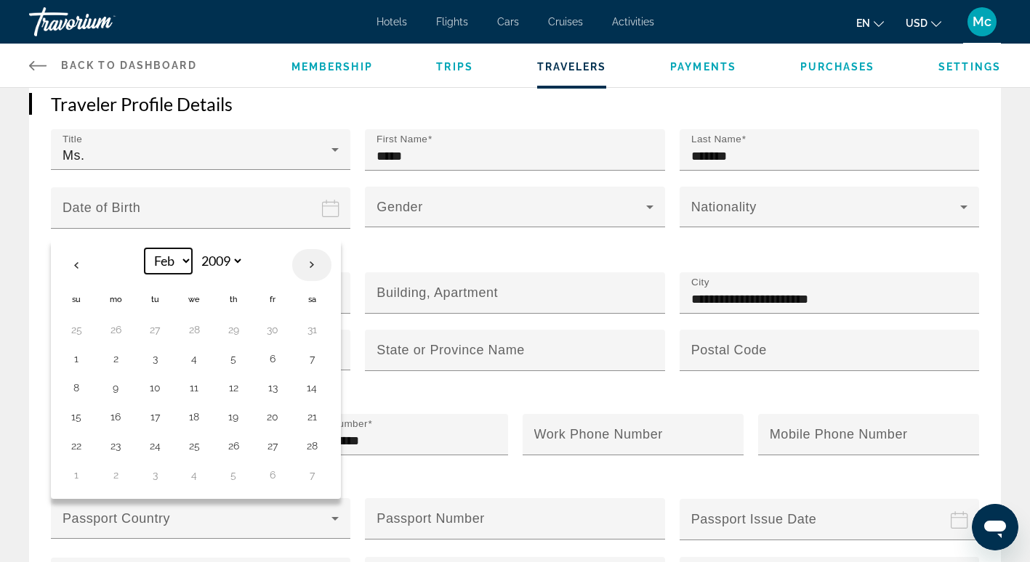
scroll to position [218, 0]
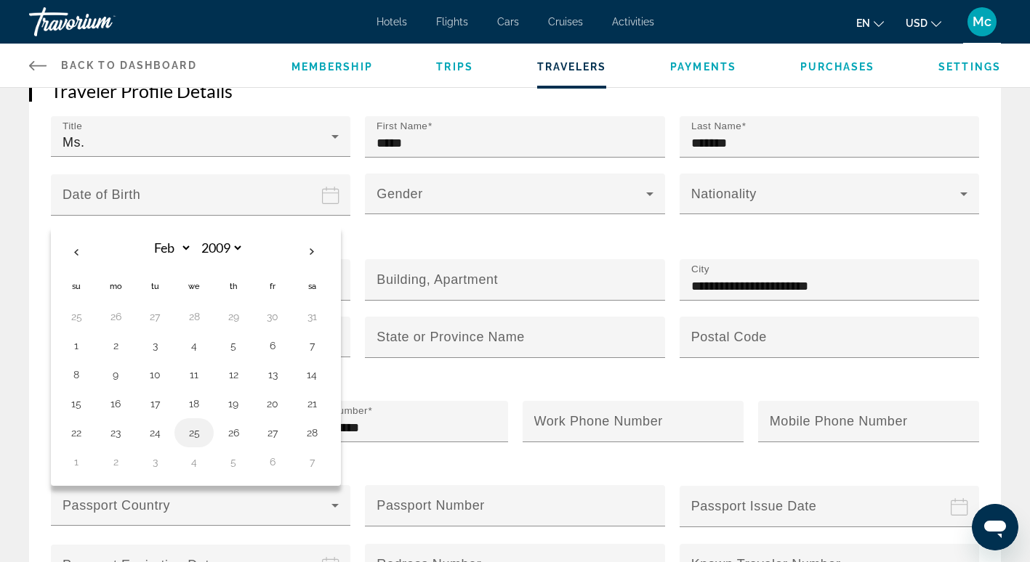
click at [193, 430] on button "25" at bounding box center [193, 433] width 23 height 20
type input "**********"
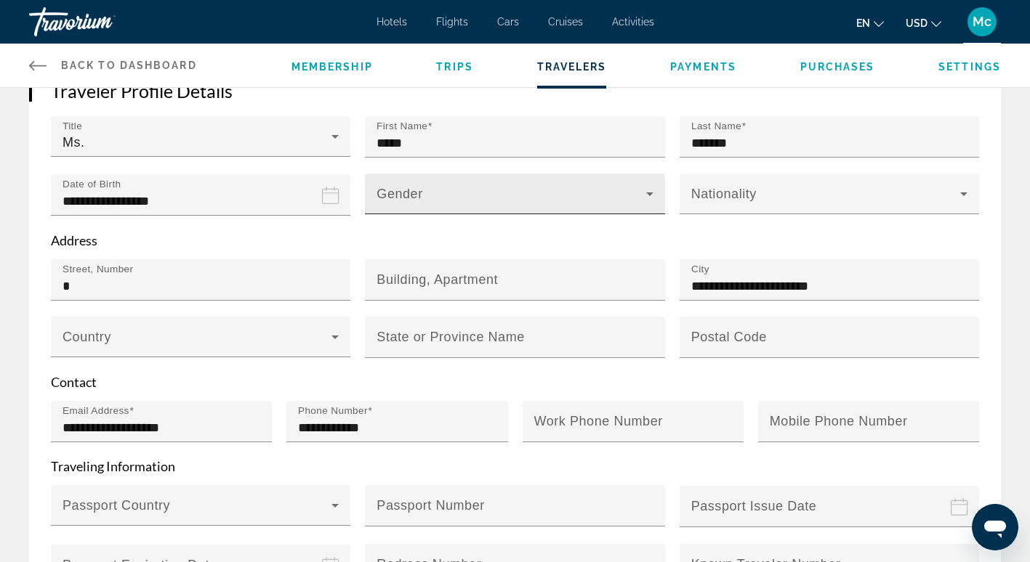
click at [456, 185] on div "Gender" at bounding box center [514, 194] width 276 height 41
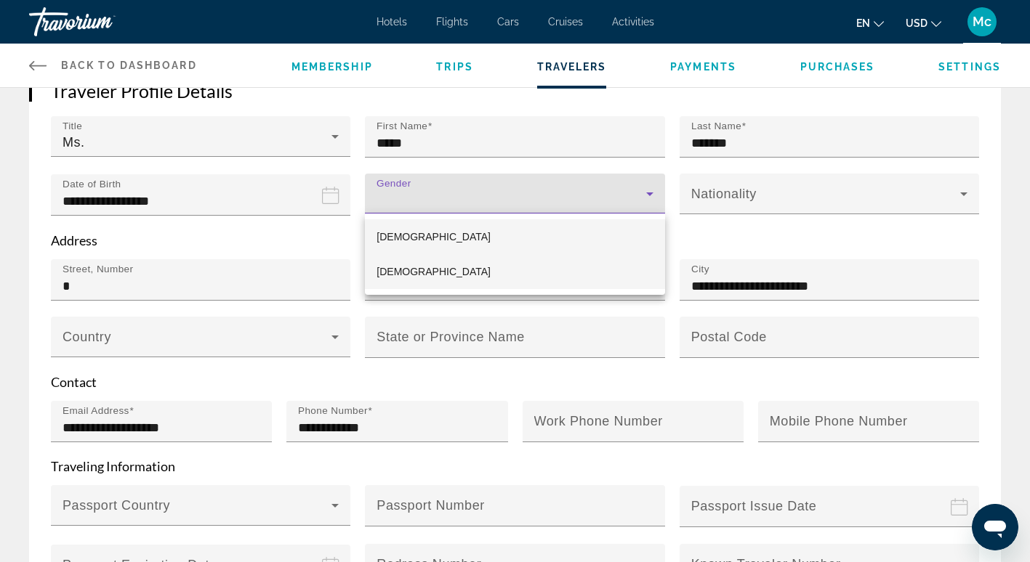
click at [435, 268] on mat-option "[DEMOGRAPHIC_DATA]" at bounding box center [514, 271] width 299 height 35
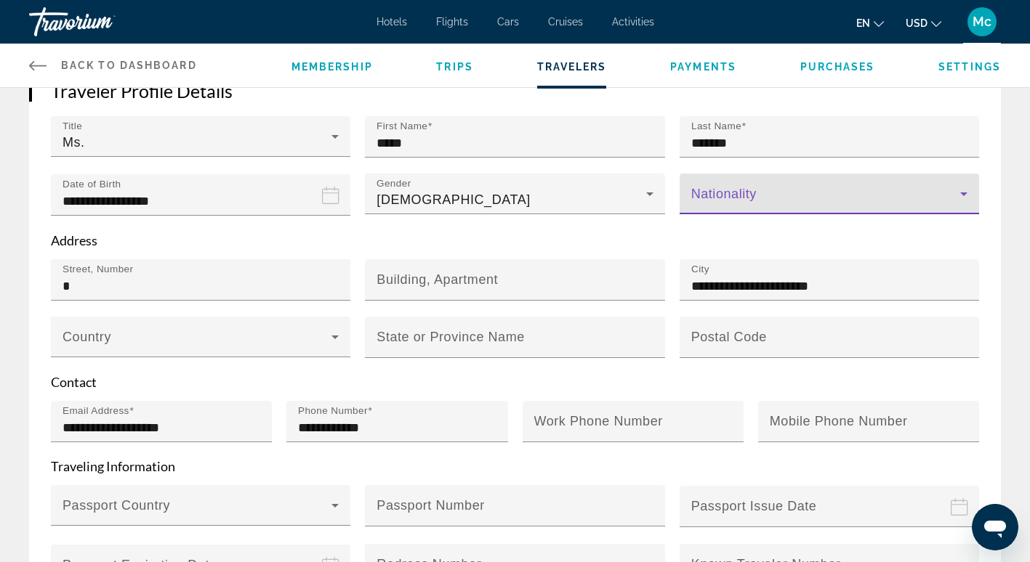
click at [760, 196] on span "Main content" at bounding box center [825, 199] width 269 height 17
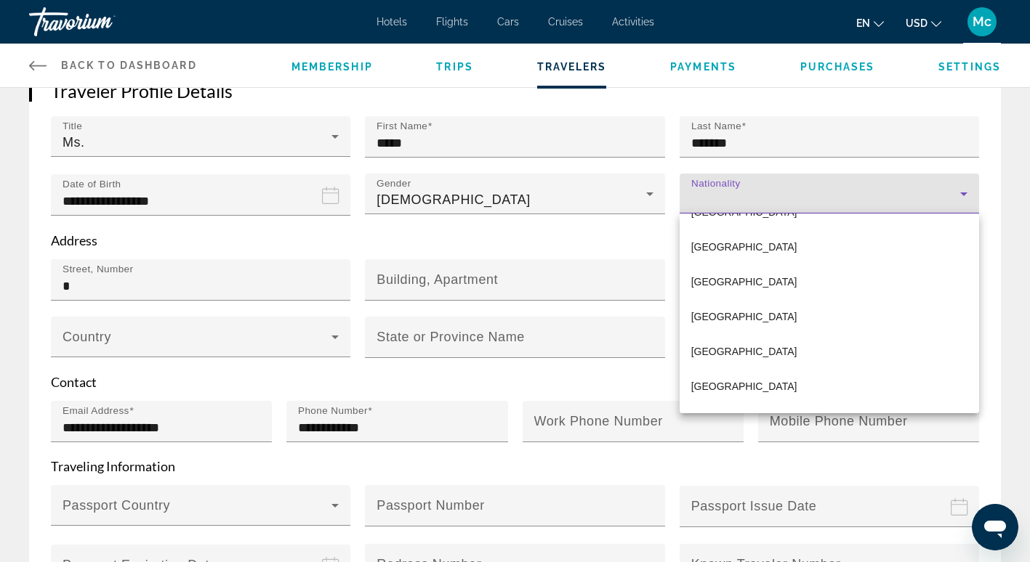
scroll to position [2616, 0]
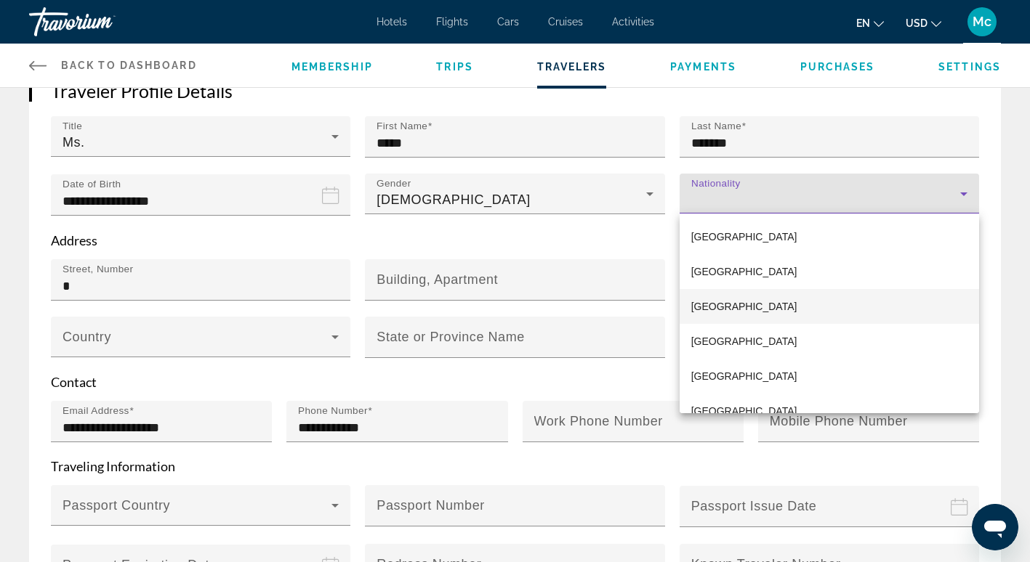
click at [700, 301] on span "[GEOGRAPHIC_DATA]" at bounding box center [744, 306] width 106 height 17
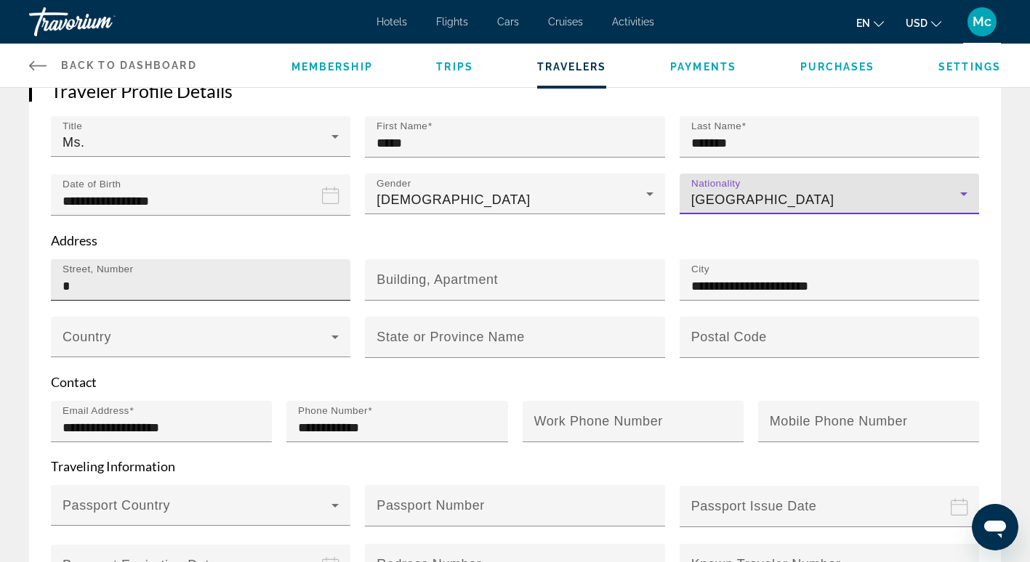
click at [150, 290] on input "*" at bounding box center [204, 286] width 285 height 17
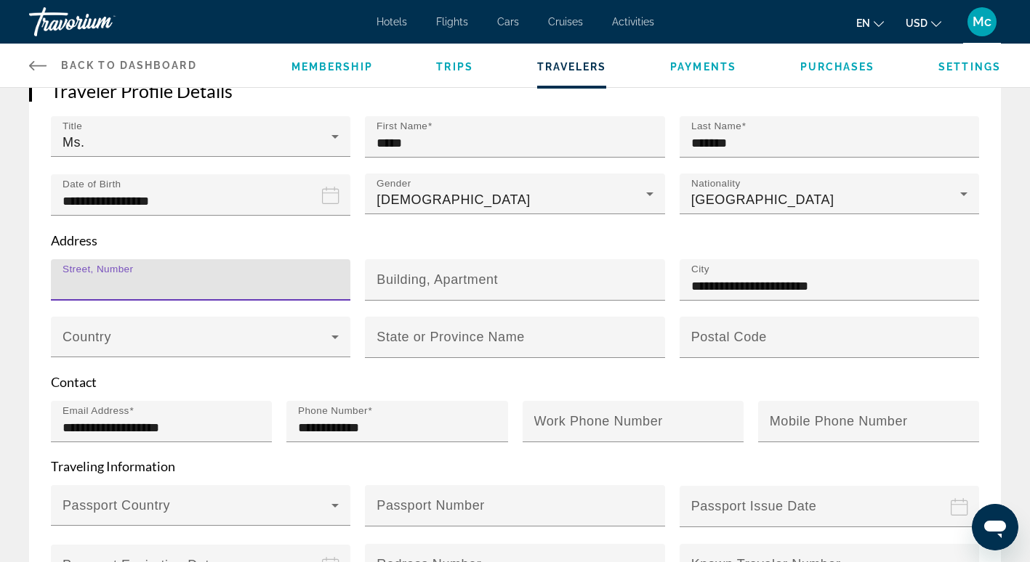
type input "*"
type input "**********"
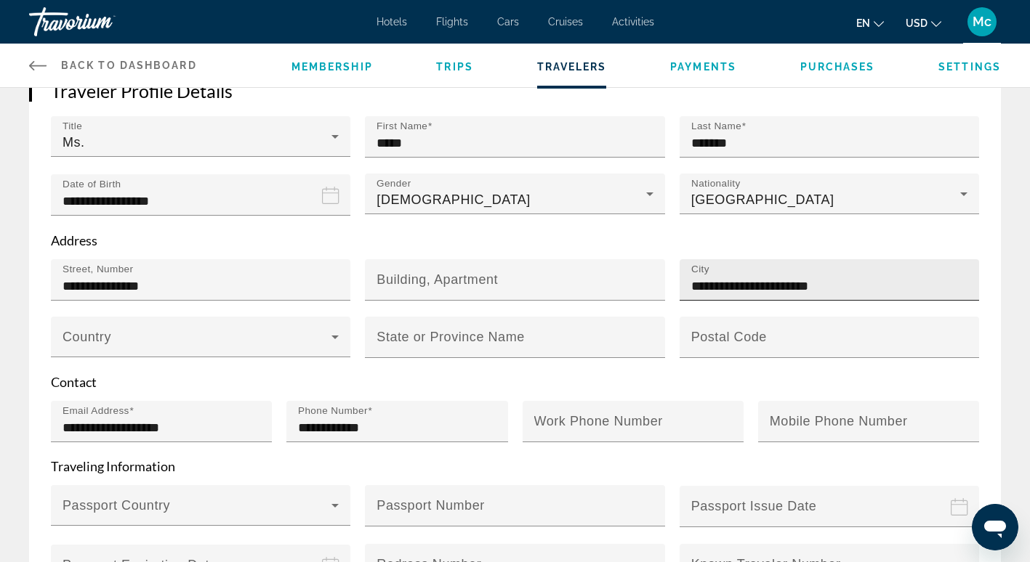
click at [979, 290] on div "Main content" at bounding box center [979, 290] width 0 height 0
drag, startPoint x: 788, startPoint y: 289, endPoint x: 688, endPoint y: 293, distance: 100.3
click at [688, 293] on div "**********" at bounding box center [828, 279] width 299 height 41
type input "**********"
type input "****"
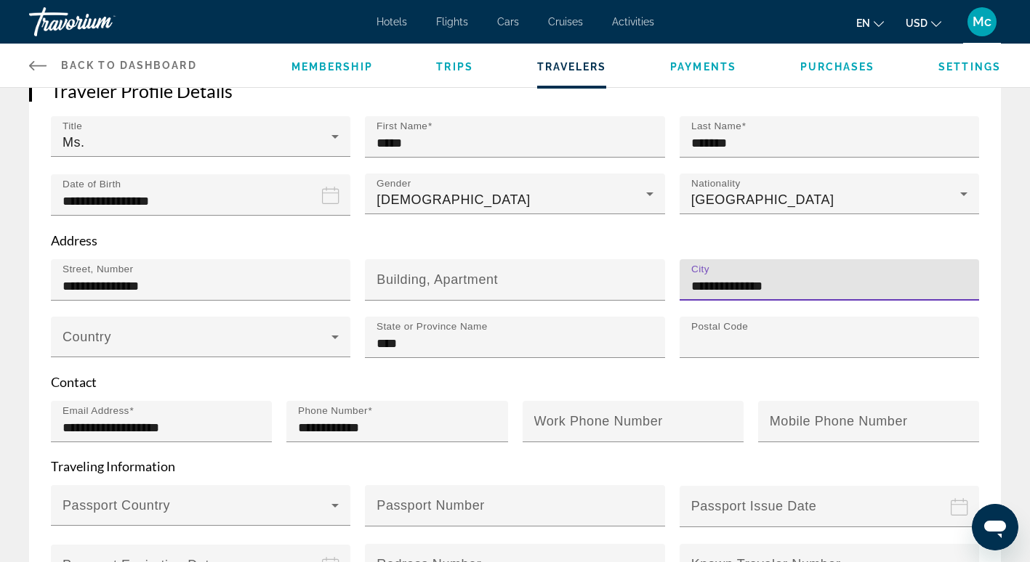
type input "*****"
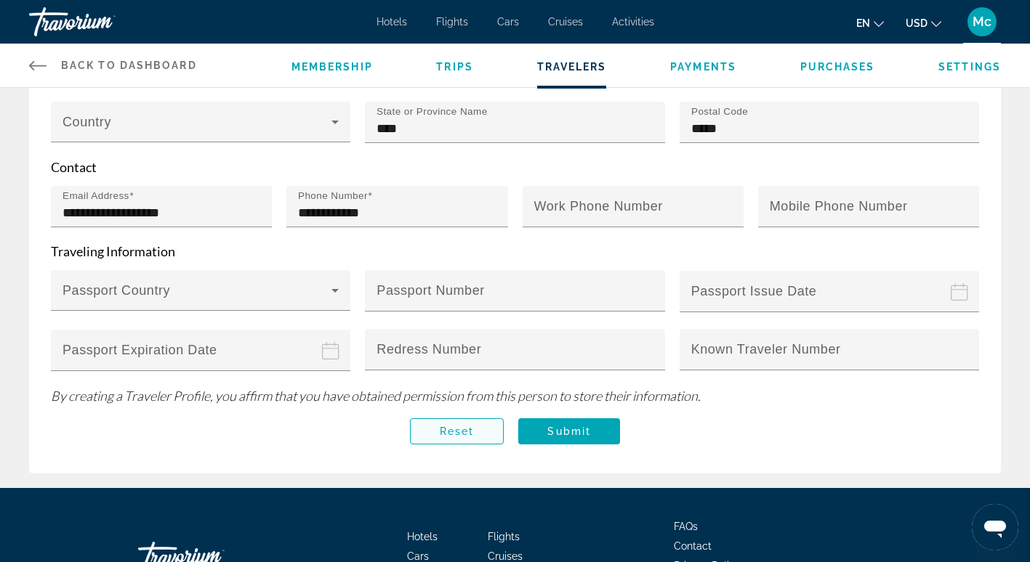
scroll to position [436, 0]
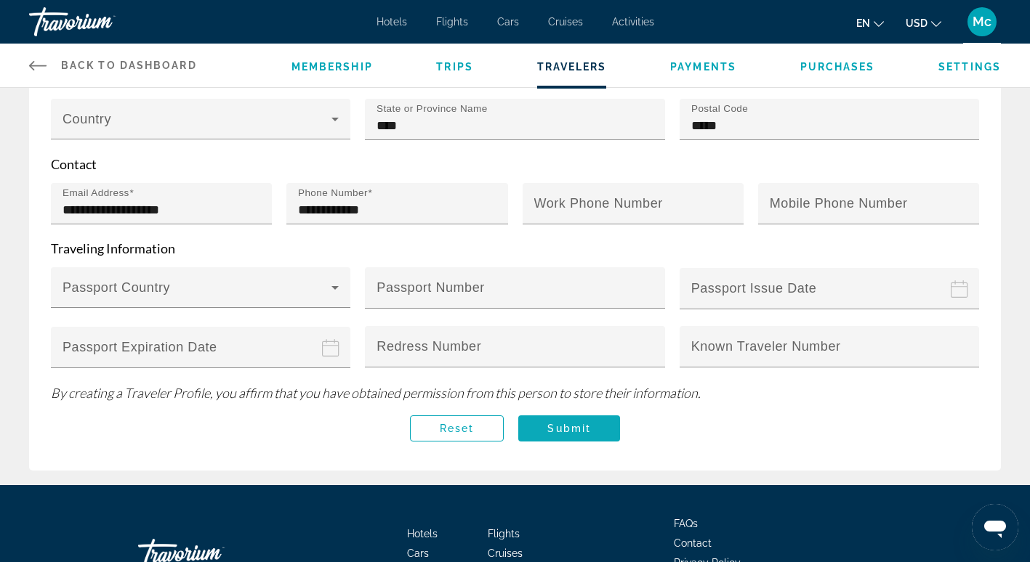
click at [579, 416] on span "Main content" at bounding box center [569, 428] width 102 height 35
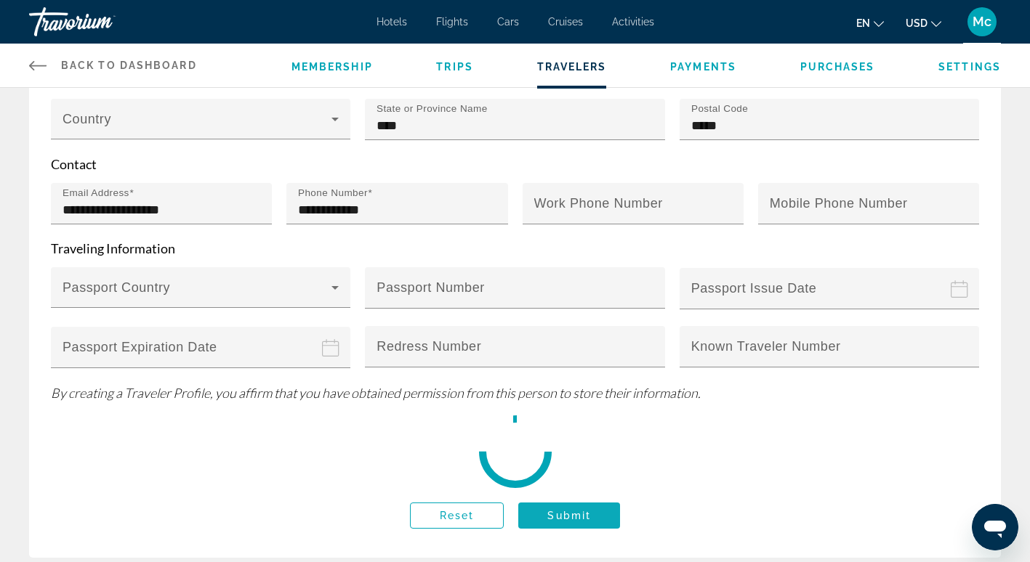
scroll to position [0, 0]
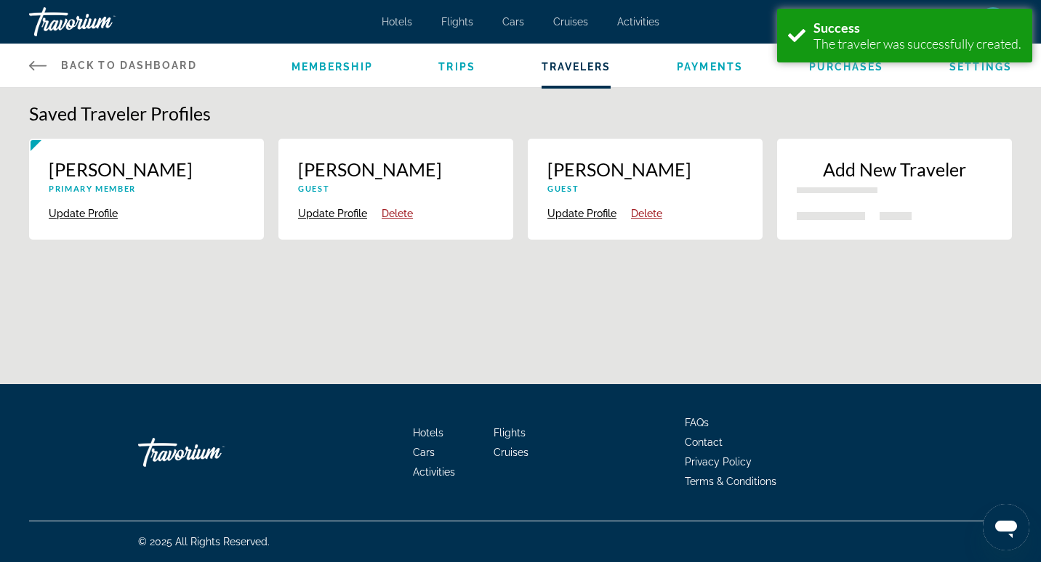
click at [133, 66] on span "Back to Dashboard" at bounding box center [129, 66] width 136 height 12
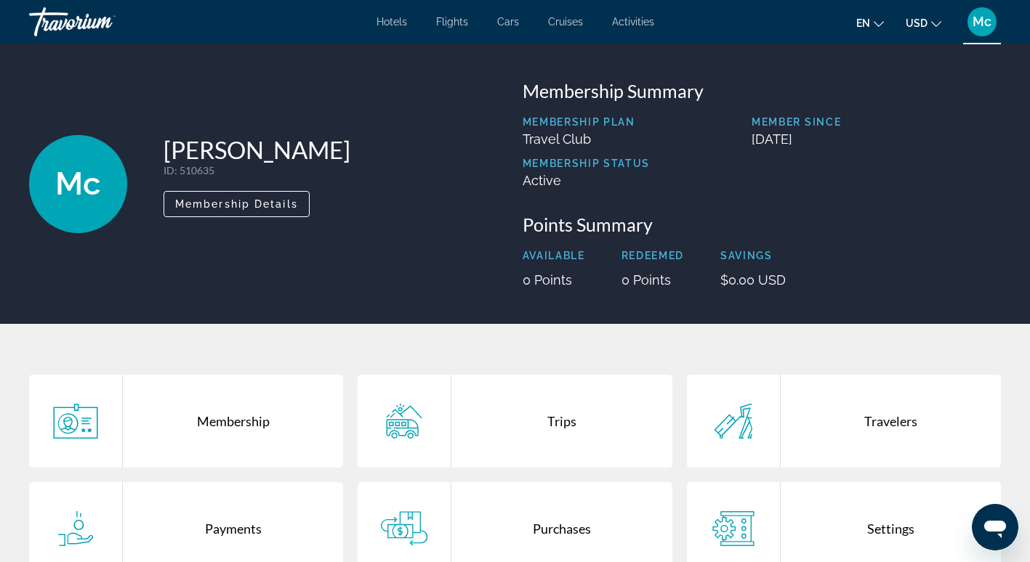
click at [61, 23] on div "Travorium" at bounding box center [101, 22] width 145 height 38
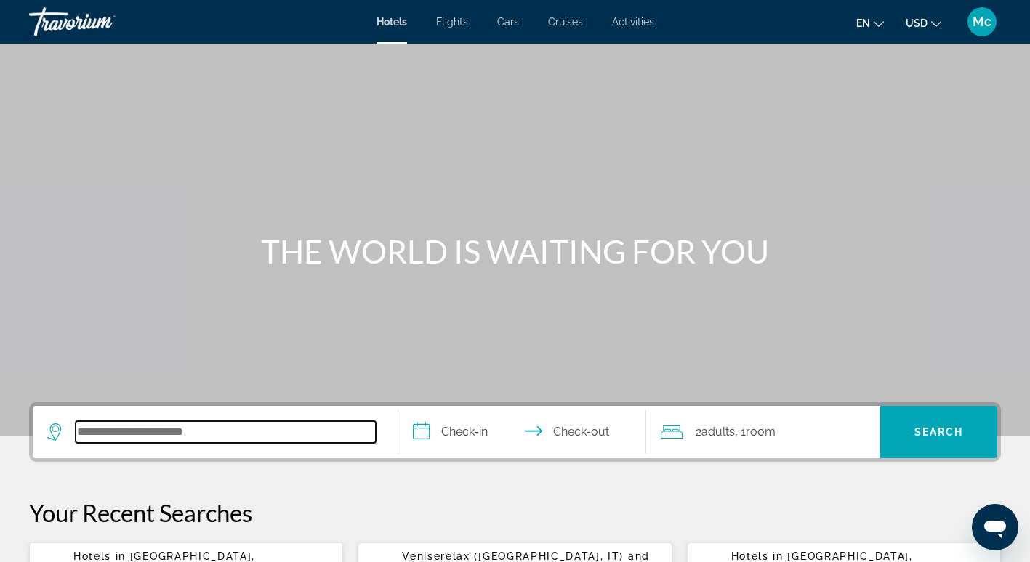
click at [179, 440] on input "Search hotel destination" at bounding box center [226, 432] width 300 height 22
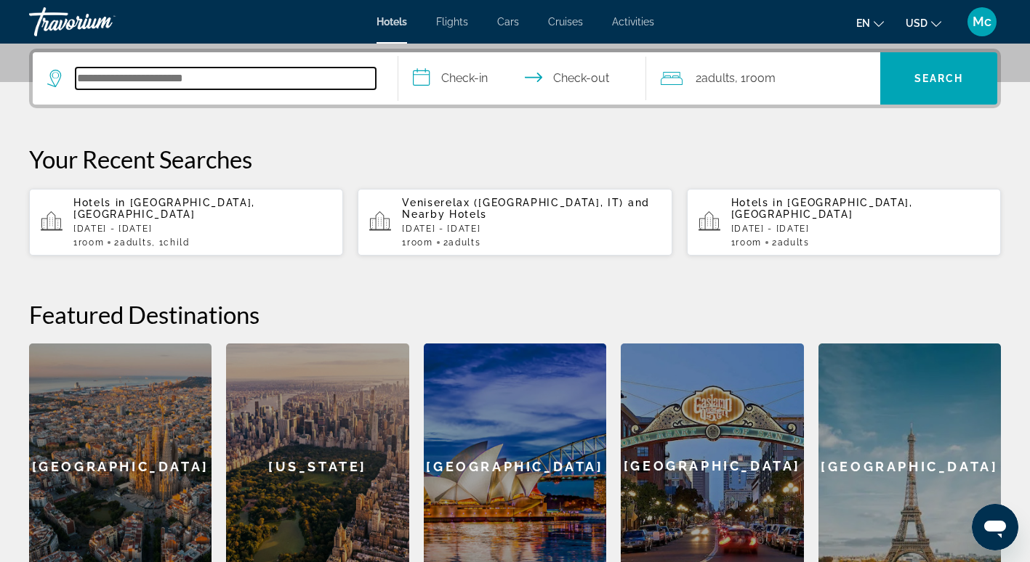
scroll to position [355, 0]
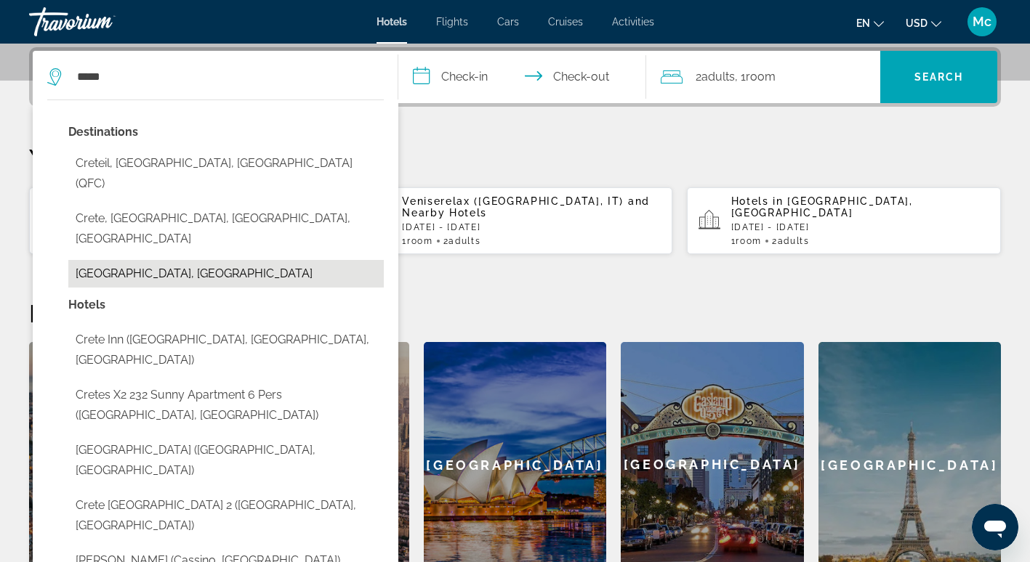
click at [139, 260] on button "[GEOGRAPHIC_DATA], [GEOGRAPHIC_DATA]" at bounding box center [225, 274] width 315 height 28
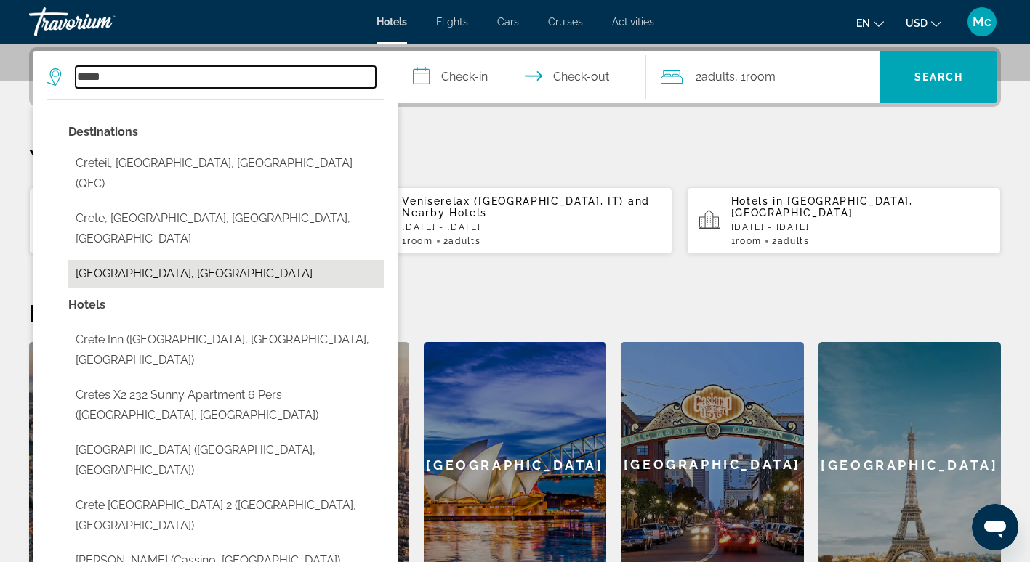
type input "**********"
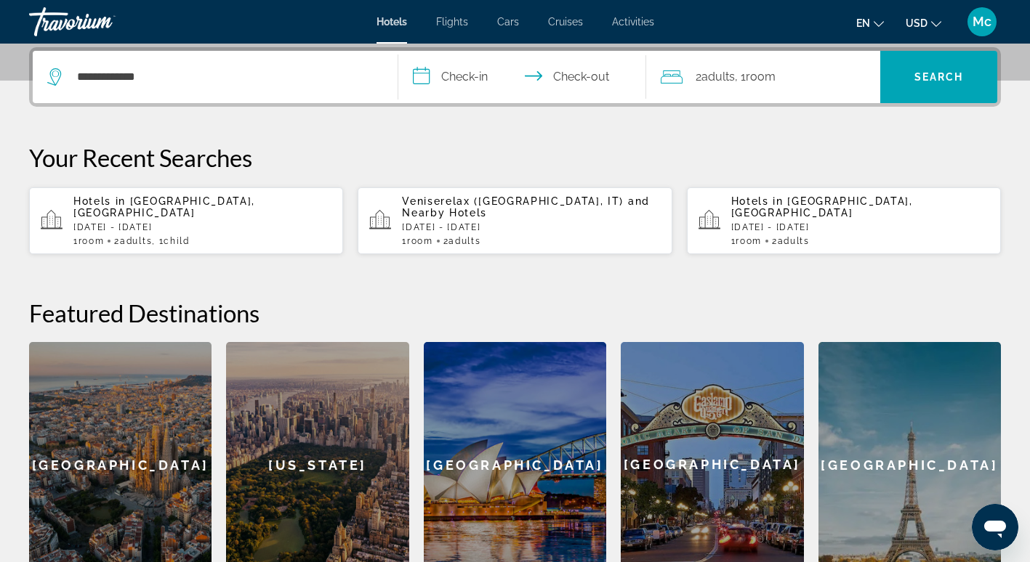
click at [474, 78] on input "**********" at bounding box center [525, 79] width 254 height 57
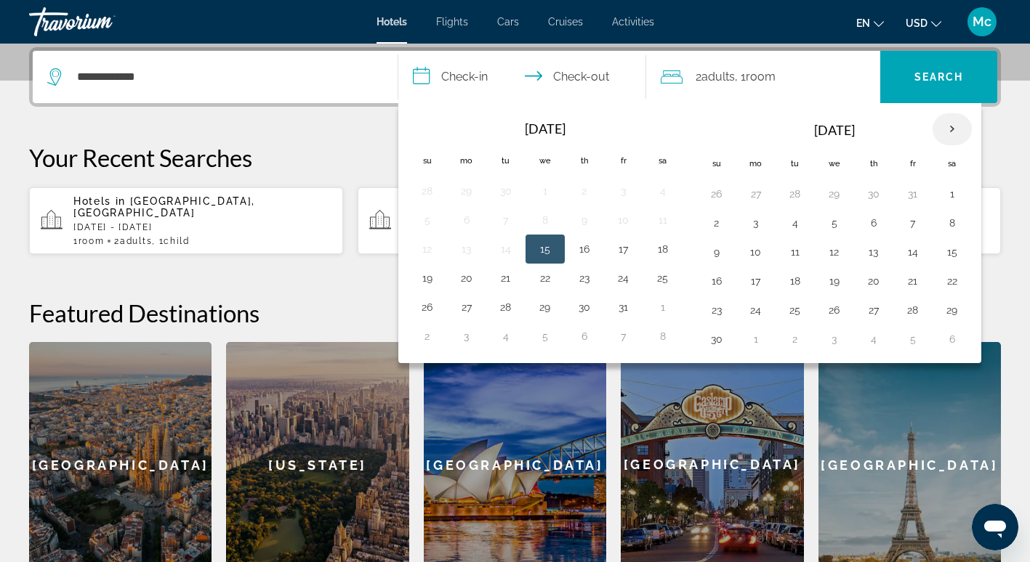
click at [958, 121] on th "Next month" at bounding box center [951, 129] width 39 height 32
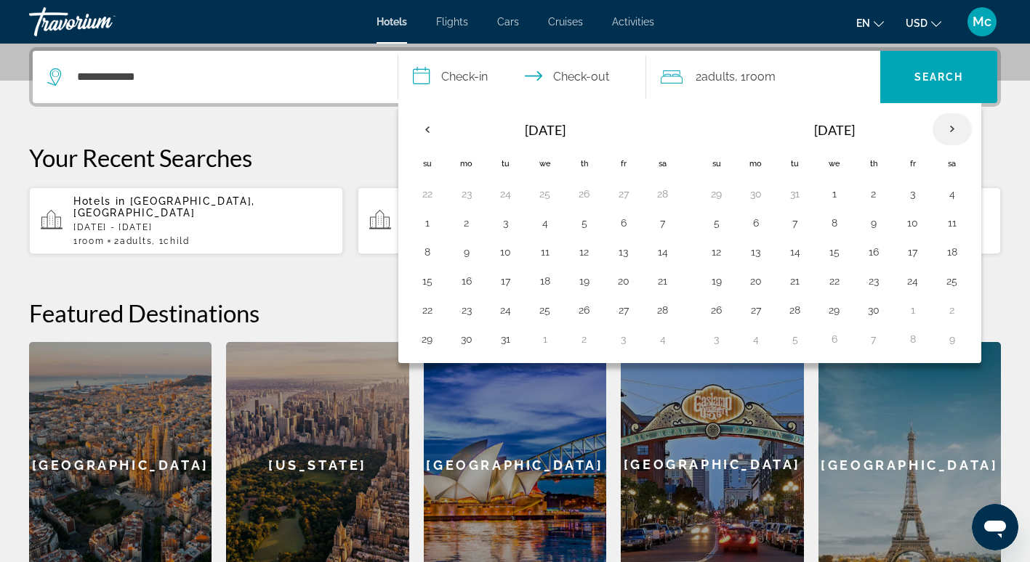
click at [958, 121] on th "Next month" at bounding box center [951, 129] width 39 height 32
click at [753, 312] on button "27" at bounding box center [755, 310] width 23 height 20
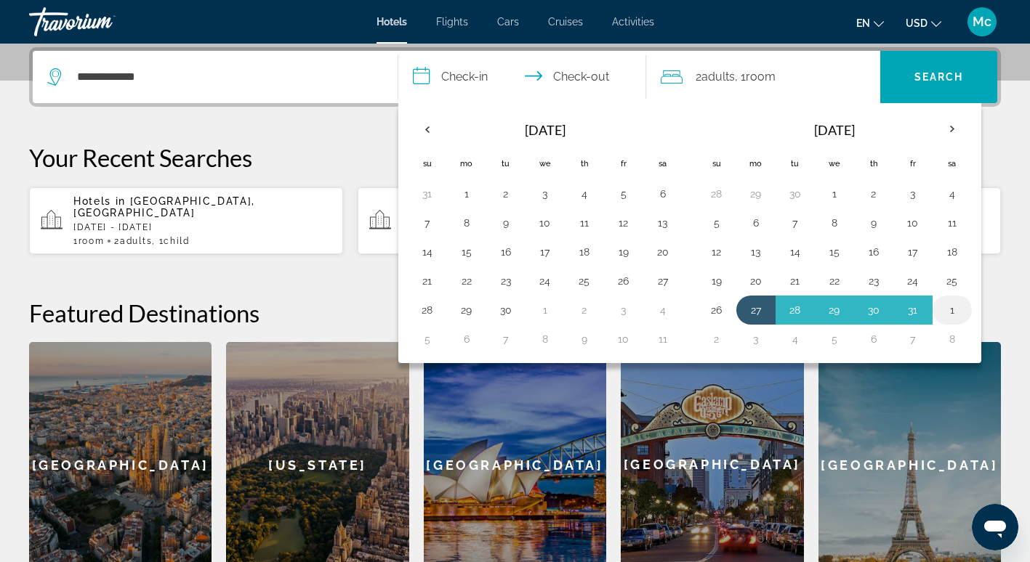
click at [934, 307] on td "1" at bounding box center [951, 310] width 39 height 29
click at [919, 307] on button "31" at bounding box center [912, 310] width 23 height 20
type input "**********"
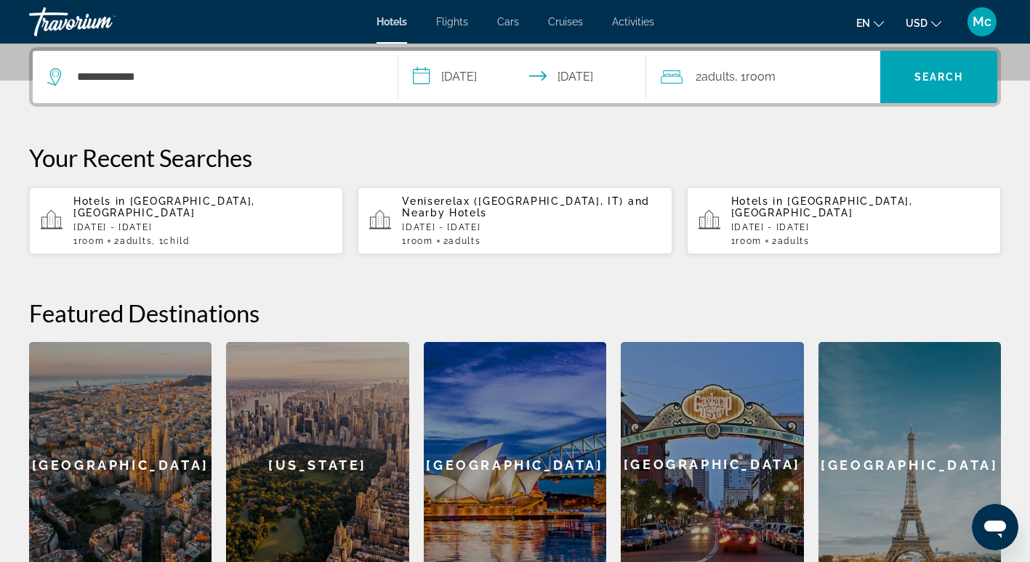
click at [697, 81] on span "2 Adult Adults" at bounding box center [714, 77] width 39 height 20
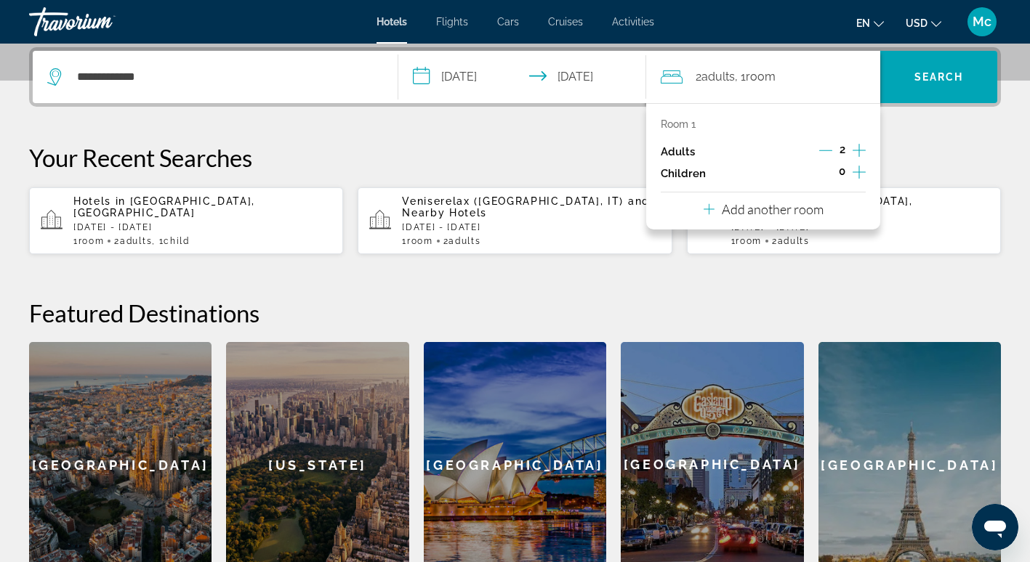
click at [855, 171] on icon "Increment children" at bounding box center [858, 171] width 13 height 17
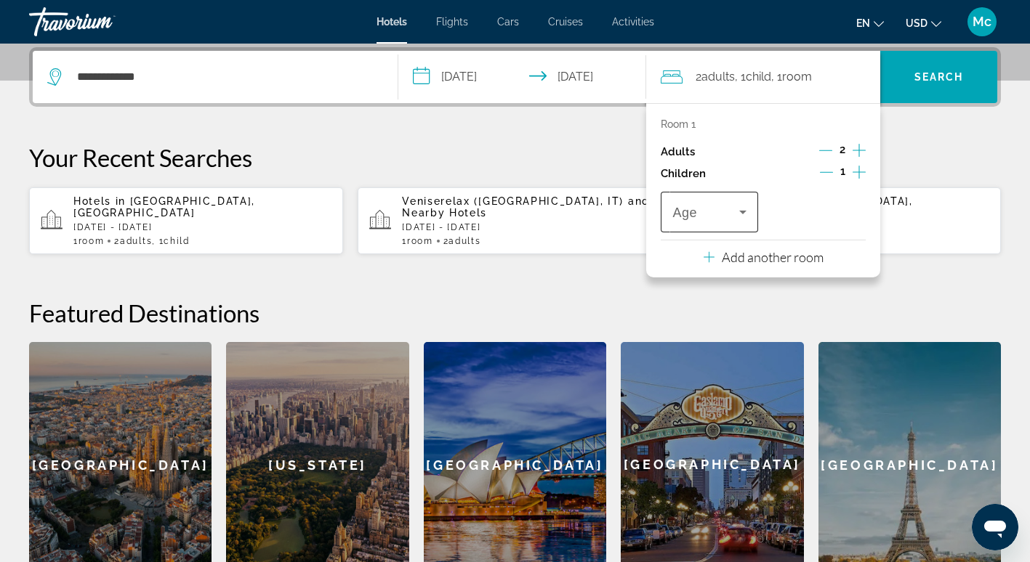
click at [745, 210] on icon "Travelers: 2 adults, 1 child" at bounding box center [742, 211] width 17 height 17
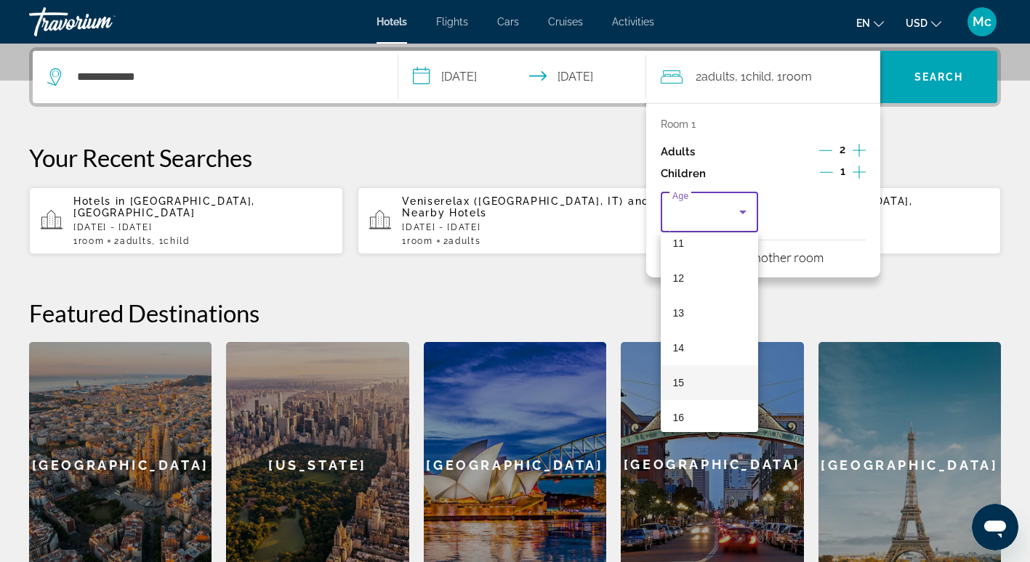
scroll to position [440, 0]
click at [691, 403] on mat-option "17" at bounding box center [709, 409] width 97 height 35
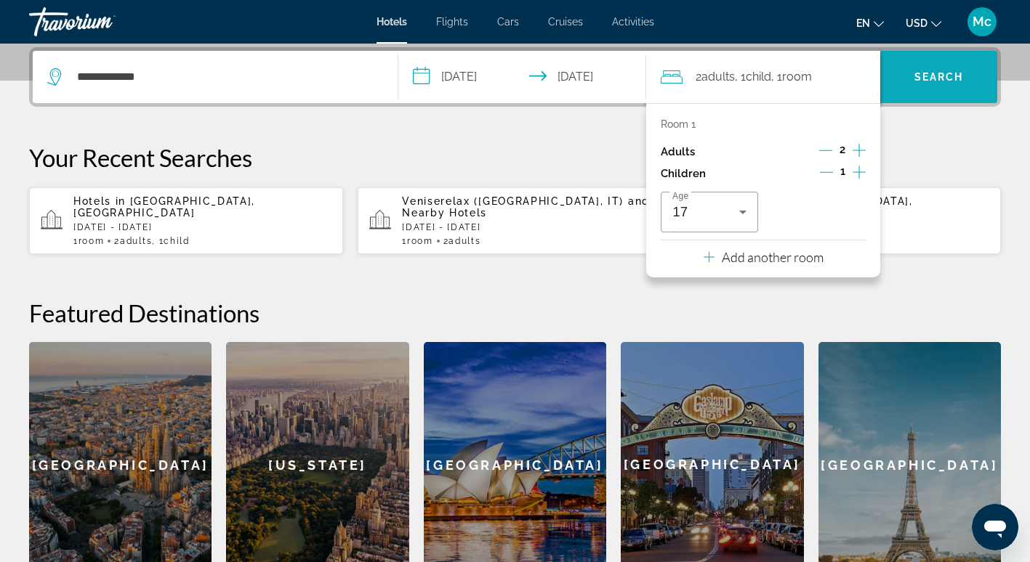
click at [929, 78] on span "Search" at bounding box center [938, 77] width 49 height 12
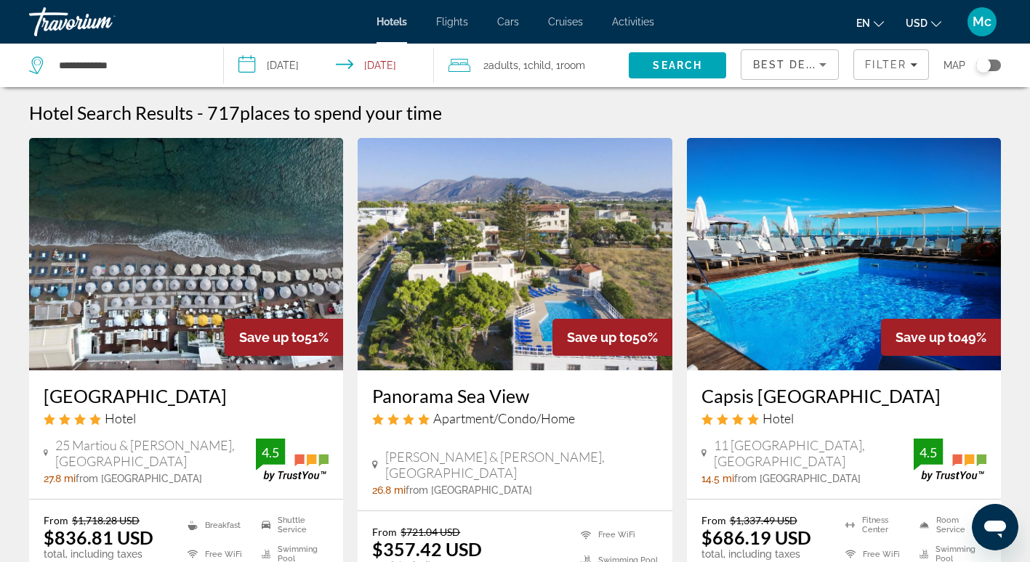
click at [916, 25] on span "USD" at bounding box center [916, 23] width 22 height 12
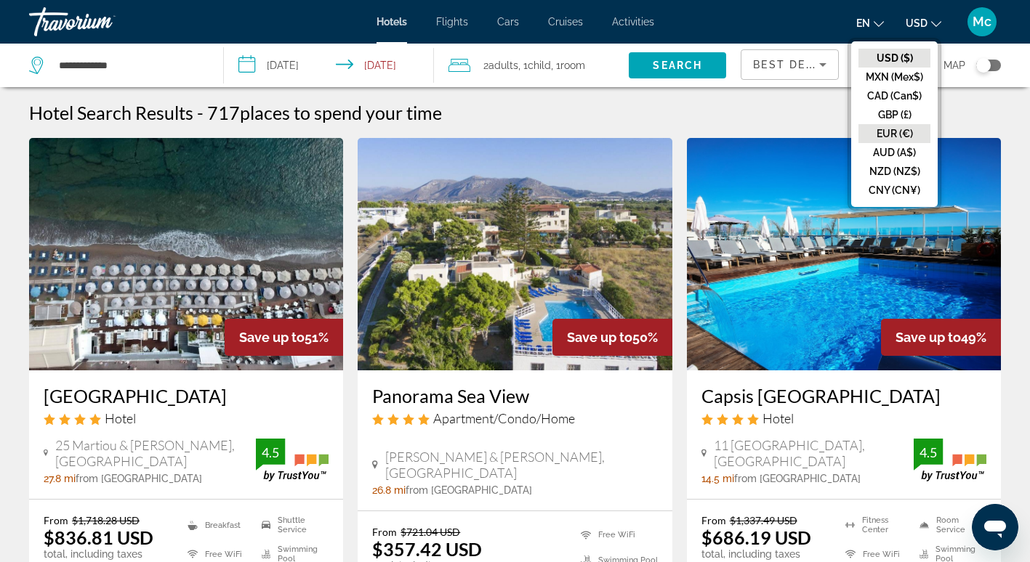
click at [890, 137] on button "EUR (€)" at bounding box center [894, 133] width 72 height 19
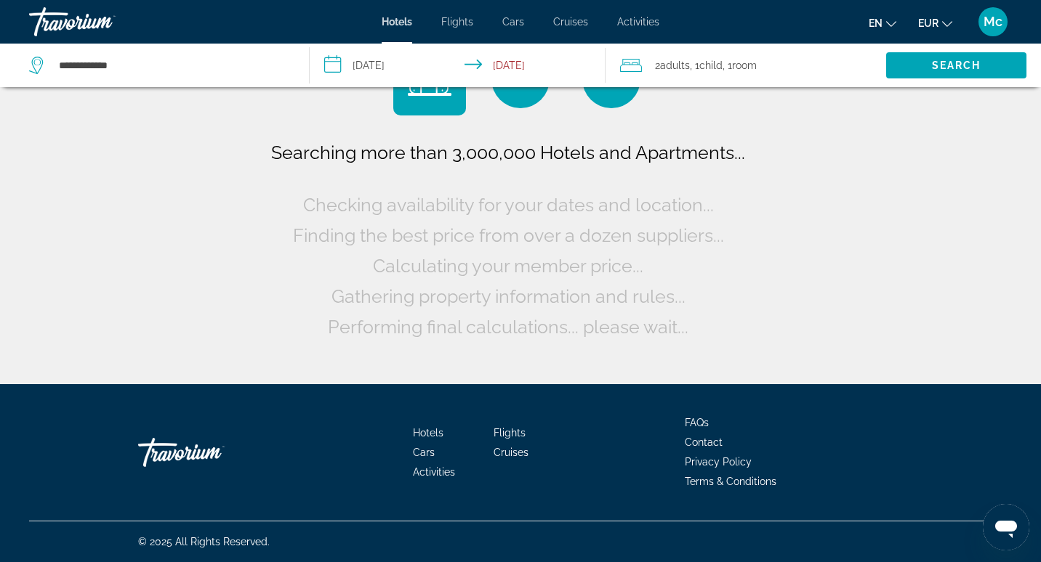
click at [868, 25] on span "en" at bounding box center [875, 23] width 14 height 12
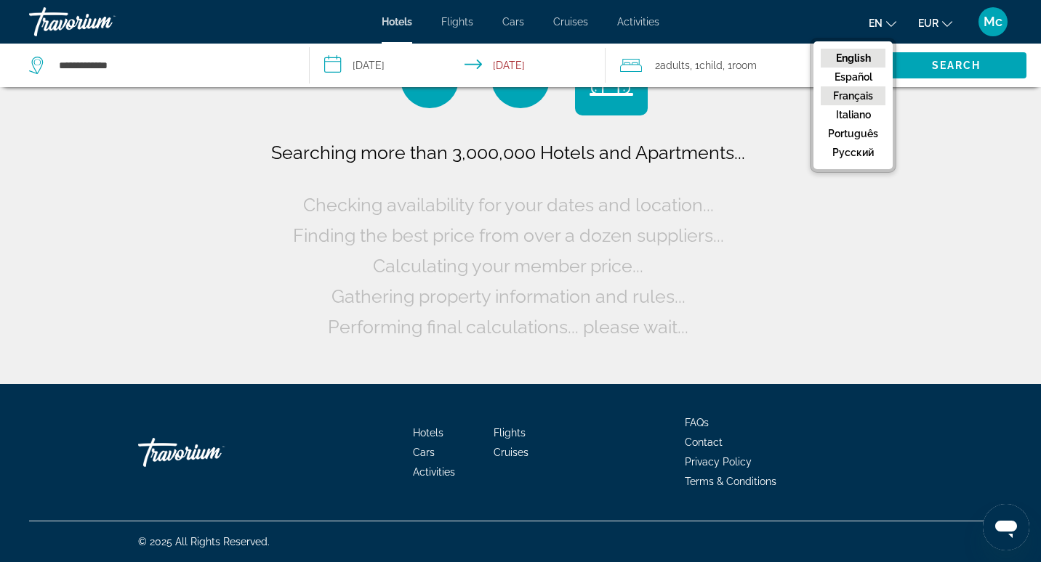
click at [857, 97] on button "Français" at bounding box center [852, 95] width 65 height 19
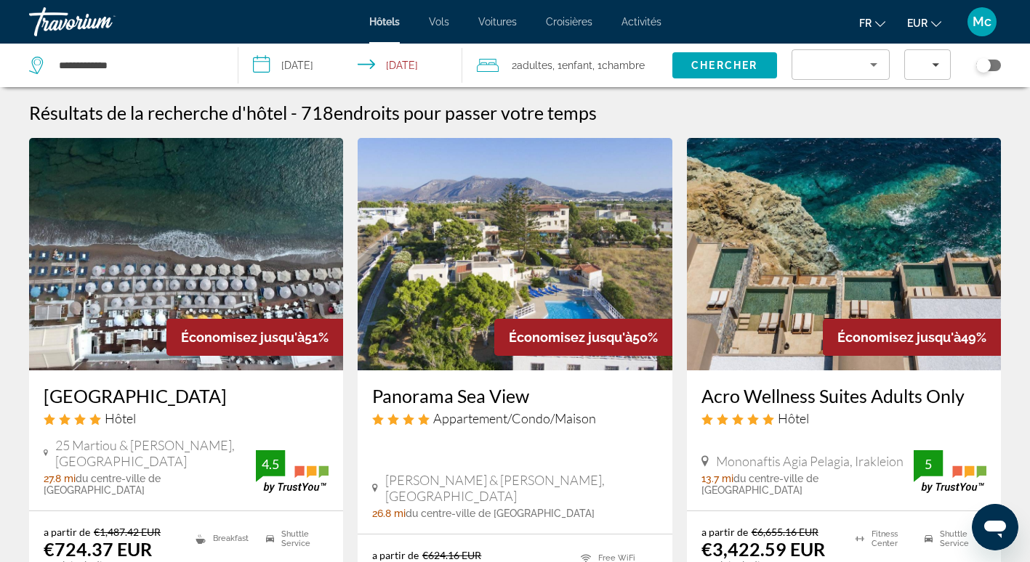
click at [866, 61] on icon "Sort by" at bounding box center [873, 64] width 17 height 17
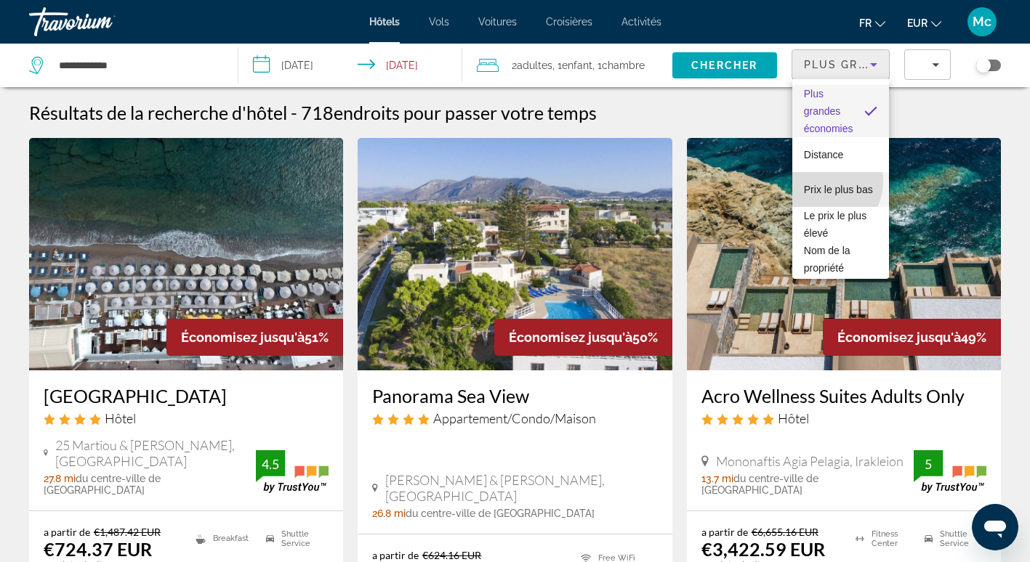
click at [821, 184] on span "Prix le plus bas" at bounding box center [838, 190] width 69 height 12
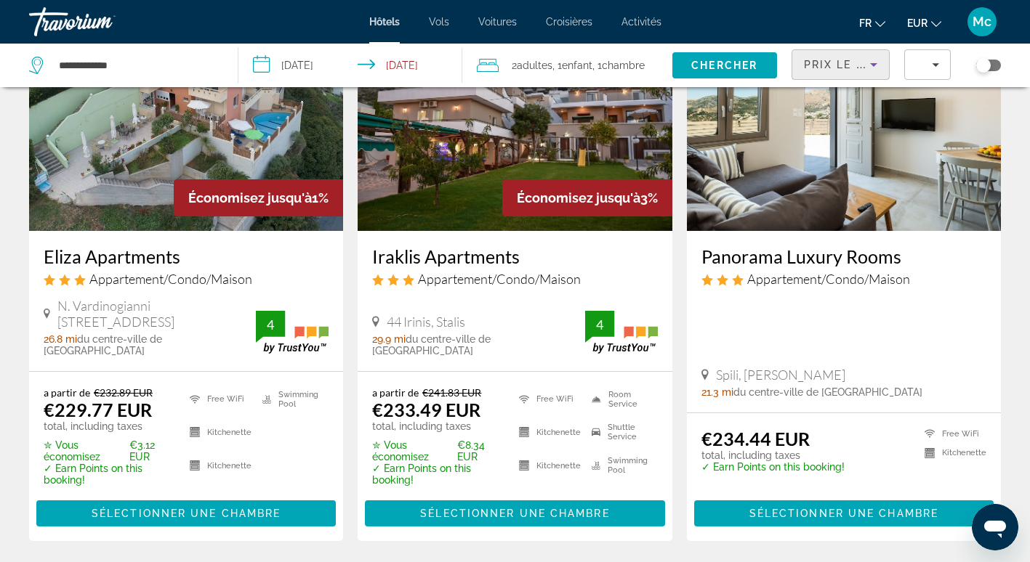
scroll to position [73, 0]
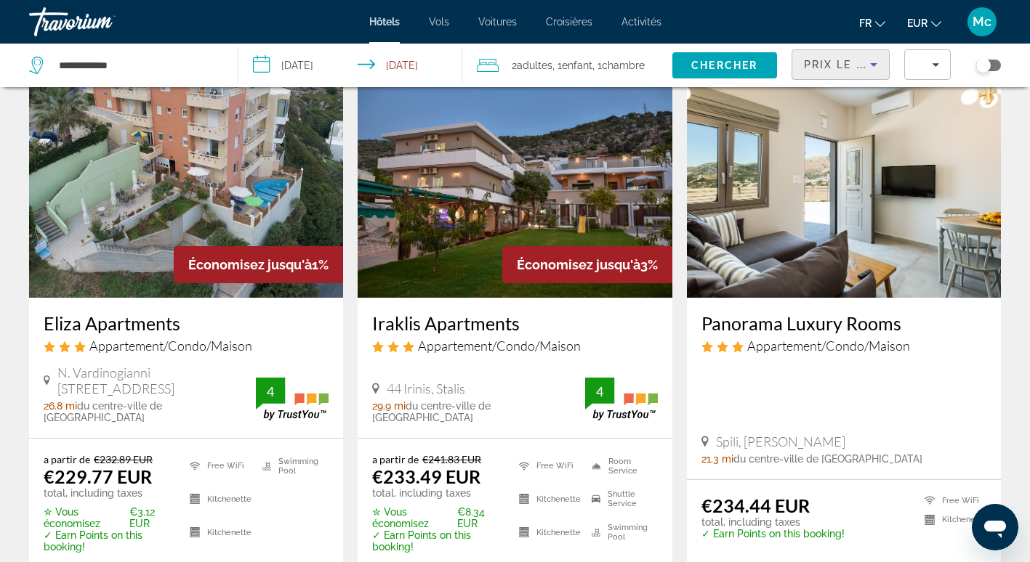
click at [844, 170] on img "Main content" at bounding box center [844, 181] width 314 height 233
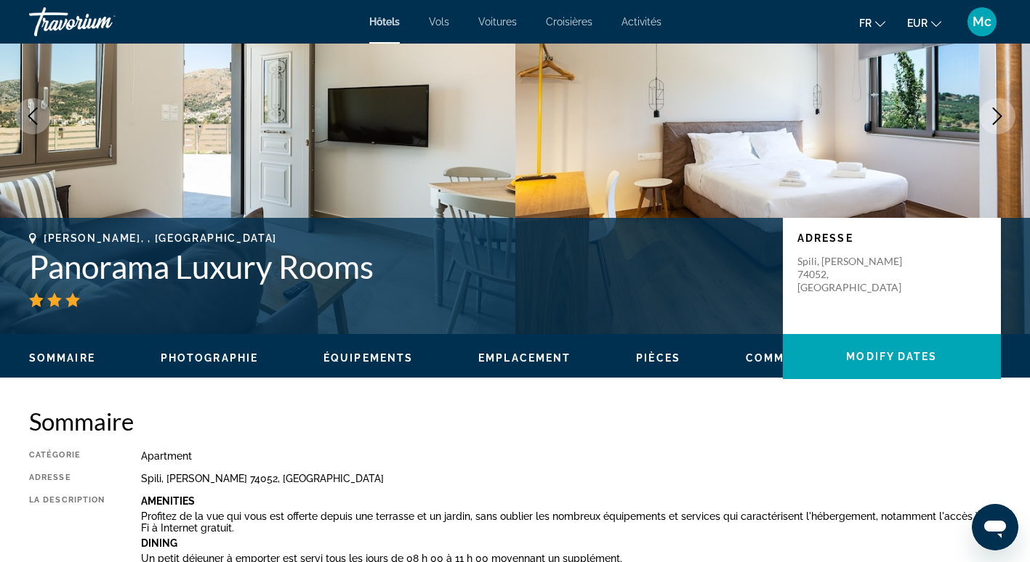
click at [498, 352] on span "Emplacement" at bounding box center [524, 358] width 92 height 12
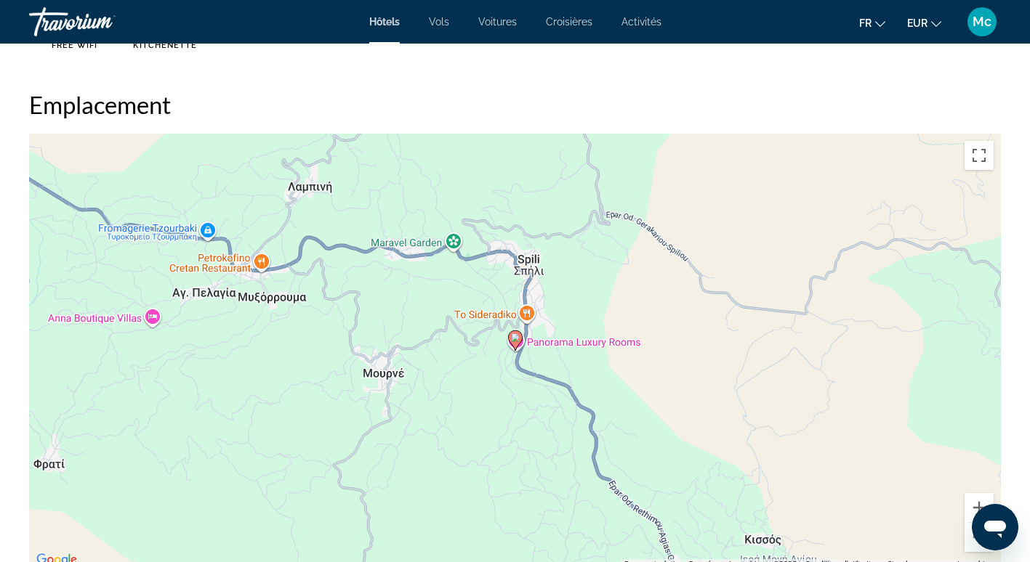
scroll to position [1330, 0]
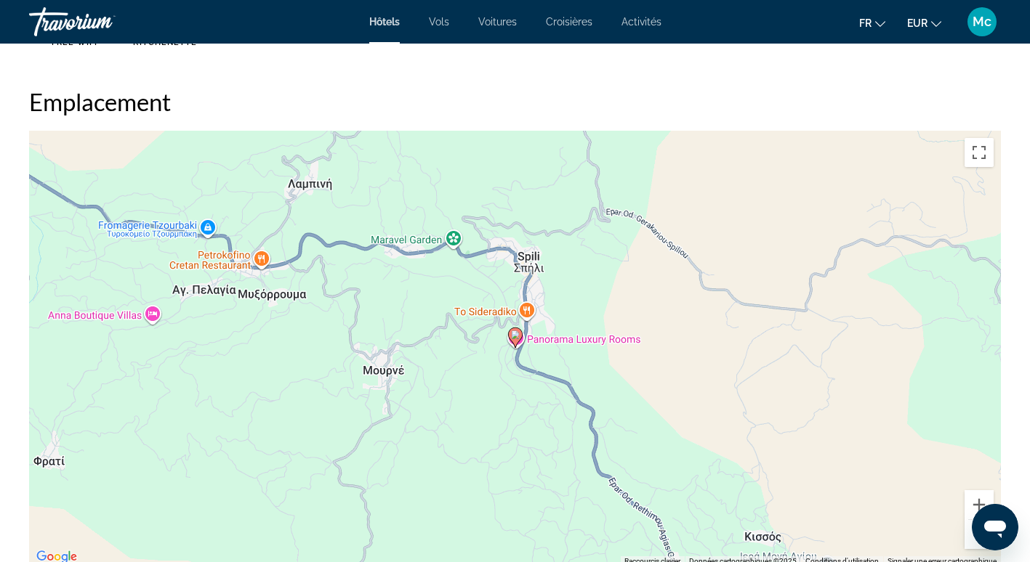
click at [971, 541] on button "Zoom arrière" at bounding box center [978, 534] width 29 height 29
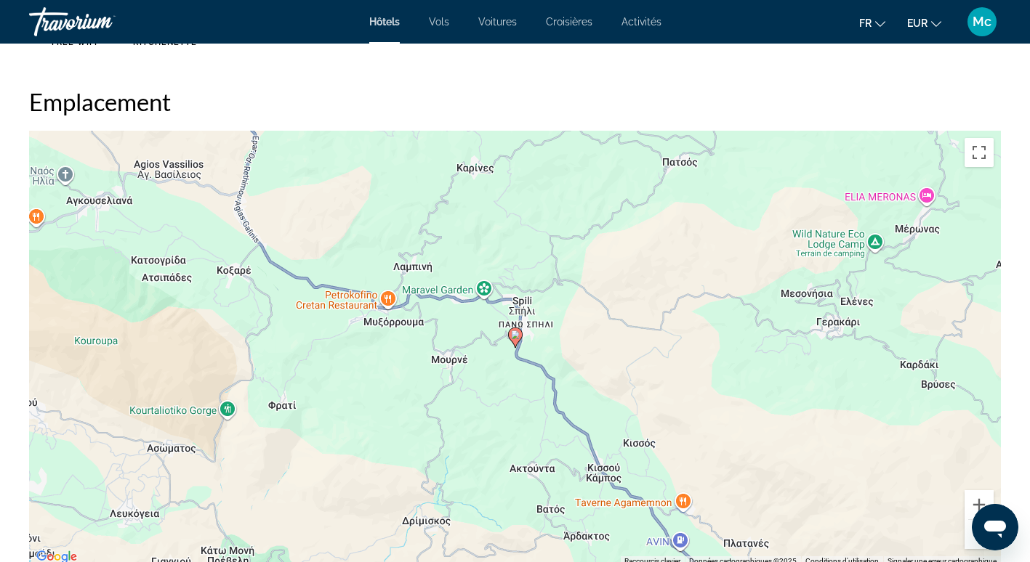
click at [971, 541] on button "Zoom arrière" at bounding box center [978, 534] width 29 height 29
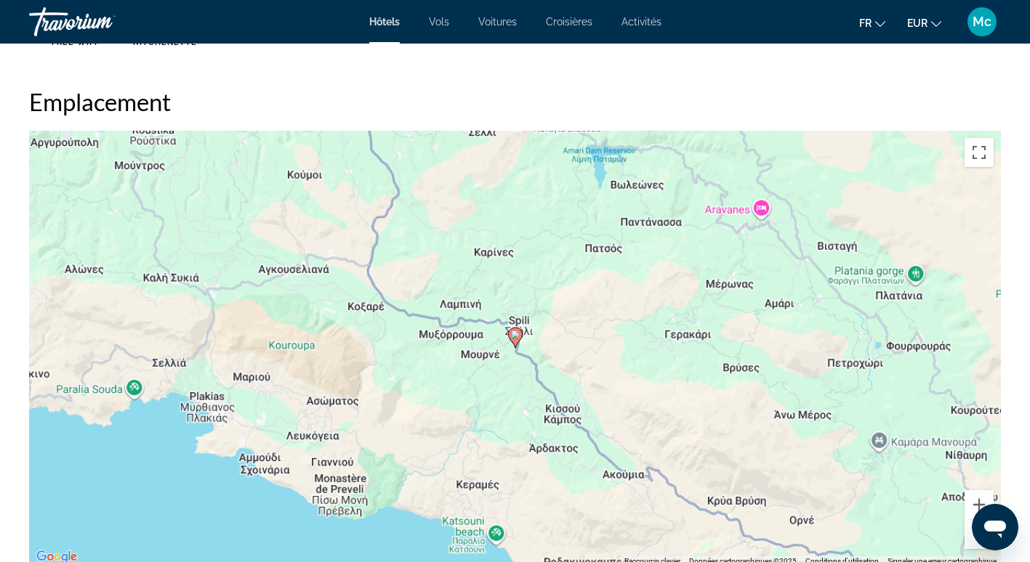
click at [971, 541] on button "Zoom arrière" at bounding box center [978, 534] width 29 height 29
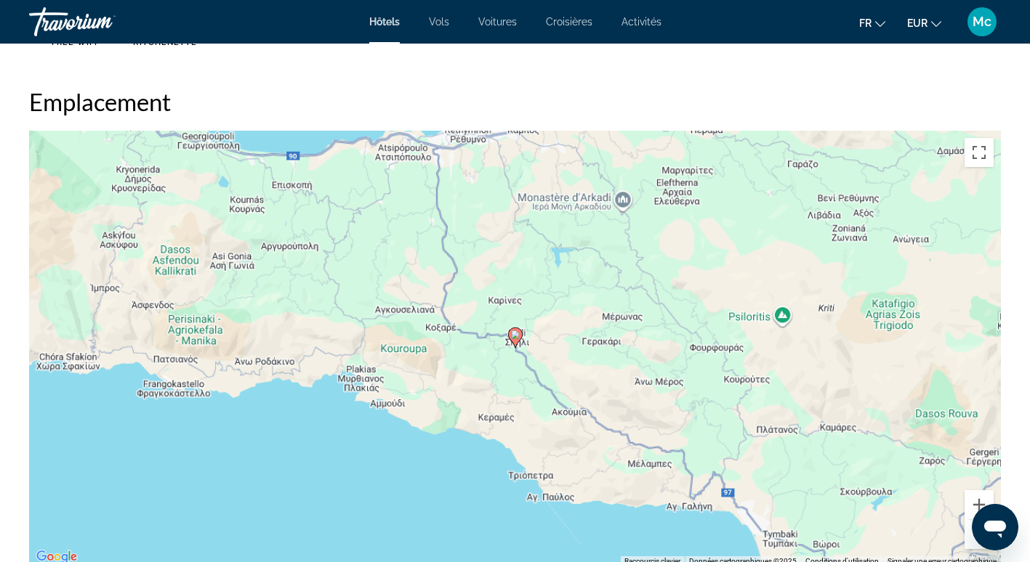
click at [971, 541] on button "Zoom arrière" at bounding box center [978, 534] width 29 height 29
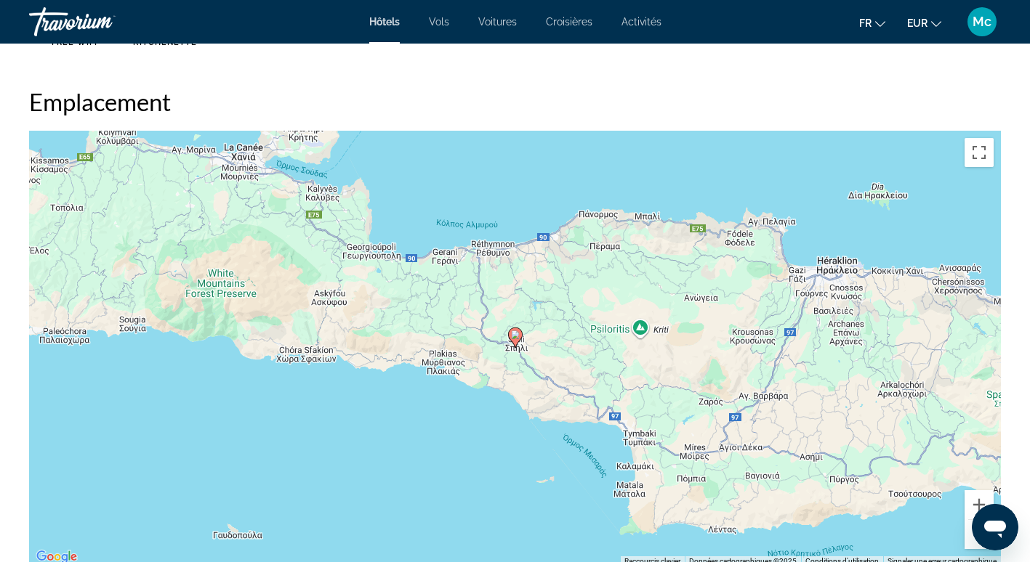
click at [971, 541] on button "Zoom arrière" at bounding box center [978, 534] width 29 height 29
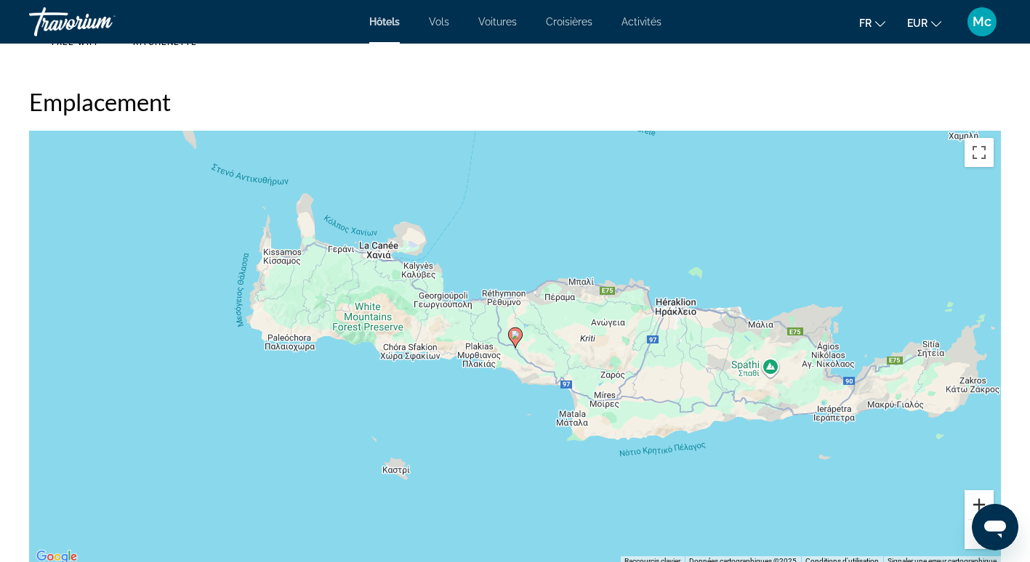
click at [974, 498] on button "Zoom avant" at bounding box center [978, 504] width 29 height 29
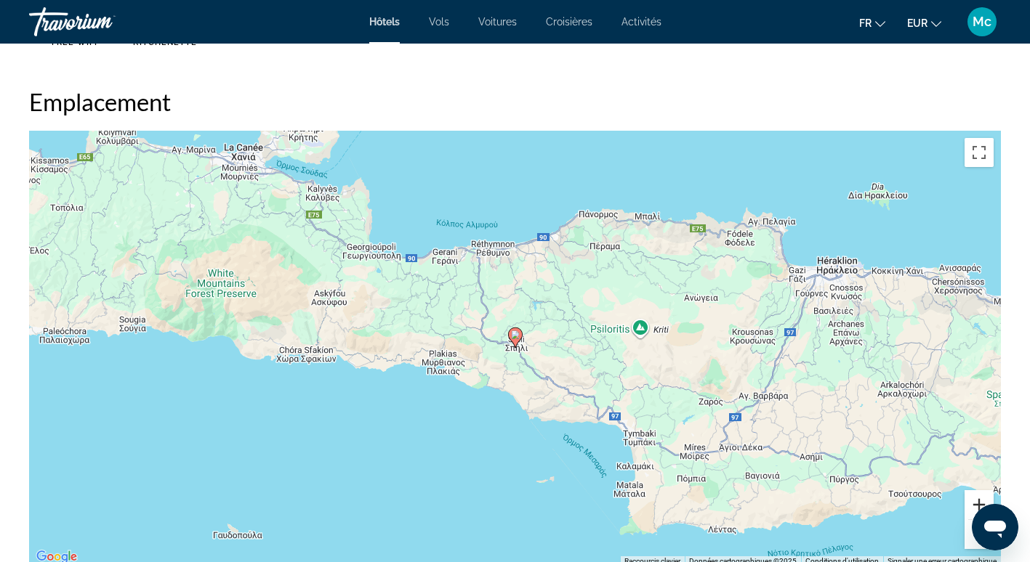
click at [974, 498] on button "Zoom avant" at bounding box center [978, 504] width 29 height 29
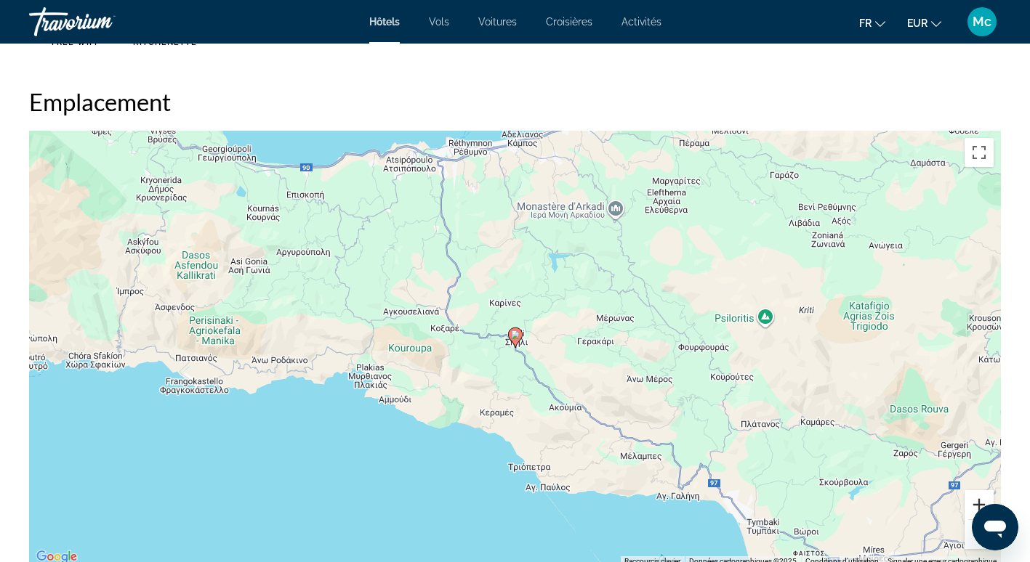
click at [974, 498] on button "Zoom avant" at bounding box center [978, 504] width 29 height 29
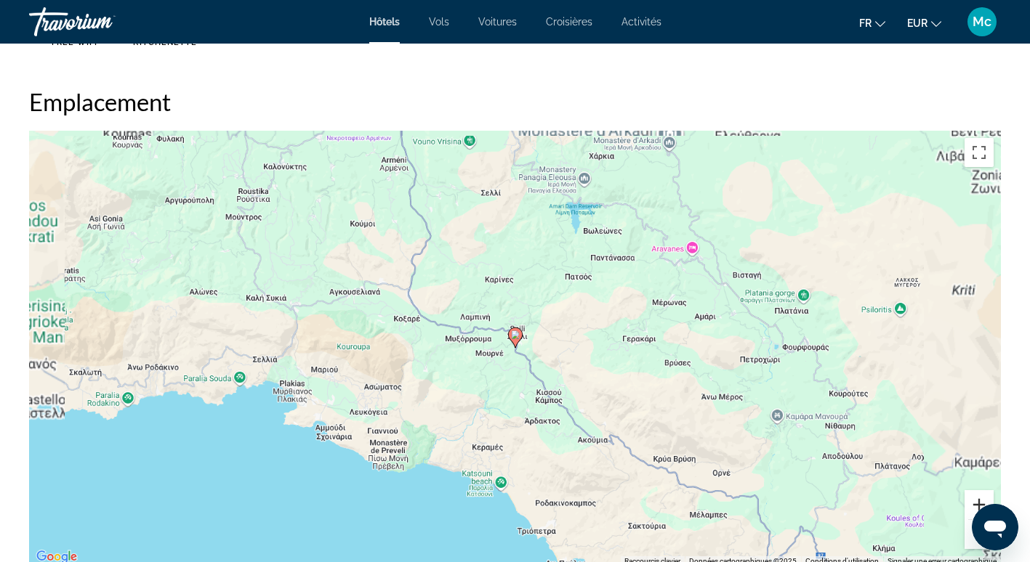
click at [974, 498] on button "Zoom avant" at bounding box center [978, 504] width 29 height 29
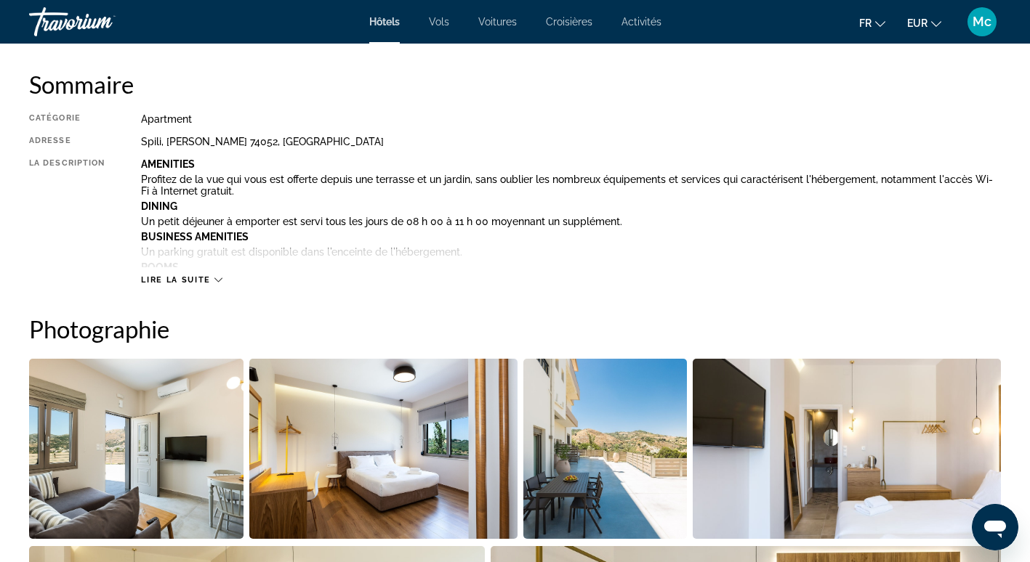
scroll to position [459, 0]
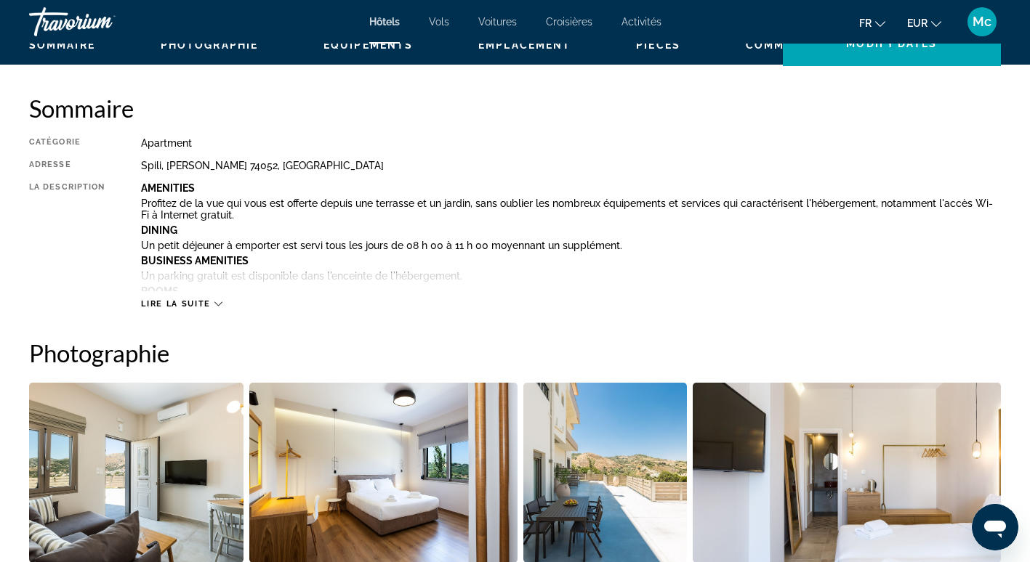
click at [199, 304] on span "Lire la suite" at bounding box center [175, 303] width 69 height 9
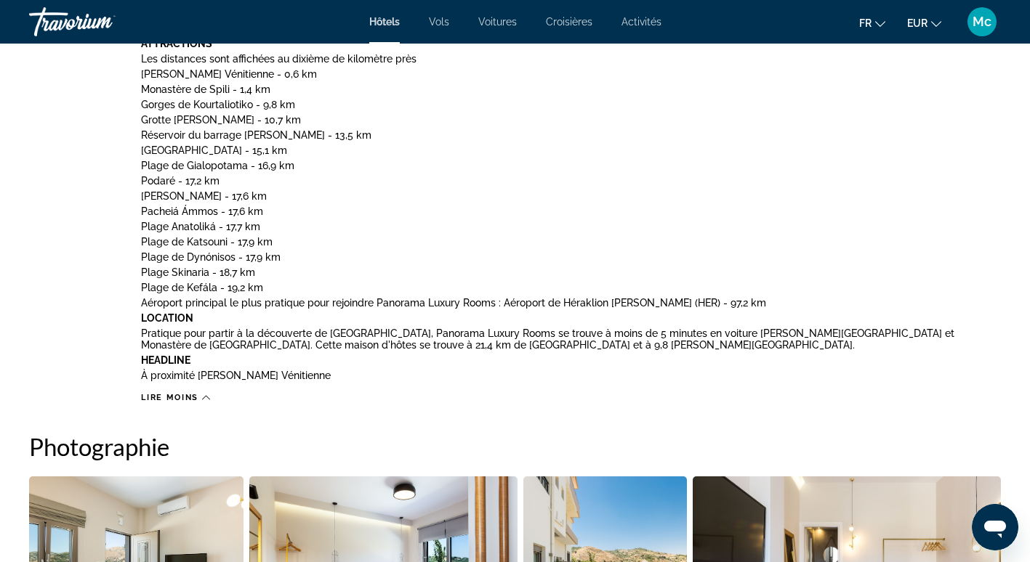
scroll to position [749, 0]
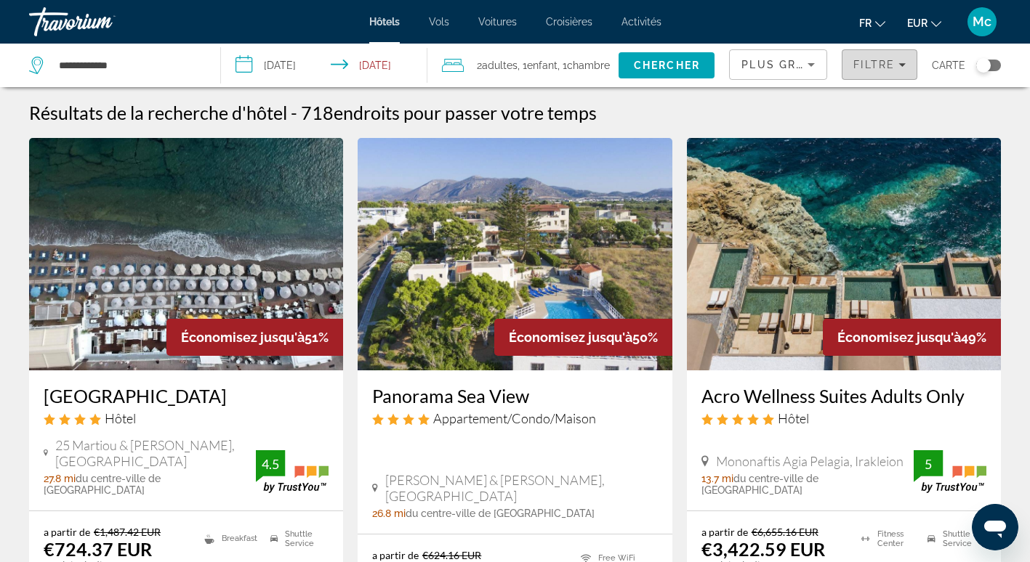
click at [868, 70] on span "Filtre" at bounding box center [873, 65] width 41 height 12
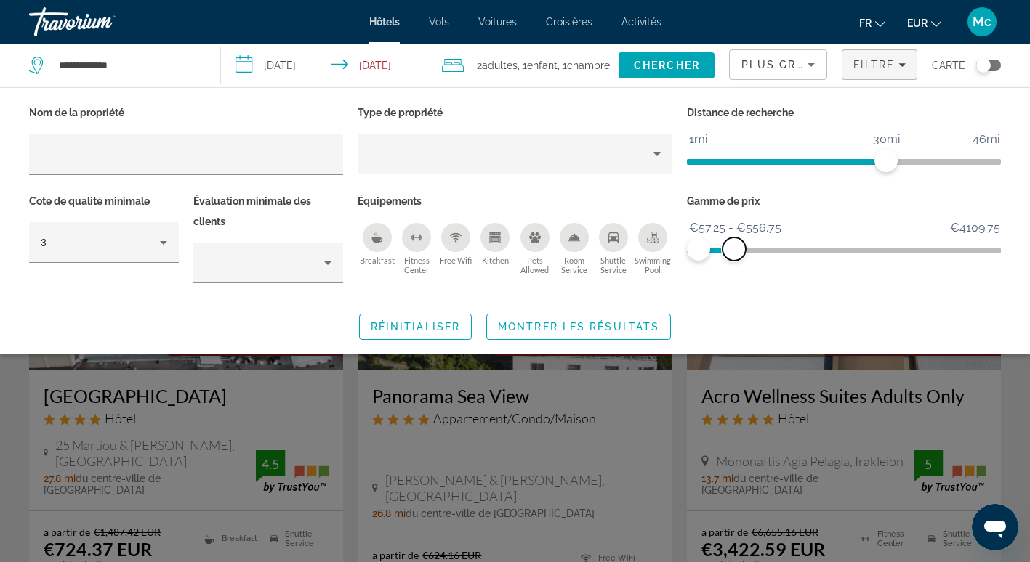
drag, startPoint x: 992, startPoint y: 246, endPoint x: 734, endPoint y: 251, distance: 258.0
click at [734, 251] on span "ngx-slider-max" at bounding box center [733, 249] width 23 height 23
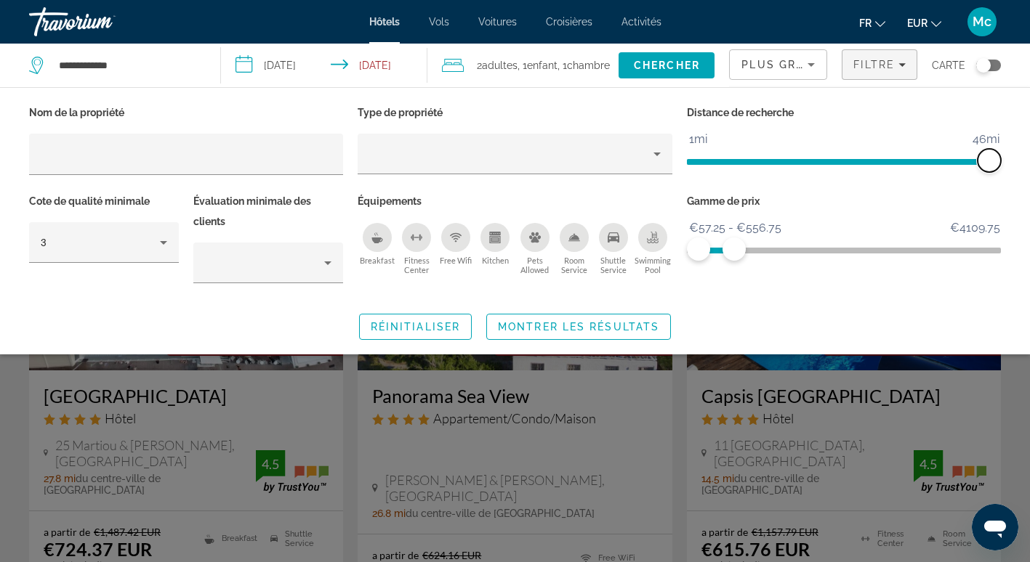
drag, startPoint x: 882, startPoint y: 154, endPoint x: 999, endPoint y: 156, distance: 117.0
click at [999, 156] on span "ngx-slider" at bounding box center [988, 160] width 23 height 23
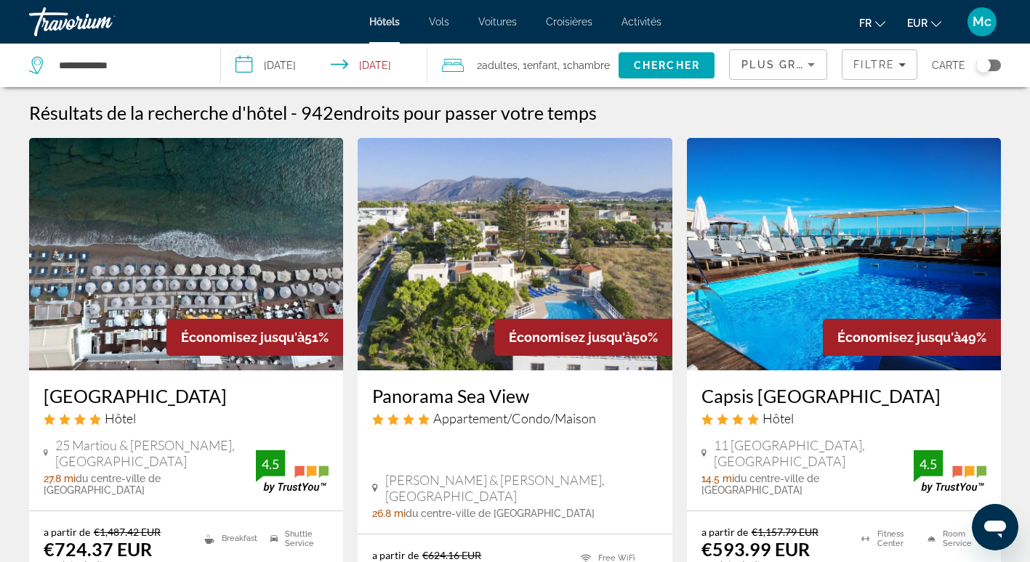
click at [763, 70] on div "Plus grandes économies" at bounding box center [774, 64] width 66 height 17
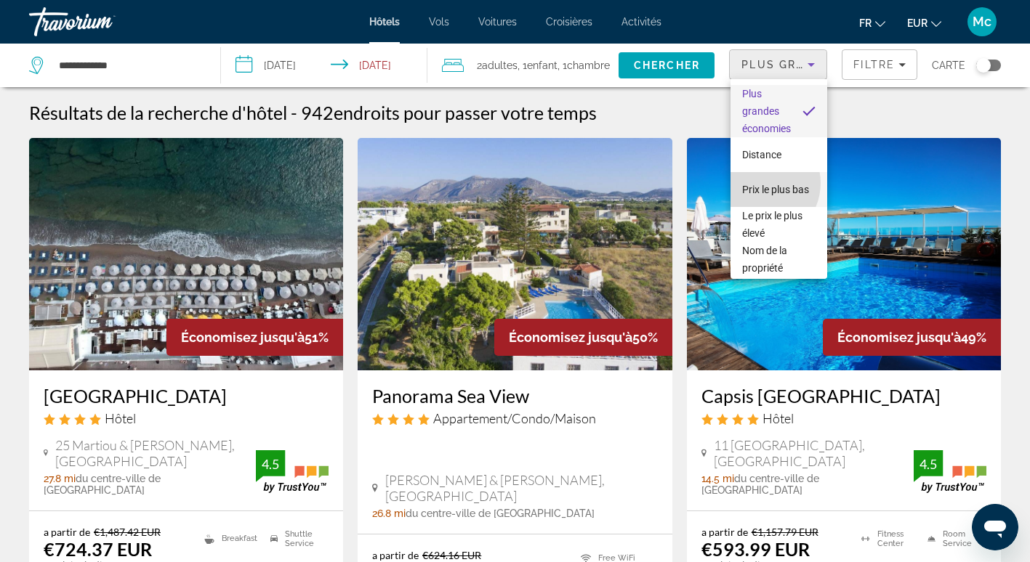
click at [759, 184] on span "Prix le plus bas" at bounding box center [775, 190] width 67 height 12
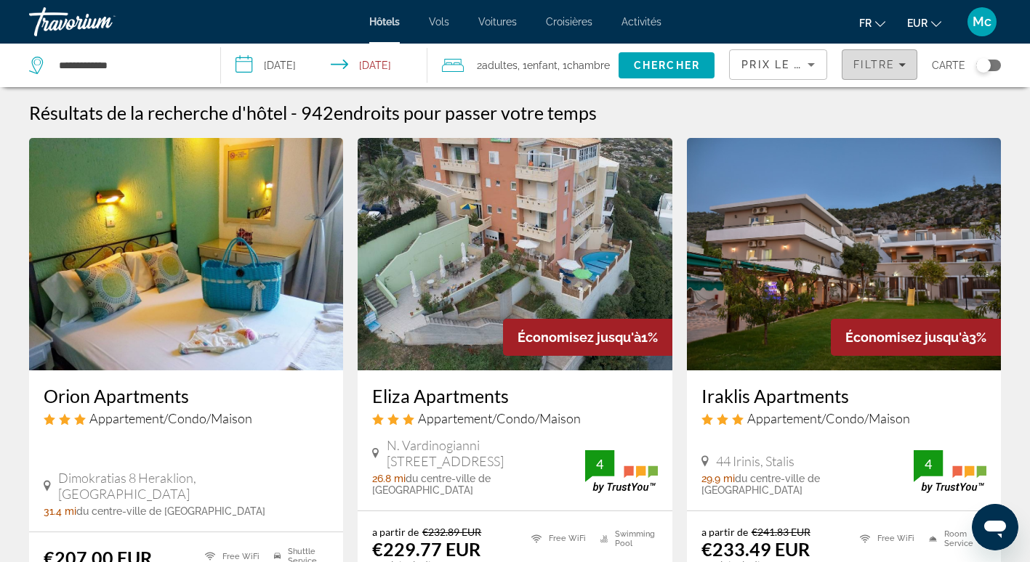
click at [855, 73] on span "Filters" at bounding box center [879, 64] width 74 height 35
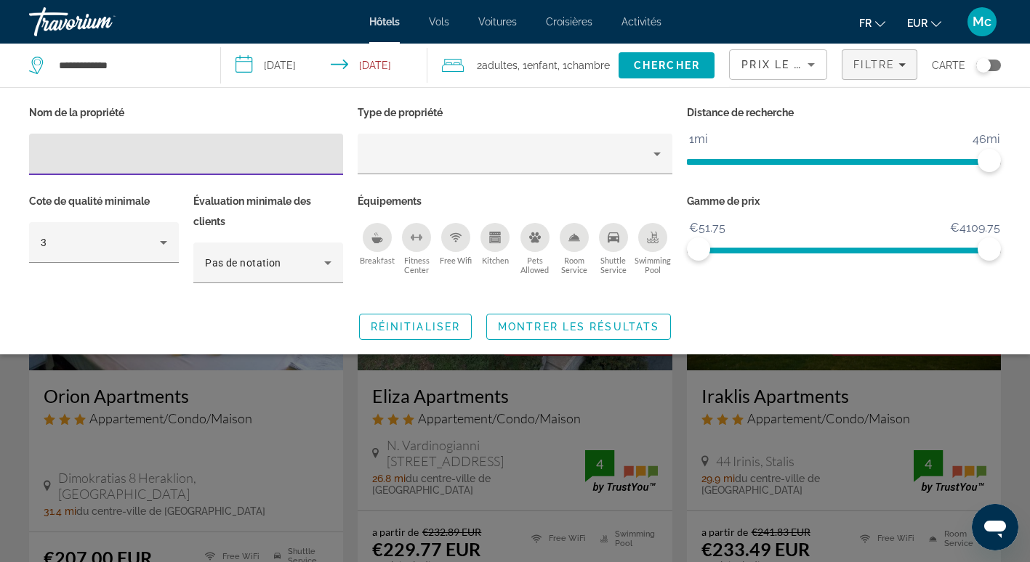
click at [647, 238] on icon "Swimming Pool" at bounding box center [653, 238] width 12 height 12
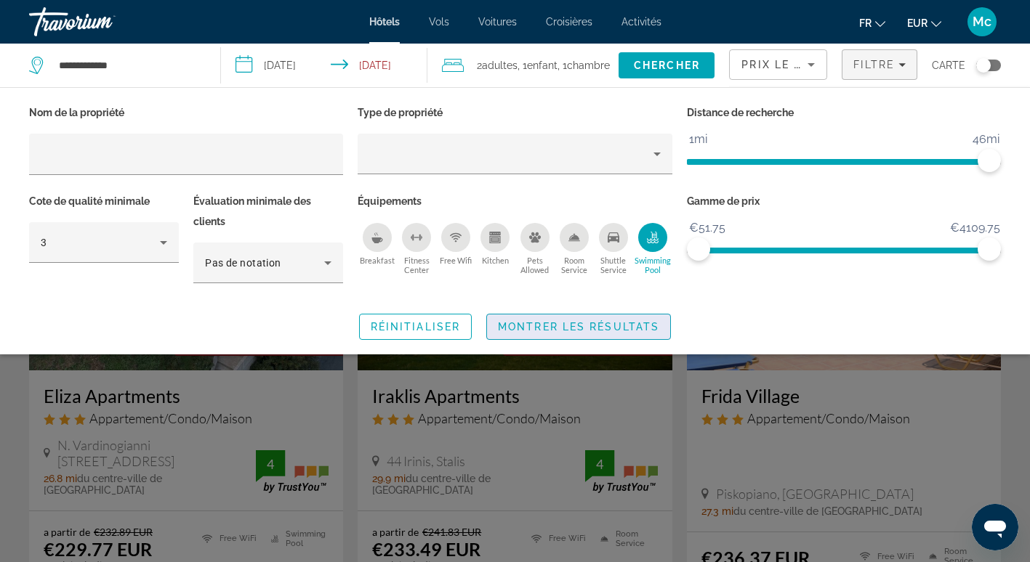
click at [533, 329] on span "Montrer les résultats" at bounding box center [578, 327] width 161 height 12
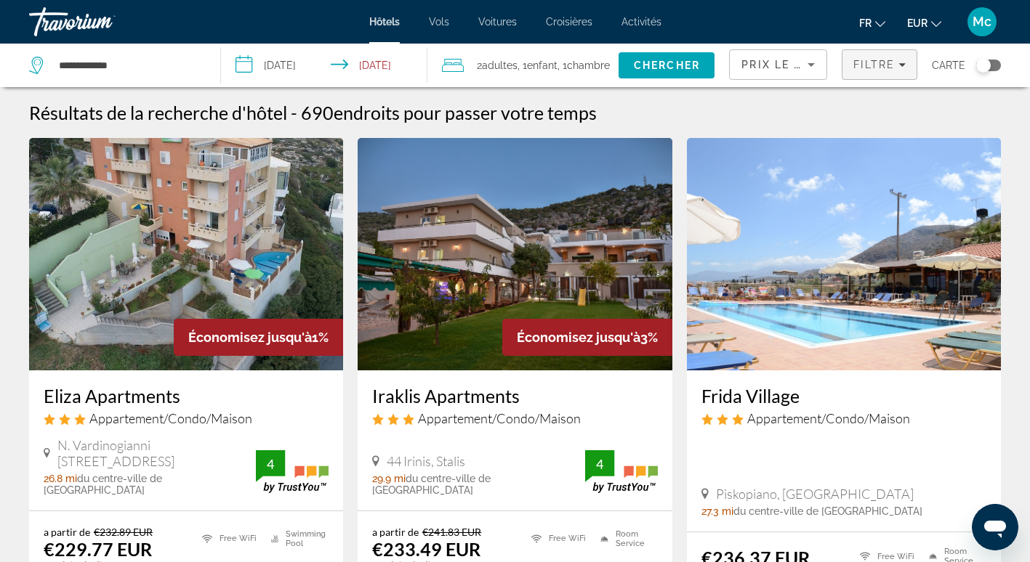
click at [876, 64] on span "Filtre" at bounding box center [873, 65] width 41 height 12
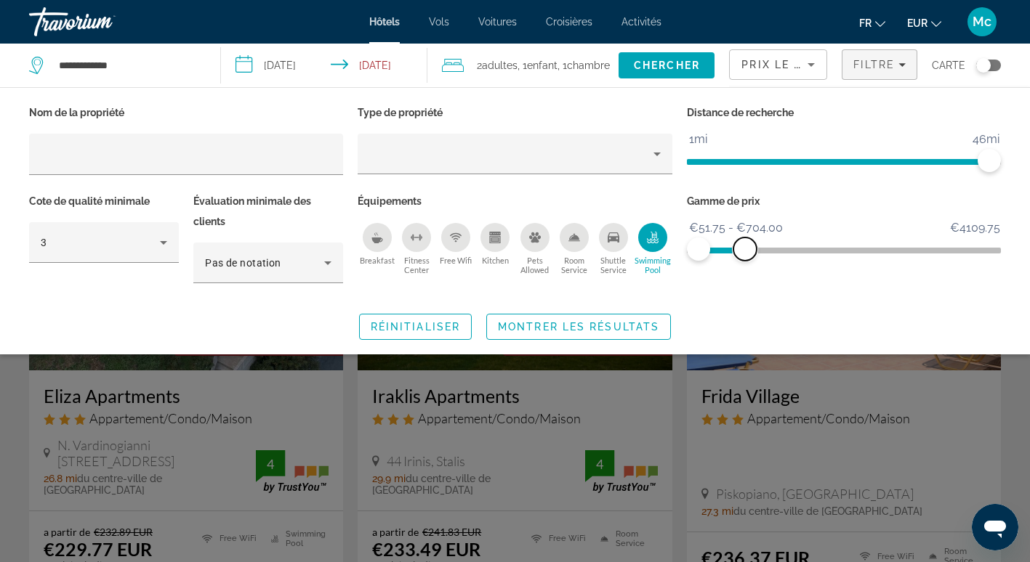
drag, startPoint x: 812, startPoint y: 264, endPoint x: 745, endPoint y: 265, distance: 67.6
click at [745, 265] on div "Gamme de prix €51.75 €4109.75 €51.75 €704.00 €51.75 - €704.00" at bounding box center [843, 245] width 328 height 108
click at [588, 328] on span "Montrer les résultats" at bounding box center [578, 327] width 161 height 12
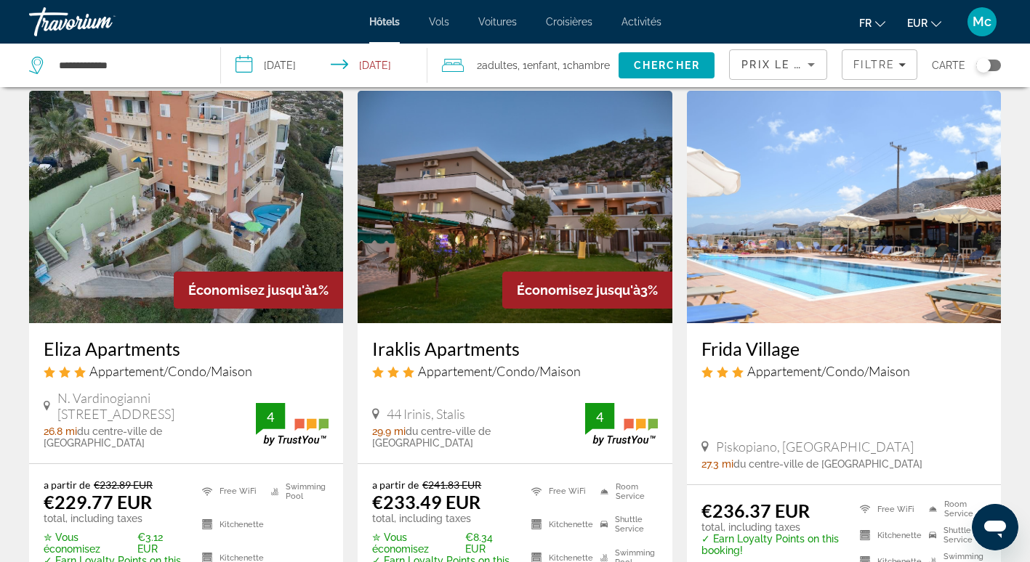
scroll to position [73, 0]
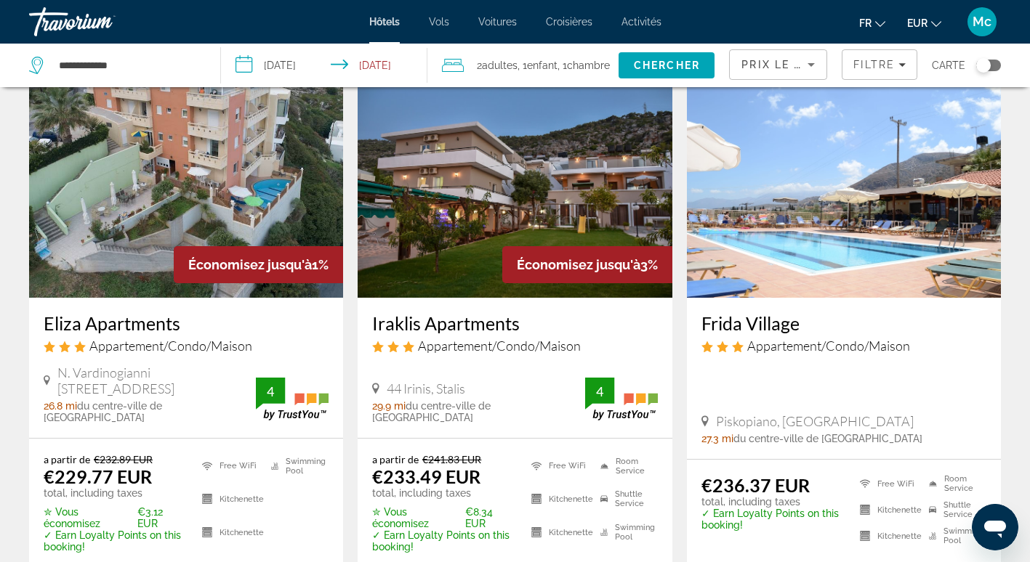
click at [448, 177] on img "Main content" at bounding box center [515, 181] width 314 height 233
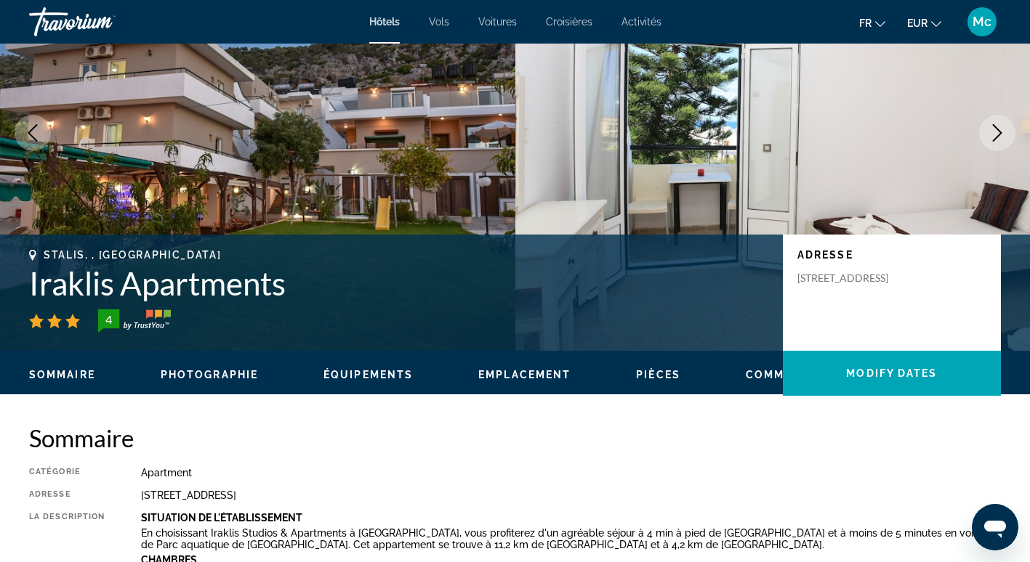
scroll to position [218, 0]
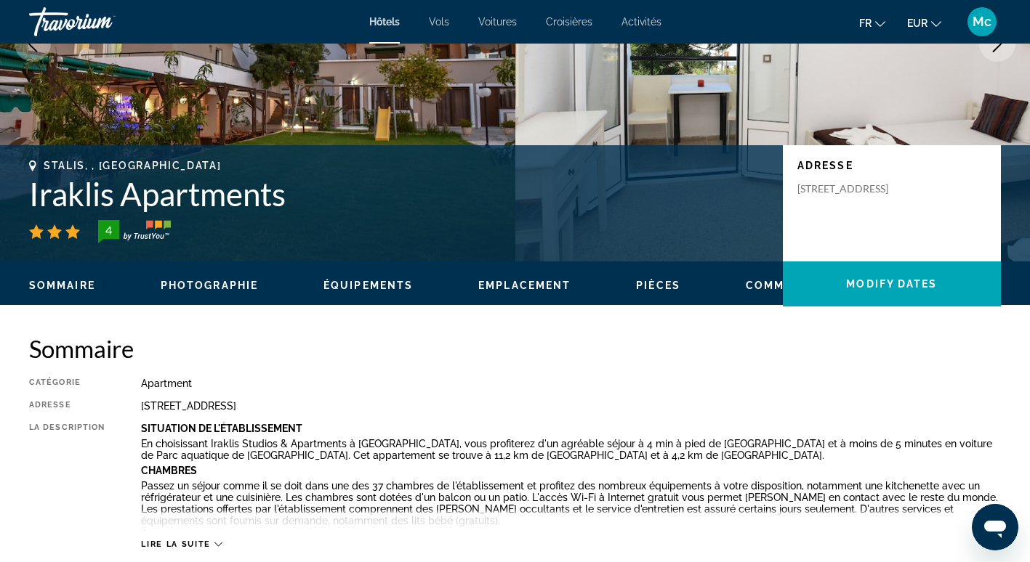
click at [387, 275] on div "Sommaire Photographie Équipements Emplacement Pièces Commentaires Modify Dates" at bounding box center [515, 284] width 1030 height 45
click at [388, 281] on span "Équipements" at bounding box center [367, 286] width 89 height 12
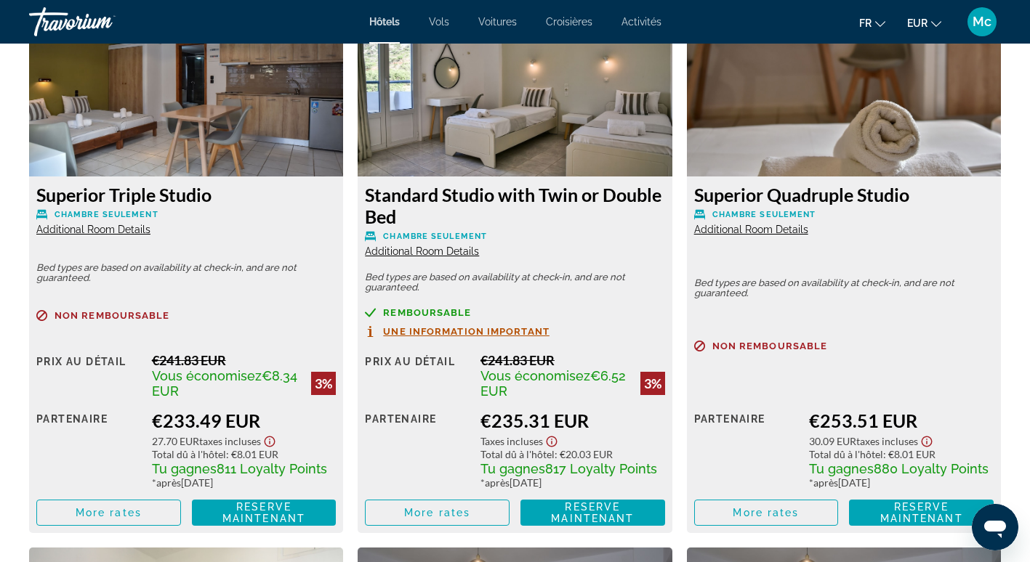
scroll to position [1739, 0]
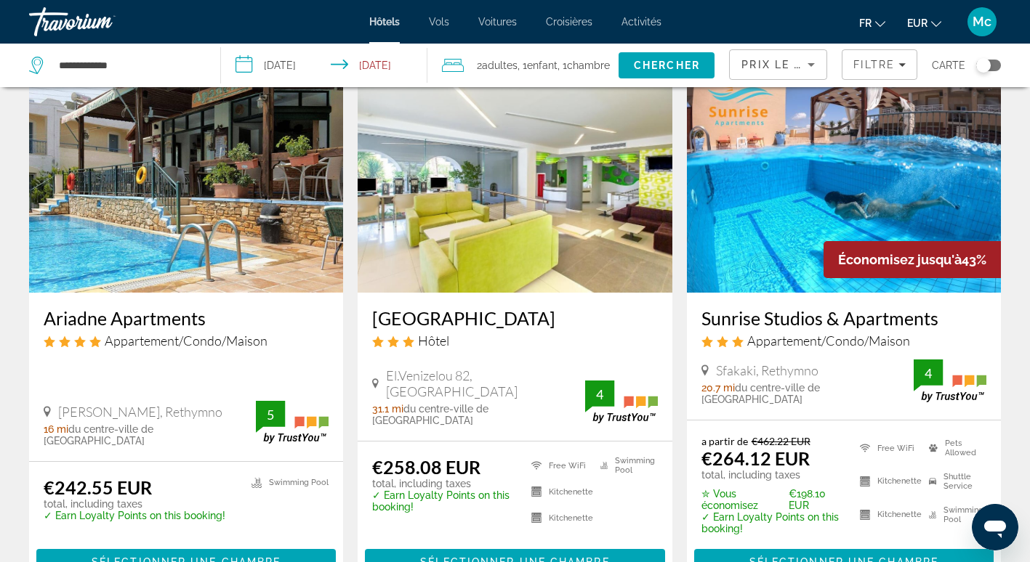
scroll to position [654, 0]
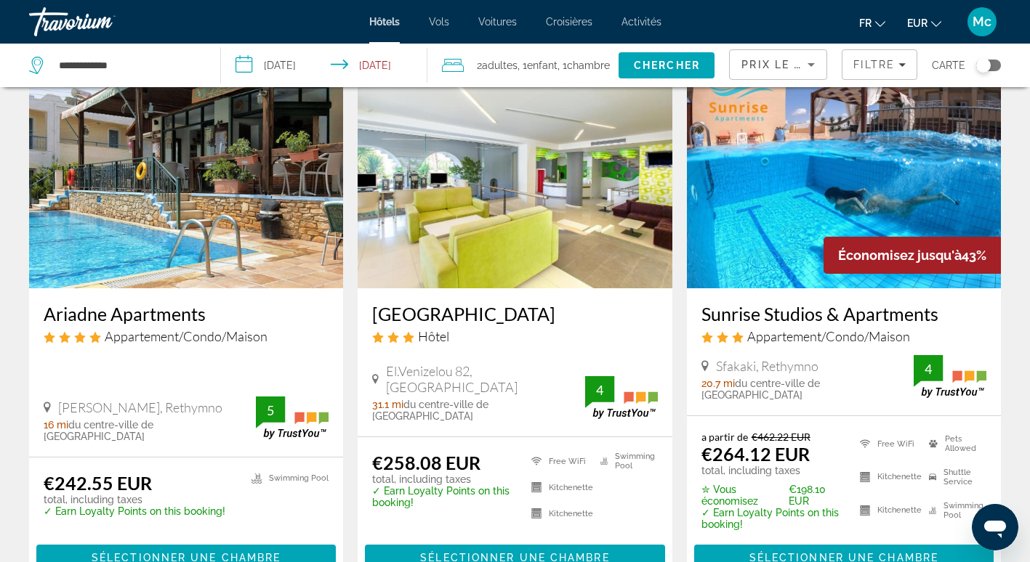
click at [507, 193] on img "Main content" at bounding box center [515, 172] width 314 height 233
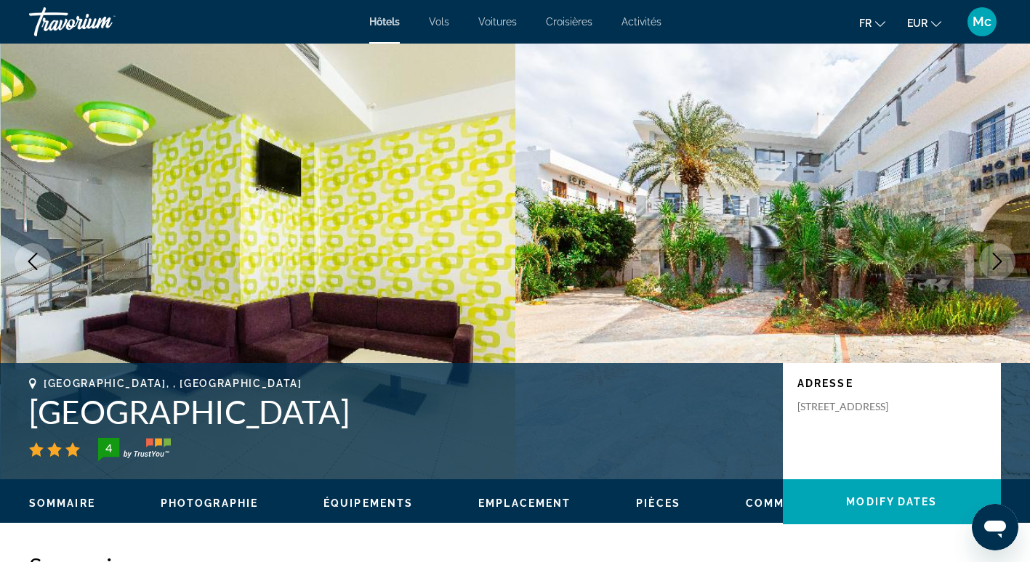
click at [996, 263] on icon "Next image" at bounding box center [996, 261] width 17 height 17
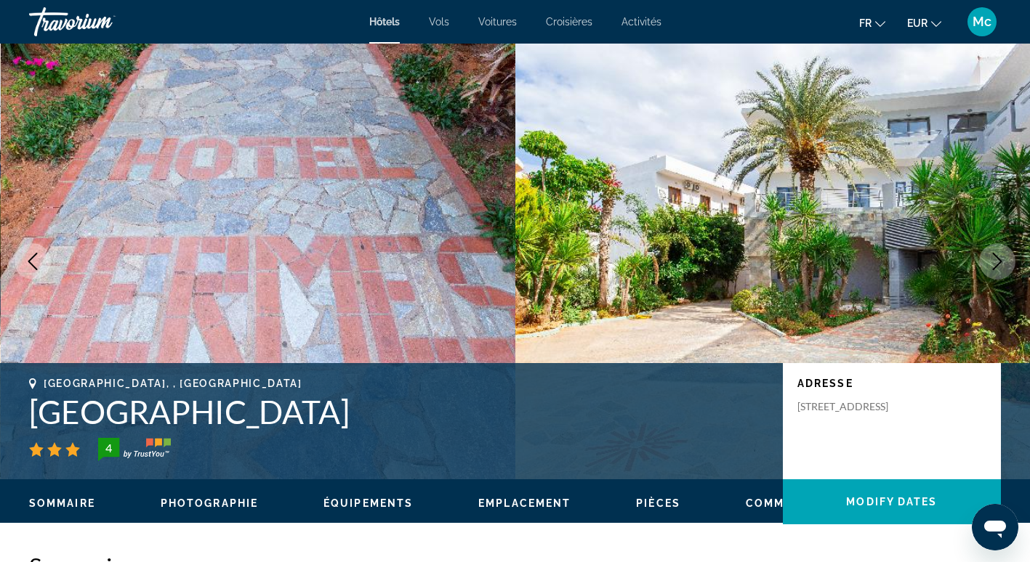
click at [996, 263] on icon "Next image" at bounding box center [996, 261] width 17 height 17
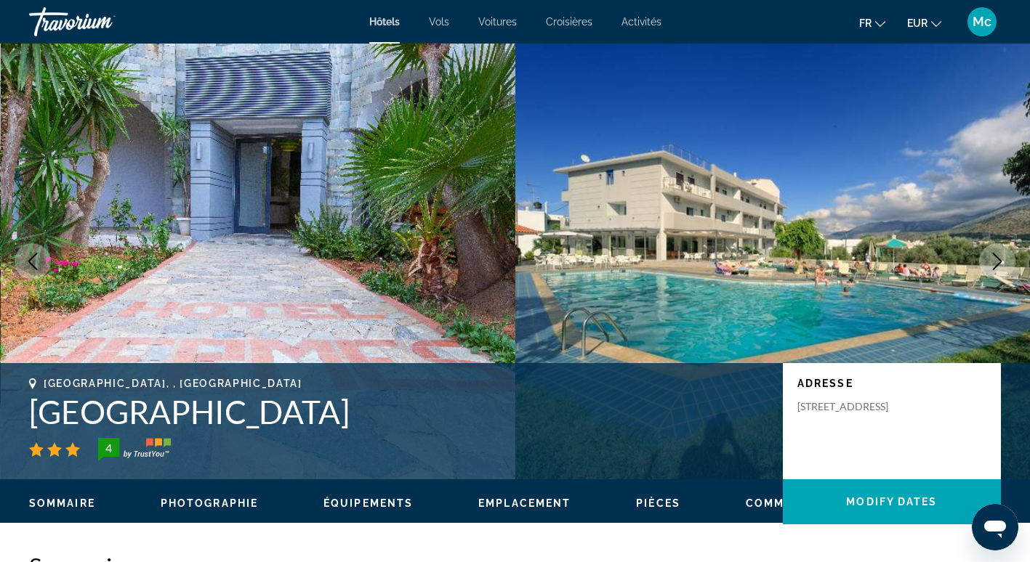
click at [996, 263] on icon "Next image" at bounding box center [996, 261] width 17 height 17
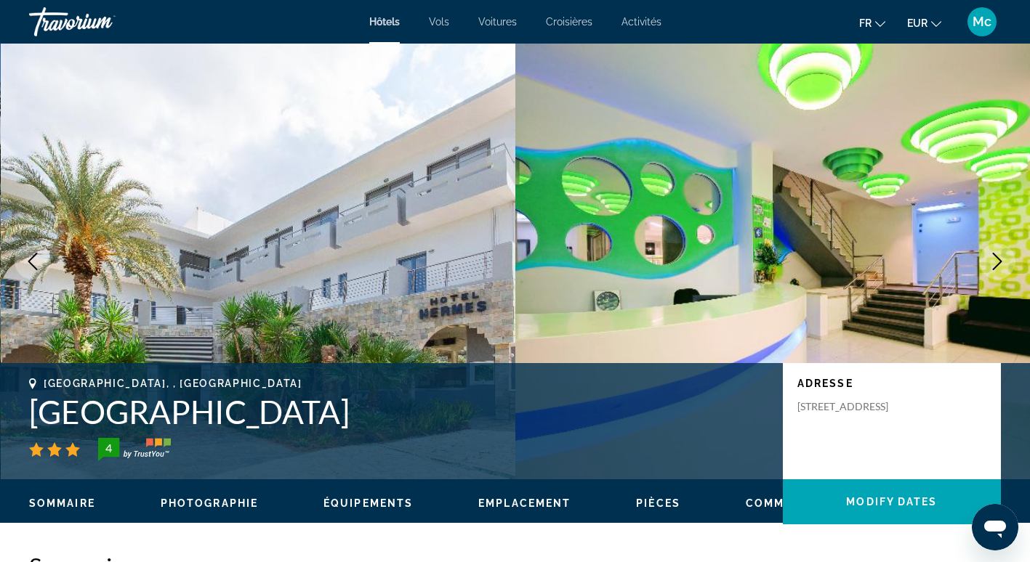
click at [31, 259] on icon "Previous image" at bounding box center [32, 261] width 17 height 17
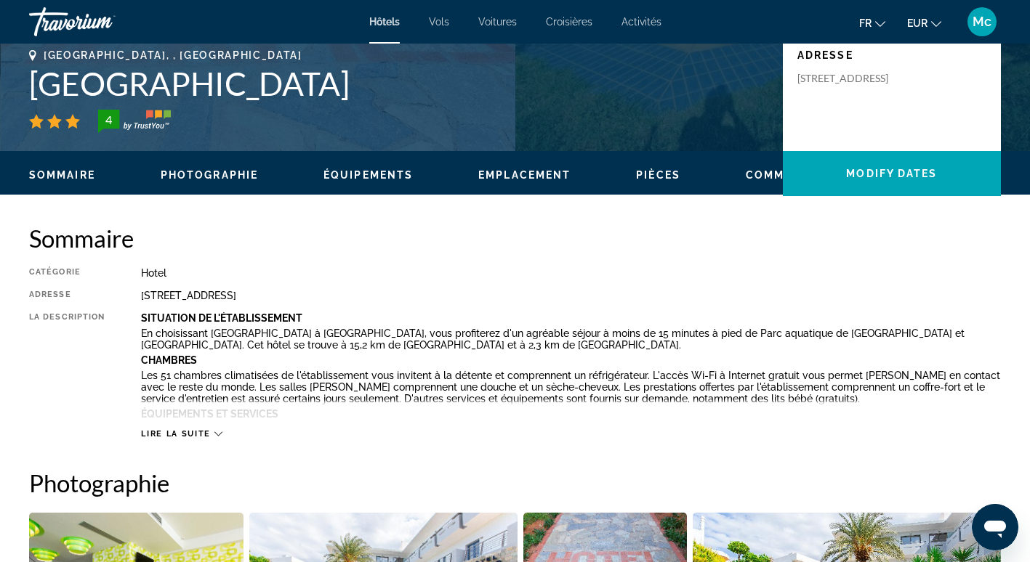
scroll to position [291, 0]
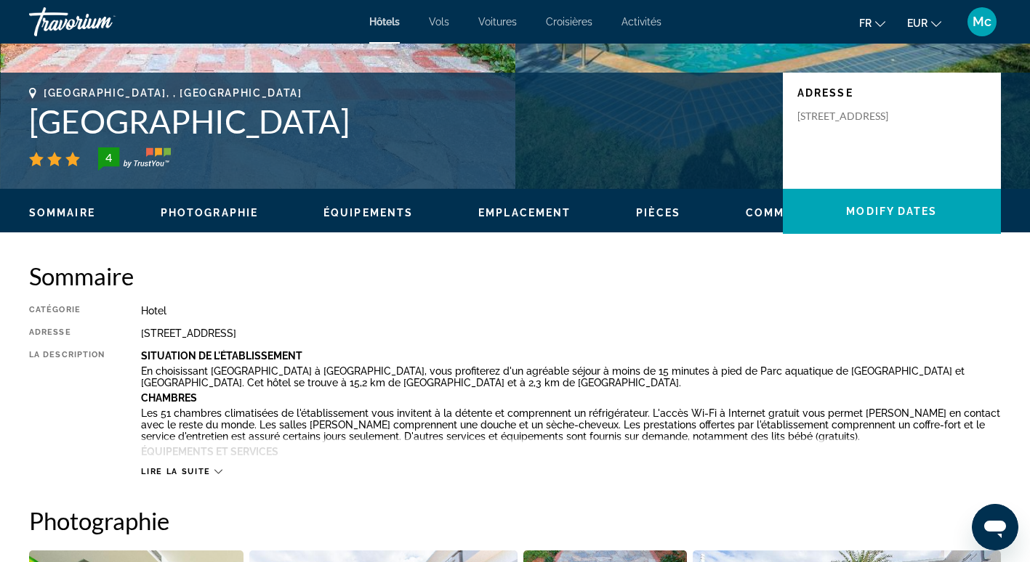
click at [526, 219] on div "Sommaire Photographie Équipements Emplacement Pièces Commentaires Modify Dates" at bounding box center [515, 211] width 1030 height 45
click at [524, 212] on span "Emplacement" at bounding box center [524, 213] width 92 height 12
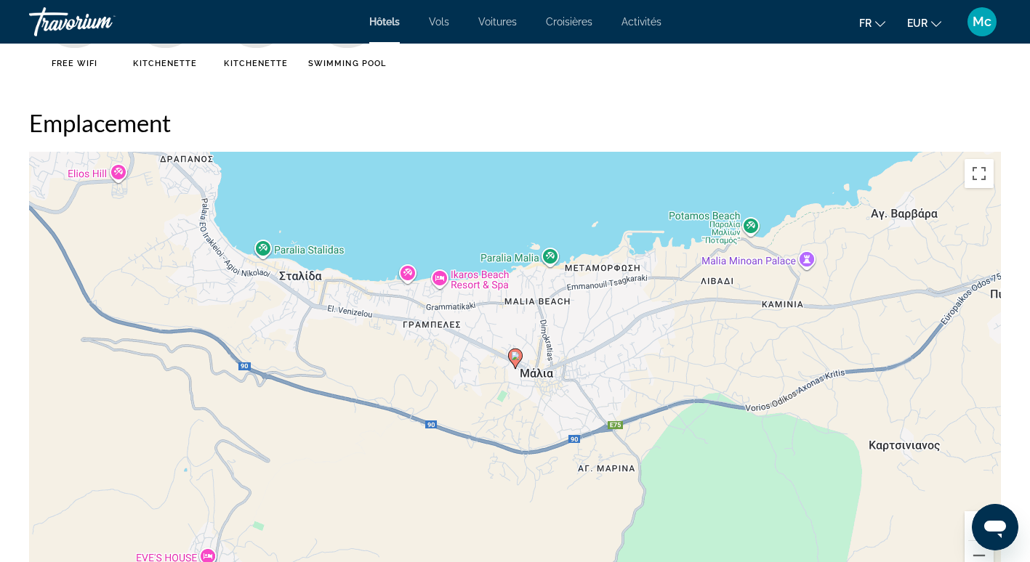
scroll to position [1330, 0]
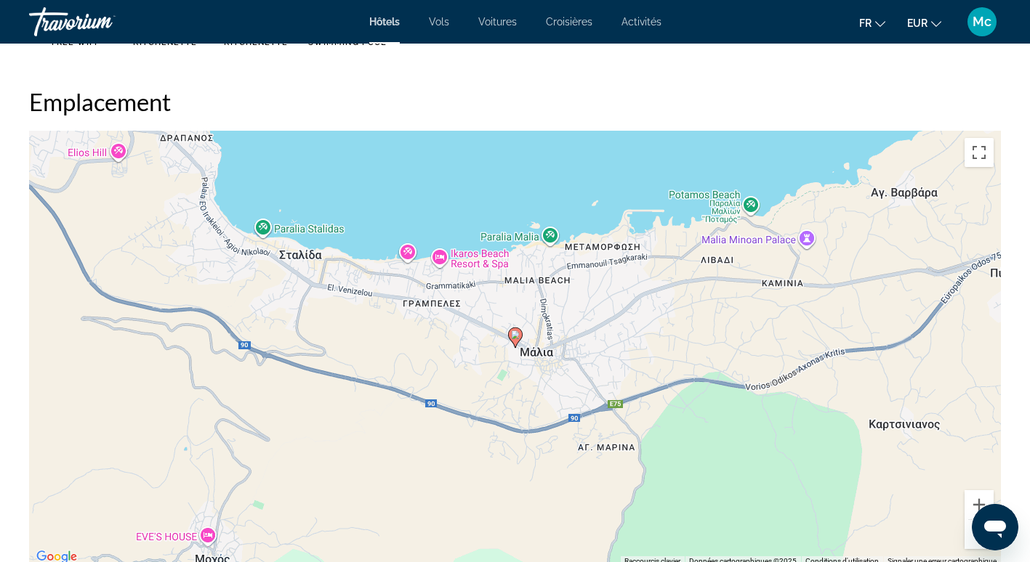
click at [972, 540] on button "Zoom arrière" at bounding box center [978, 534] width 29 height 29
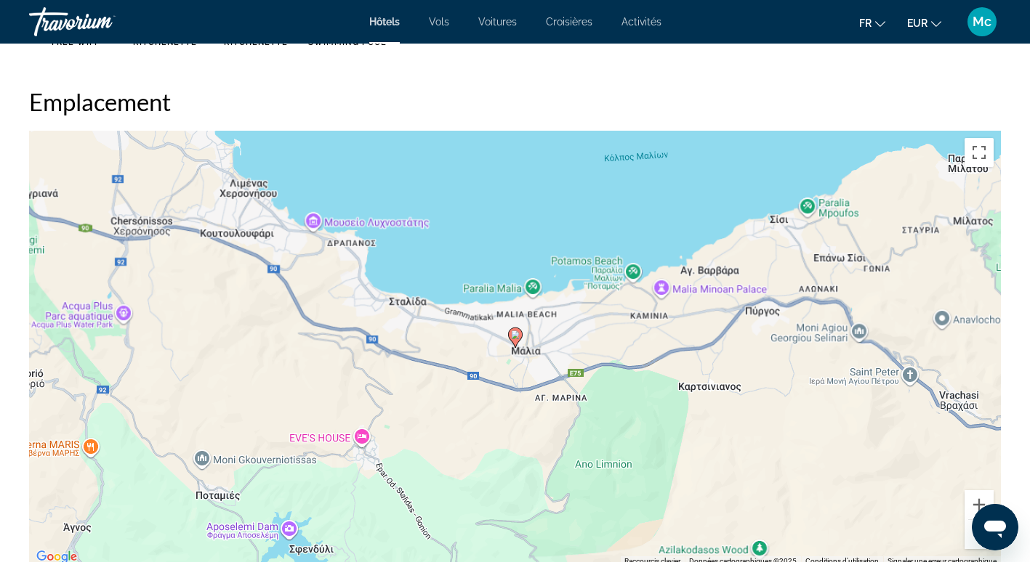
click at [972, 540] on button "Zoom arrière" at bounding box center [978, 534] width 29 height 29
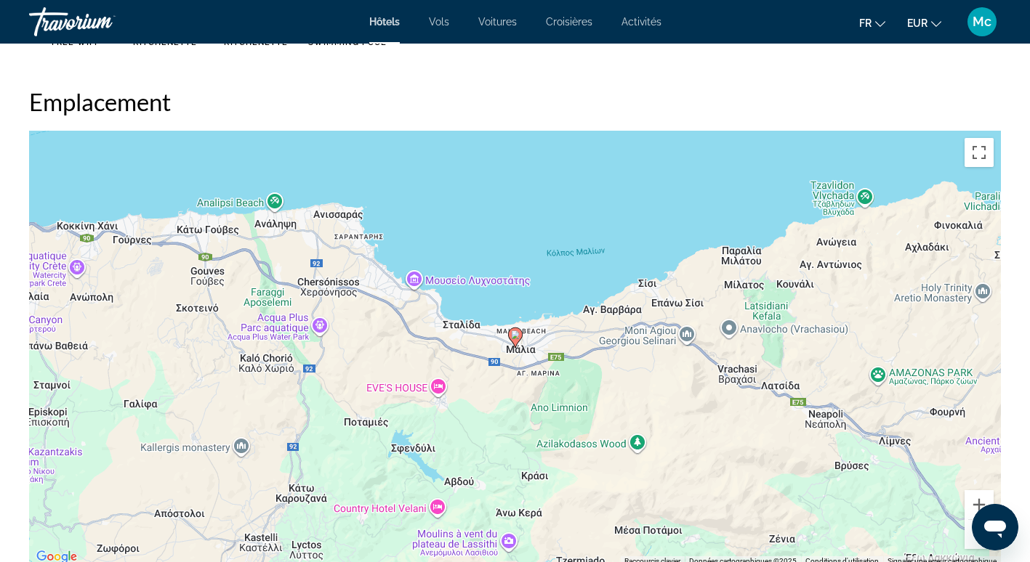
click at [972, 540] on button "Zoom arrière" at bounding box center [978, 534] width 29 height 29
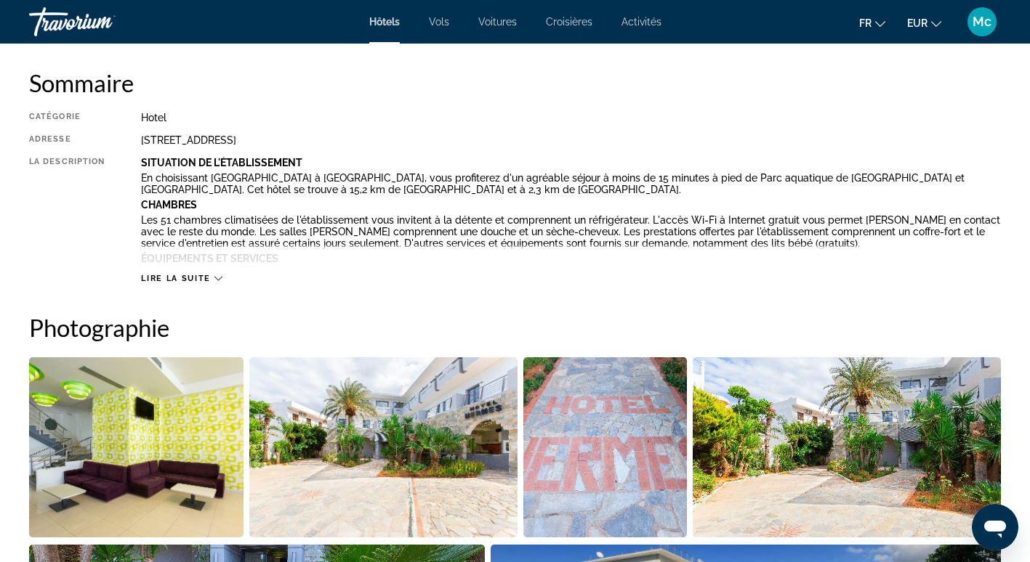
scroll to position [459, 0]
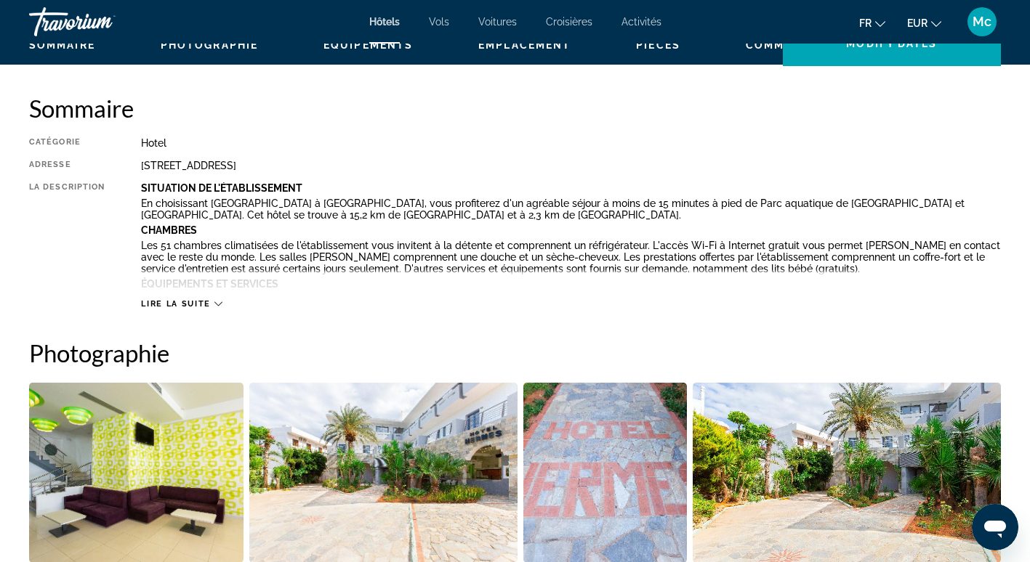
click at [215, 301] on icon "Main content" at bounding box center [218, 304] width 8 height 8
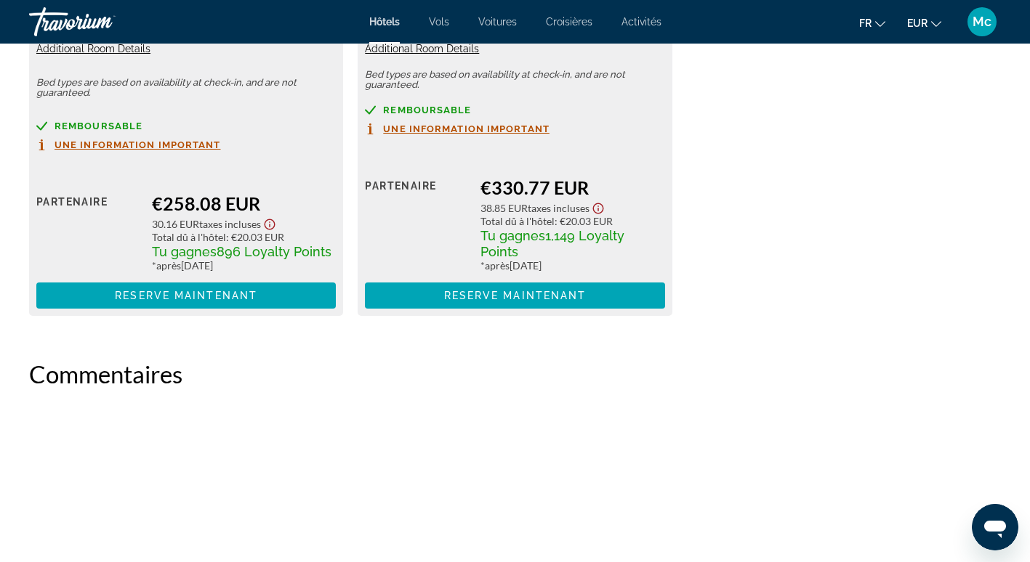
scroll to position [2275, 0]
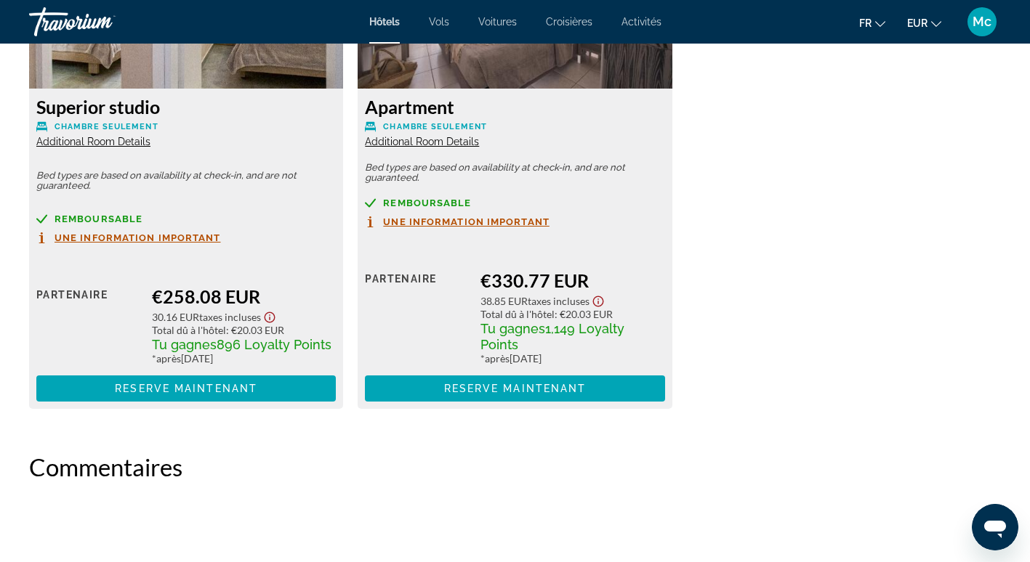
click at [156, 238] on span "Une information important" at bounding box center [137, 237] width 166 height 9
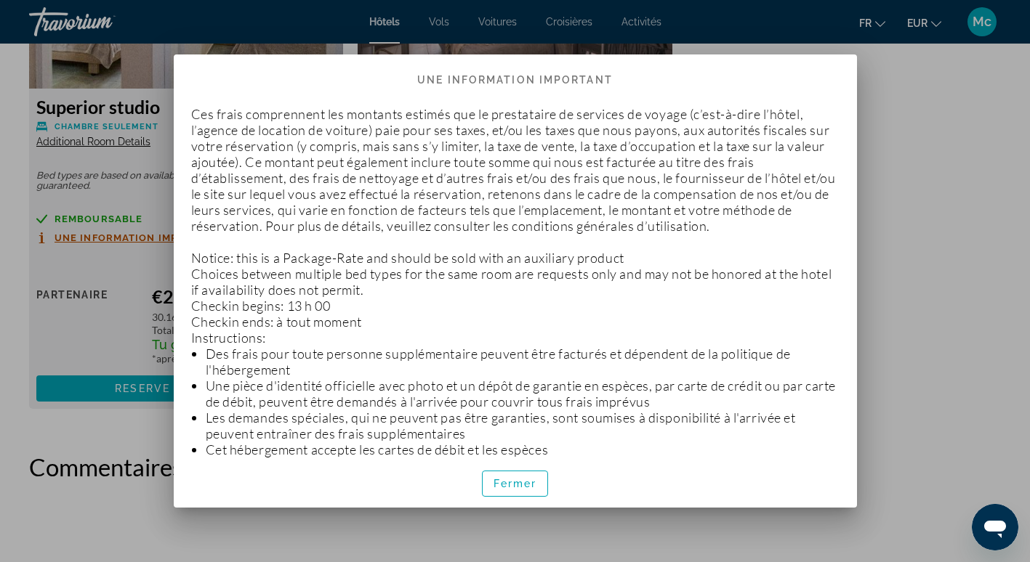
scroll to position [0, 0]
click at [520, 481] on span "Fermer" at bounding box center [515, 484] width 44 height 12
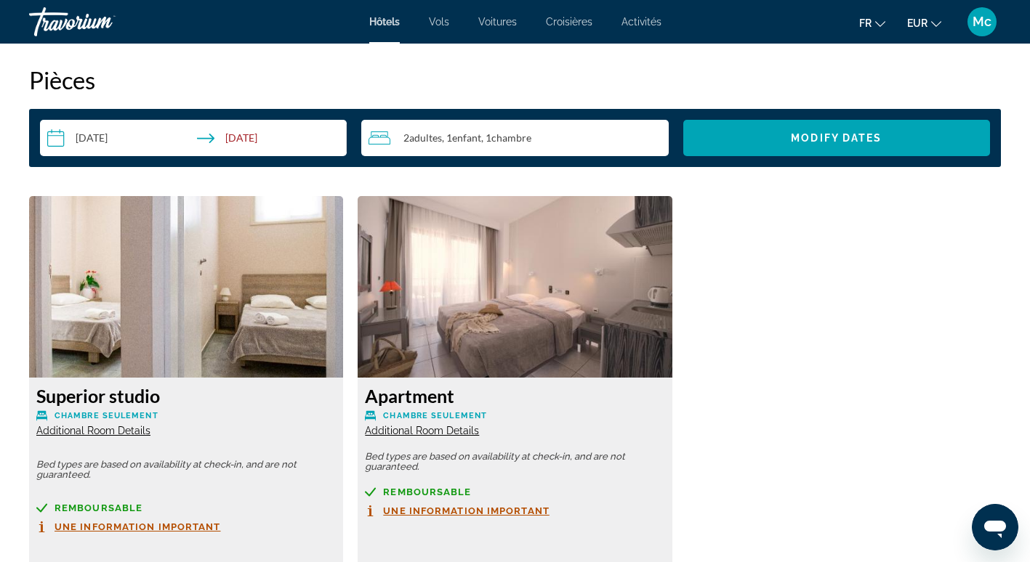
scroll to position [1984, 0]
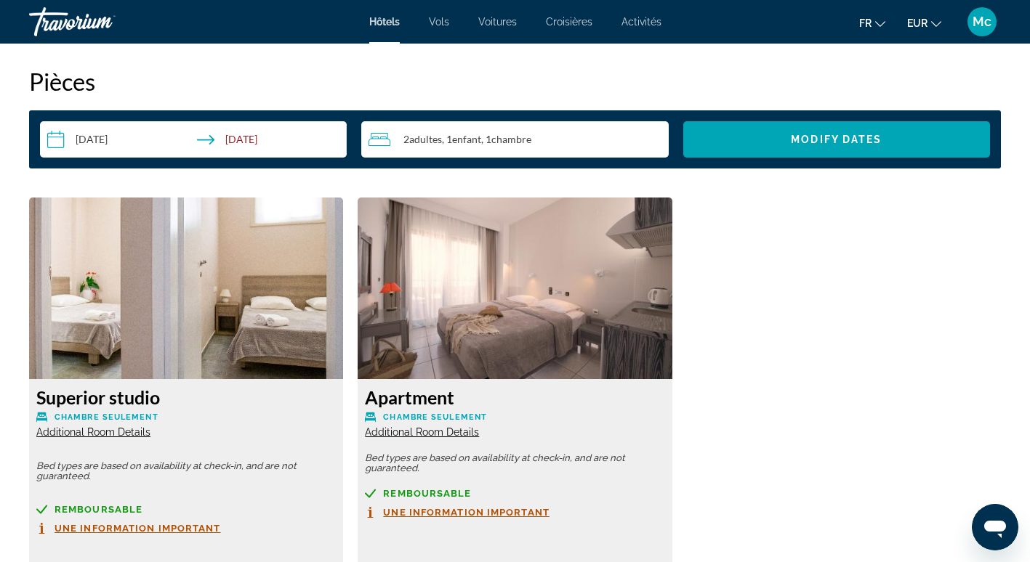
click at [102, 430] on span "Additional Room Details" at bounding box center [93, 433] width 114 height 12
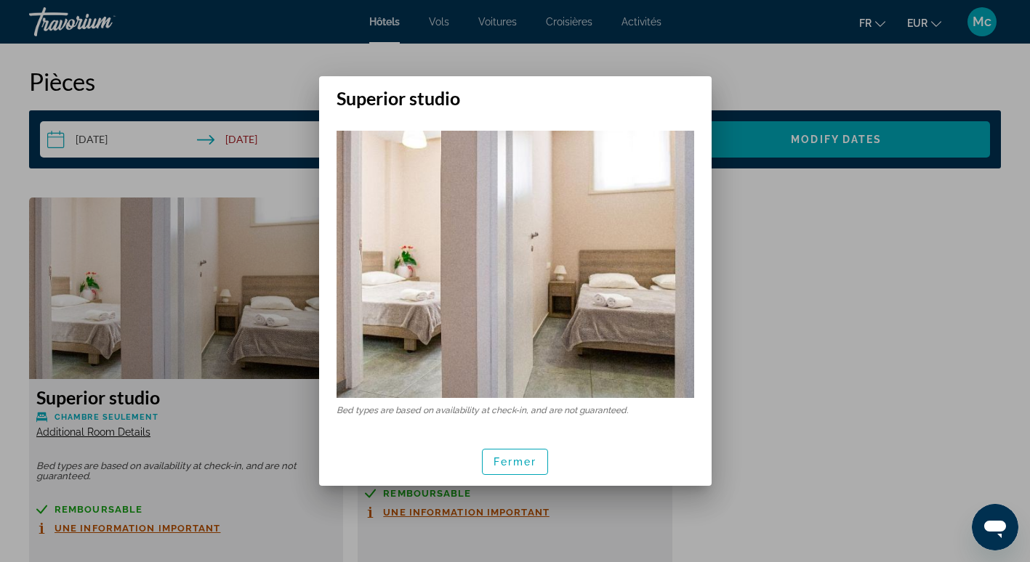
scroll to position [0, 0]
click at [522, 466] on span "Fermer" at bounding box center [515, 462] width 44 height 12
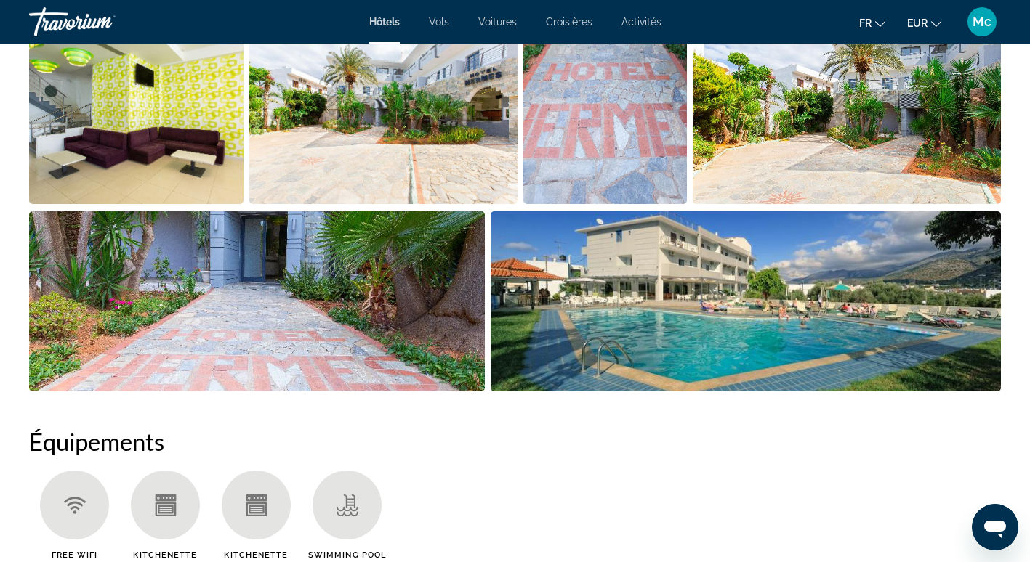
scroll to position [749, 0]
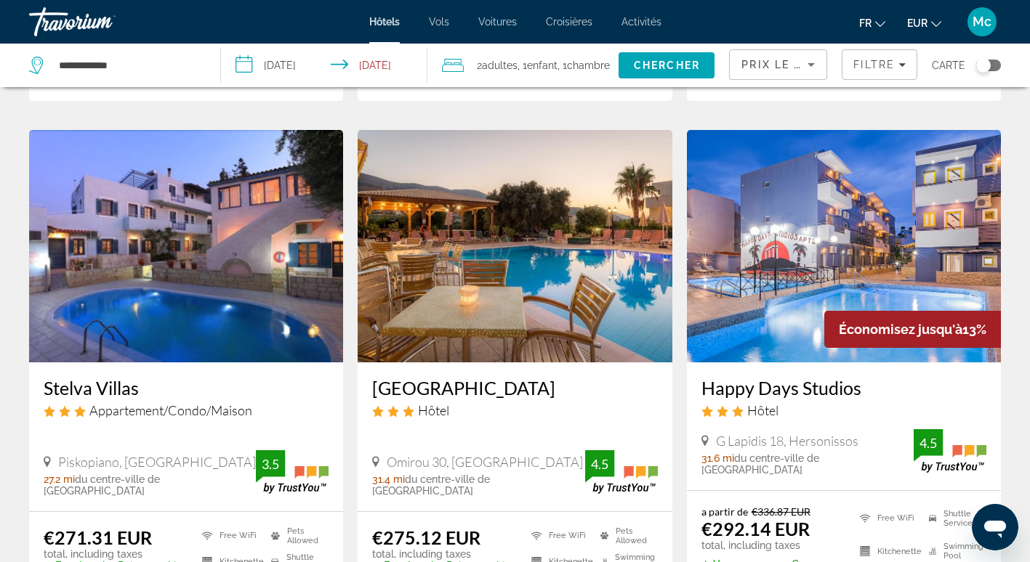
scroll to position [1163, 0]
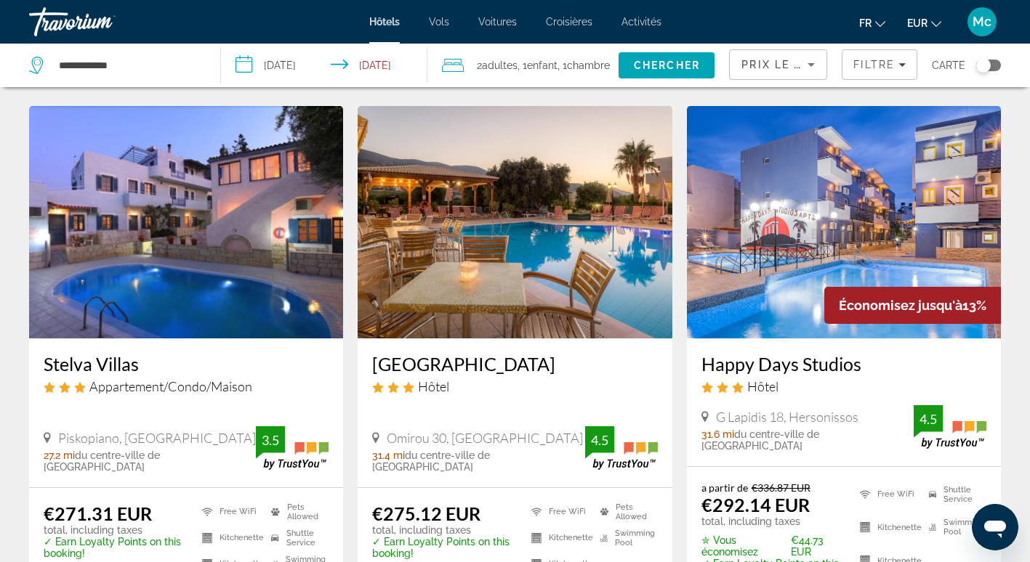
click at [529, 200] on img "Main content" at bounding box center [515, 222] width 314 height 233
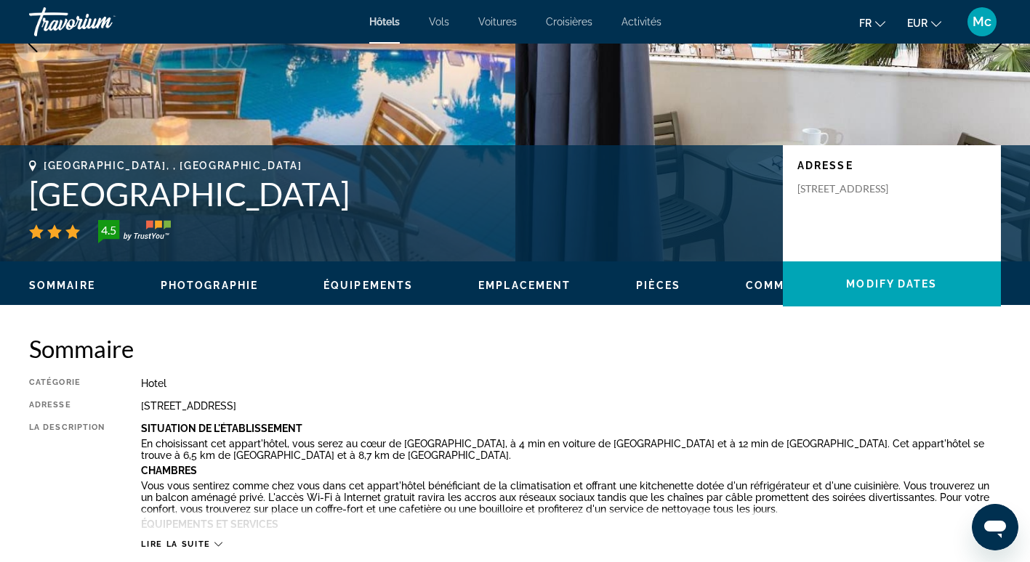
click at [528, 287] on span "Emplacement" at bounding box center [524, 286] width 92 height 12
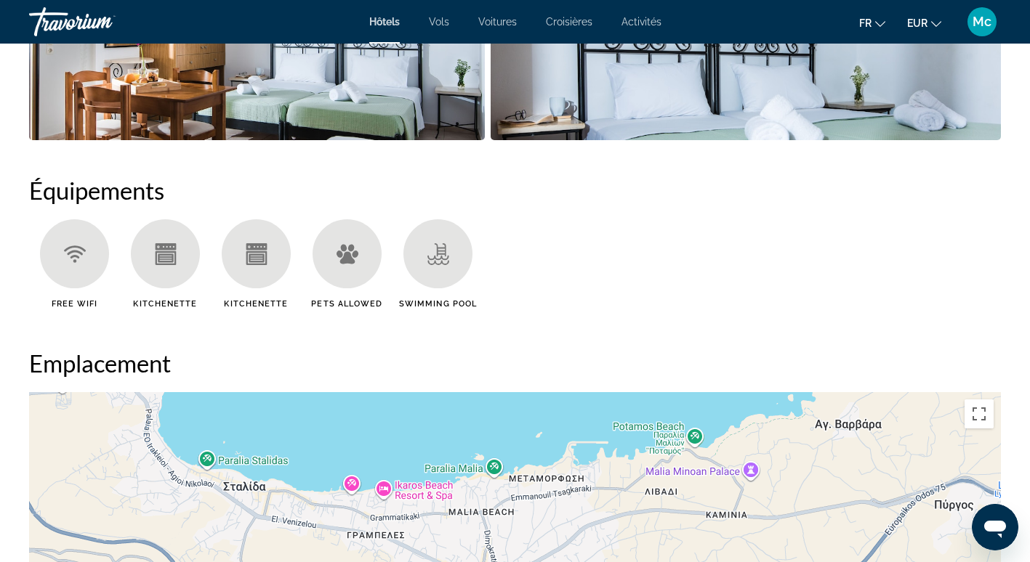
scroll to position [1330, 0]
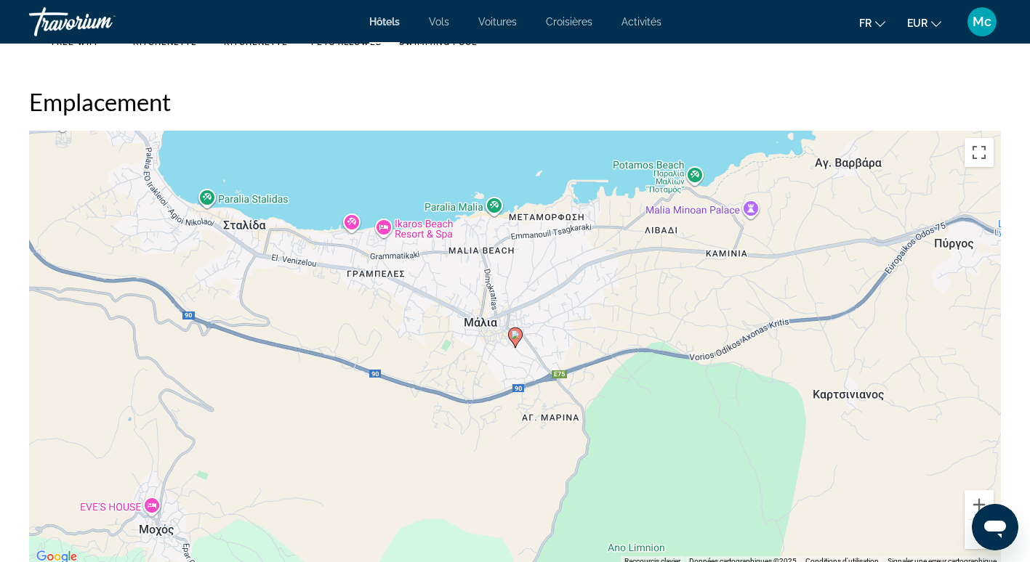
click at [974, 545] on button "Zoom arrière" at bounding box center [978, 534] width 29 height 29
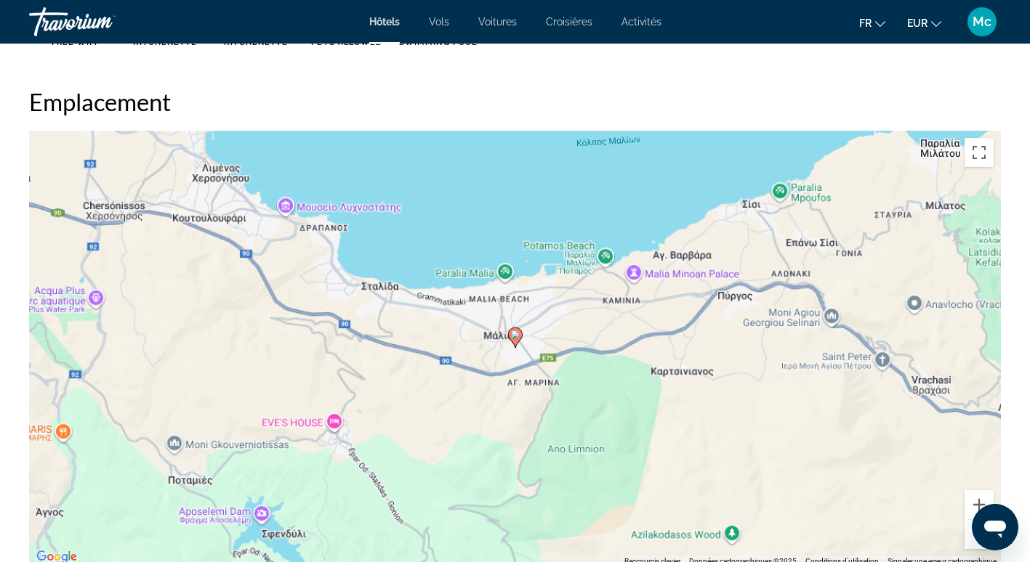
click at [974, 545] on button "Zoom arrière" at bounding box center [978, 534] width 29 height 29
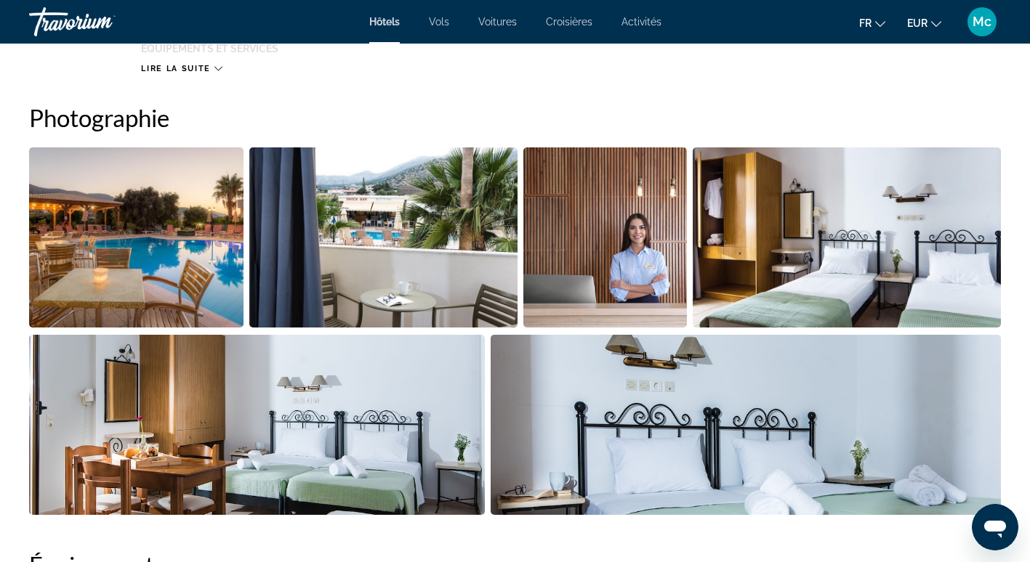
scroll to position [822, 0]
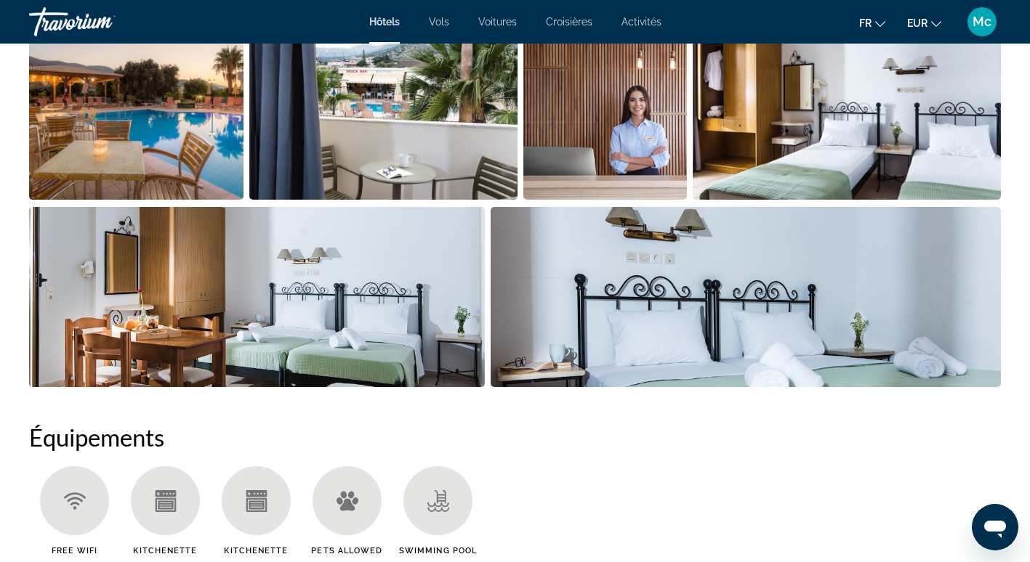
click at [188, 102] on img "Open full-screen image slider" at bounding box center [136, 110] width 214 height 180
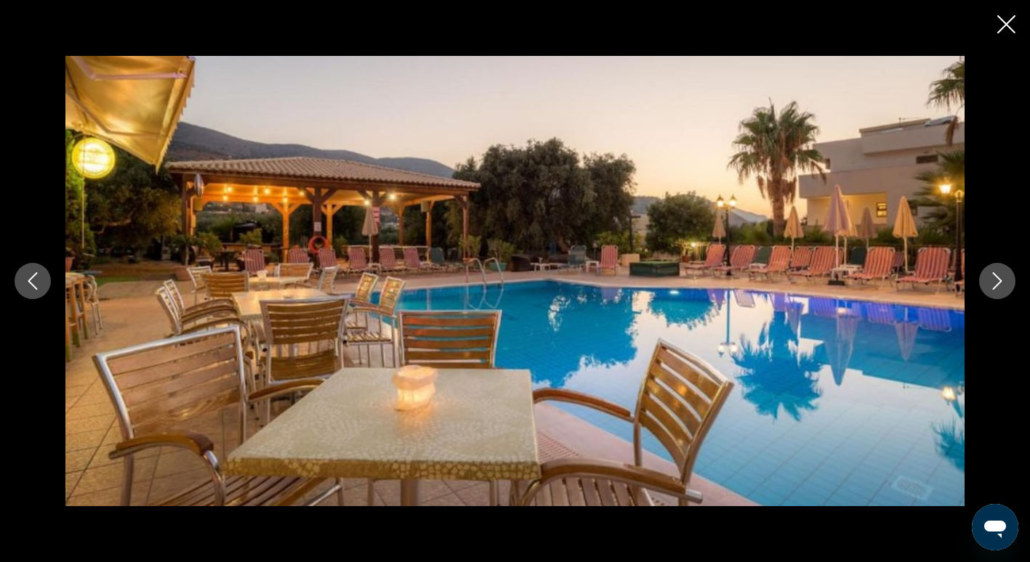
click at [996, 286] on icon "Next image" at bounding box center [997, 280] width 9 height 17
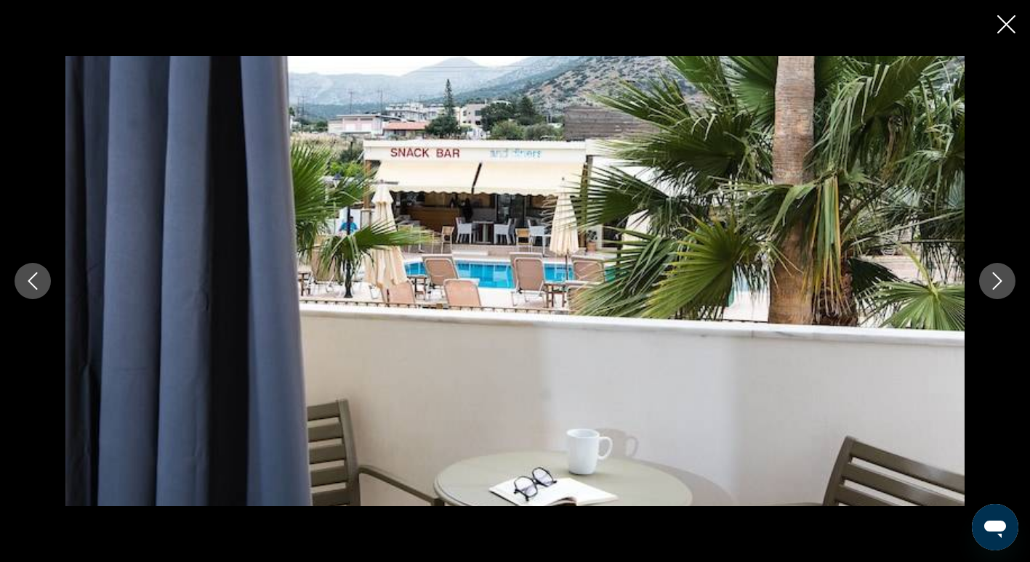
click at [996, 286] on icon "Next image" at bounding box center [997, 280] width 9 height 17
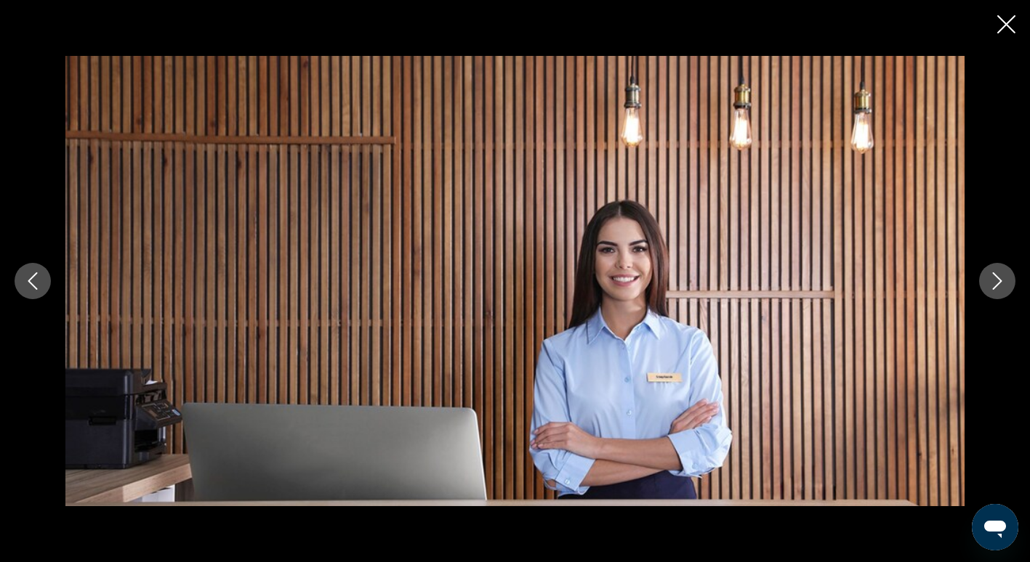
click at [996, 286] on icon "Next image" at bounding box center [997, 280] width 9 height 17
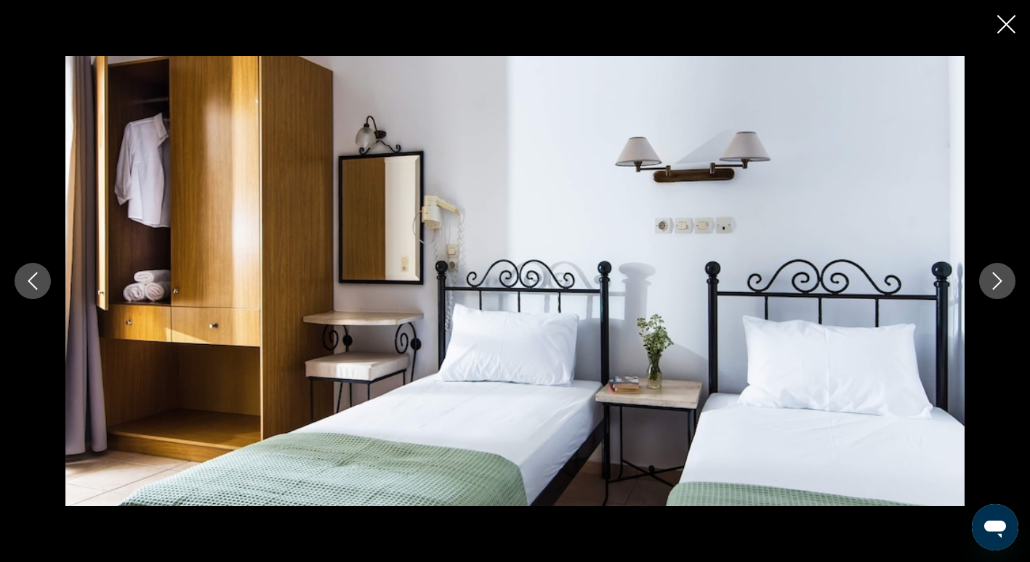
click at [996, 286] on icon "Next image" at bounding box center [997, 280] width 9 height 17
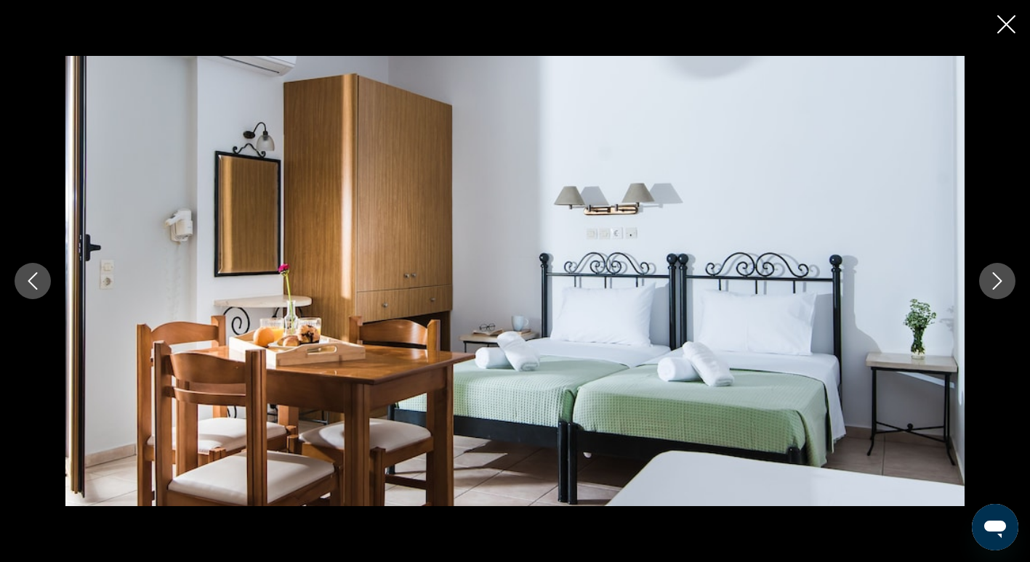
click at [996, 286] on icon "Next image" at bounding box center [997, 280] width 9 height 17
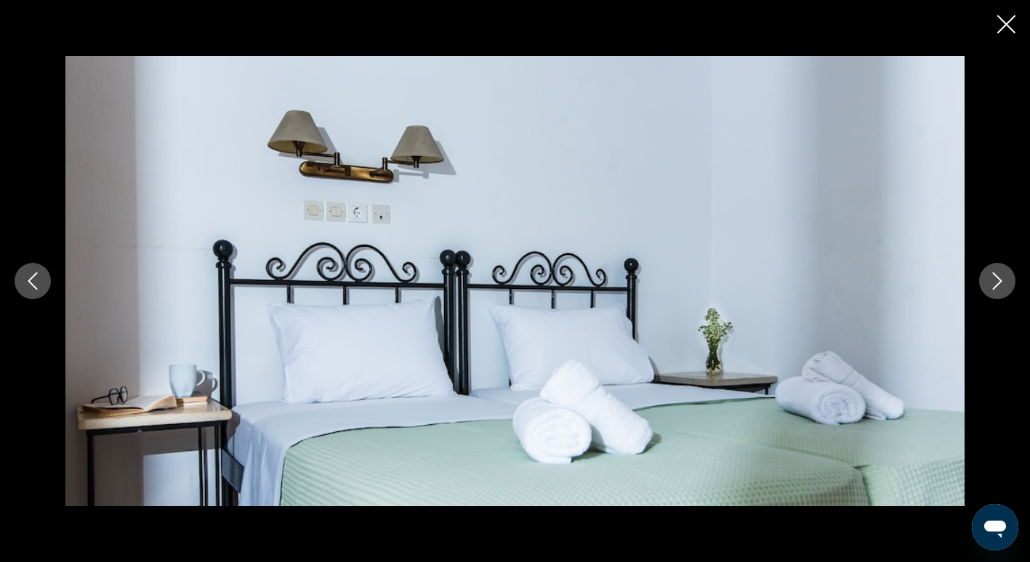
click at [1006, 23] on icon "Close slideshow" at bounding box center [1006, 24] width 18 height 18
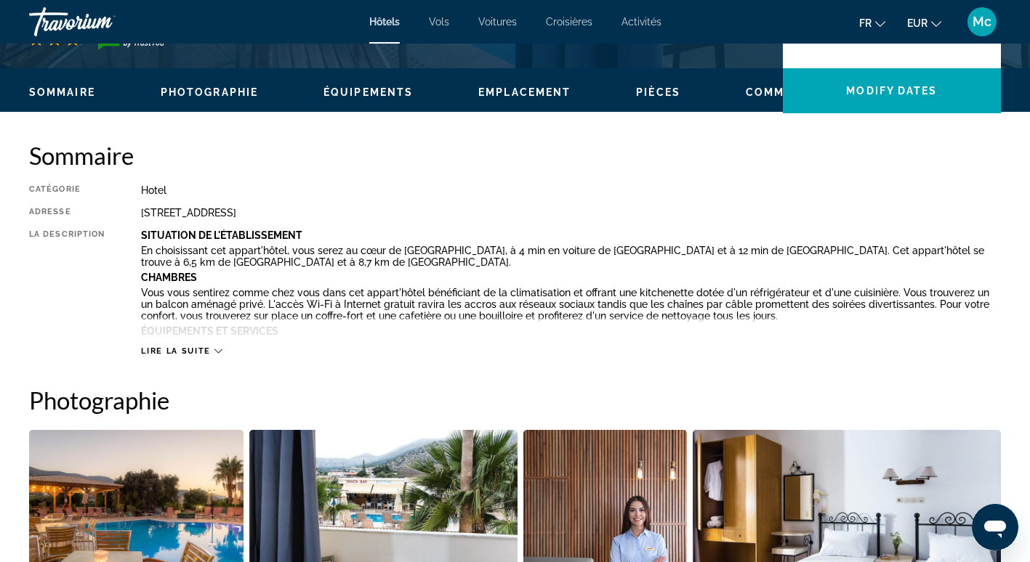
scroll to position [386, 0]
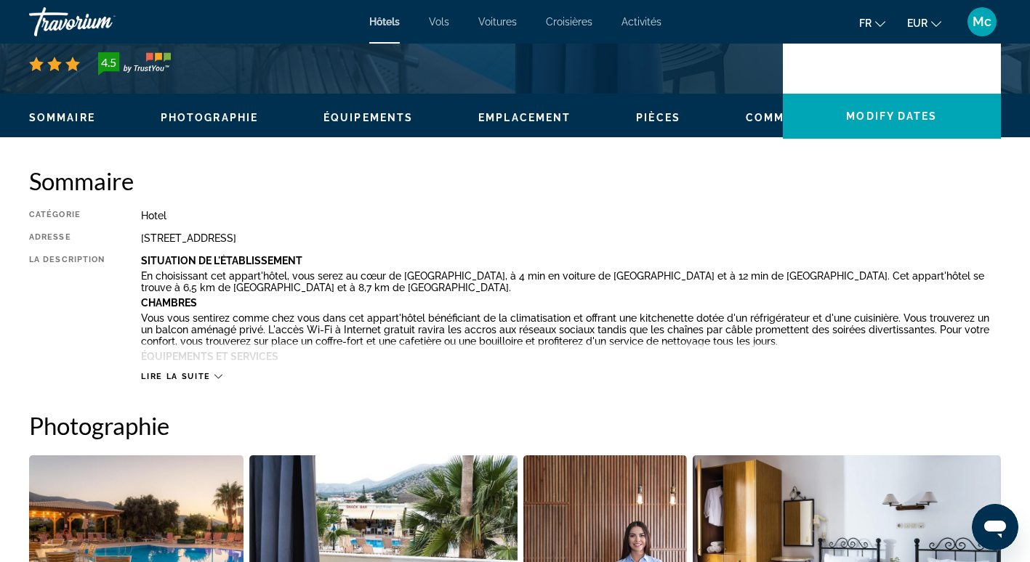
click at [204, 376] on span "Lire la suite" at bounding box center [175, 376] width 69 height 9
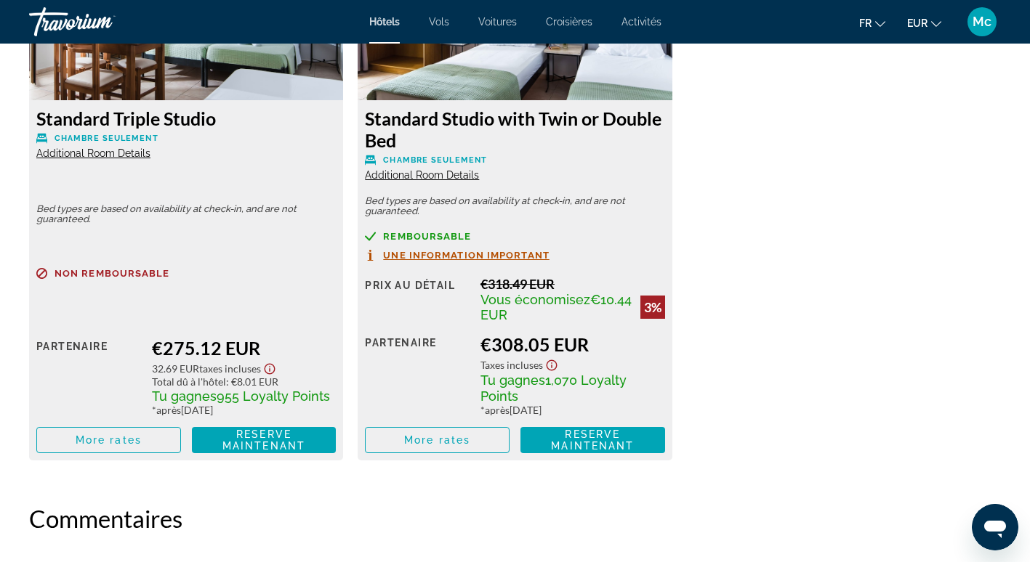
scroll to position [2275, 0]
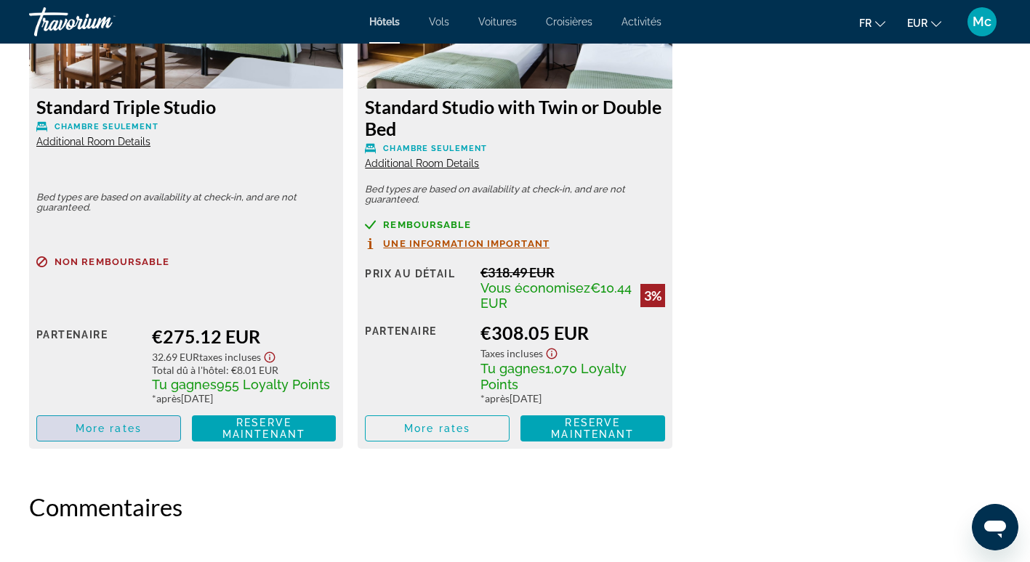
click at [131, 428] on span "More rates" at bounding box center [109, 429] width 66 height 12
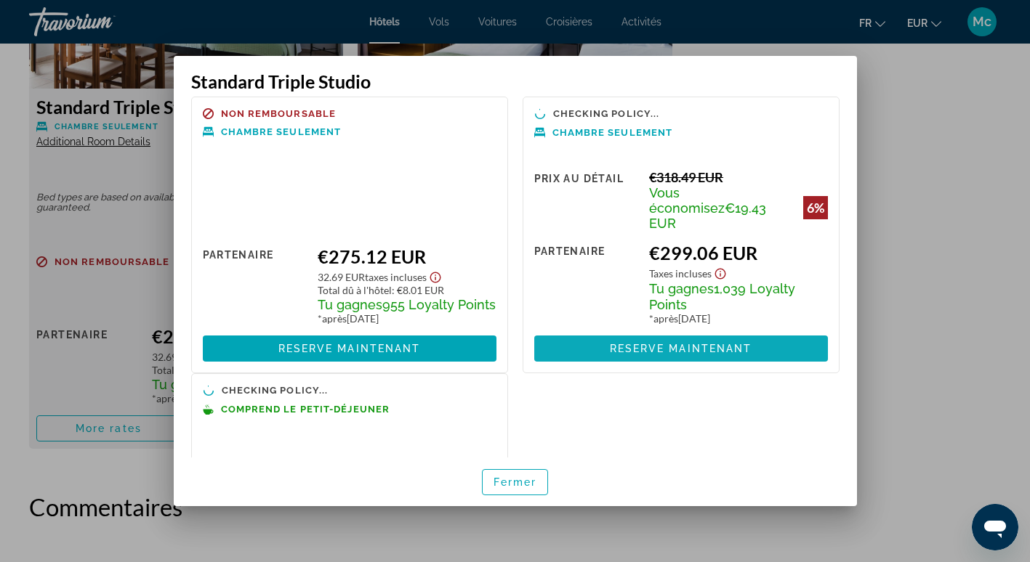
scroll to position [0, 0]
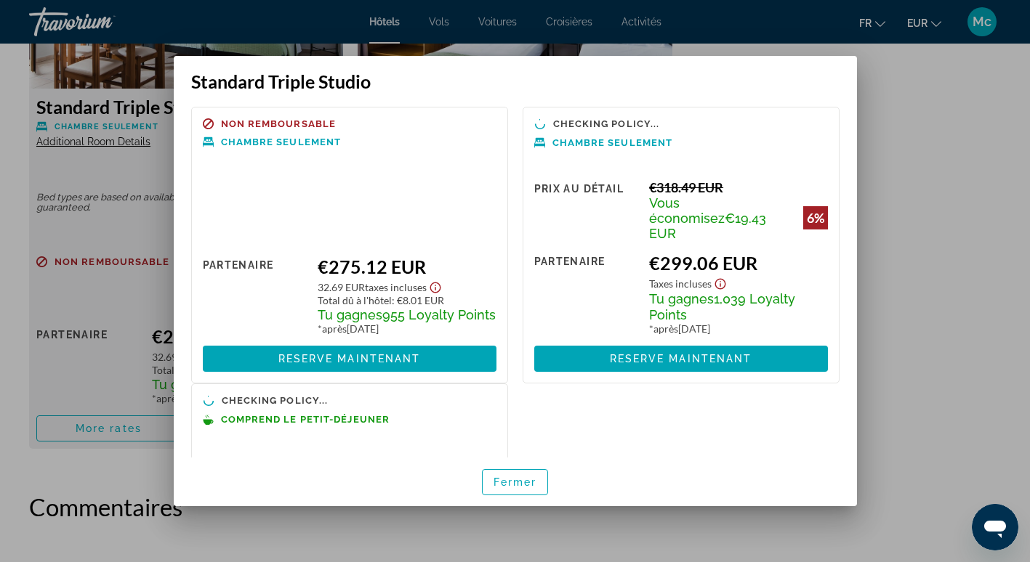
click at [895, 341] on div at bounding box center [515, 281] width 1030 height 562
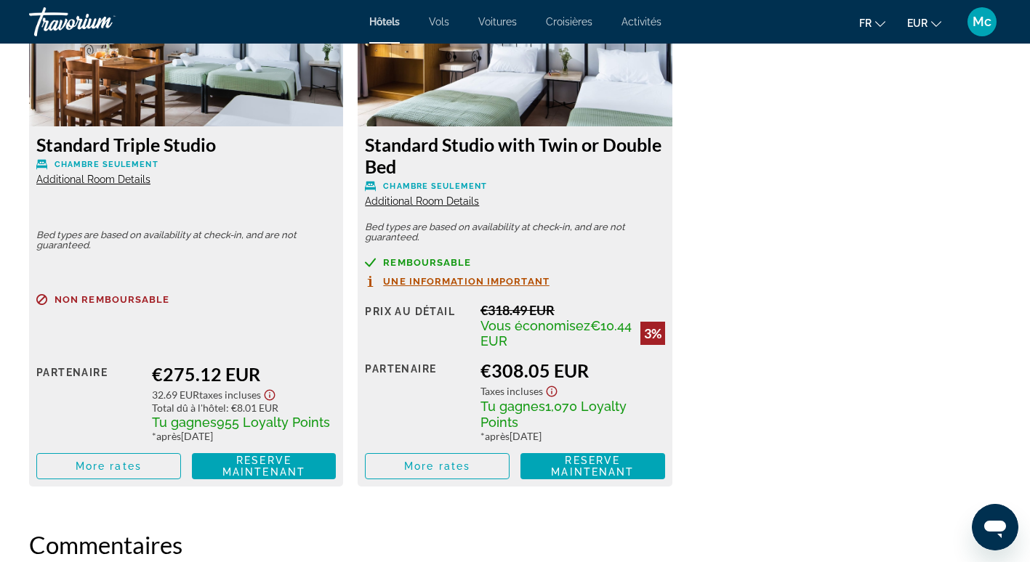
scroll to position [2202, 0]
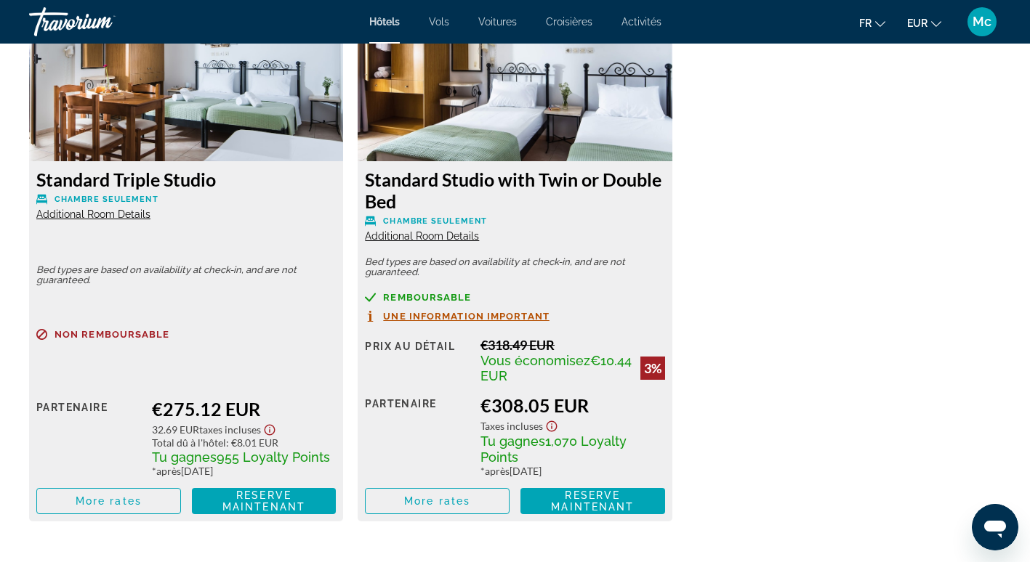
click at [113, 215] on span "Additional Room Details" at bounding box center [93, 215] width 114 height 12
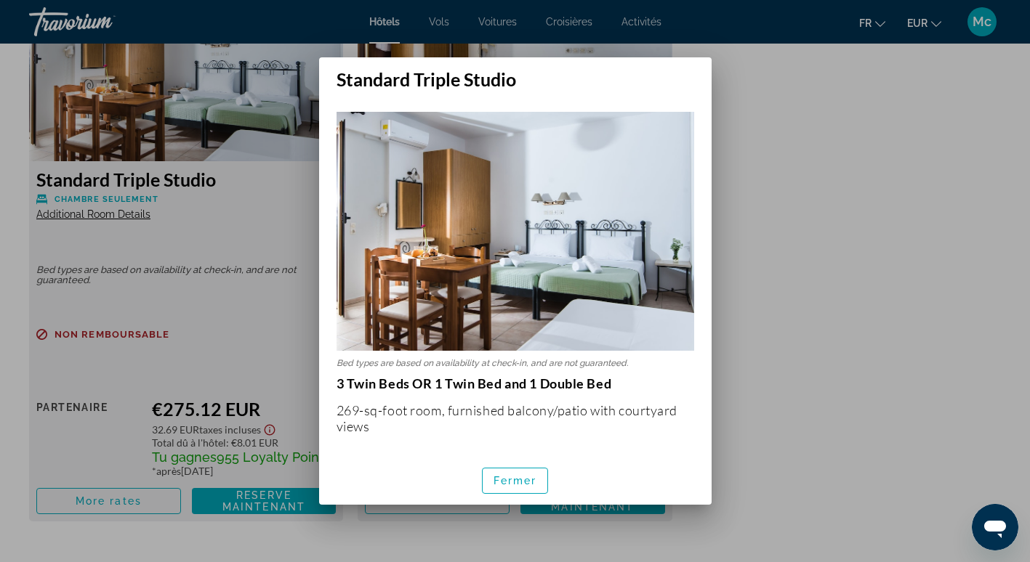
scroll to position [0, 0]
click at [532, 477] on span "Fermer" at bounding box center [515, 481] width 44 height 12
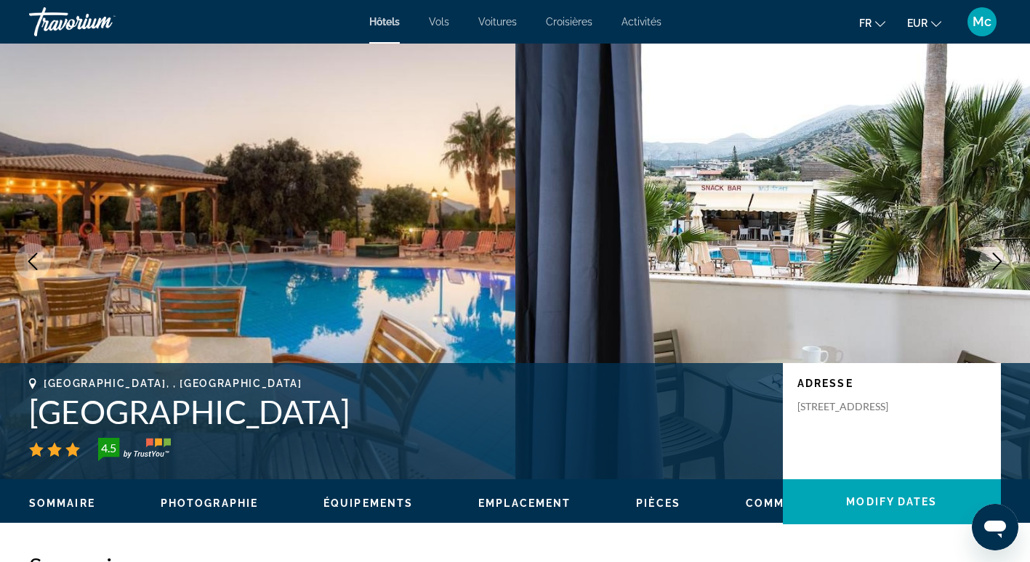
scroll to position [2202, 0]
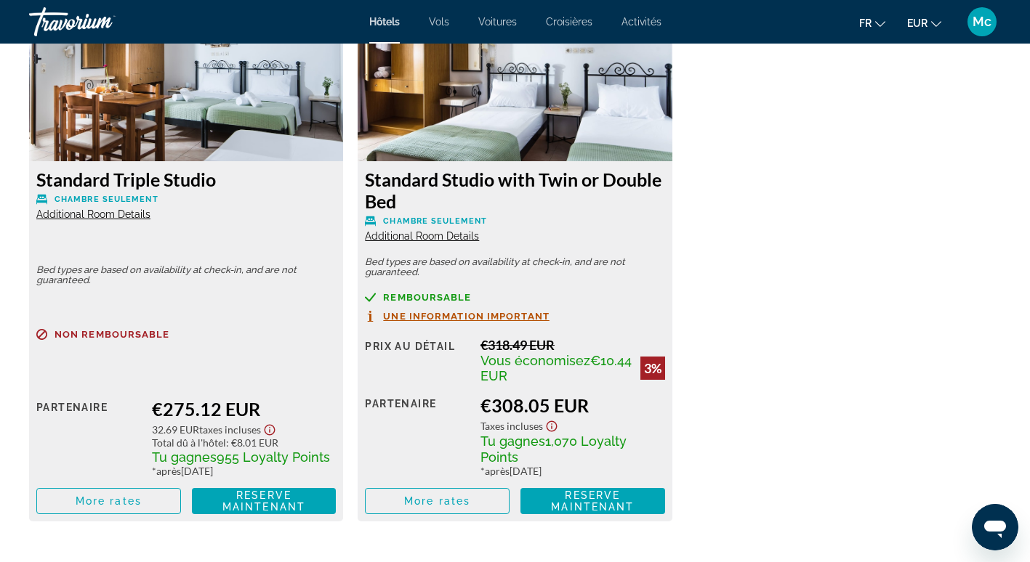
click at [448, 235] on span "Additional Room Details" at bounding box center [422, 236] width 114 height 12
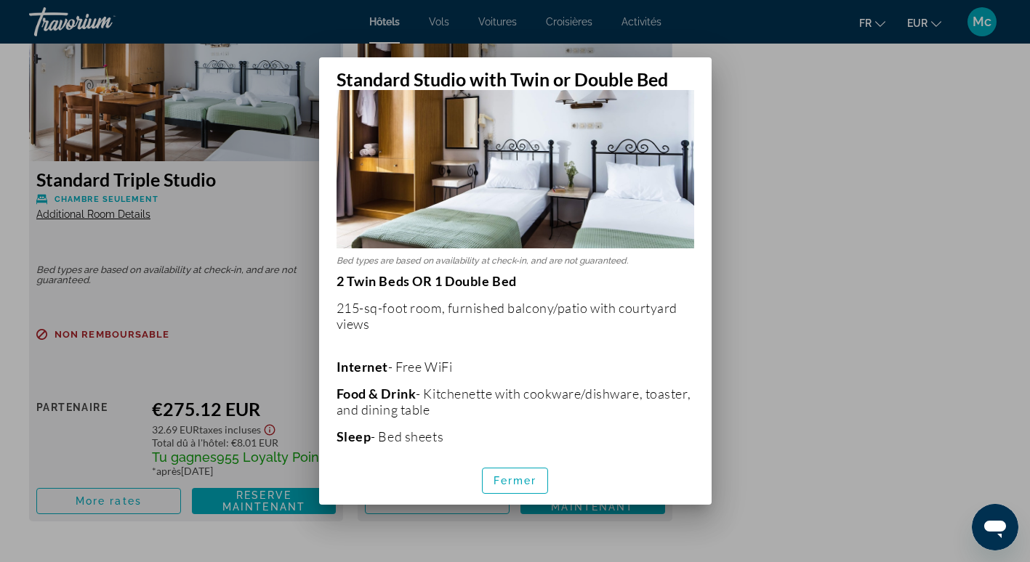
scroll to position [0, 0]
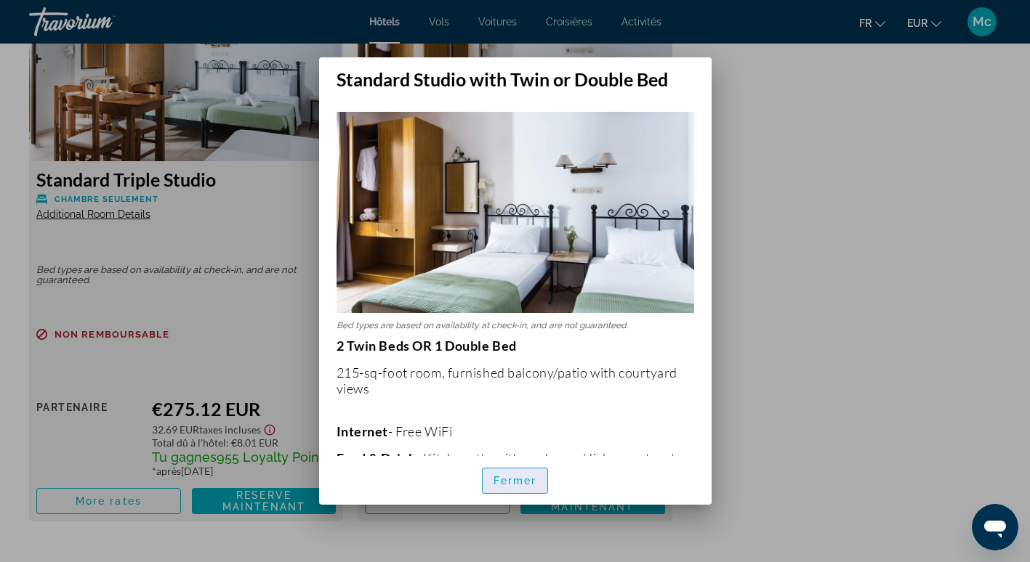
click at [526, 479] on span "Fermer" at bounding box center [515, 481] width 44 height 12
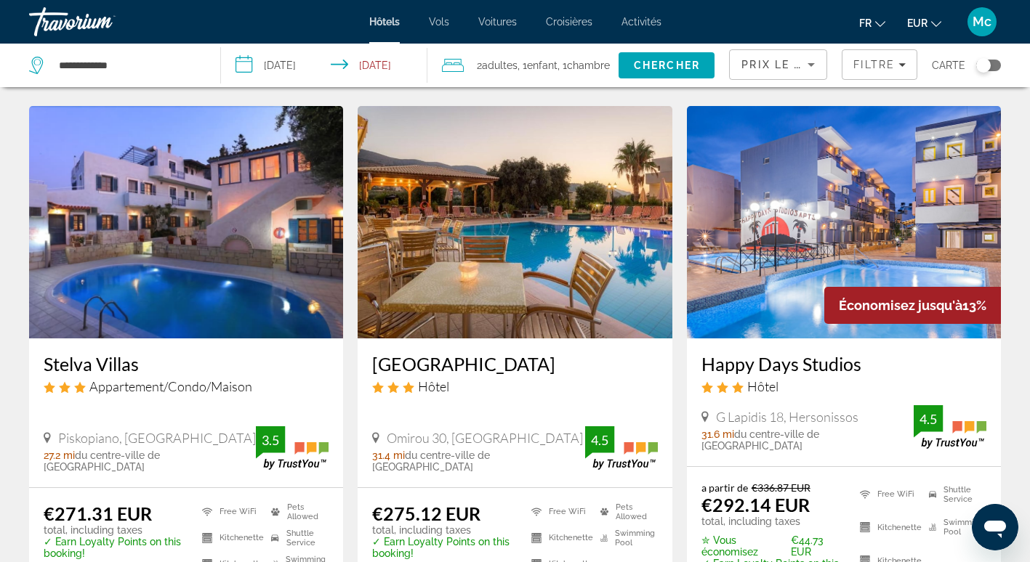
scroll to position [1235, 0]
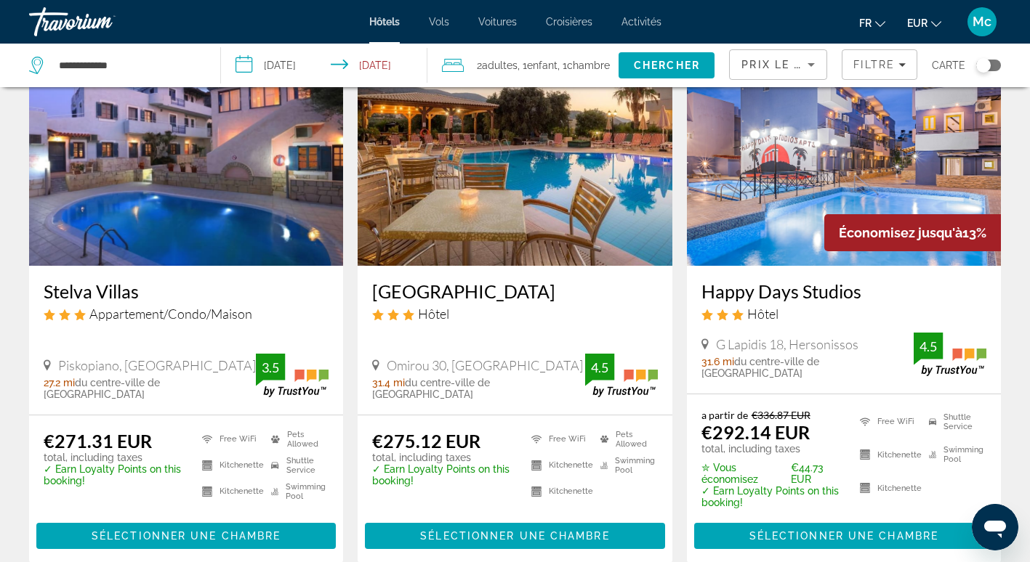
click at [804, 132] on img "Main content" at bounding box center [844, 149] width 314 height 233
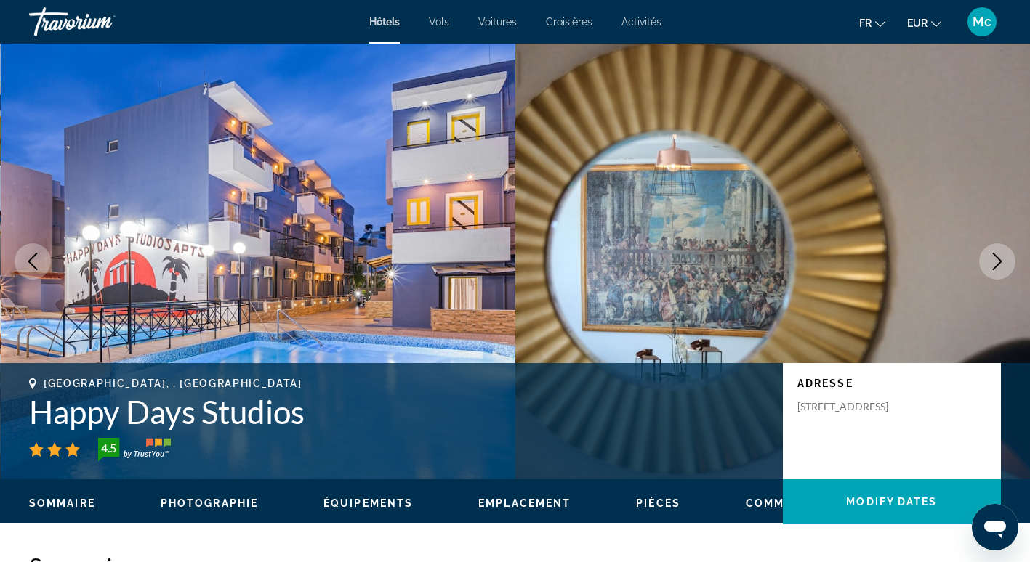
scroll to position [73, 0]
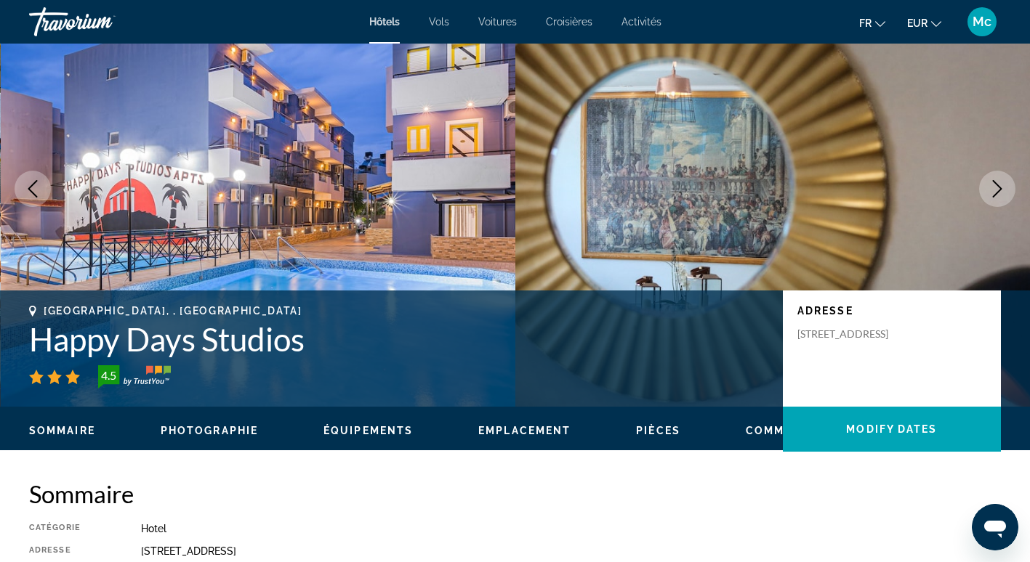
click at [520, 424] on ul "Sommaire Photographie Équipements Emplacement Pièces Commentaires Modify Dates" at bounding box center [515, 429] width 972 height 16
click at [519, 424] on button "Emplacement" at bounding box center [524, 430] width 92 height 13
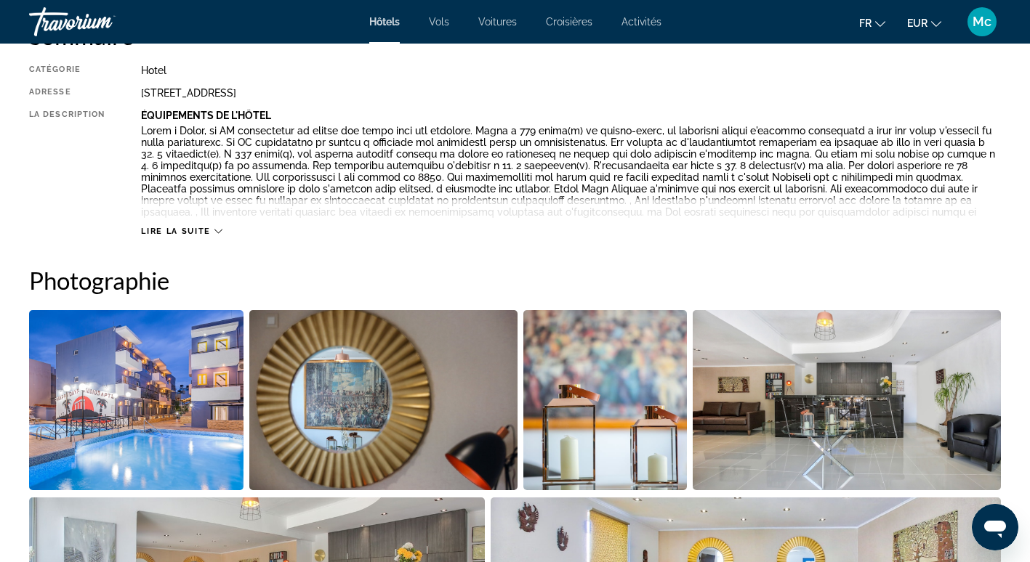
scroll to position [459, 0]
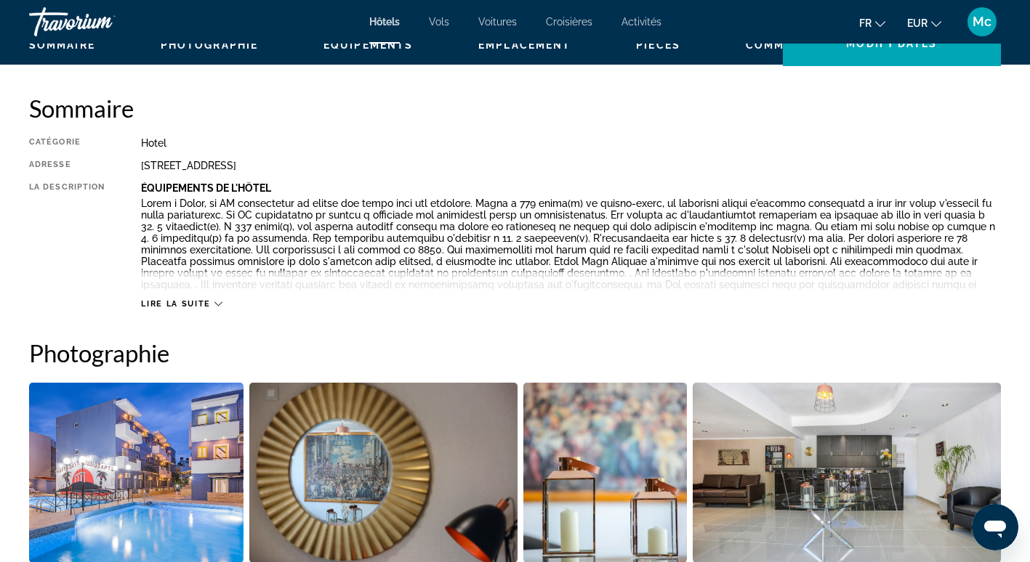
click at [177, 307] on span "Lire la suite" at bounding box center [175, 303] width 69 height 9
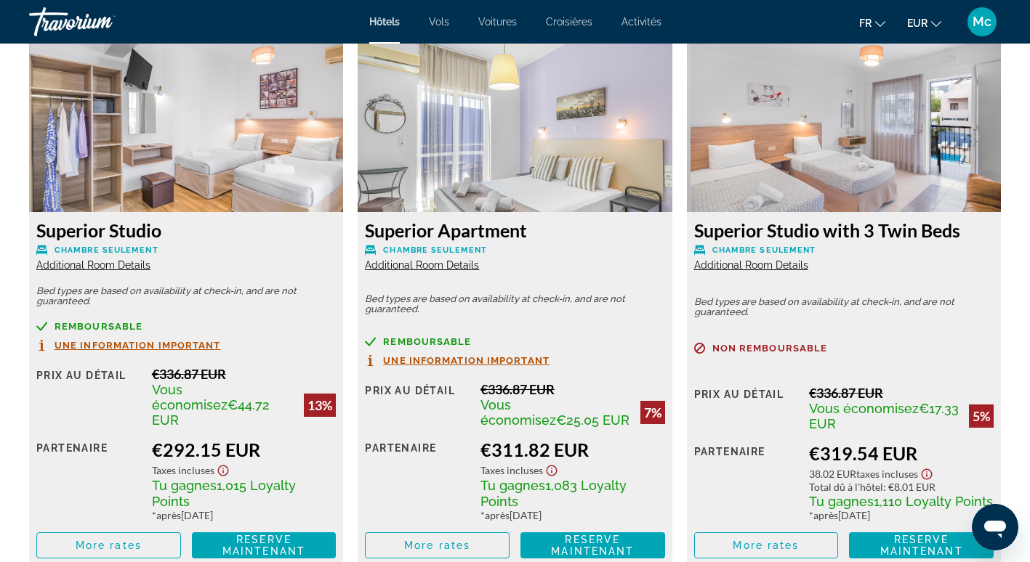
scroll to position [2057, 0]
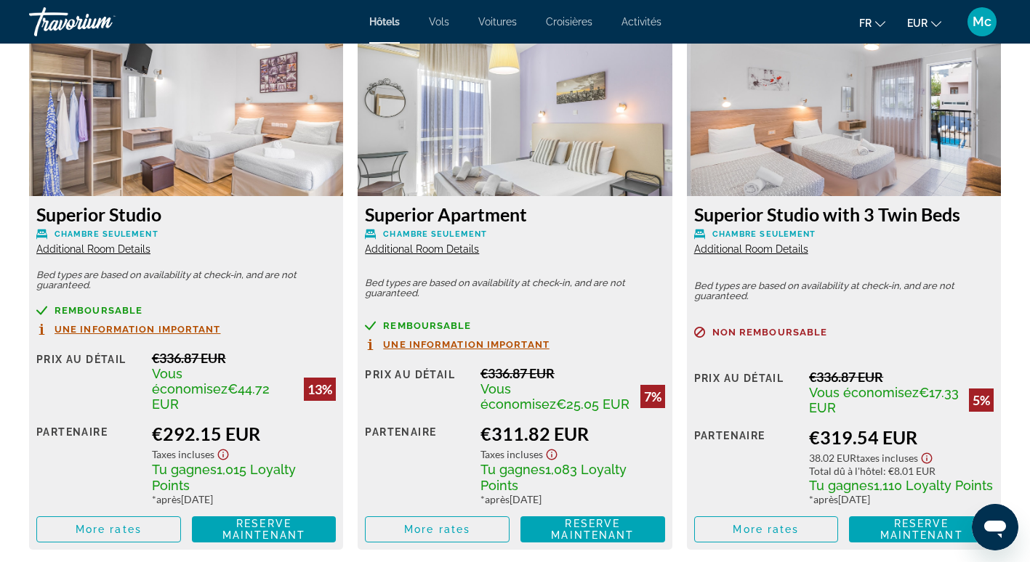
click at [484, 340] on span "Une information important" at bounding box center [466, 344] width 166 height 9
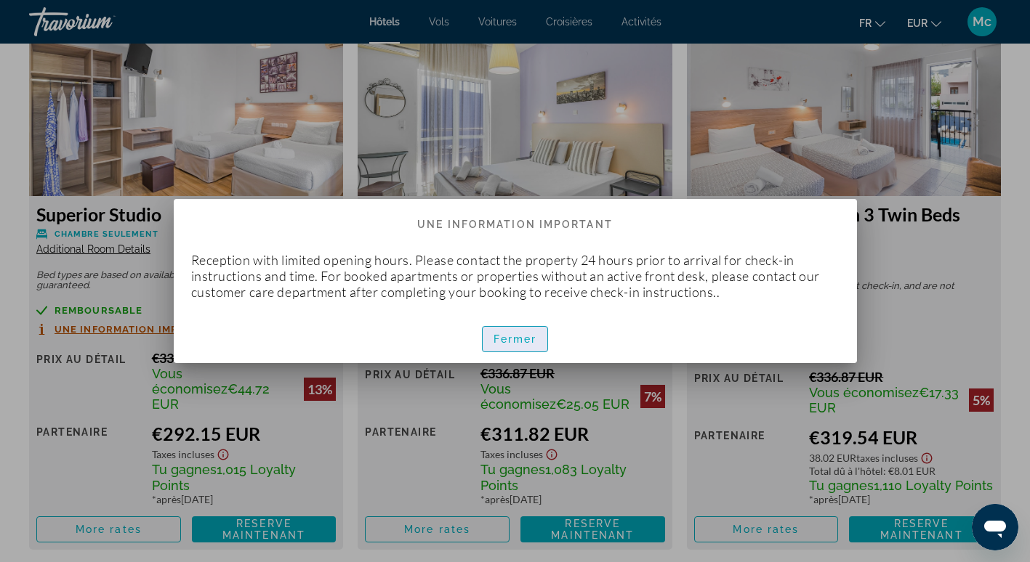
click at [495, 341] on span "Fermer" at bounding box center [515, 340] width 44 height 12
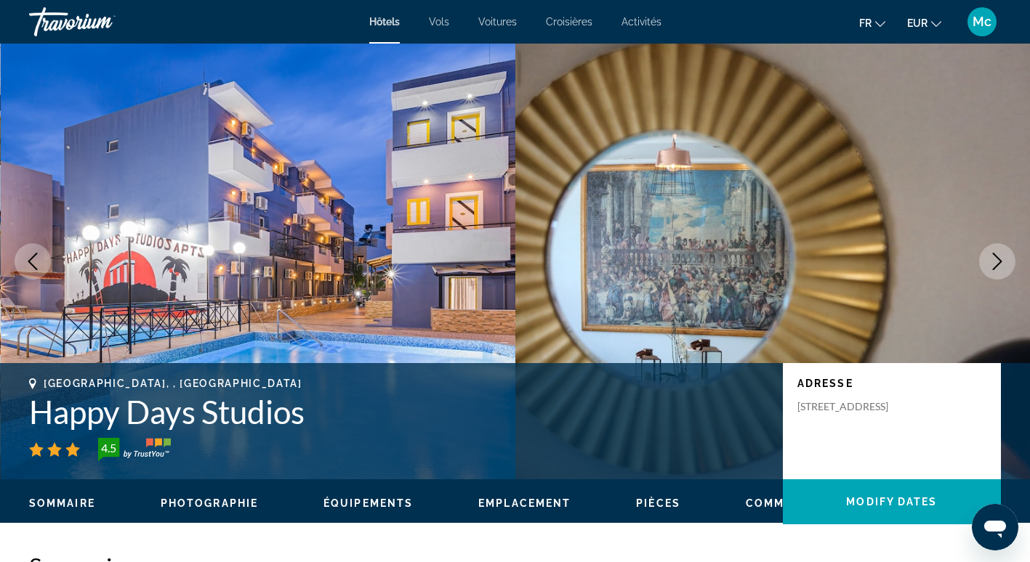
scroll to position [2057, 0]
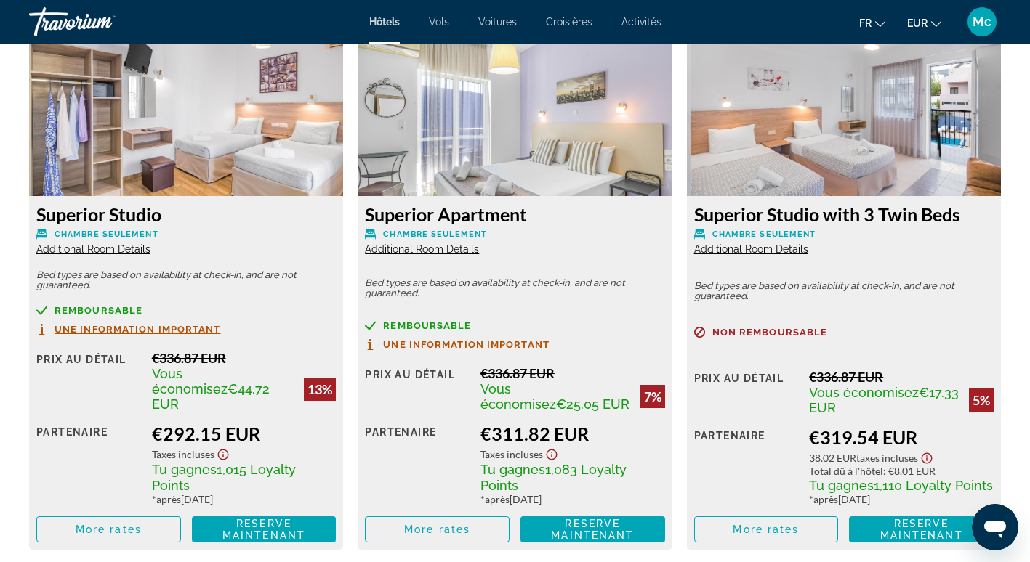
click at [451, 249] on span "Additional Room Details" at bounding box center [422, 249] width 114 height 12
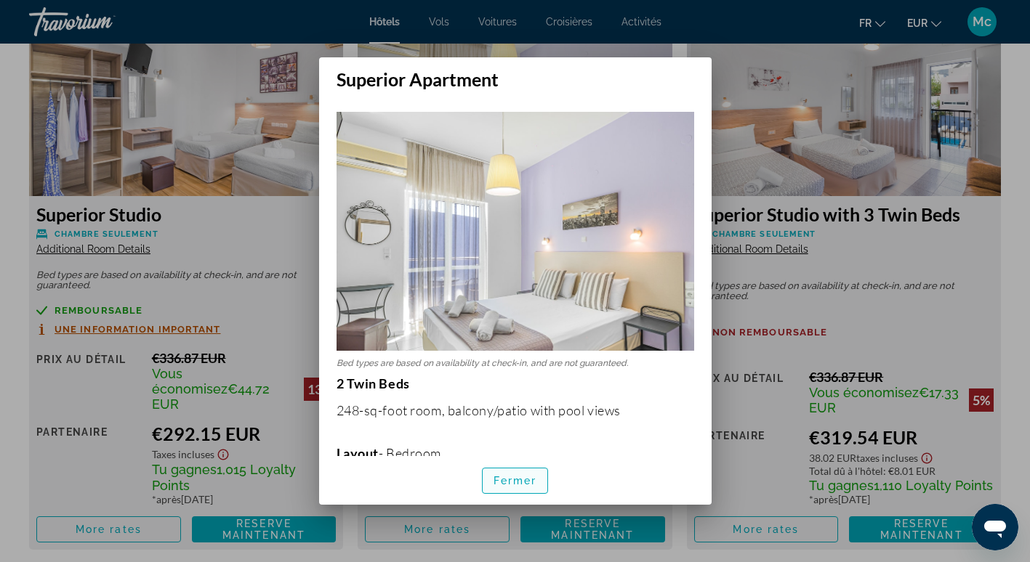
click at [504, 473] on span "button" at bounding box center [514, 481] width 65 height 35
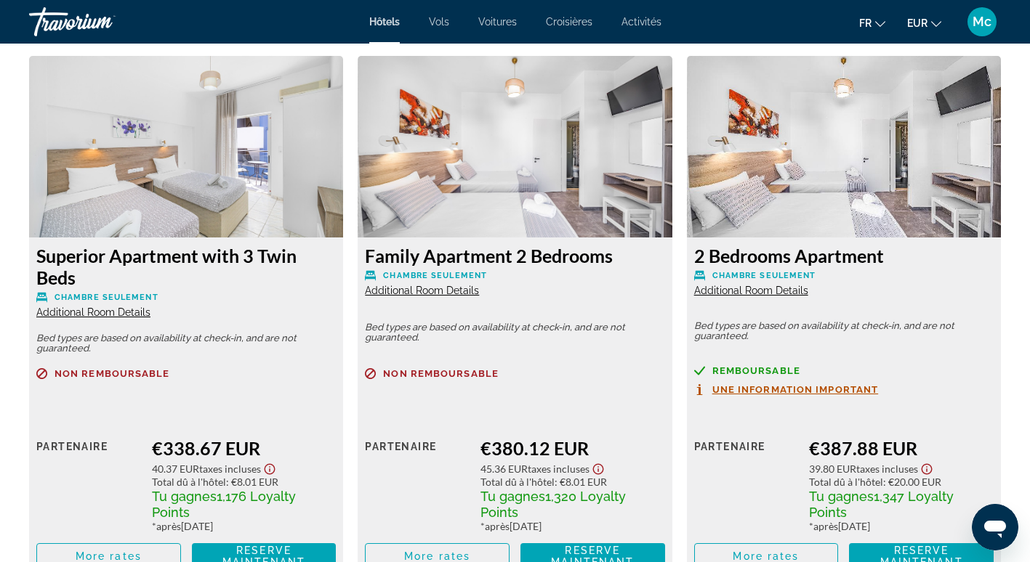
scroll to position [2638, 0]
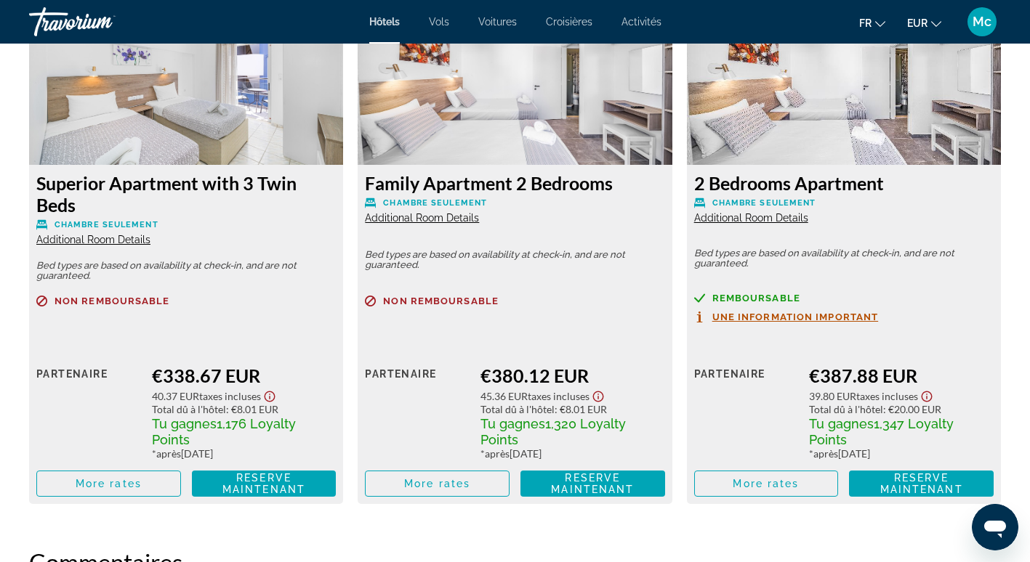
click at [757, 210] on div "2 Bedrooms Apartment Chambre seulement Additional Room Details Bed types are ba…" at bounding box center [844, 334] width 314 height 339
click at [755, 212] on span "Additional Room Details" at bounding box center [751, 218] width 114 height 12
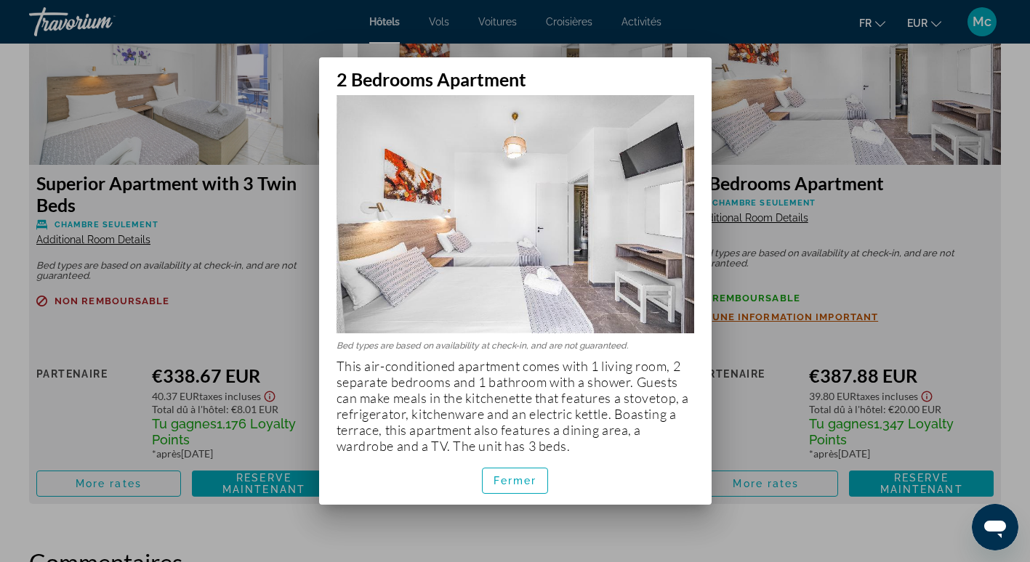
scroll to position [22, 0]
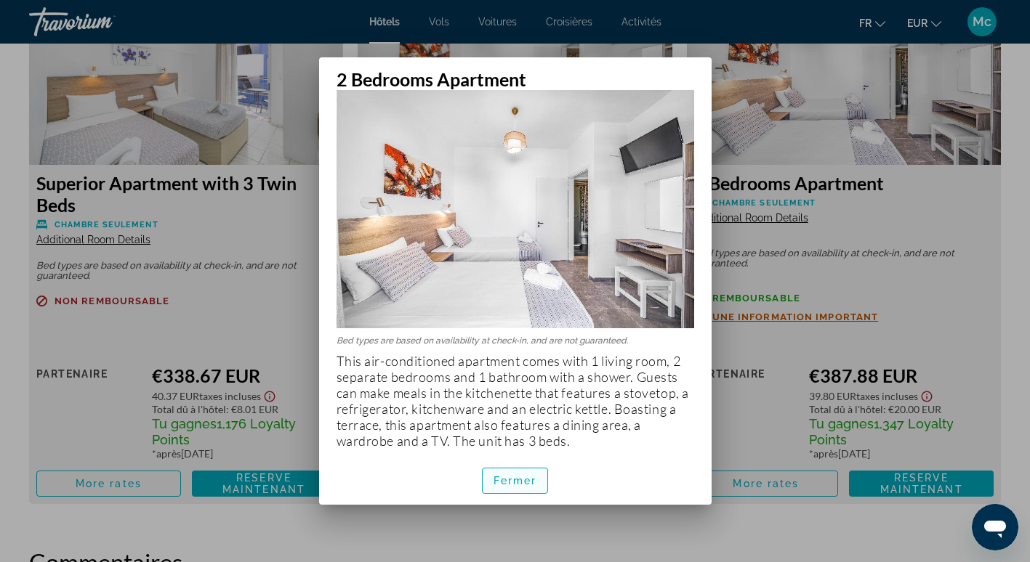
click at [522, 477] on span "Fermer" at bounding box center [515, 481] width 44 height 12
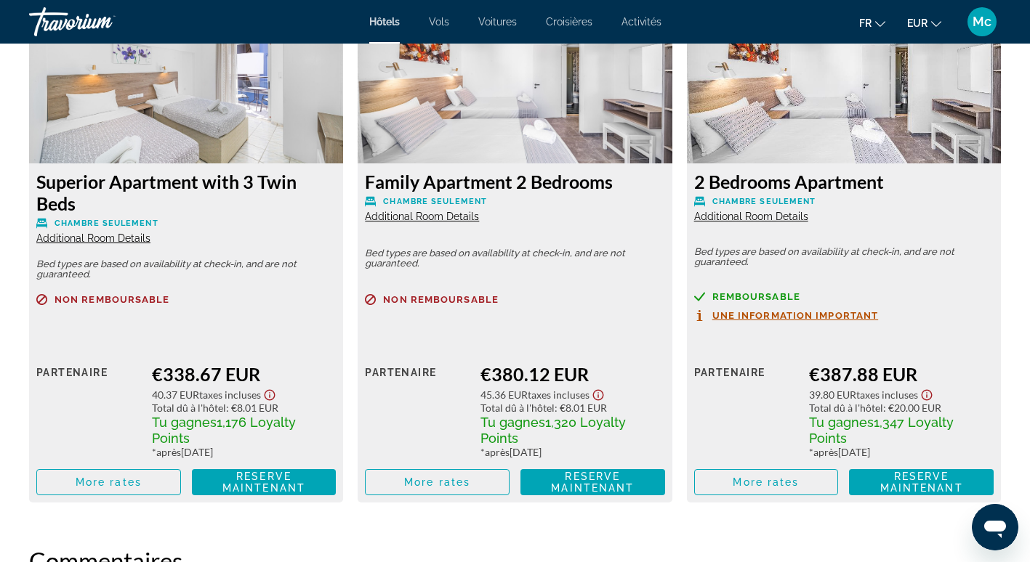
scroll to position [2638, 0]
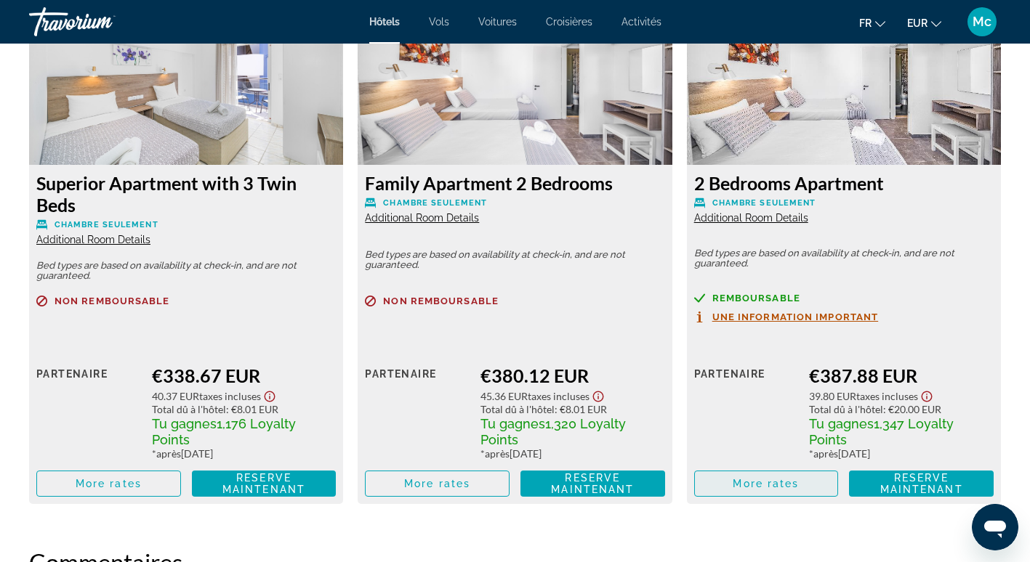
click at [730, 469] on span "Main content" at bounding box center [766, 484] width 143 height 35
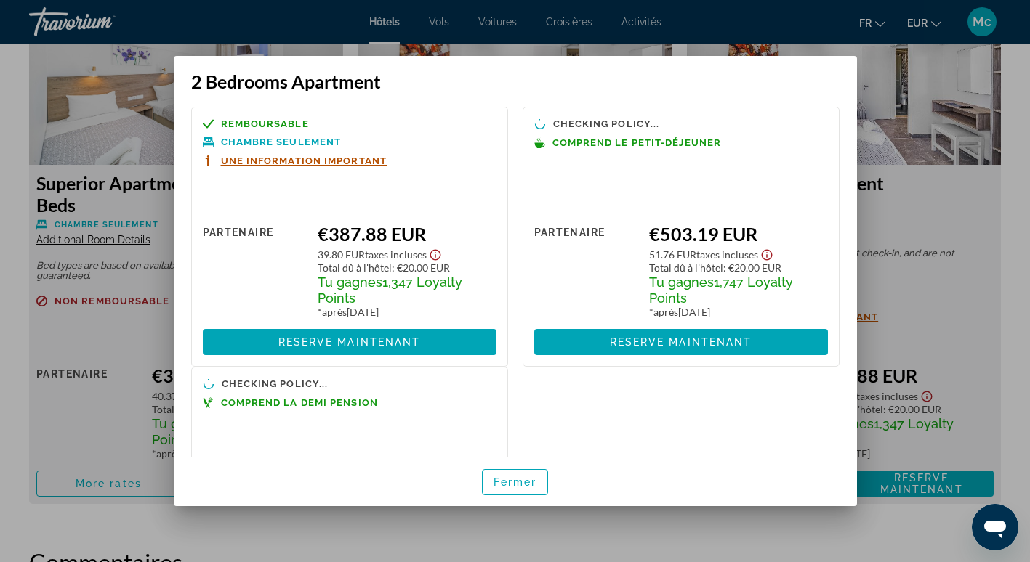
scroll to position [0, 0]
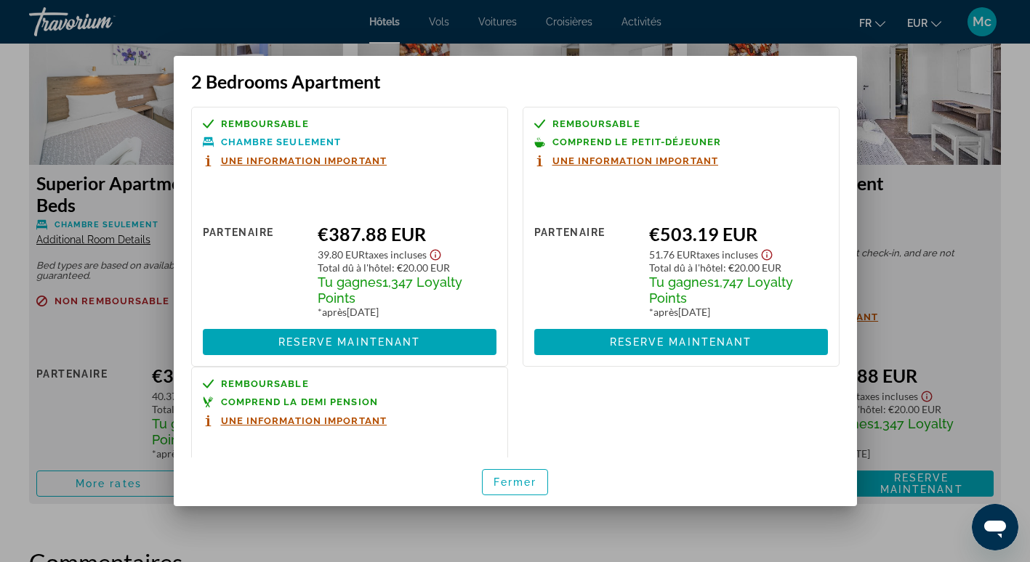
click at [304, 158] on span "Une information important" at bounding box center [304, 160] width 166 height 9
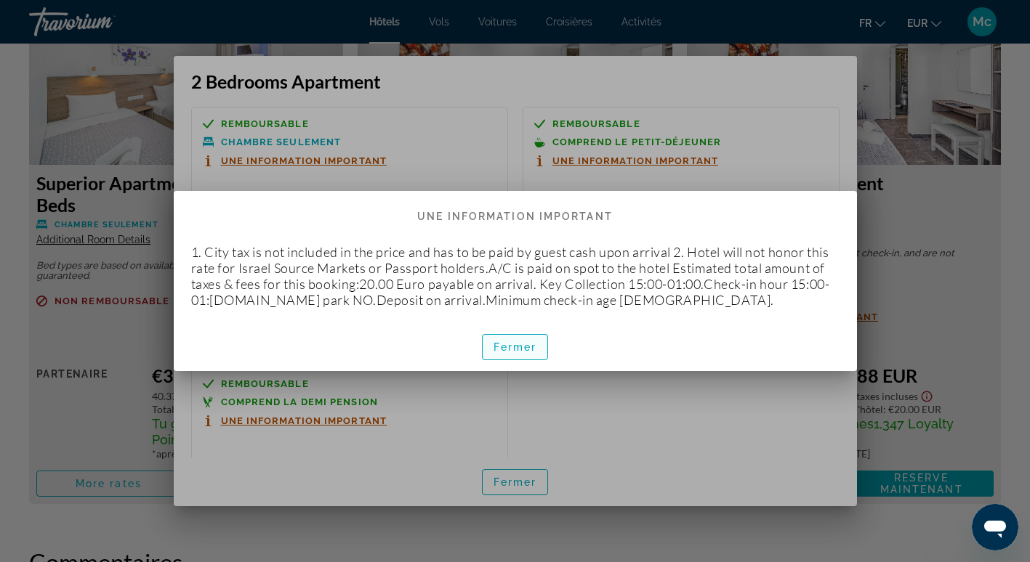
click at [508, 343] on span "Fermer" at bounding box center [515, 348] width 44 height 12
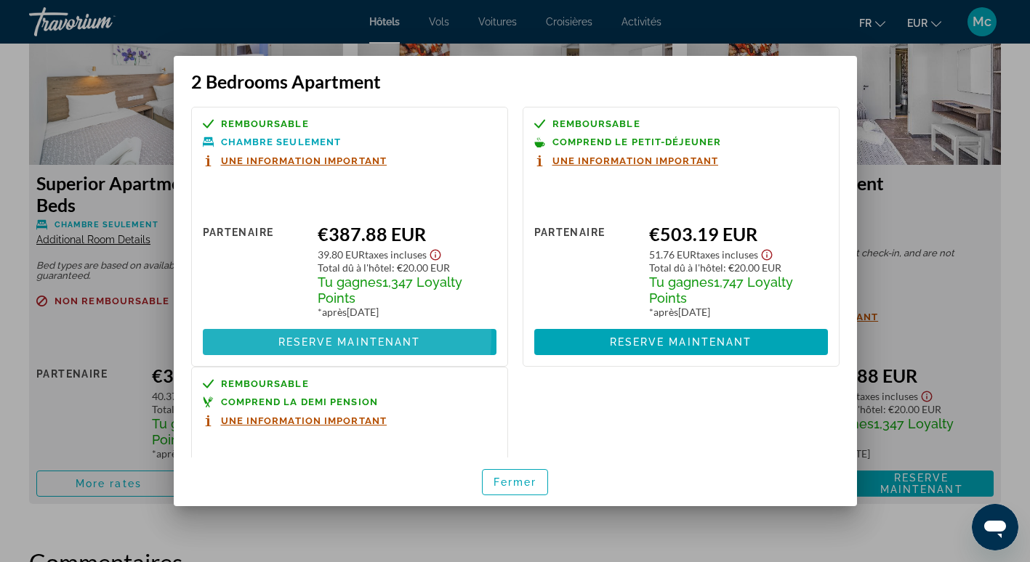
click at [280, 335] on span at bounding box center [350, 342] width 294 height 35
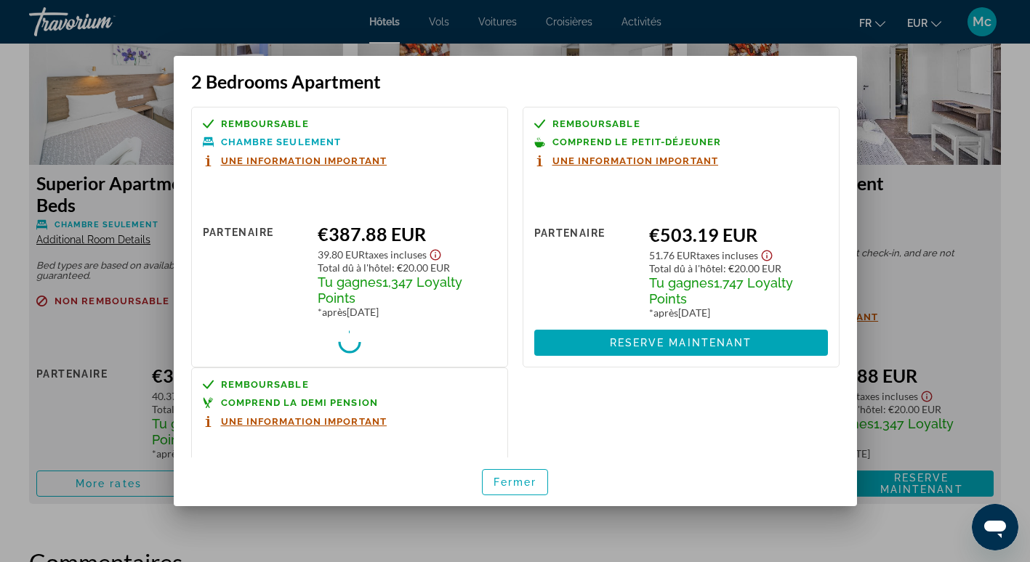
scroll to position [2638, 0]
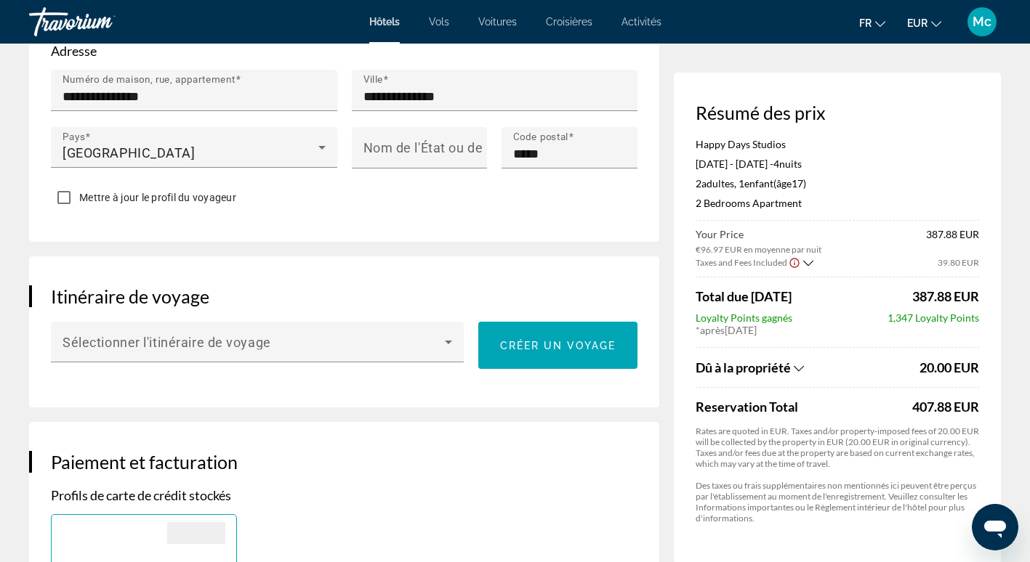
scroll to position [654, 0]
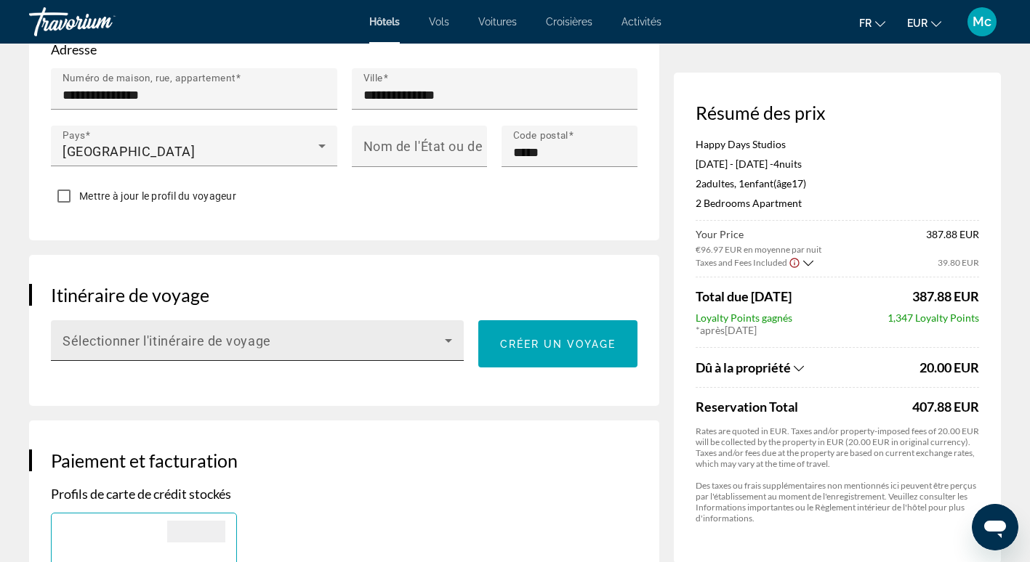
click at [427, 355] on span "Main content" at bounding box center [253, 346] width 382 height 17
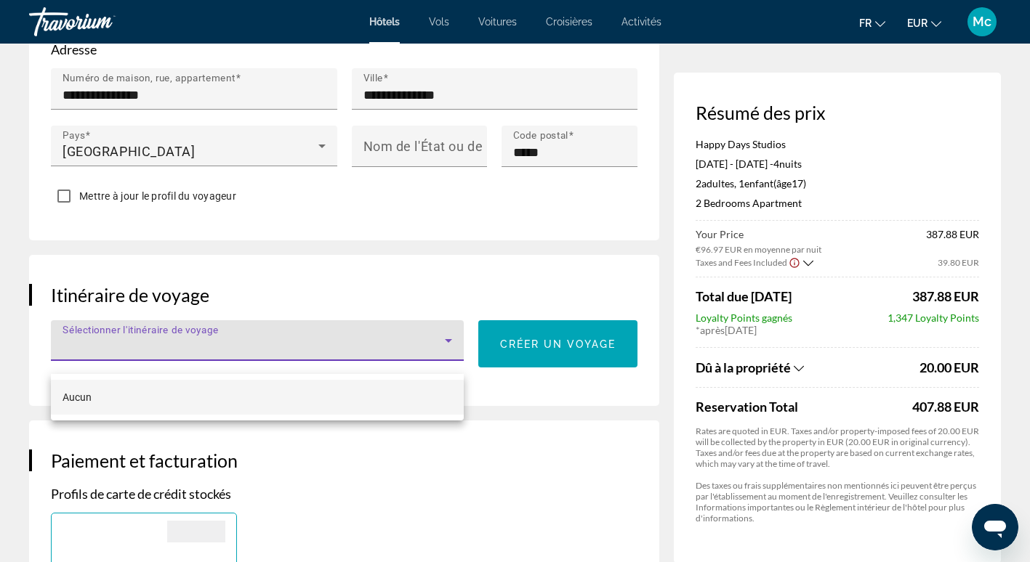
click at [307, 396] on mat-option "Aucun" at bounding box center [257, 397] width 413 height 35
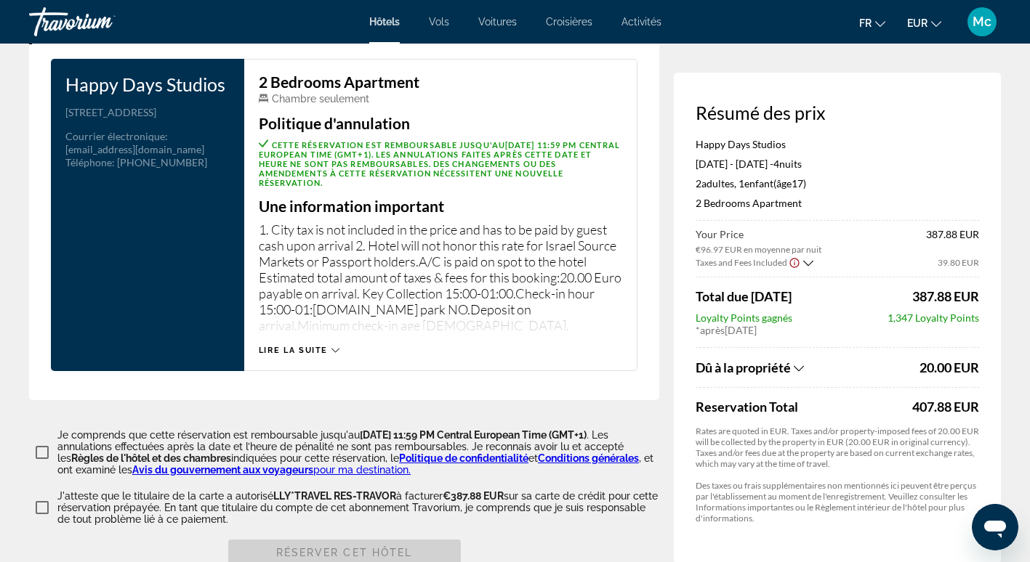
scroll to position [1889, 0]
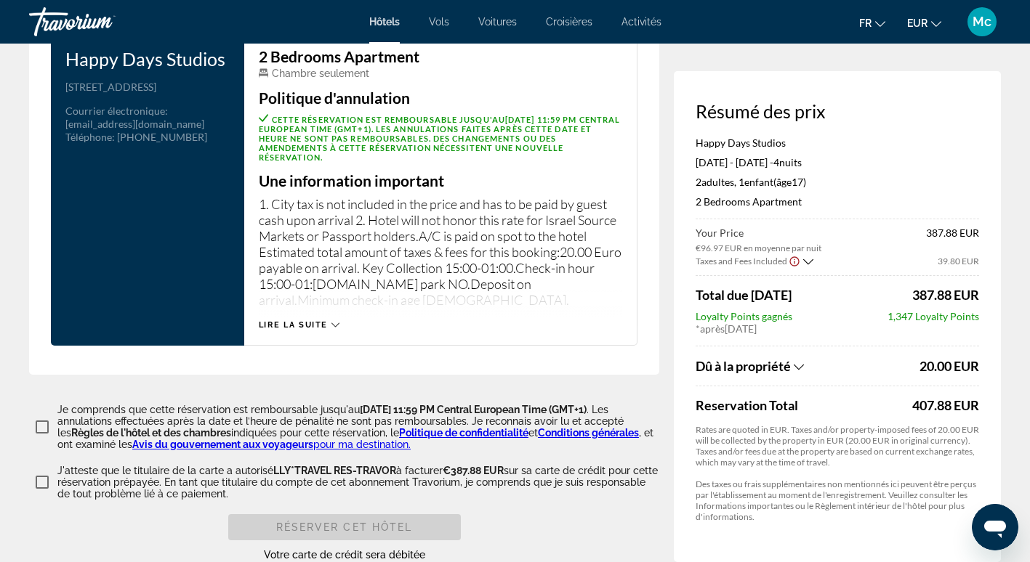
click at [305, 330] on span "Lire la suite" at bounding box center [293, 324] width 69 height 9
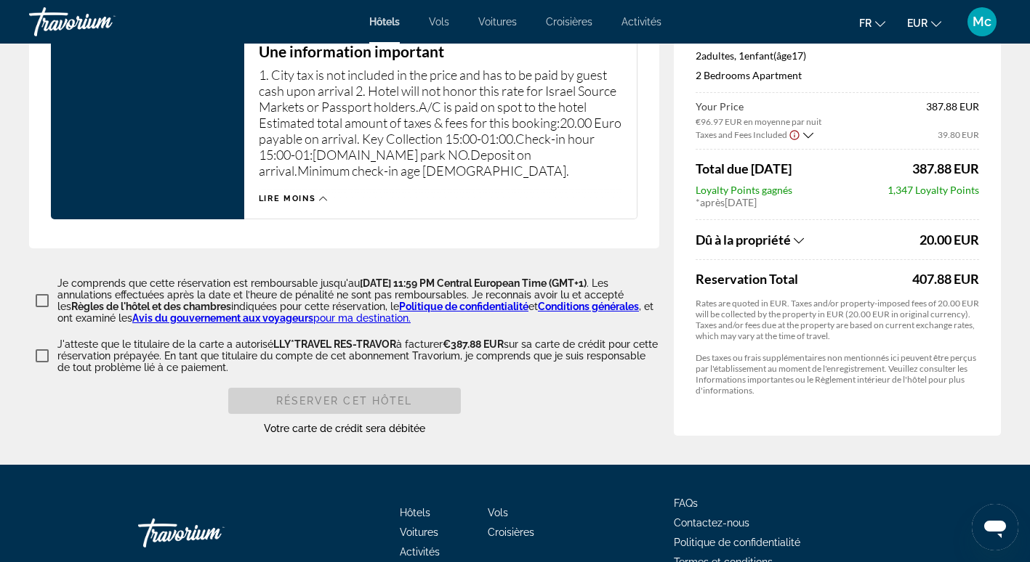
scroll to position [2035, 0]
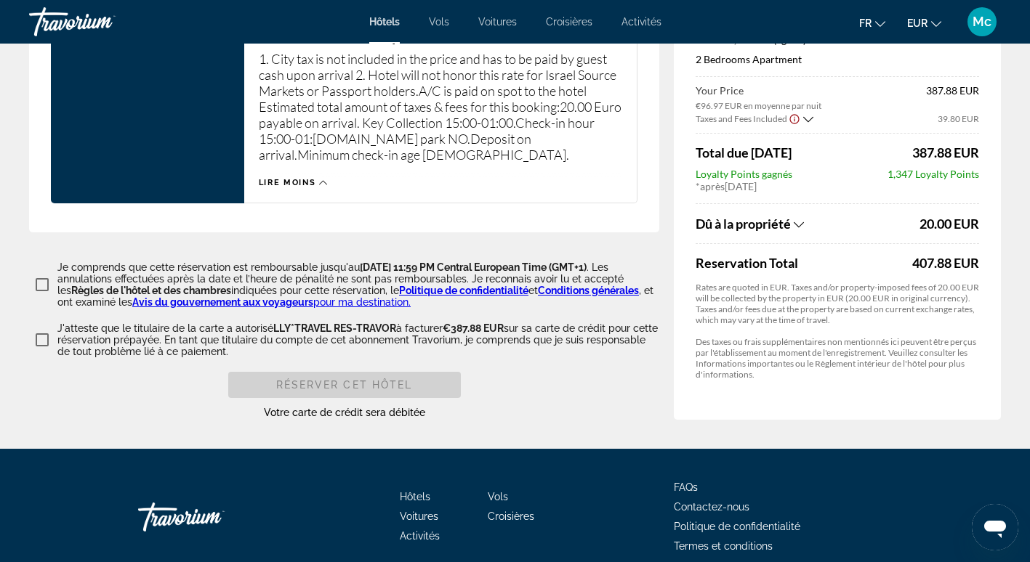
click at [796, 232] on div "Dû à la propriété" at bounding box center [805, 224] width 220 height 16
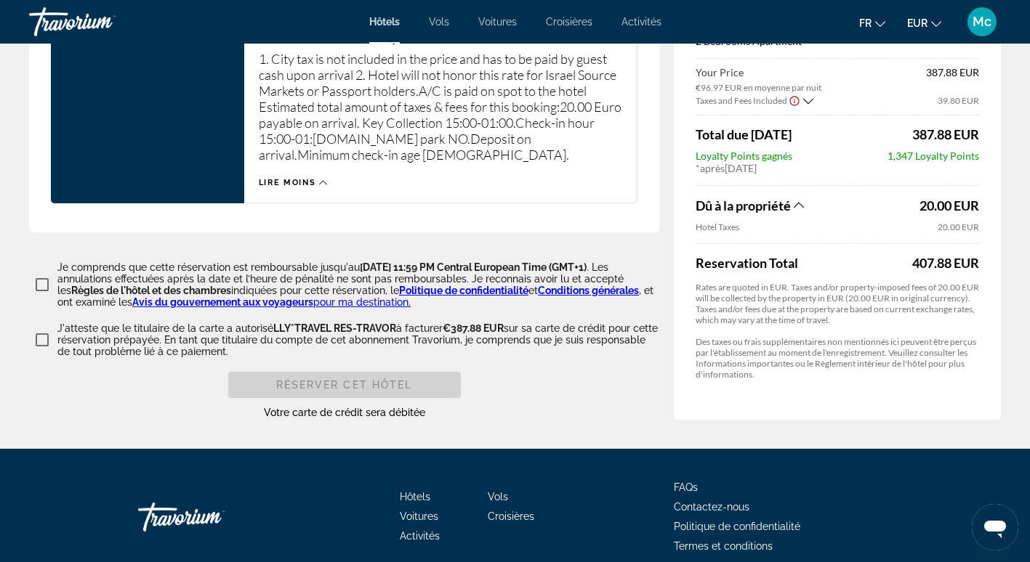
click at [795, 214] on div "Dû à la propriété" at bounding box center [805, 206] width 220 height 16
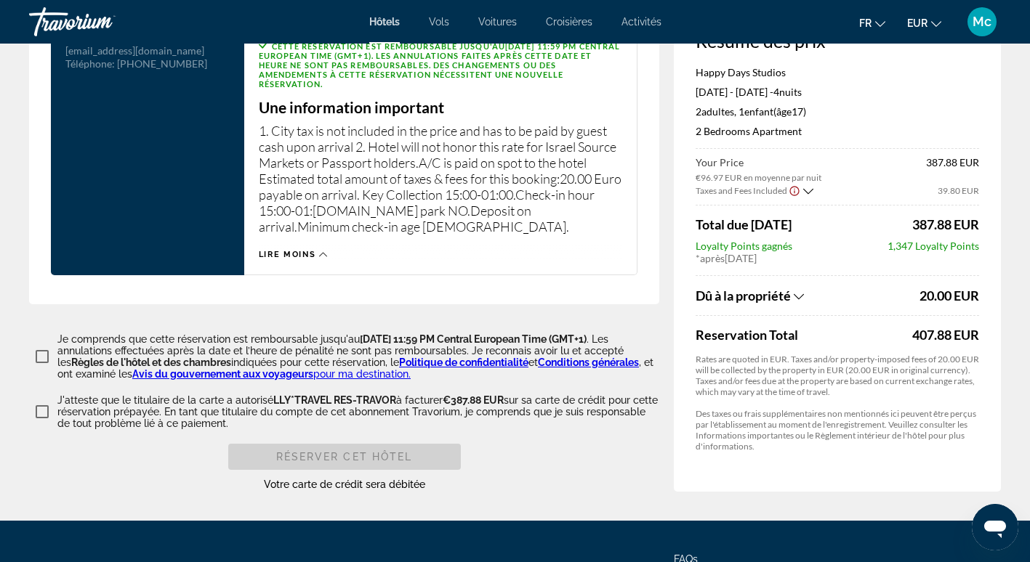
scroll to position [1889, 0]
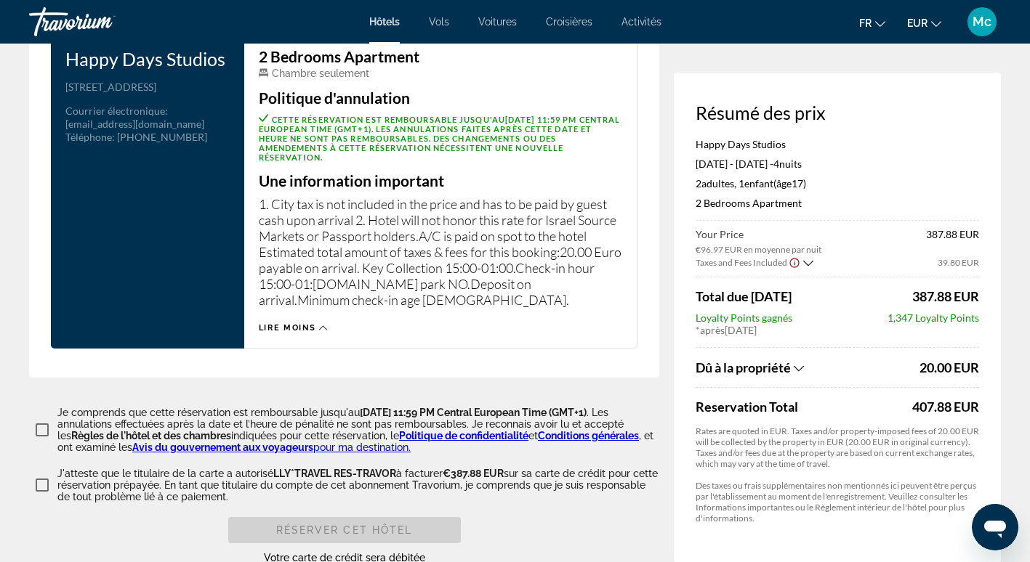
click at [807, 259] on icon "Show Taxes and Fees breakdown" at bounding box center [808, 263] width 10 height 12
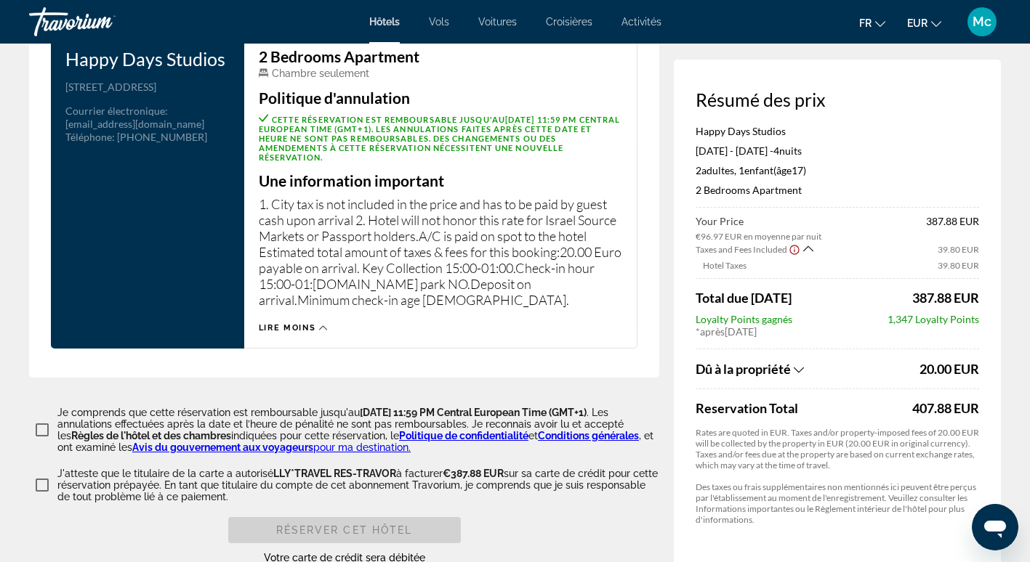
click at [803, 254] on icon "Show Taxes and Fees breakdown" at bounding box center [808, 248] width 10 height 12
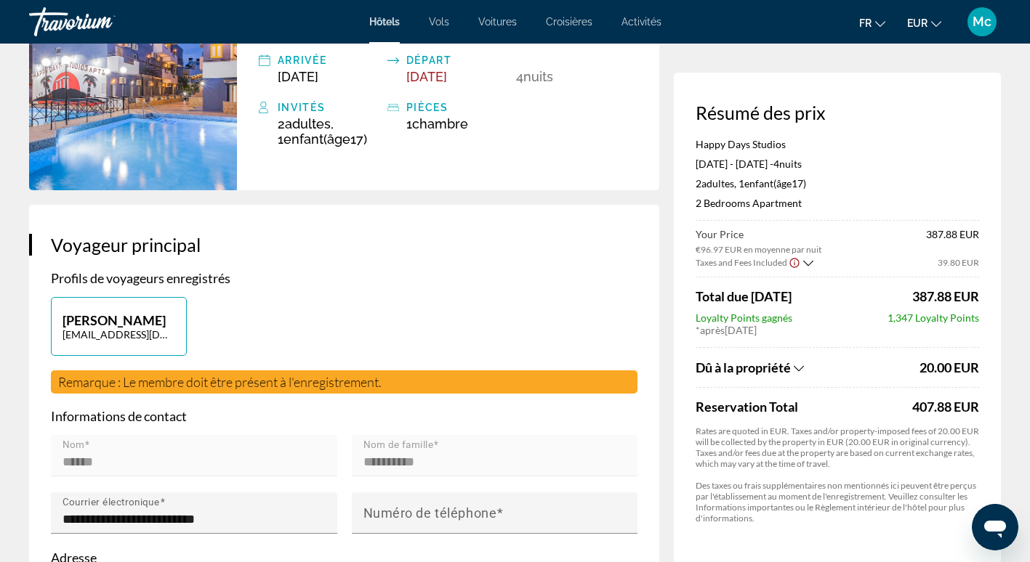
scroll to position [0, 0]
